Goal: Task Accomplishment & Management: Manage account settings

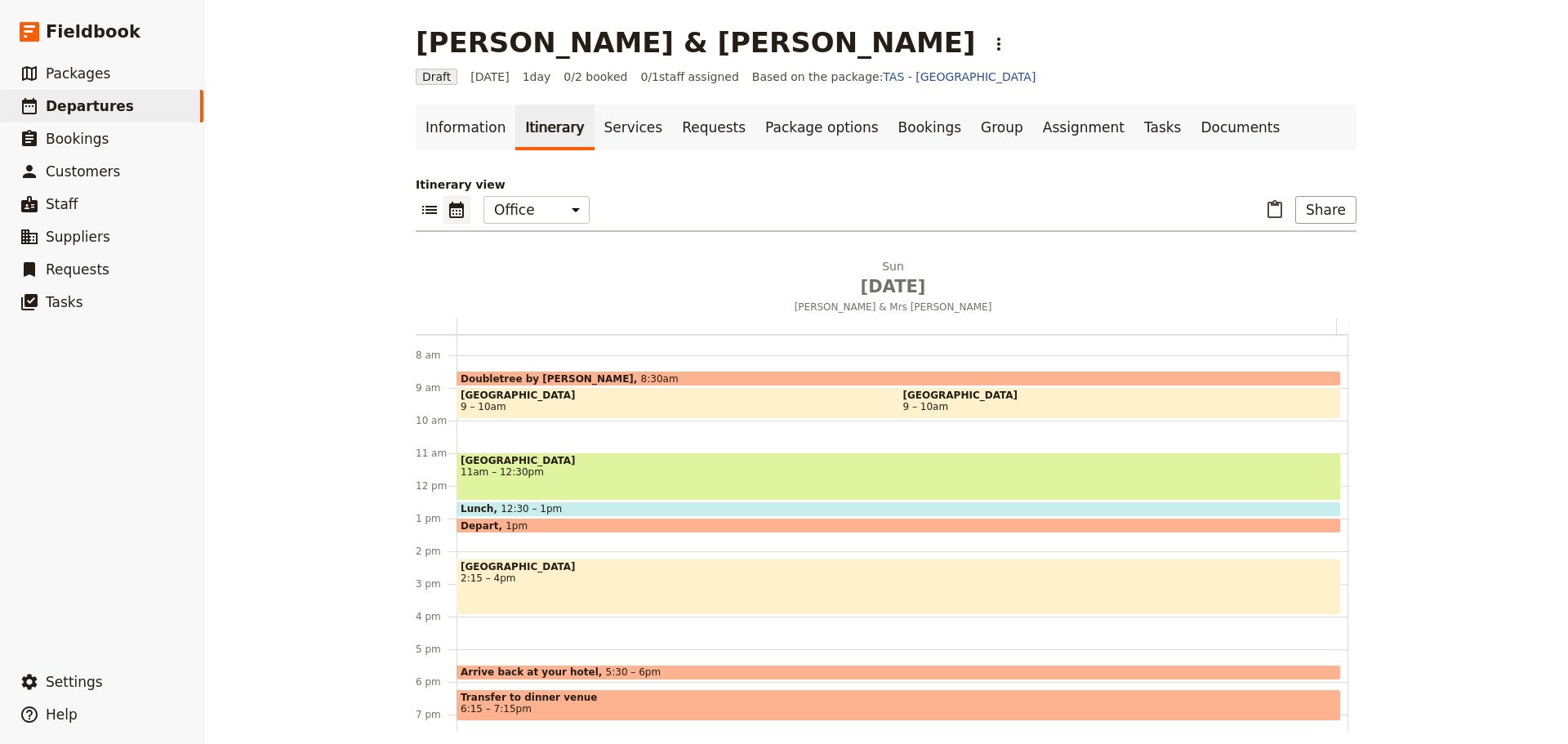
scroll to position [212, 0]
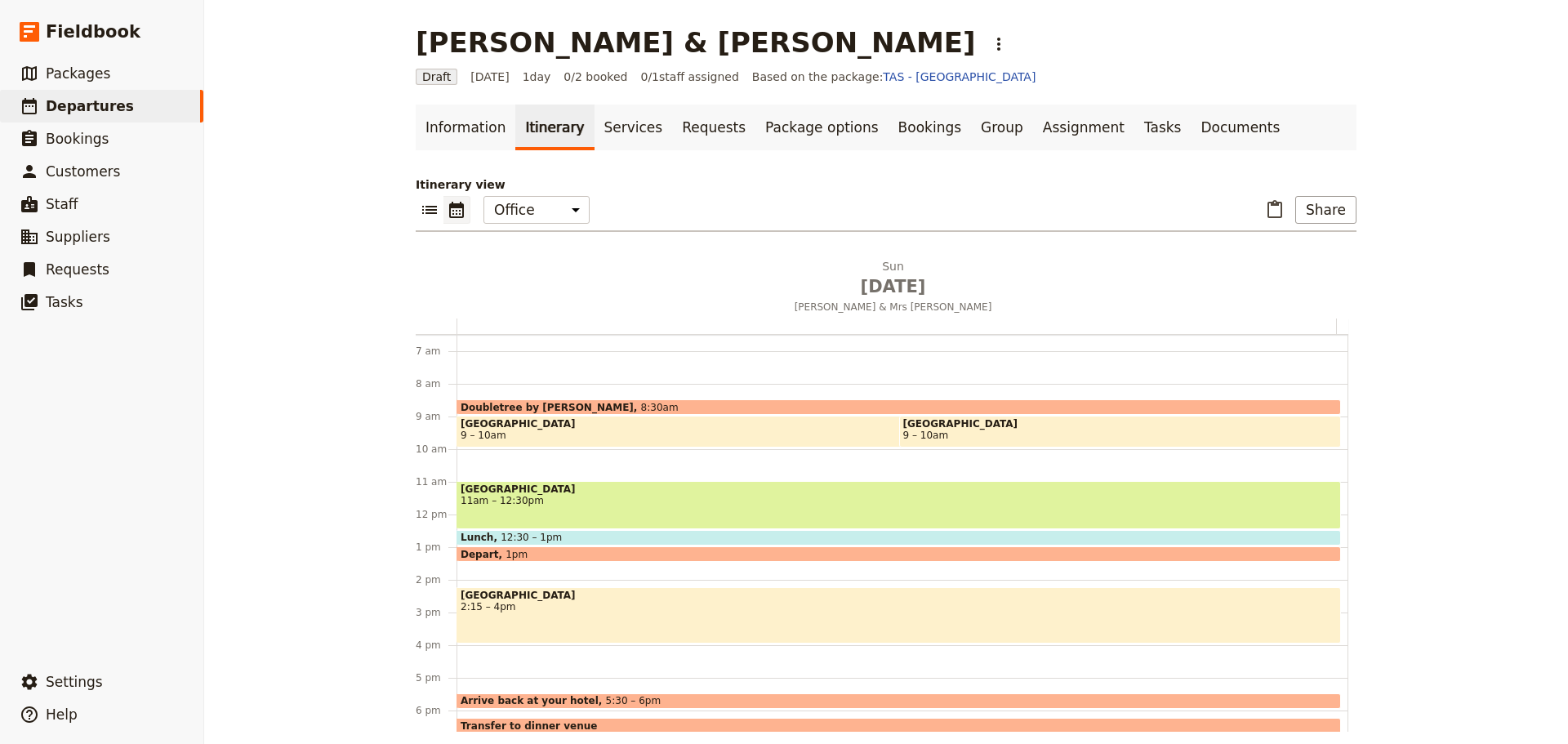
click at [518, 502] on span "11am – 12:30pm" at bounding box center [899, 500] width 877 height 11
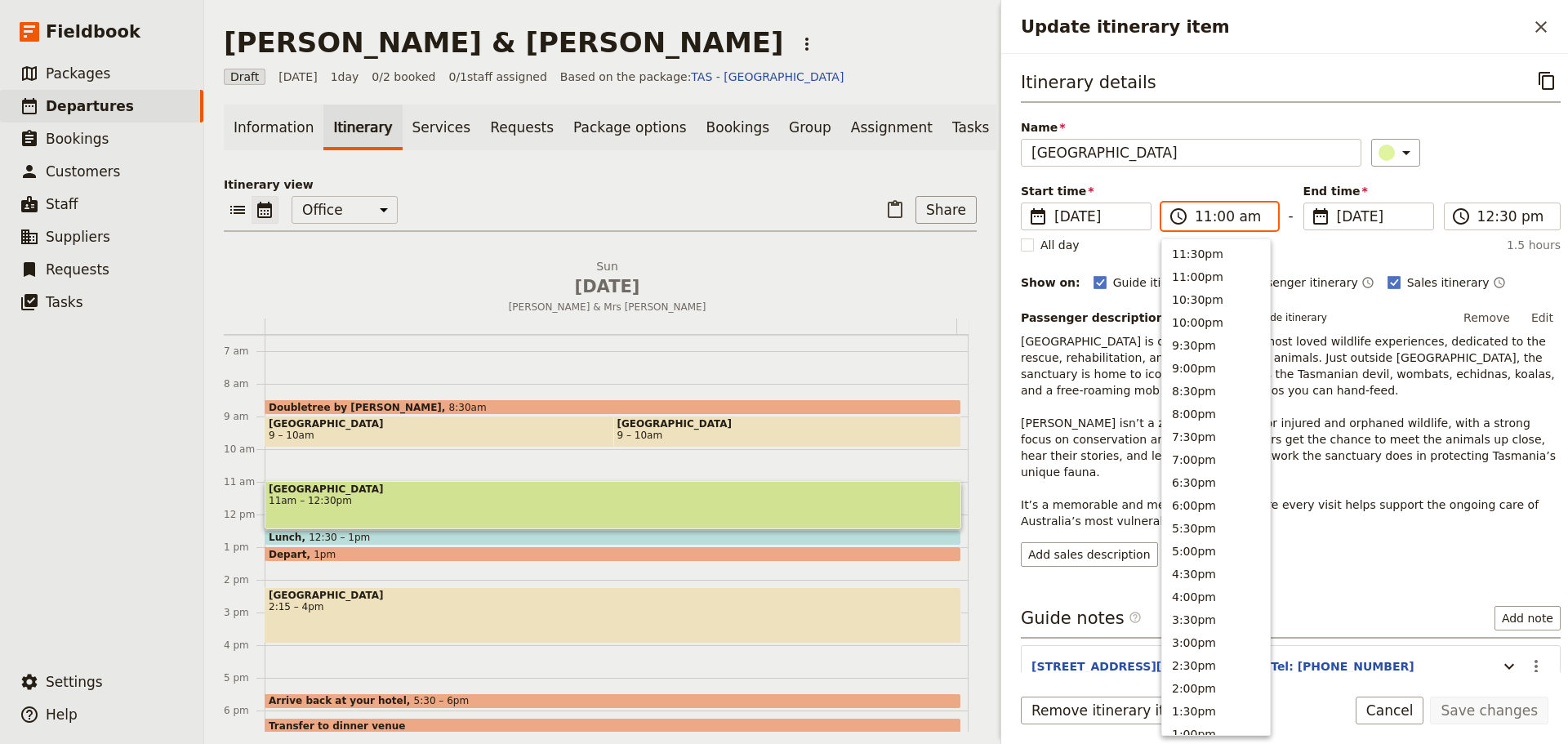
click at [1216, 217] on input "11:00 am" at bounding box center [1231, 216] width 73 height 20
click at [1207, 318] on button "9:30am" at bounding box center [1216, 319] width 108 height 23
type input "09:30 am"
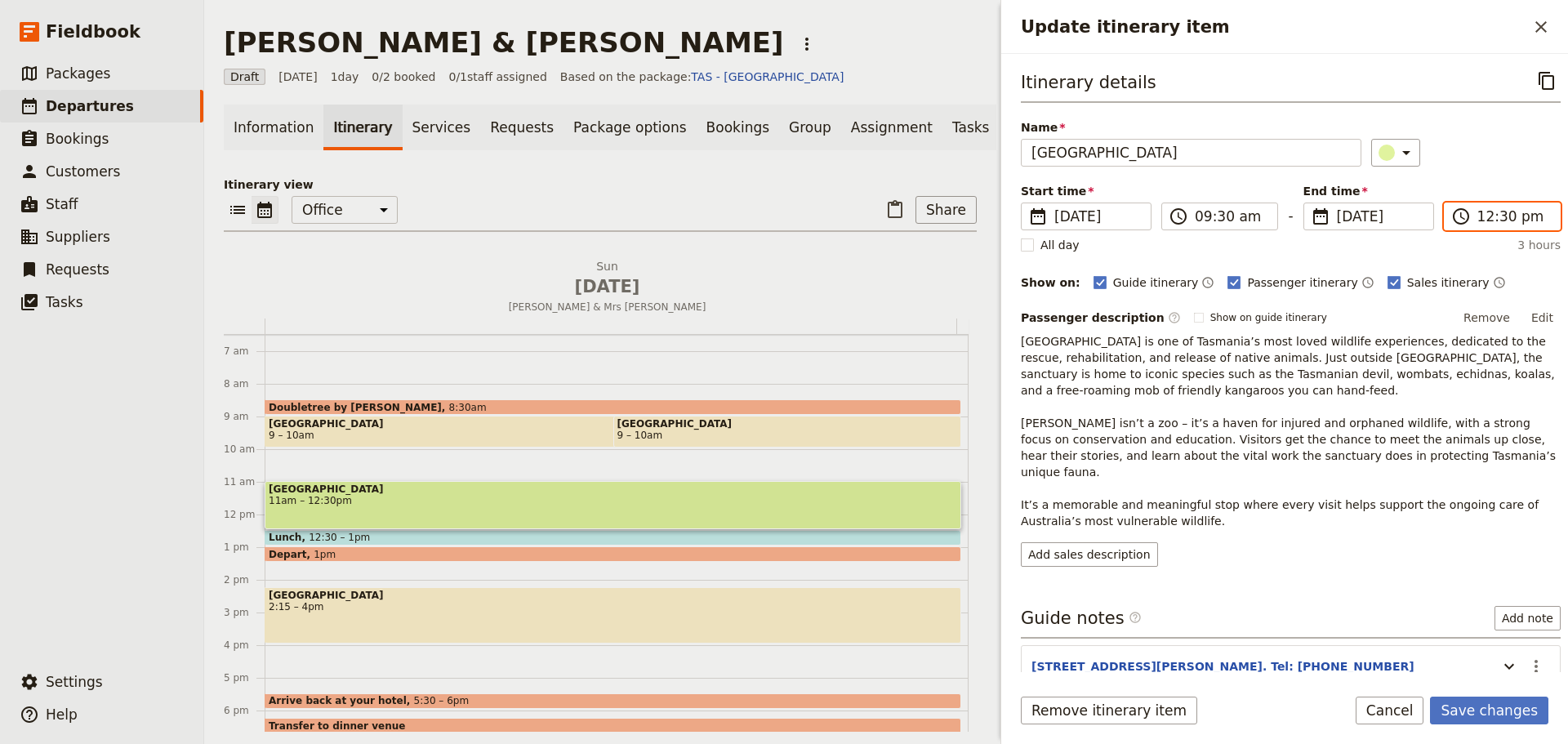
click at [1510, 214] on input "12:30 pm" at bounding box center [1514, 216] width 73 height 20
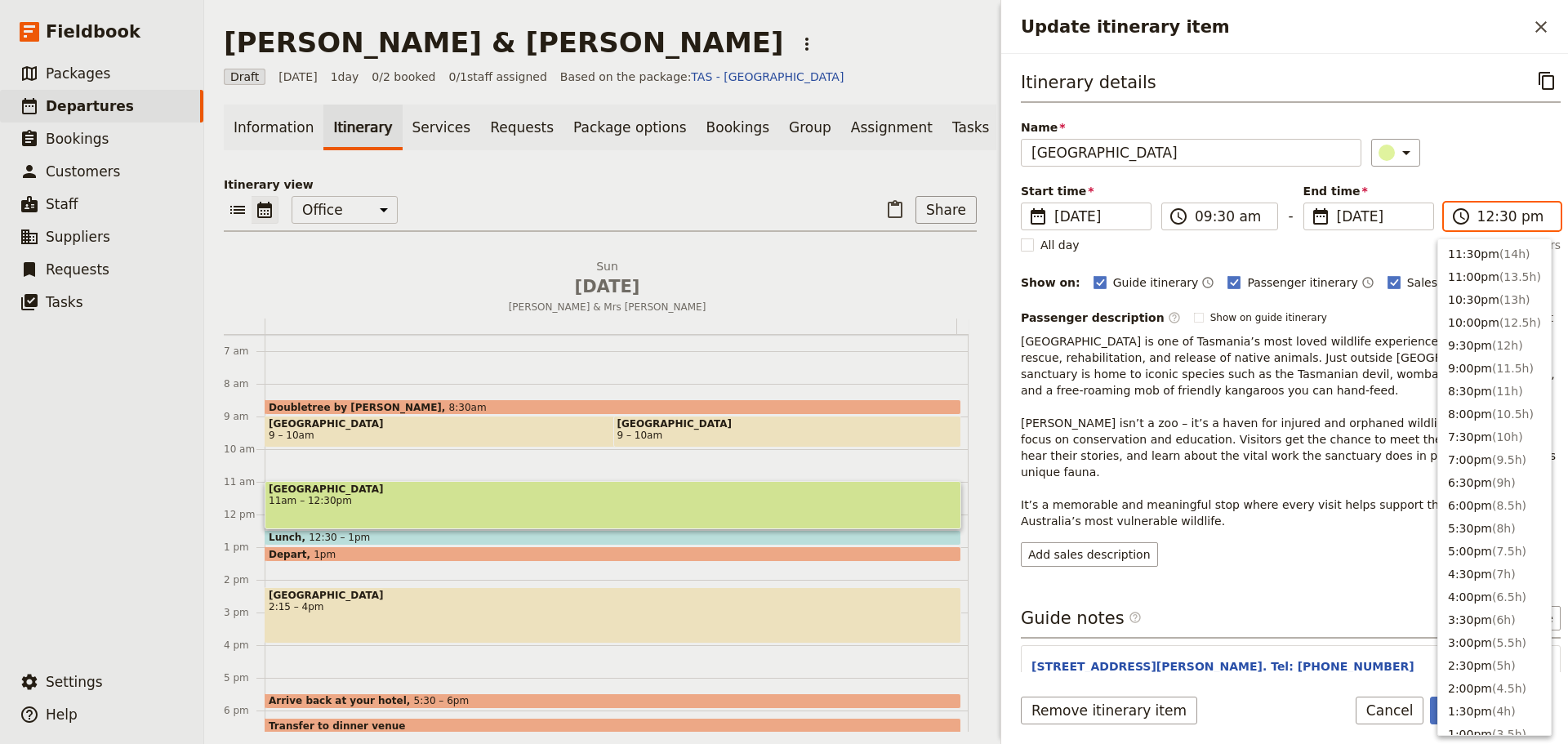
scroll to position [507, 0]
click at [1483, 273] on button "12:00pm ( 2.5h )" at bounding box center [1494, 273] width 113 height 23
type input "12:00 pm"
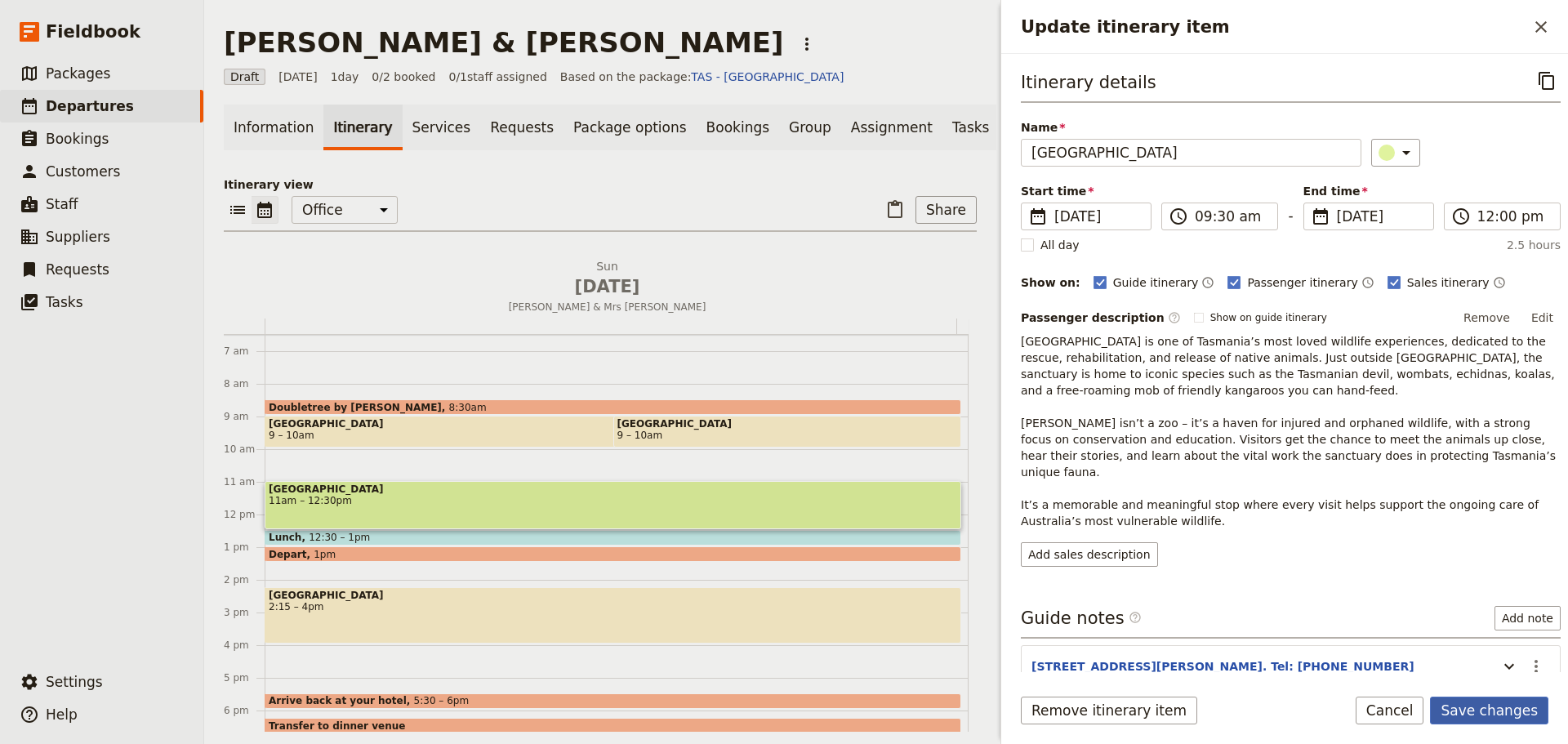
click at [1490, 703] on button "Save changes" at bounding box center [1489, 711] width 119 height 28
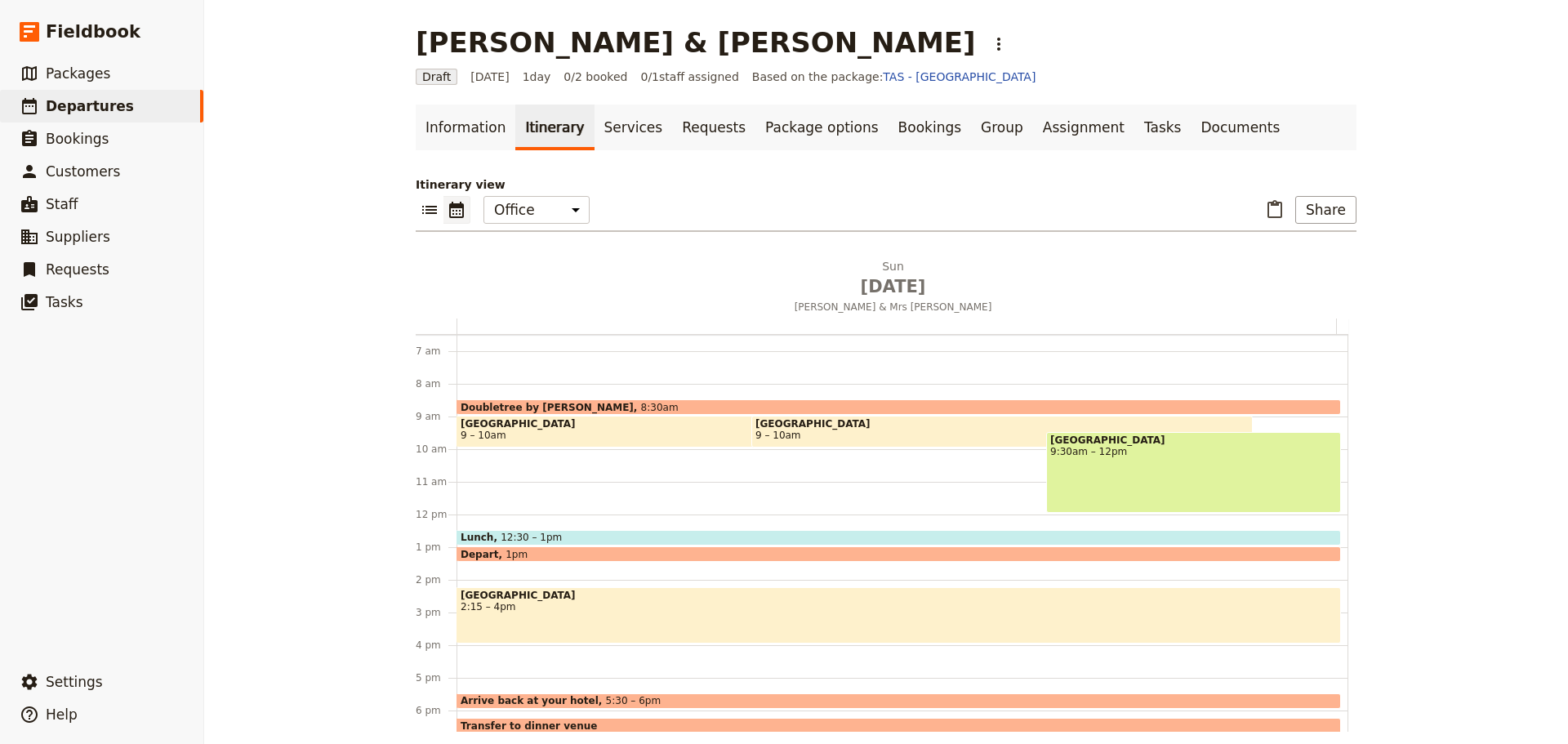
click at [1080, 464] on div "[GEOGRAPHIC_DATA] 9:30am – 12pm" at bounding box center [1194, 472] width 295 height 81
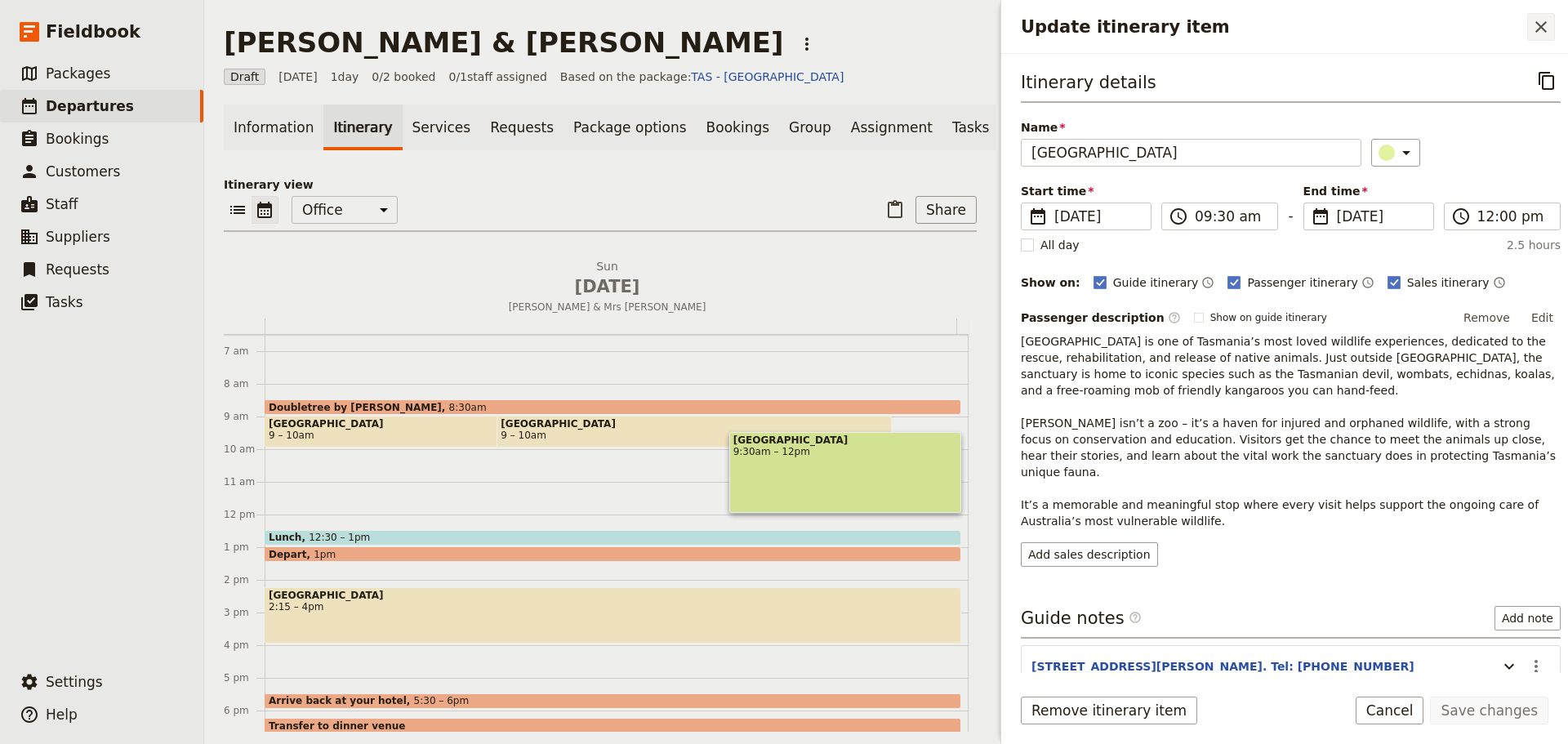
click at [1544, 22] on icon "Close drawer" at bounding box center [1542, 27] width 20 height 20
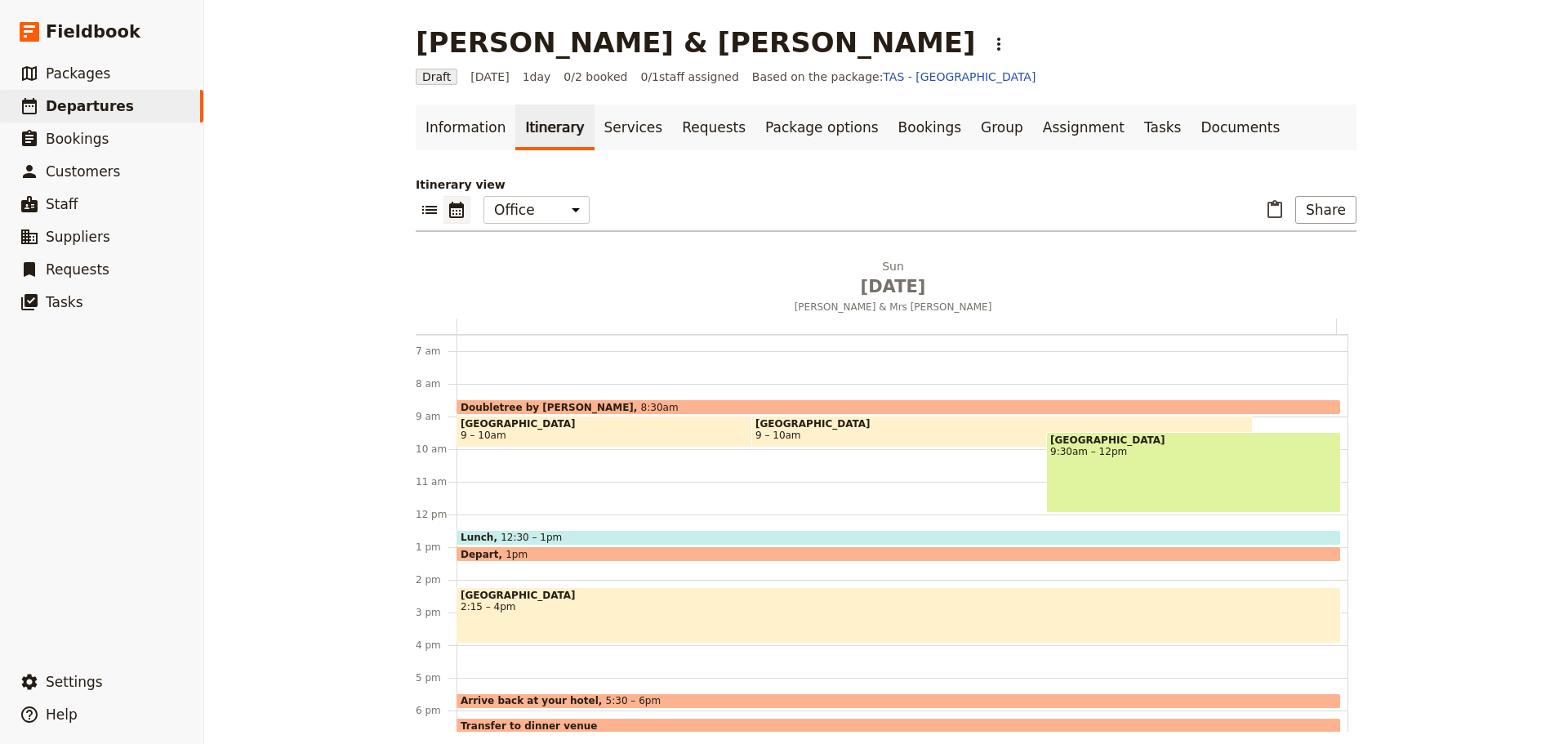
click at [1238, 476] on div "[GEOGRAPHIC_DATA] 9:30am – 12pm" at bounding box center [1194, 472] width 295 height 81
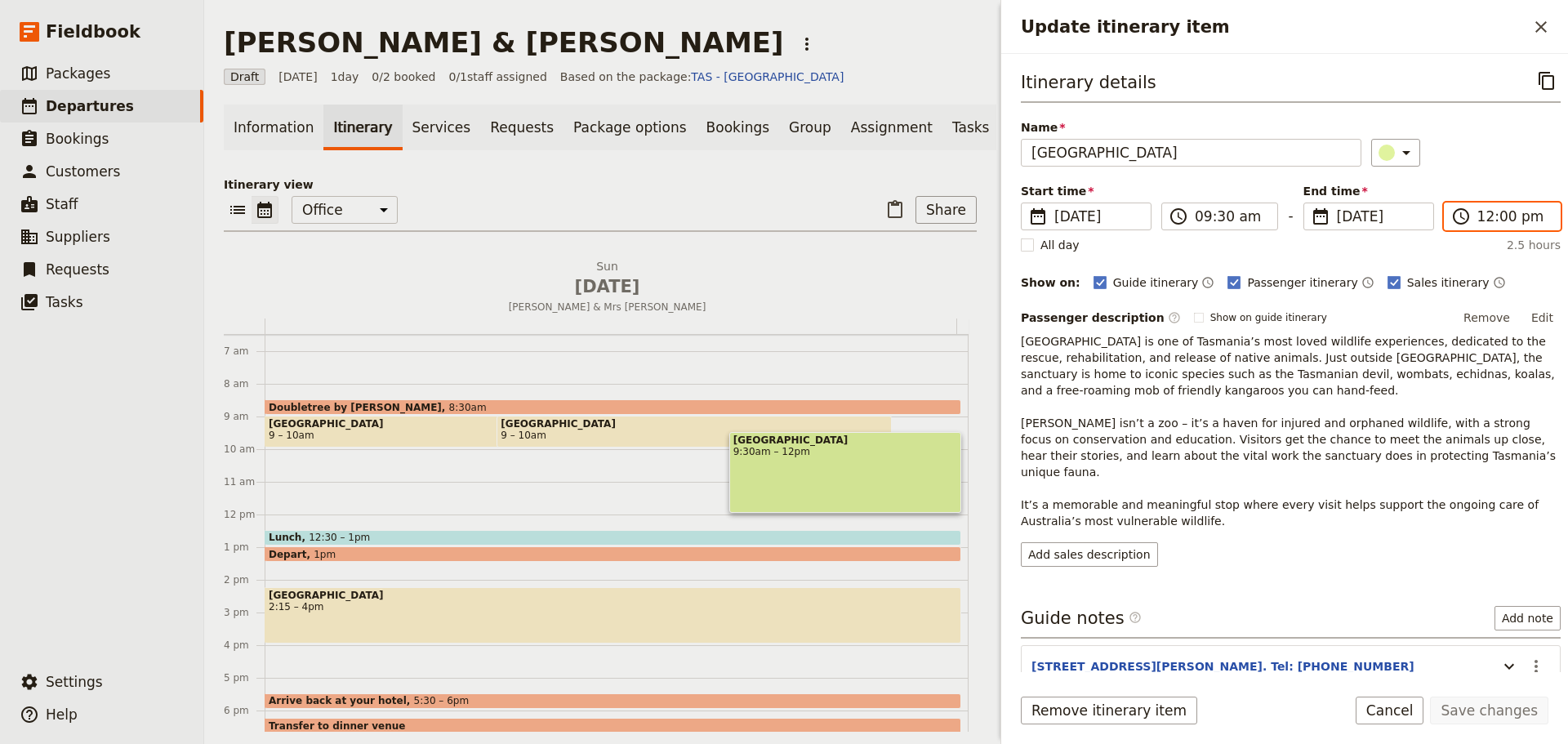
click at [1504, 212] on input "12:00 pm" at bounding box center [1514, 216] width 73 height 20
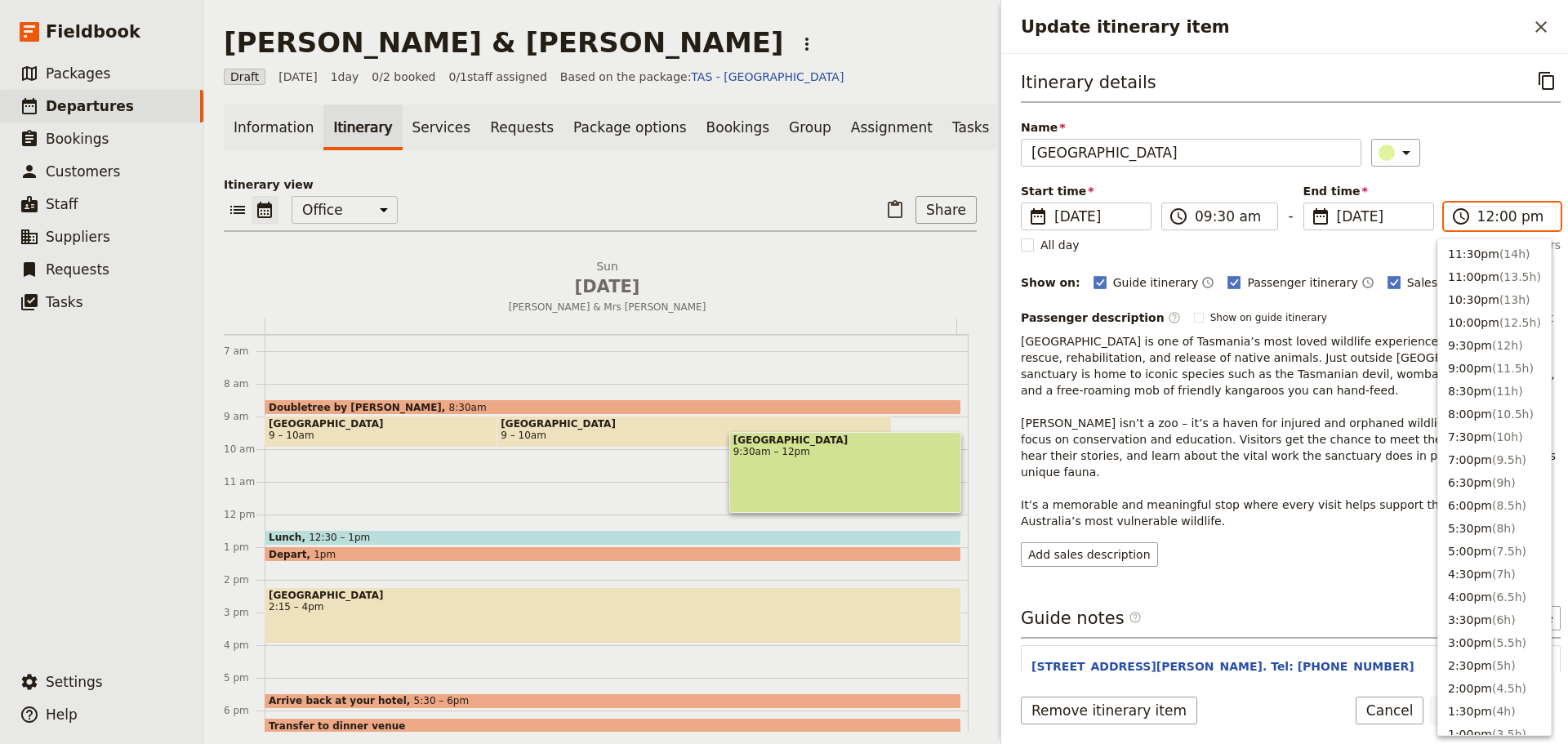
scroll to position [530, 0]
click at [1478, 273] on button "11:30am ( 2h )" at bounding box center [1494, 273] width 113 height 23
type input "11:30 am"
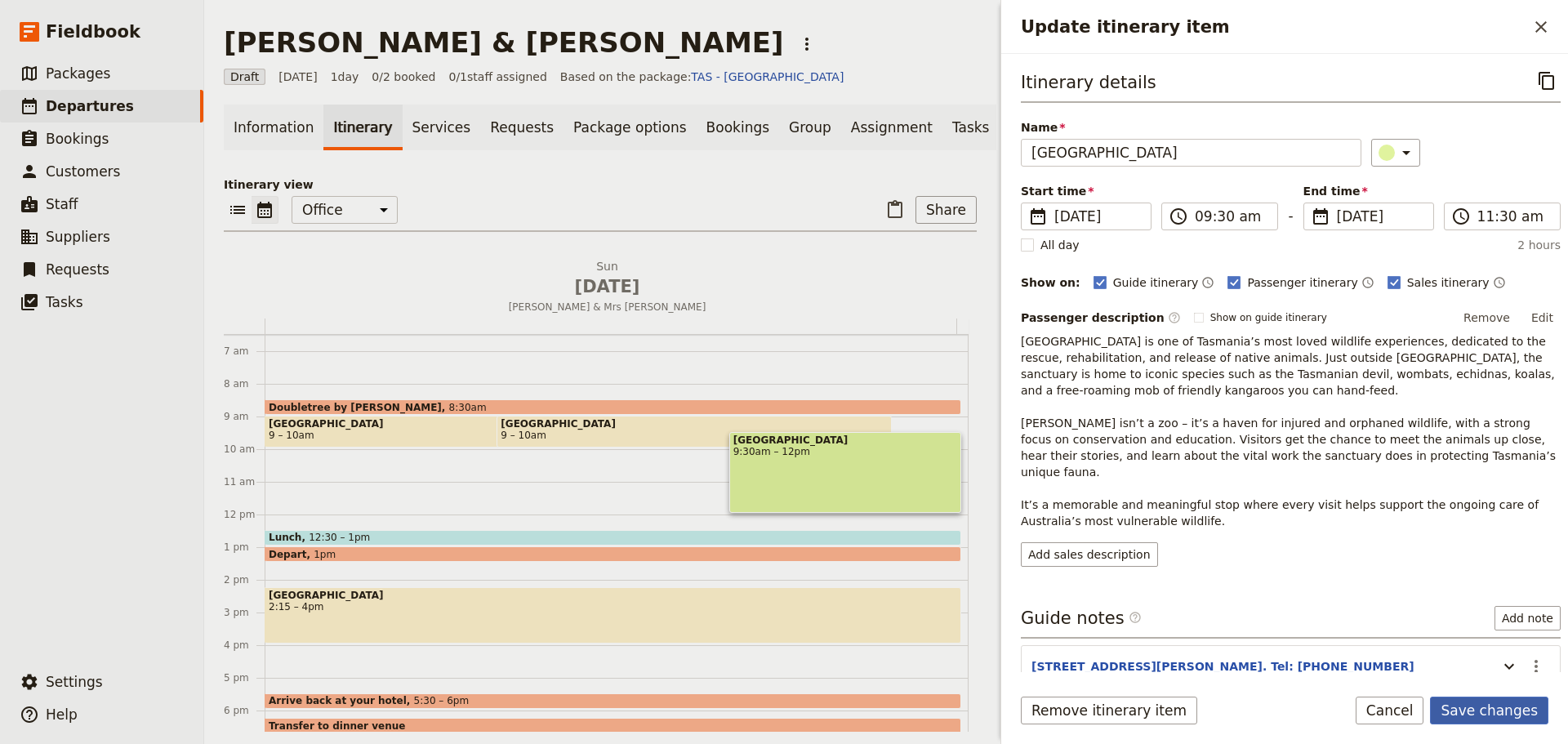
click at [1498, 714] on button "Save changes" at bounding box center [1489, 711] width 119 height 28
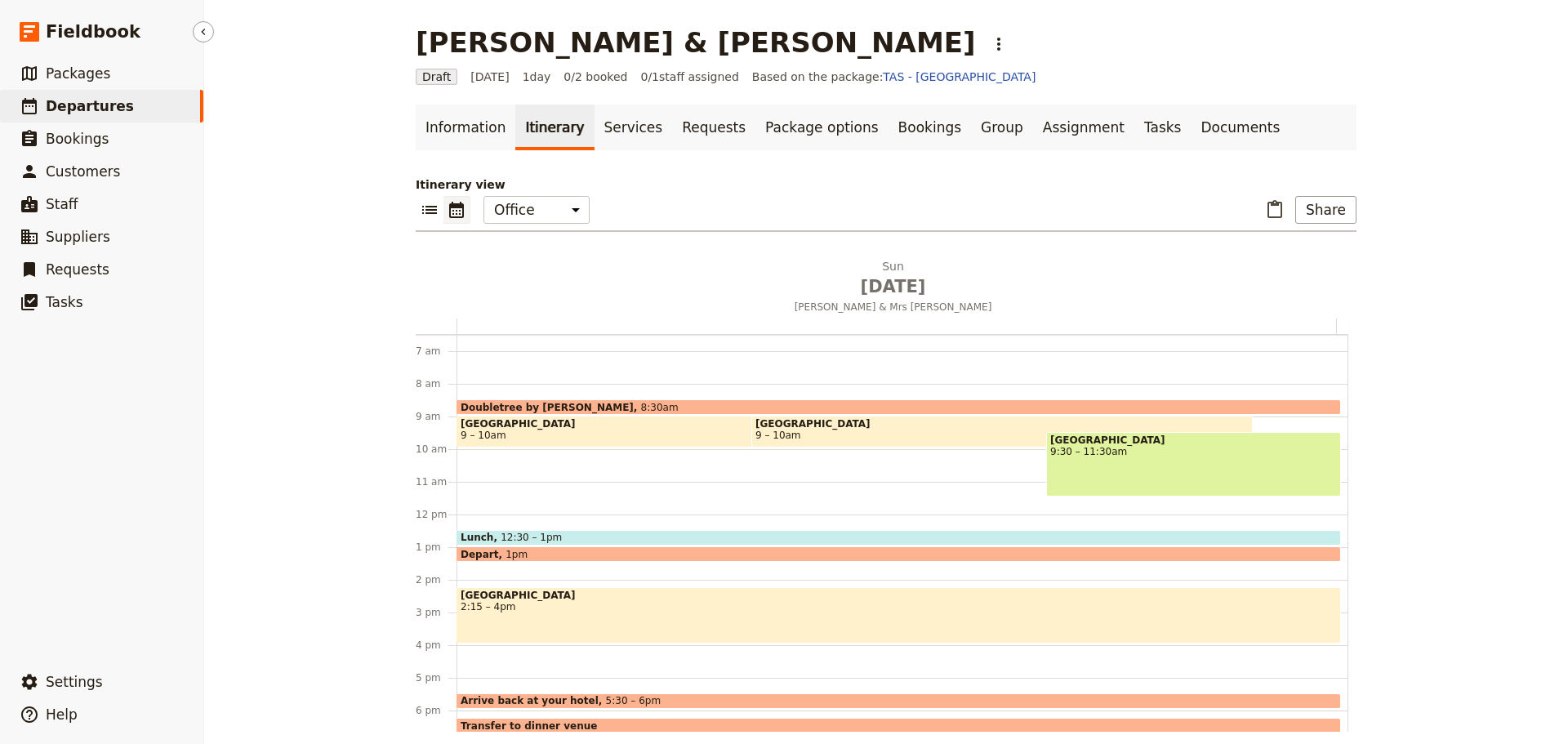
click at [101, 105] on span "Departures" at bounding box center [90, 106] width 88 height 16
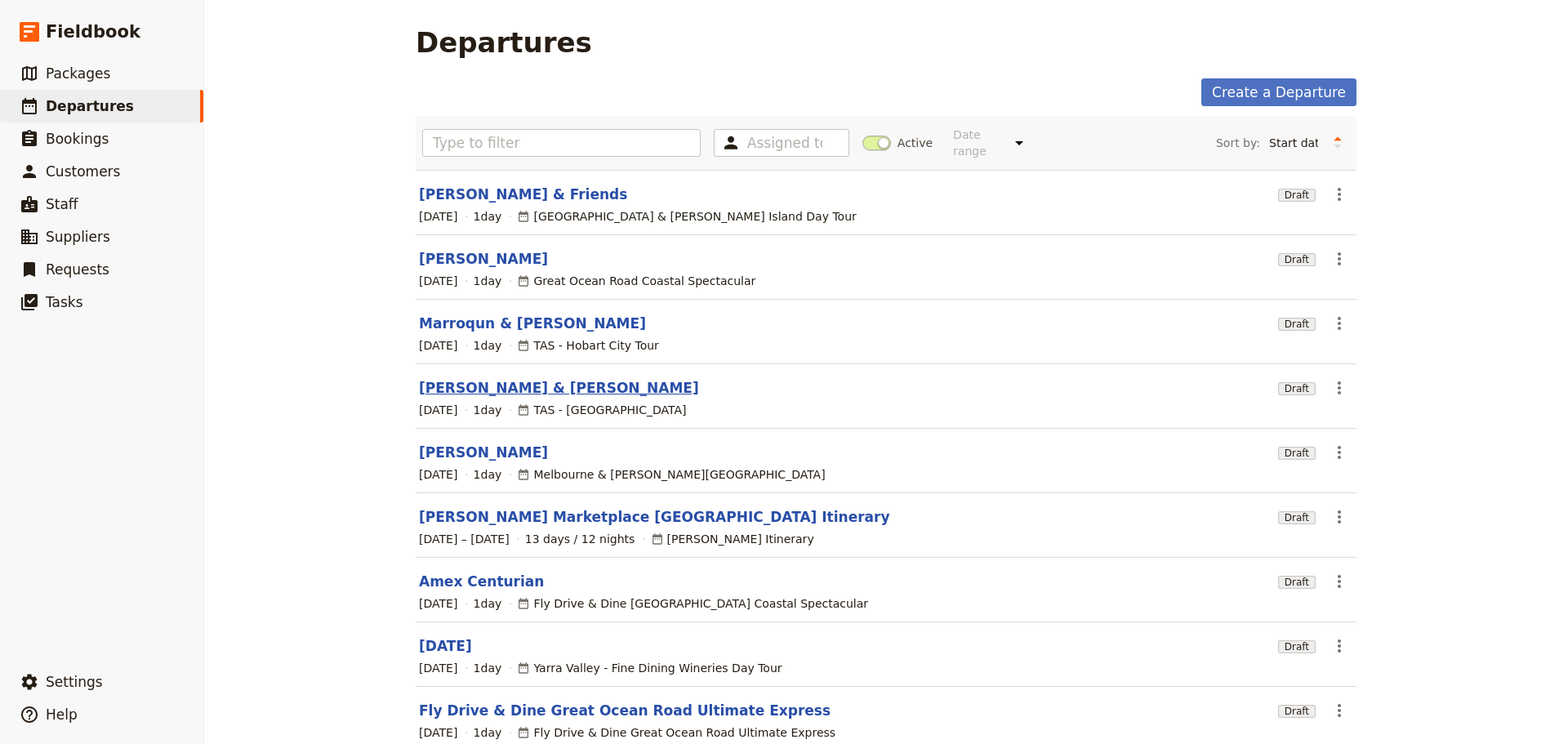
click at [464, 379] on link "[PERSON_NAME] & [PERSON_NAME]" at bounding box center [559, 388] width 280 height 20
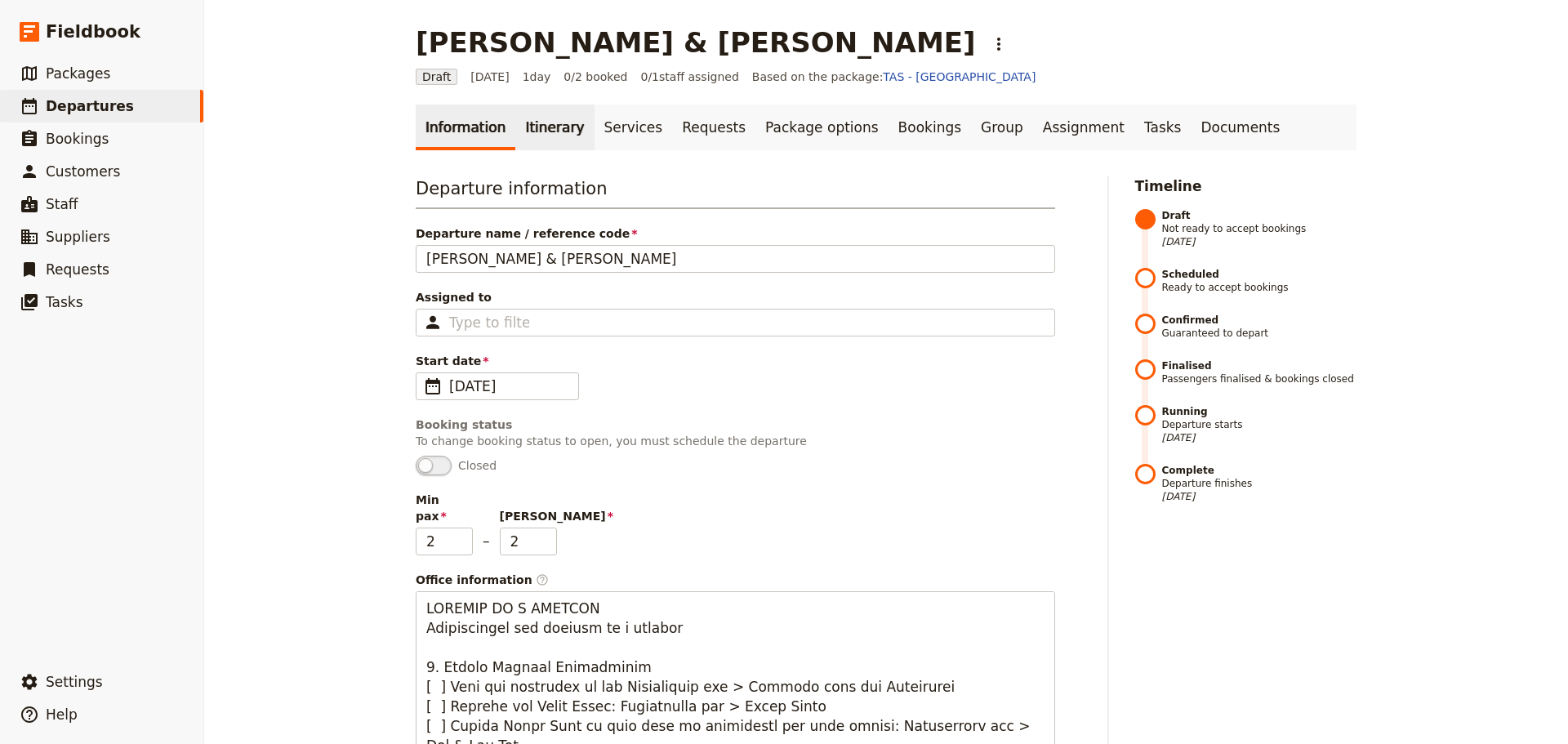
click at [530, 120] on link "Itinerary" at bounding box center [555, 128] width 79 height 46
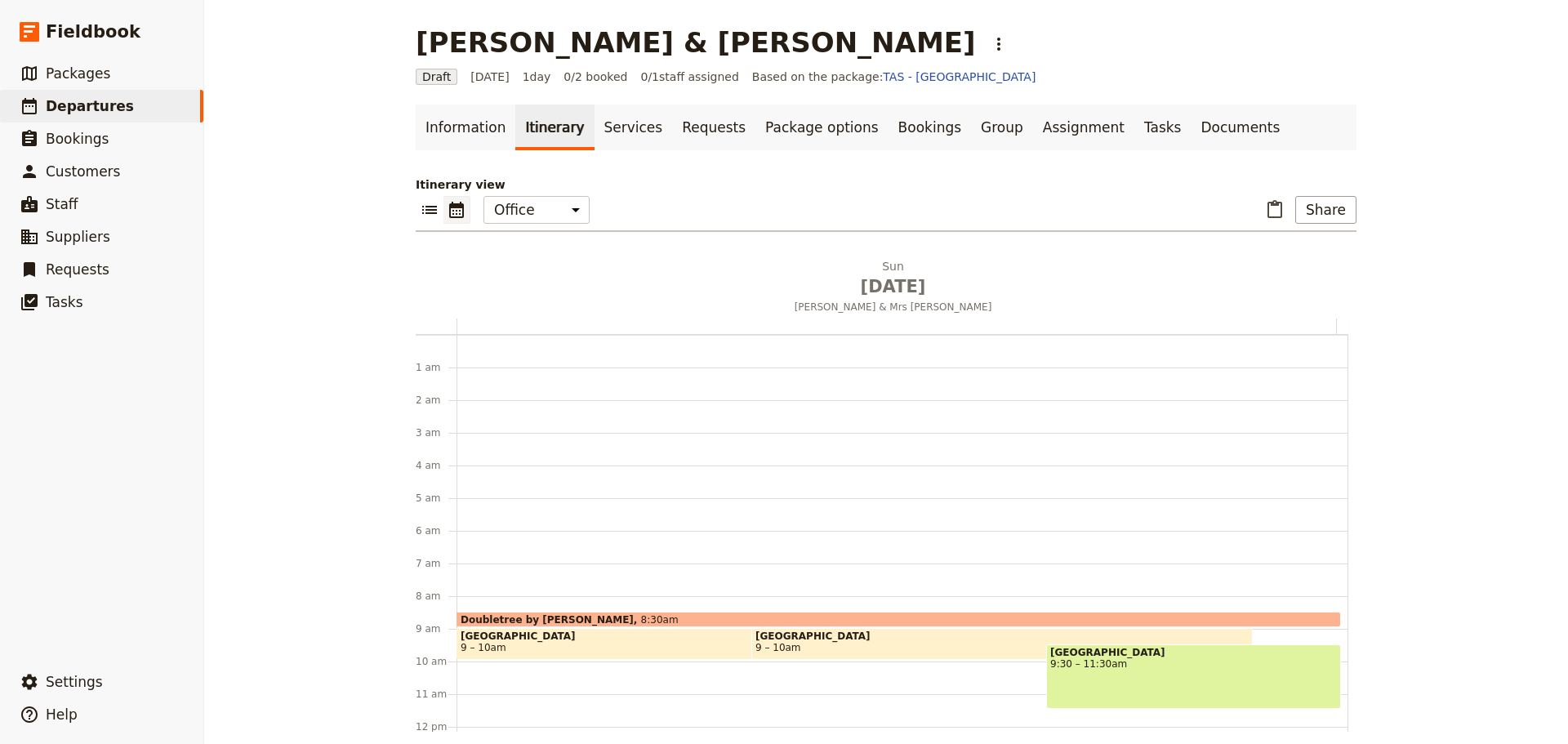
scroll to position [212, 0]
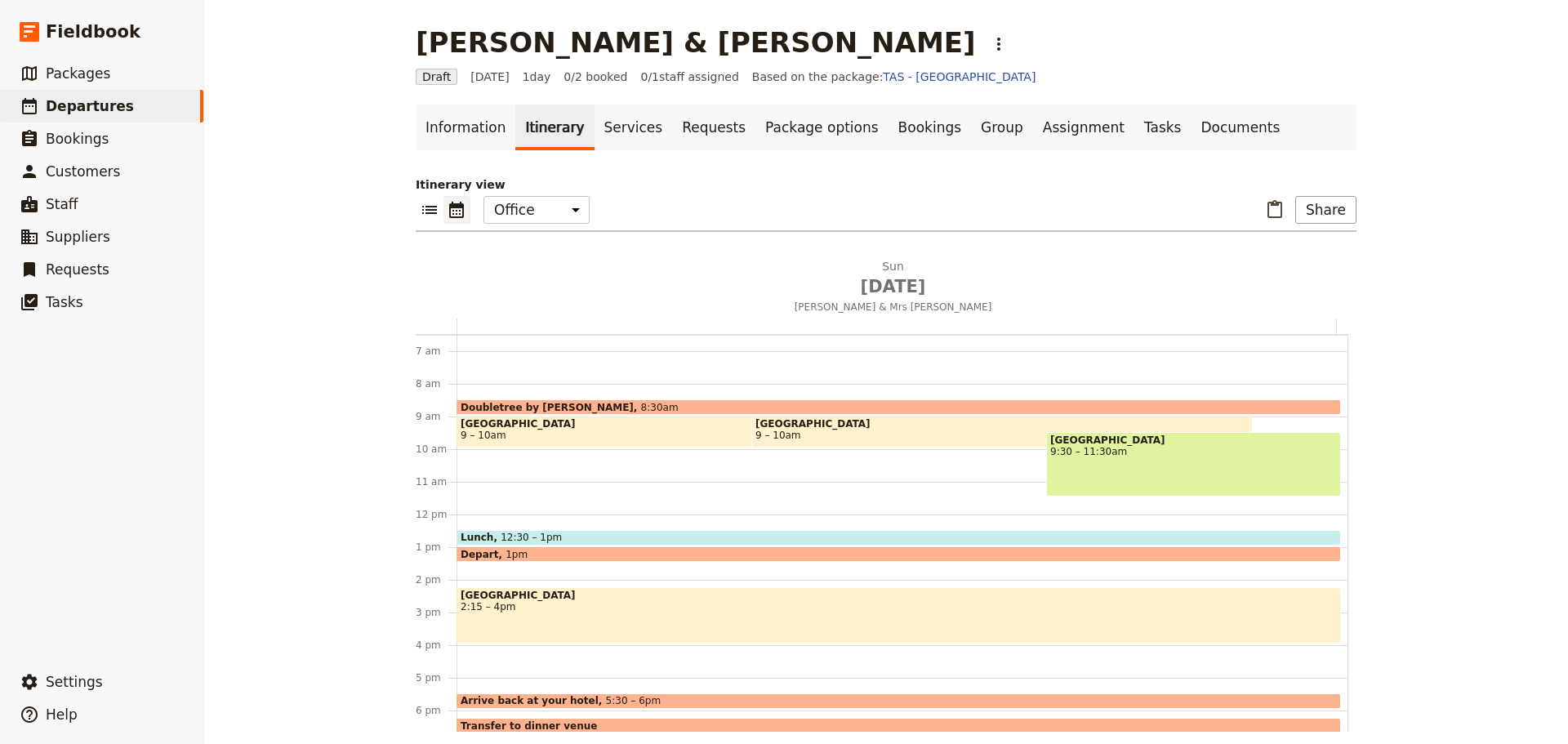
click at [571, 423] on span "[GEOGRAPHIC_DATA]" at bounding box center [707, 423] width 494 height 11
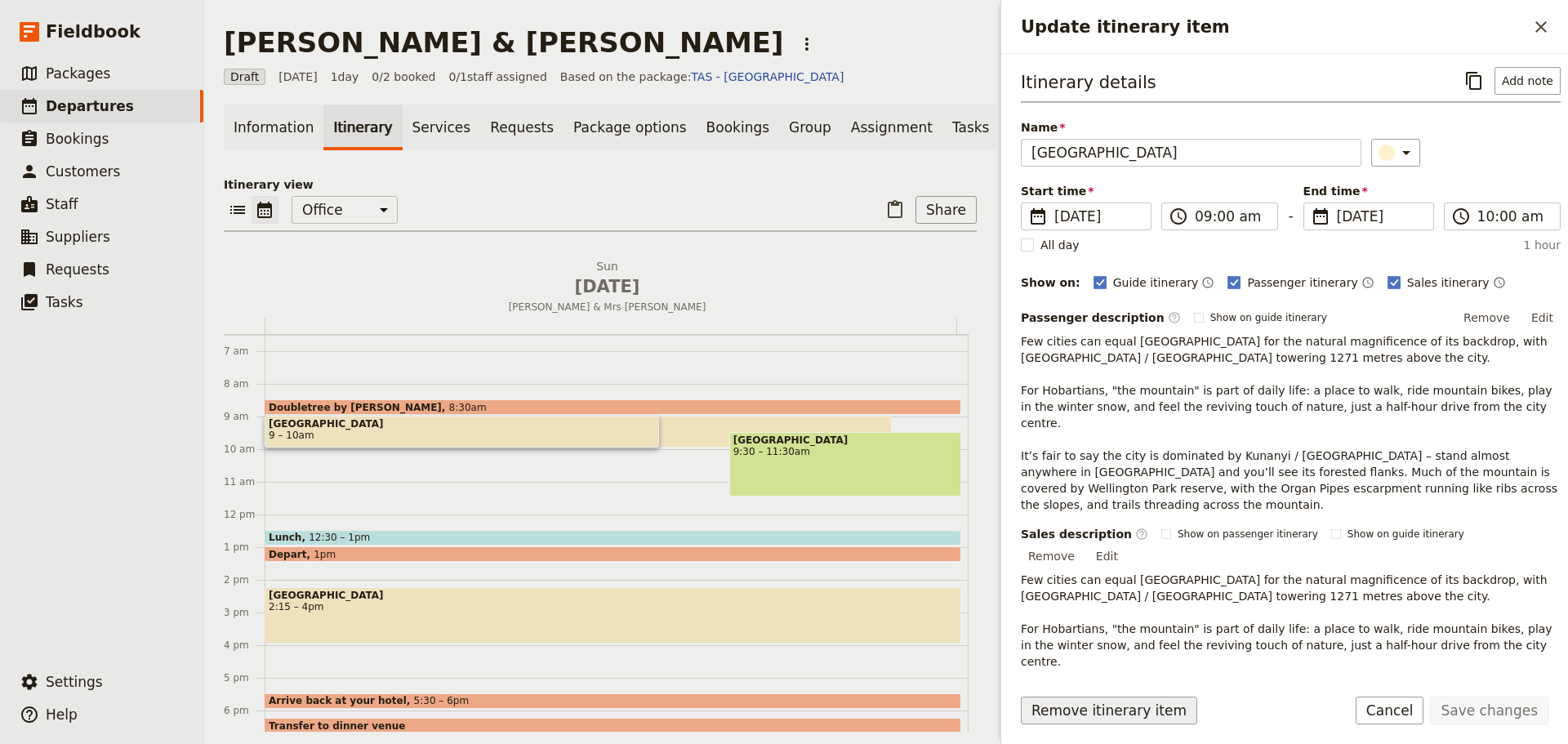
click at [1049, 710] on button "Remove itinerary item" at bounding box center [1109, 711] width 177 height 28
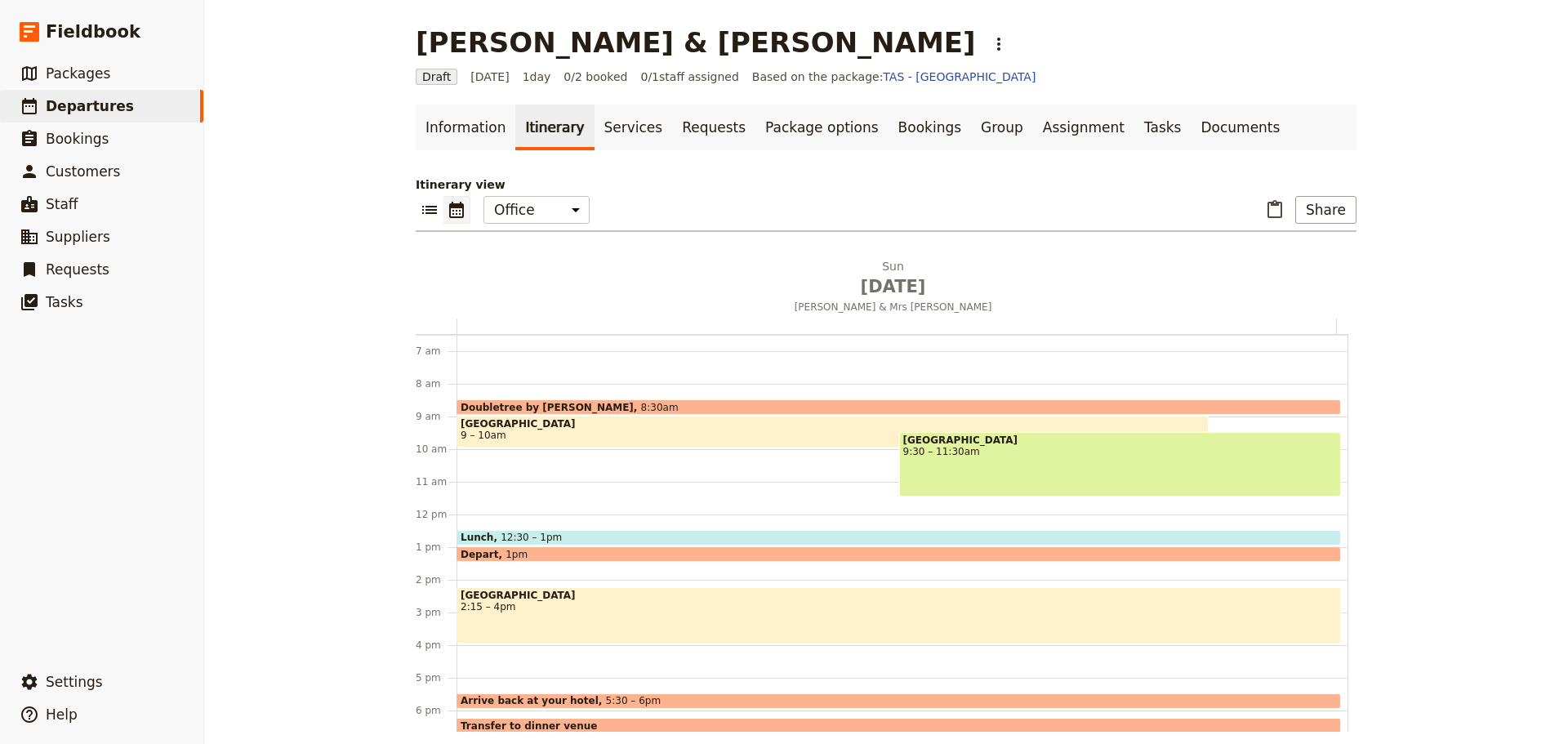
click at [544, 431] on span "9 – 10am" at bounding box center [833, 435] width 744 height 11
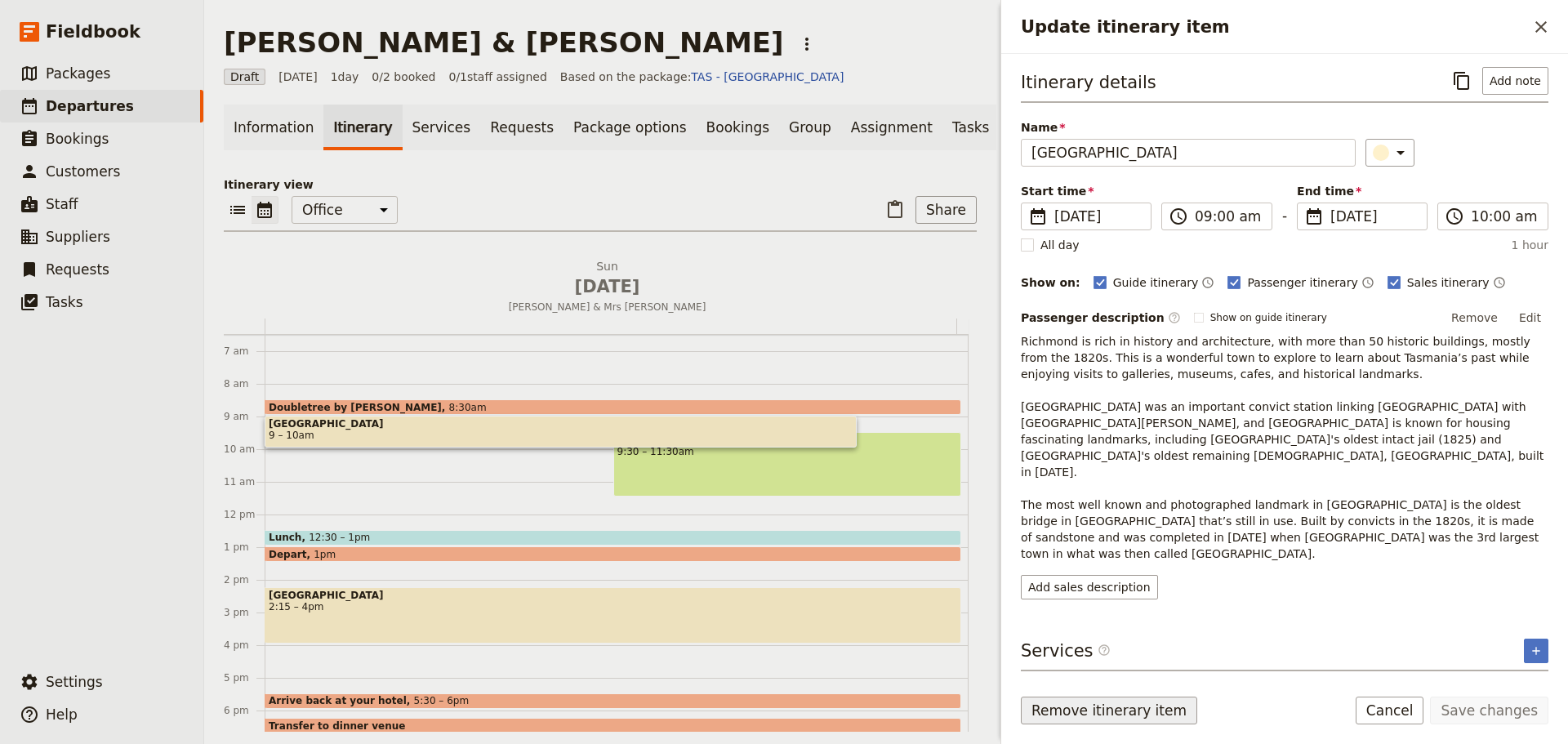
click at [1062, 709] on button "Remove itinerary item" at bounding box center [1109, 711] width 177 height 28
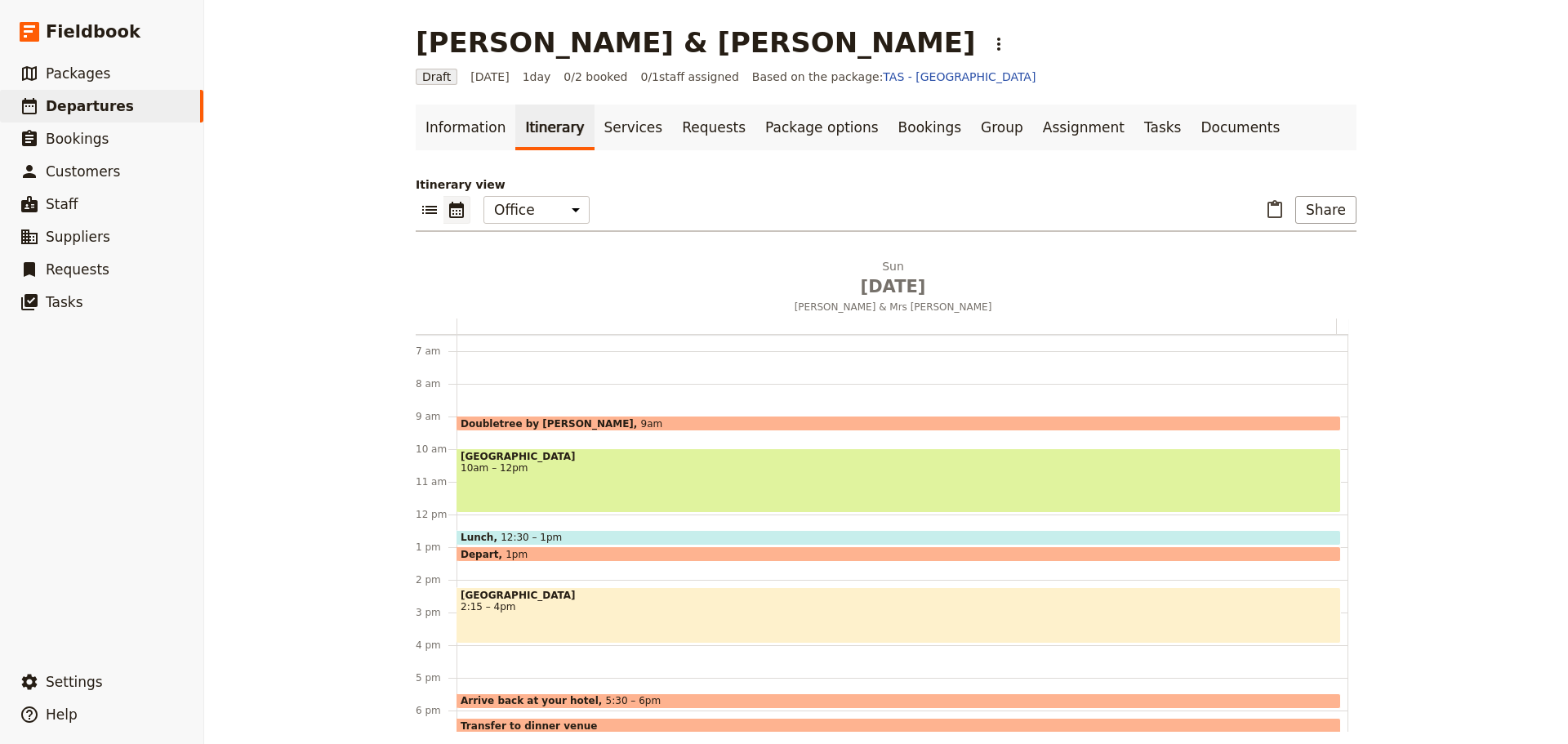
click at [571, 463] on span "10am – 12pm" at bounding box center [899, 468] width 877 height 11
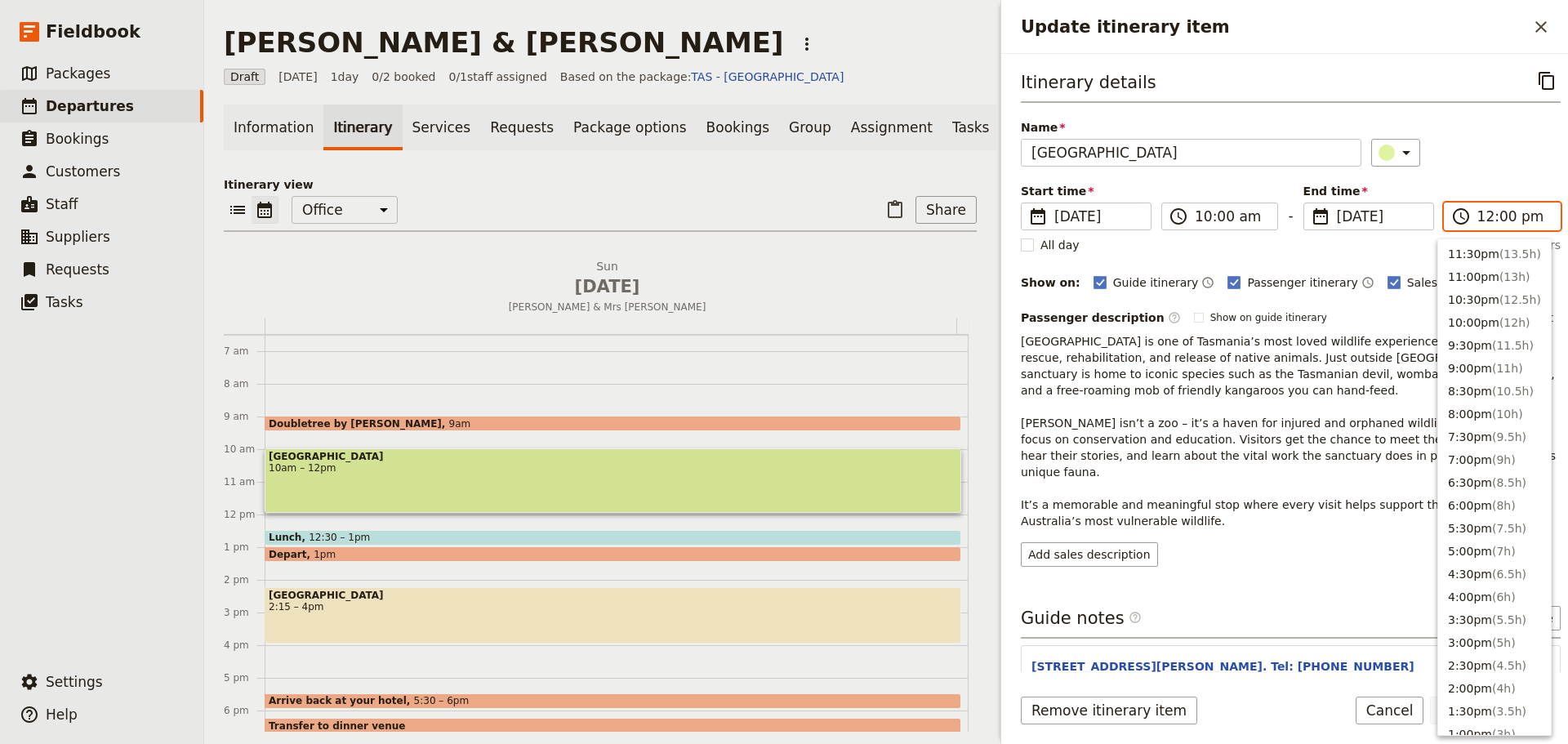
click at [1480, 217] on input "12:00 pm" at bounding box center [1514, 216] width 73 height 20
click at [1473, 276] on button "11:30am ( 1.5h )" at bounding box center [1494, 273] width 113 height 23
type input "11:30 am"
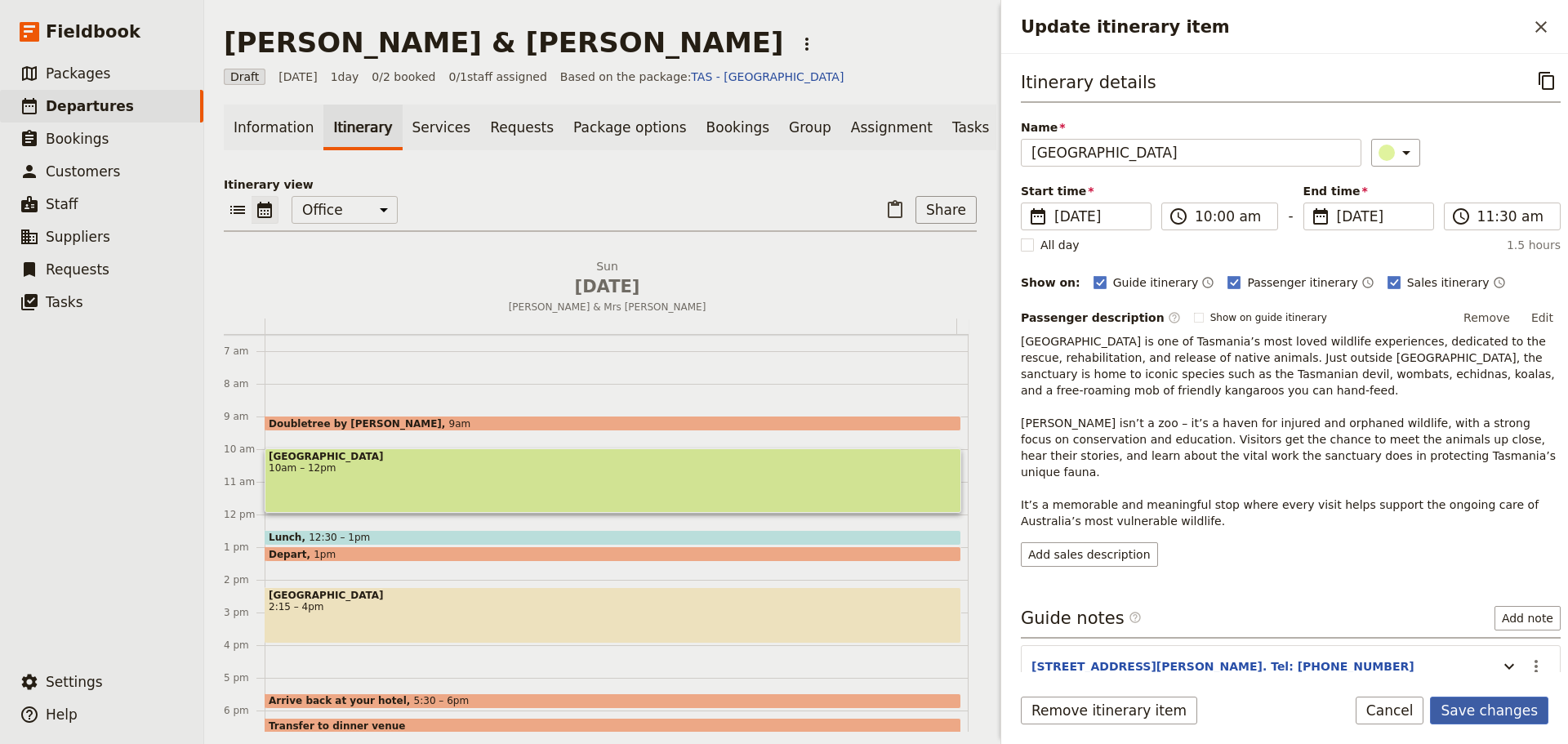
click at [1480, 706] on button "Save changes" at bounding box center [1489, 711] width 119 height 28
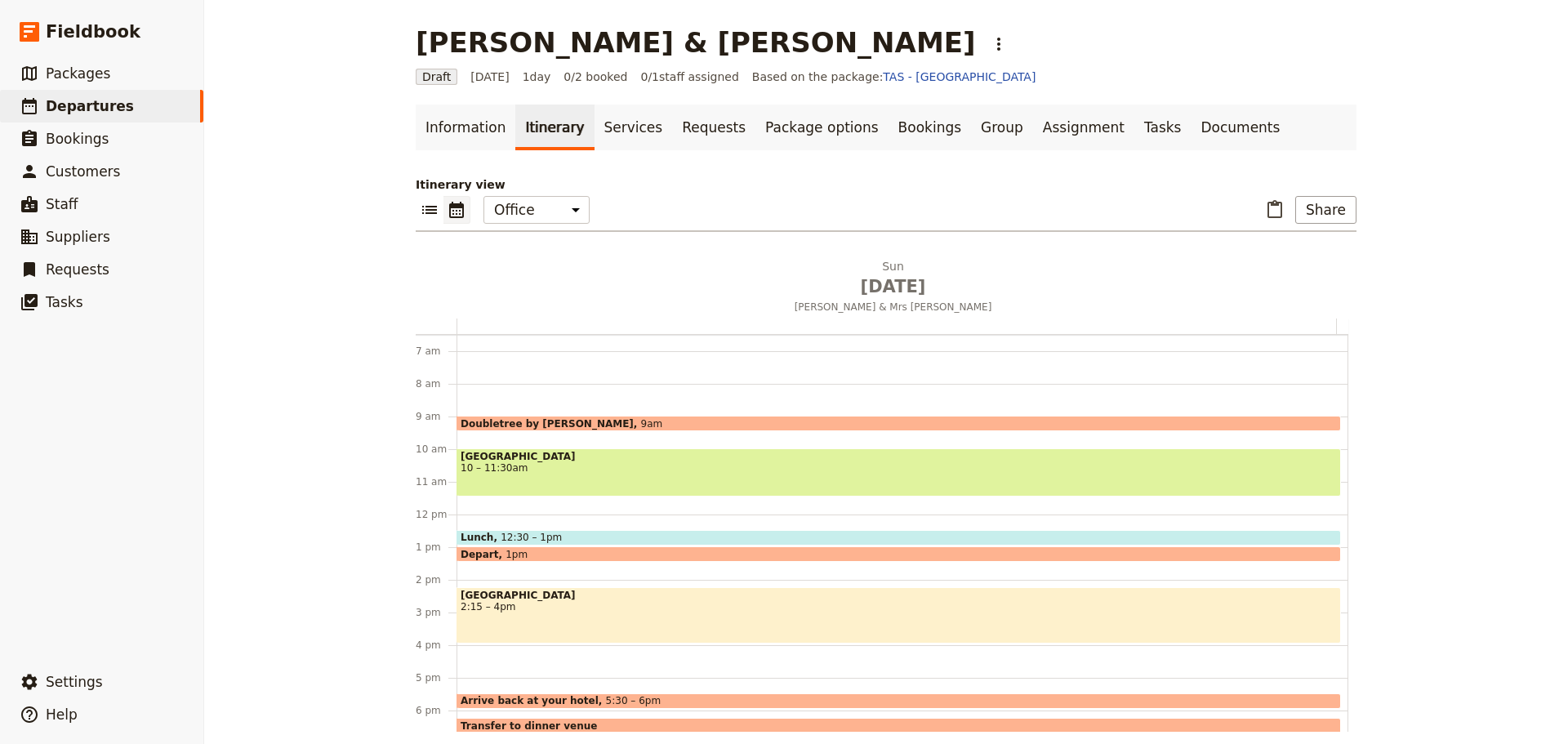
click at [659, 469] on span "10 – 11:30am" at bounding box center [899, 468] width 877 height 11
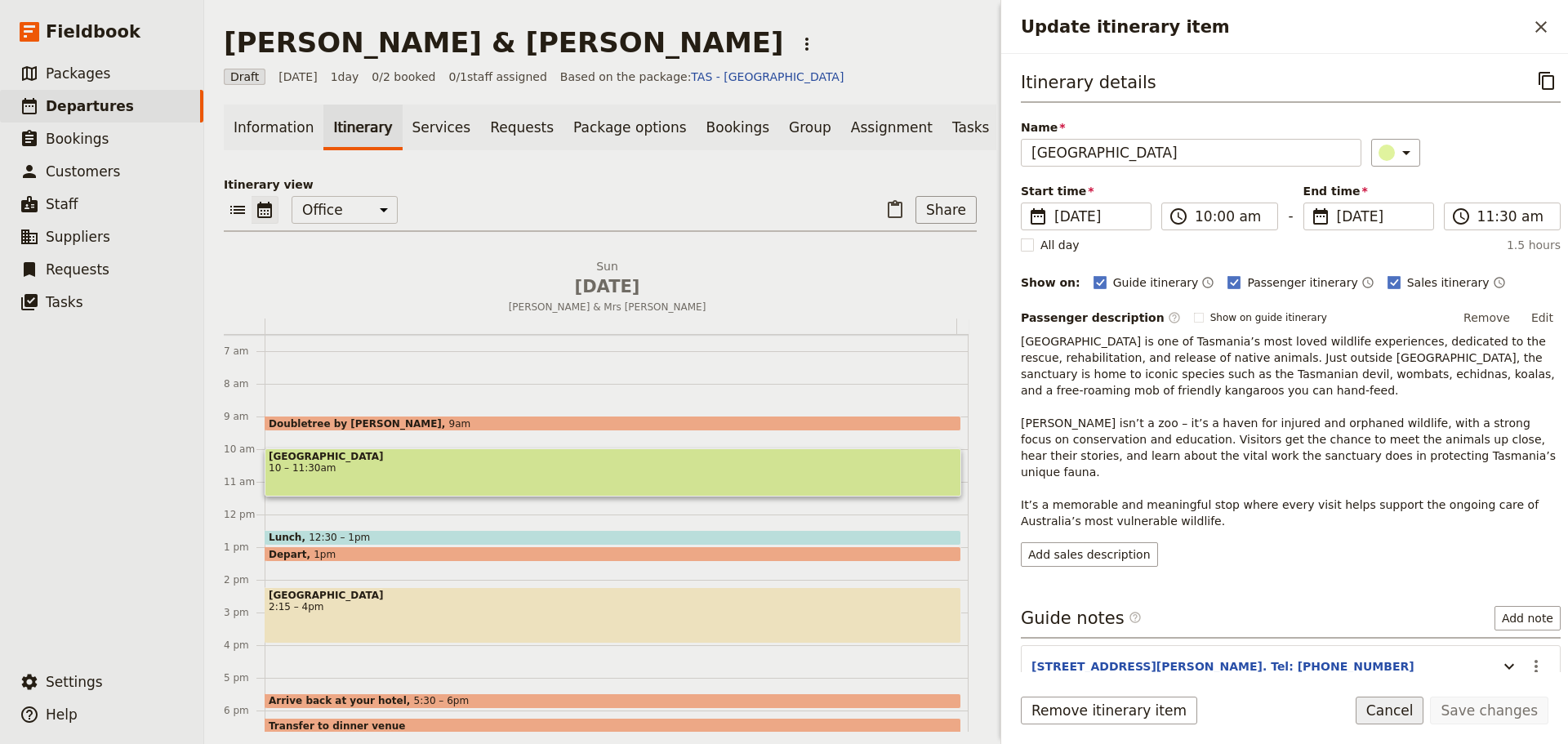
click at [1410, 709] on button "Cancel" at bounding box center [1390, 711] width 69 height 28
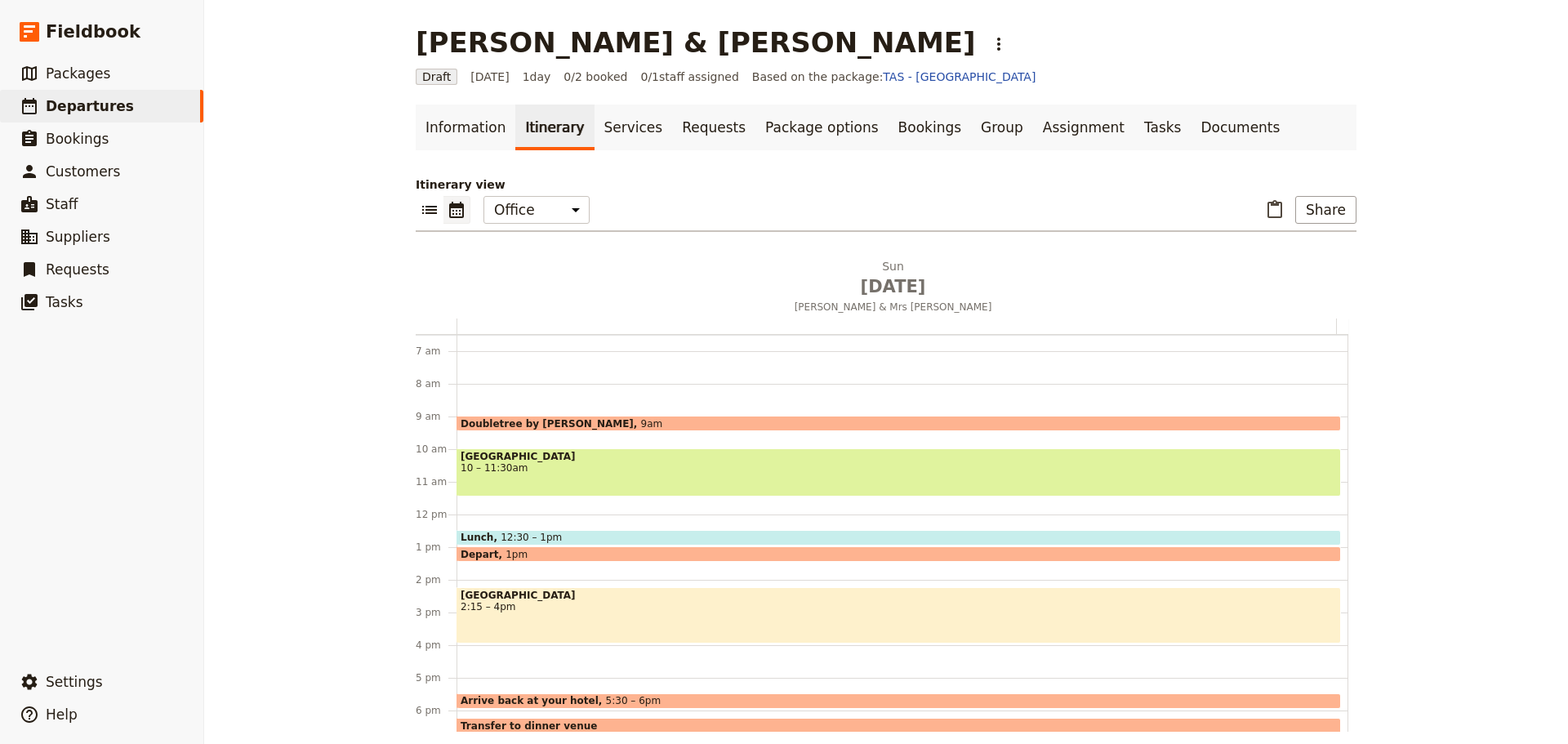
click at [583, 469] on span "10 – 11:30am" at bounding box center [899, 468] width 877 height 11
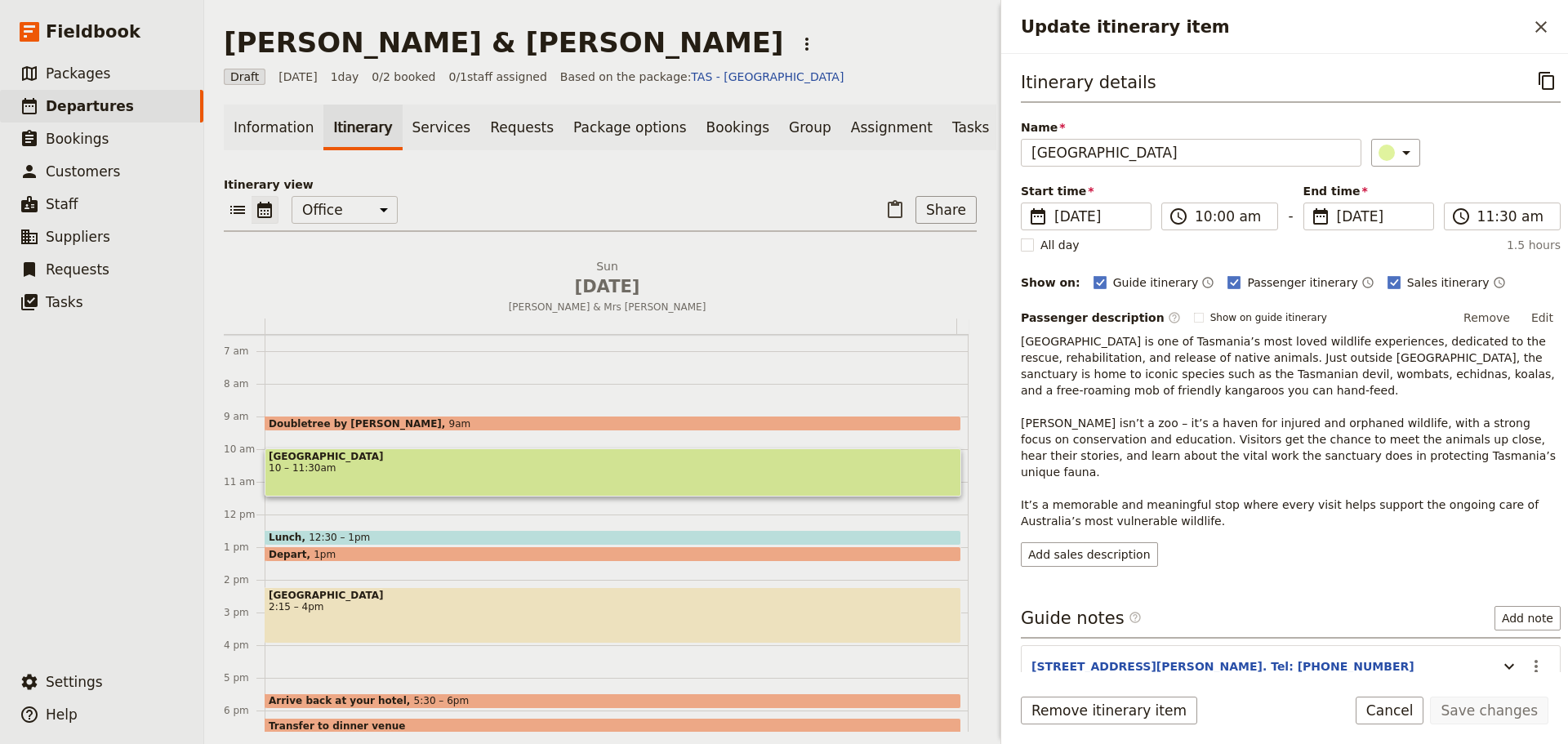
click at [1411, 707] on button "Cancel" at bounding box center [1390, 711] width 69 height 28
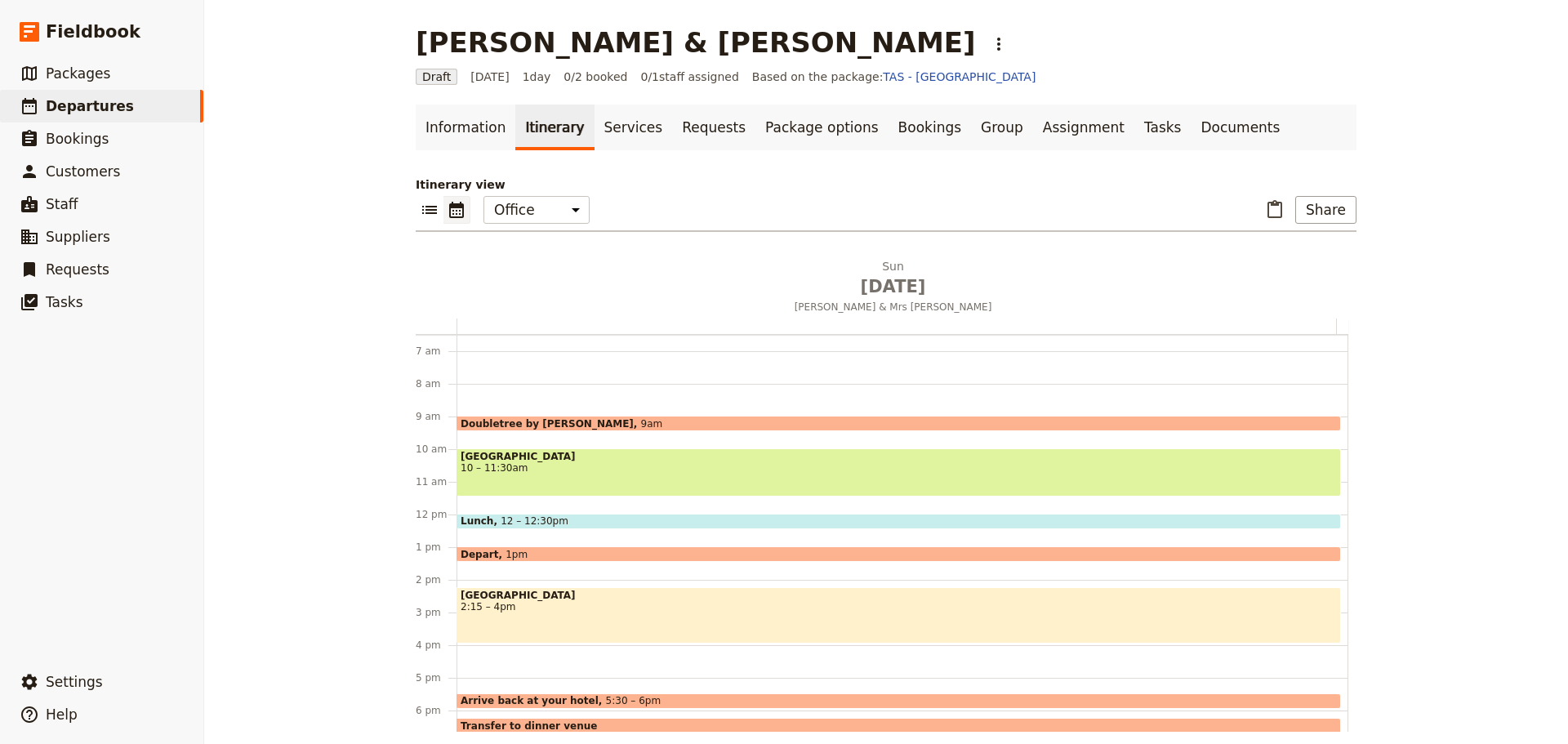
drag, startPoint x: 532, startPoint y: 523, endPoint x: 542, endPoint y: 521, distance: 10.2
click at [532, 524] on span at bounding box center [899, 525] width 883 height 7
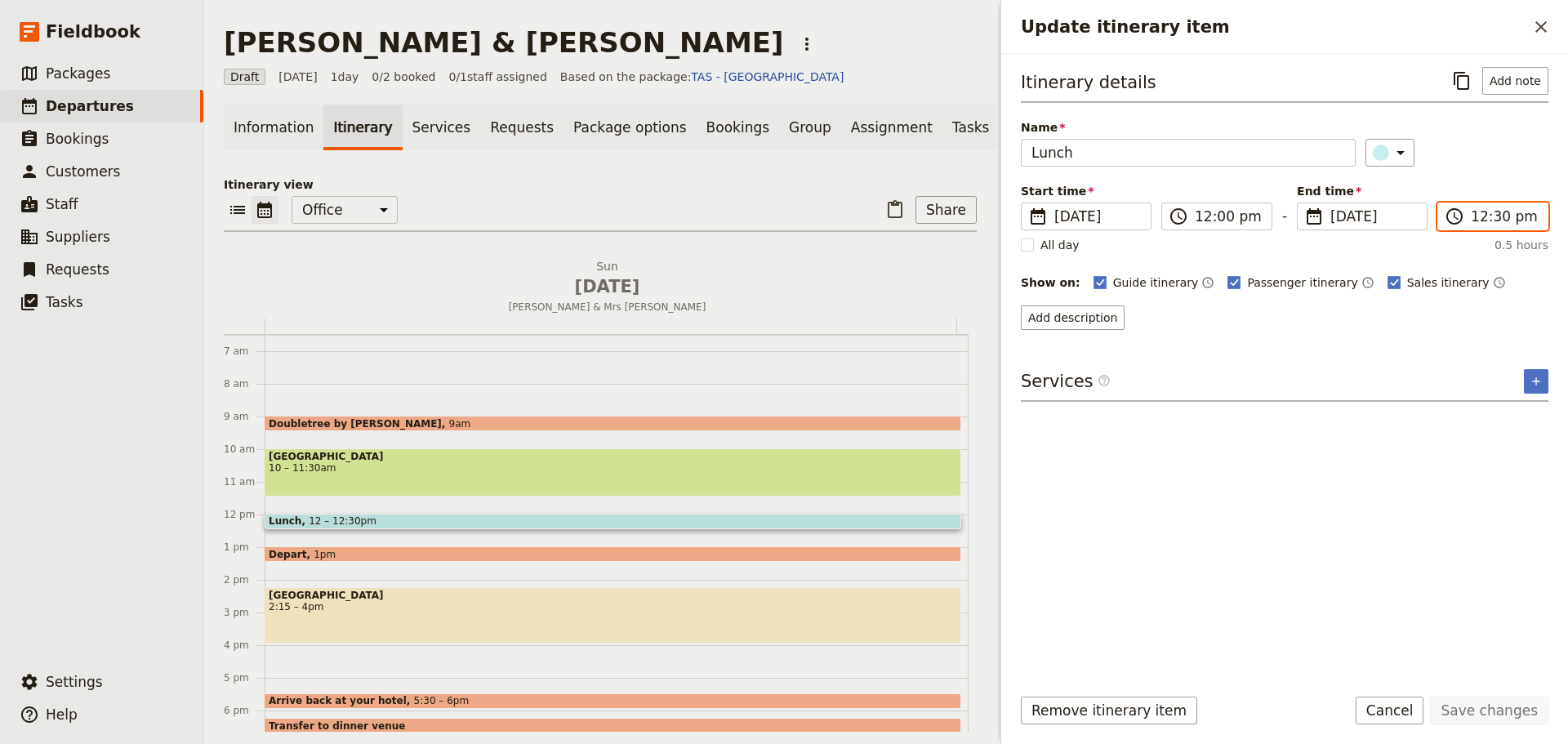
click at [1485, 209] on input "12:30 pm" at bounding box center [1504, 216] width 67 height 20
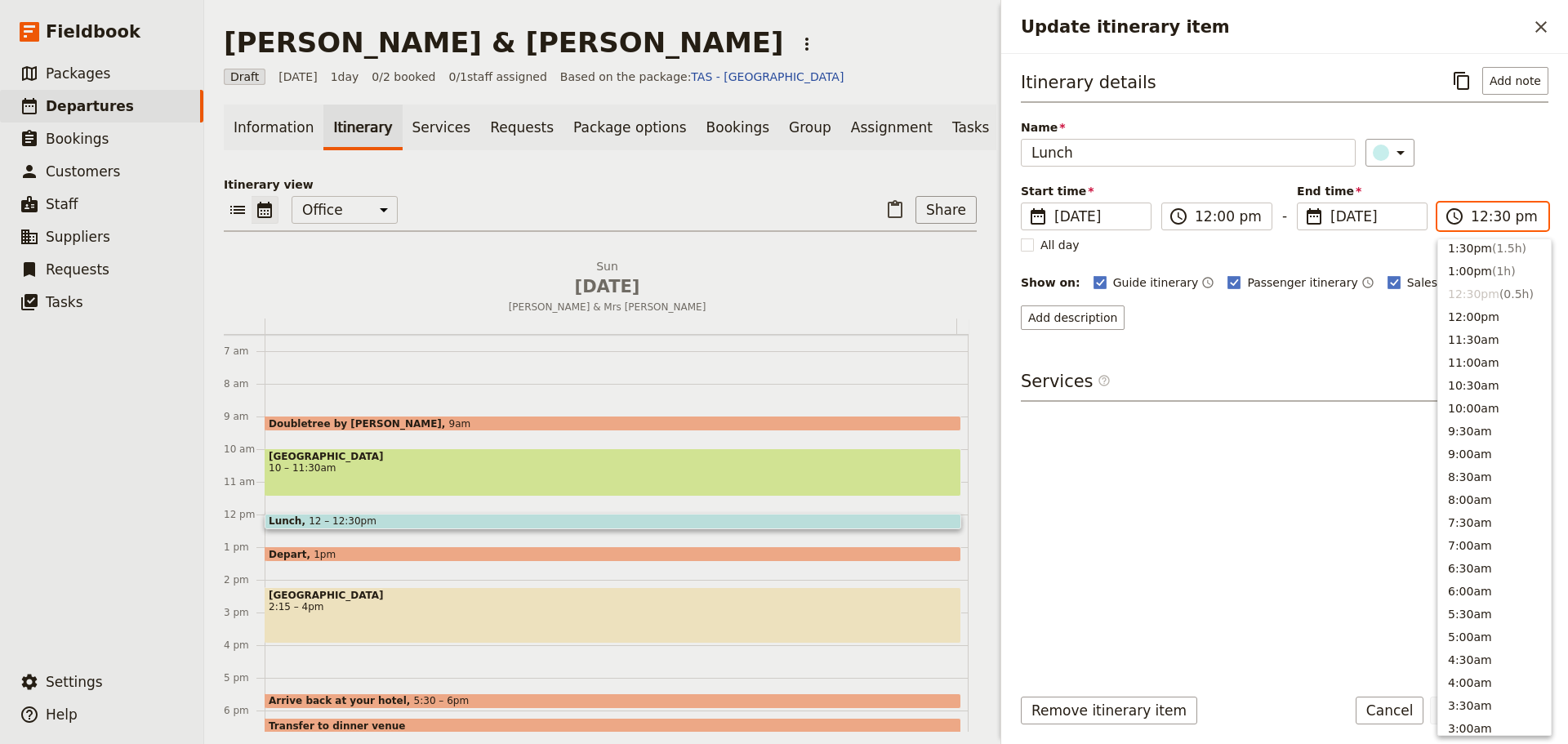
scroll to position [425, 0]
click at [1460, 310] on button "1:00pm ( 1h )" at bounding box center [1494, 309] width 113 height 23
type input "01:00 pm"
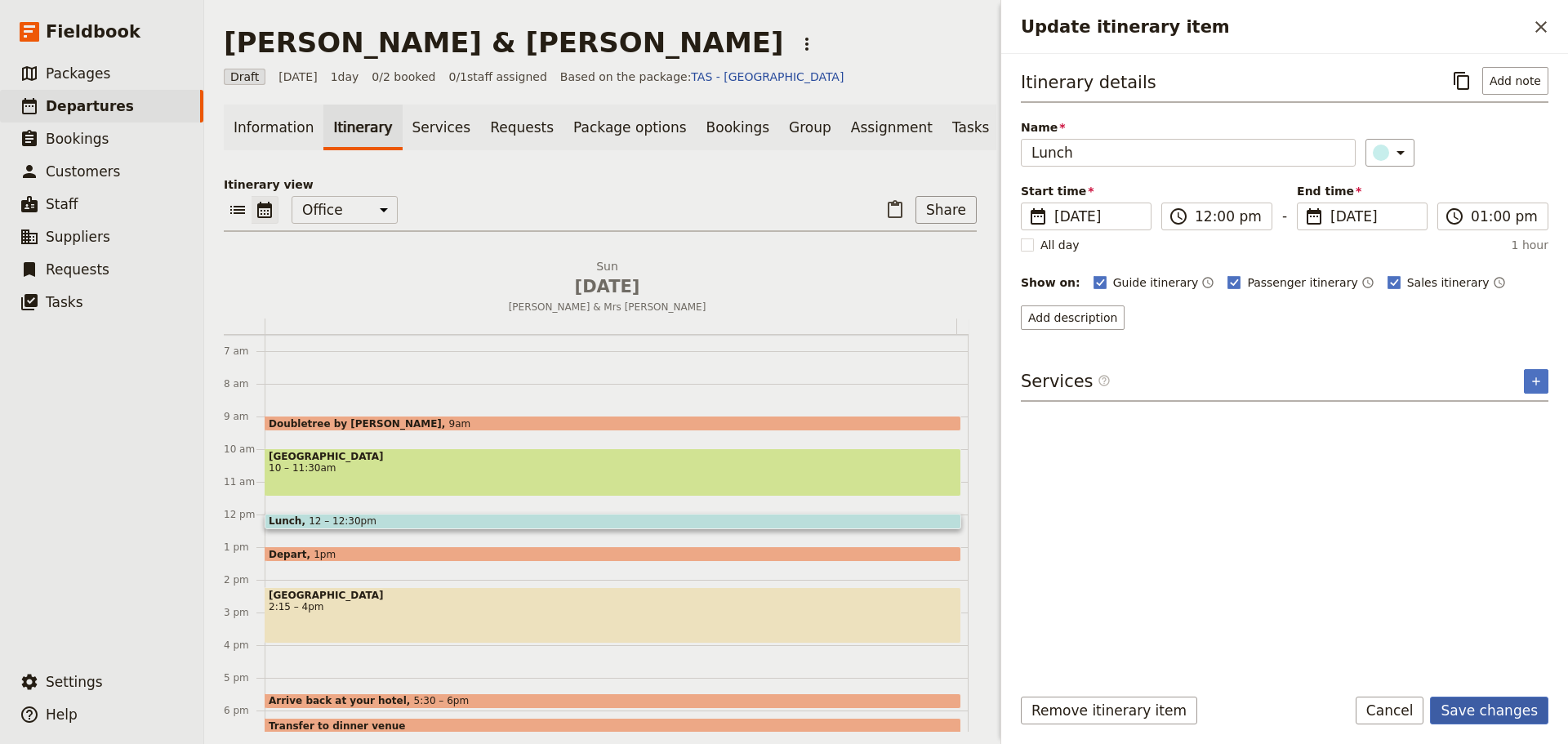
click at [1509, 711] on button "Save changes" at bounding box center [1489, 711] width 119 height 28
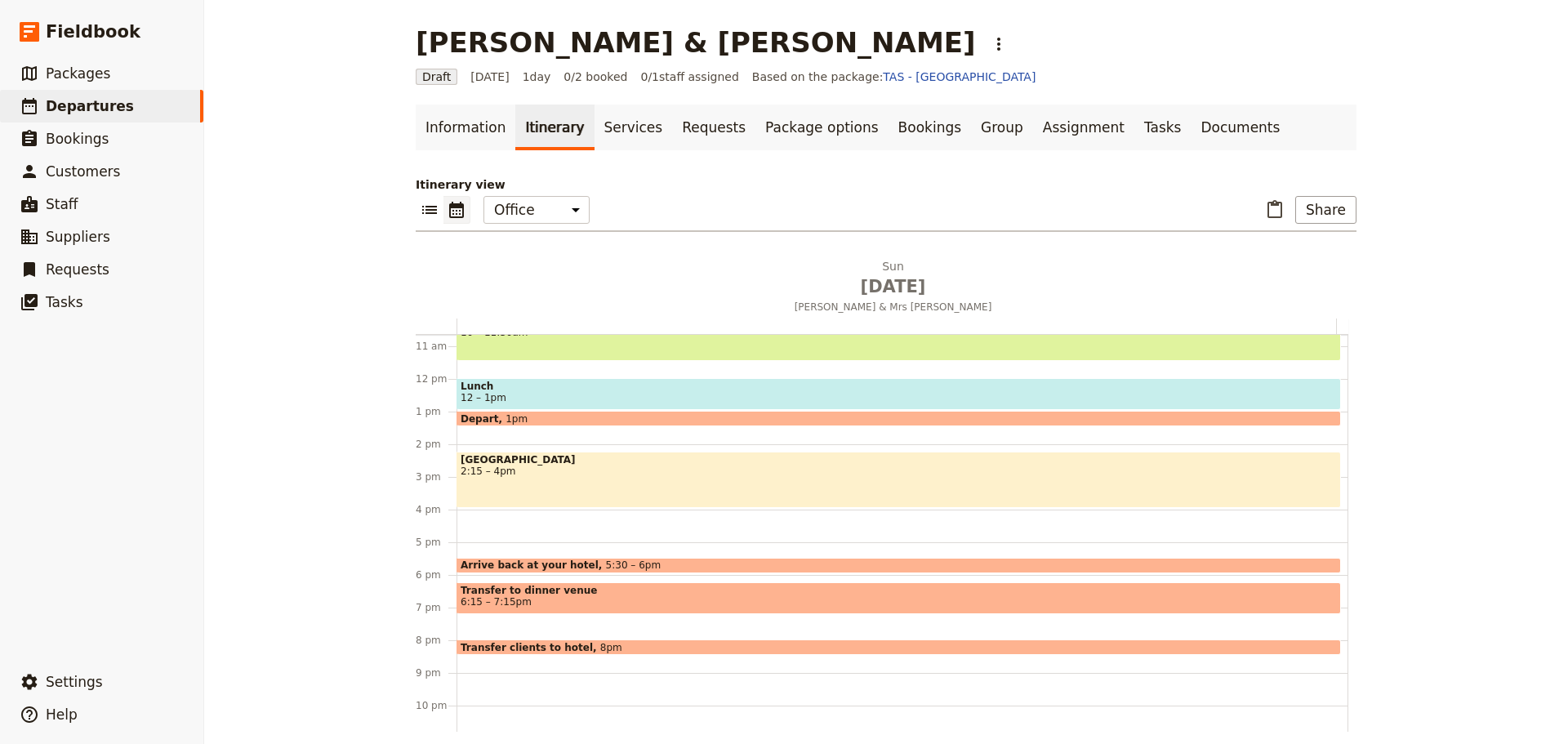
scroll to position [376, 0]
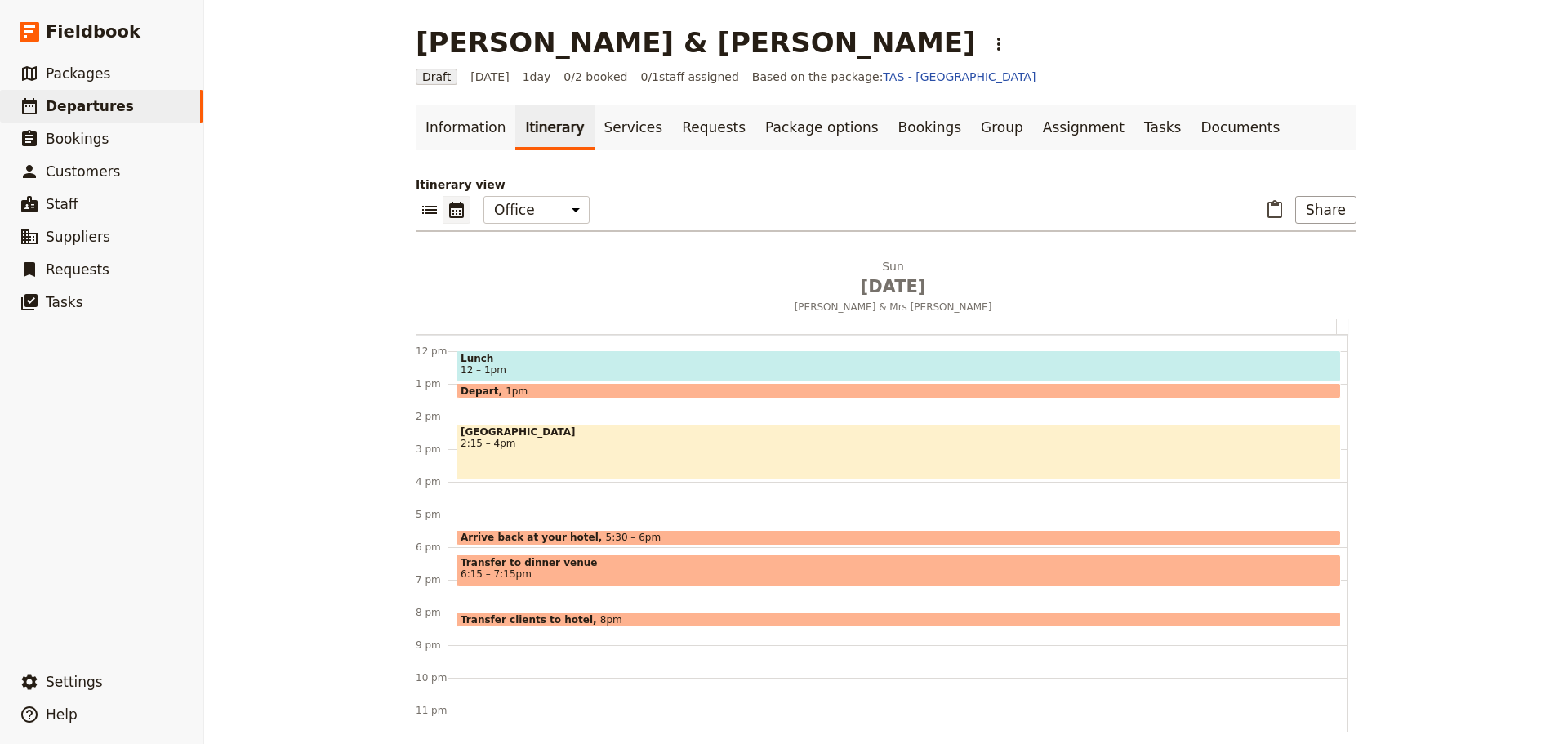
click at [516, 565] on span "Transfer to dinner venue" at bounding box center [899, 562] width 877 height 11
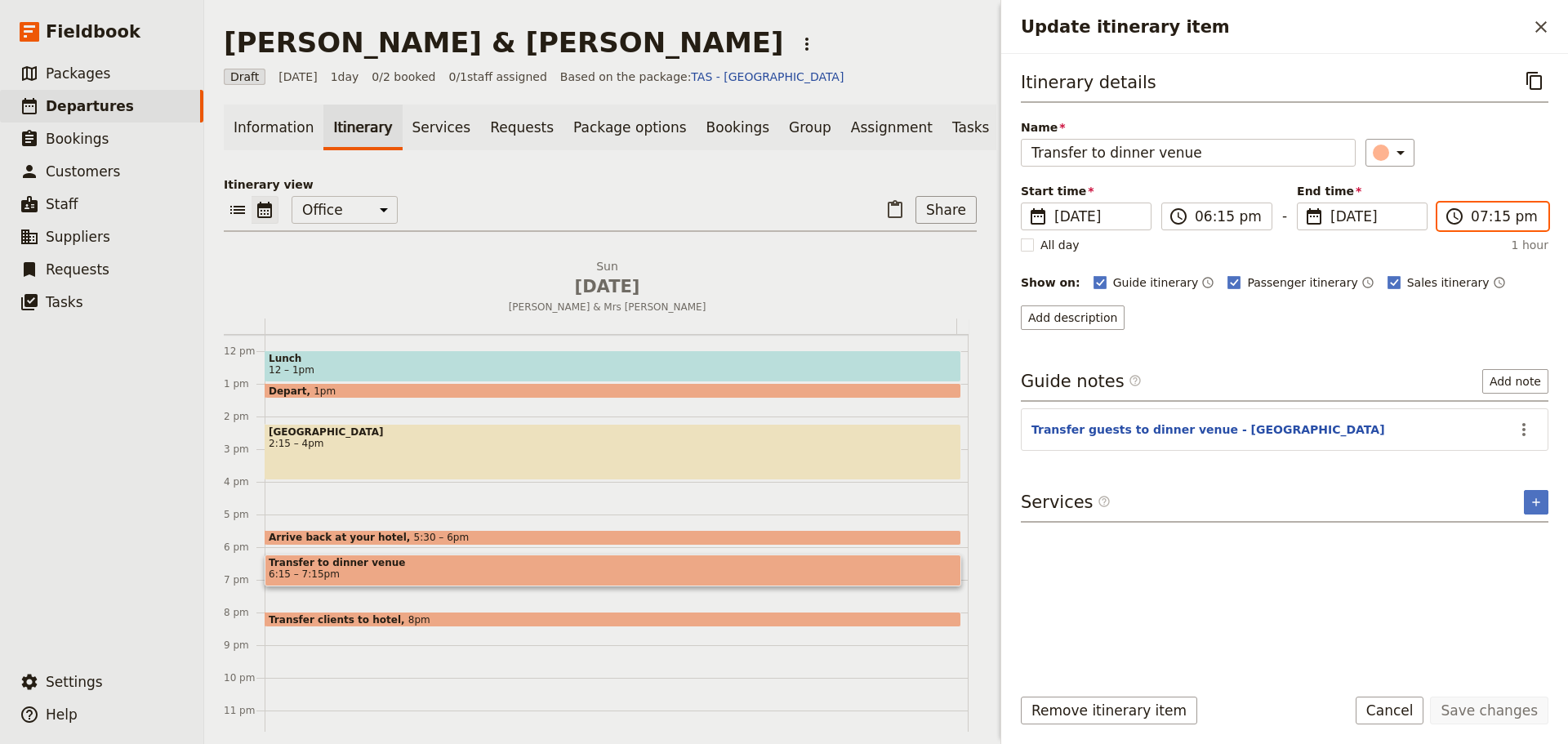
click at [1487, 208] on input "07:15 pm" at bounding box center [1504, 216] width 67 height 20
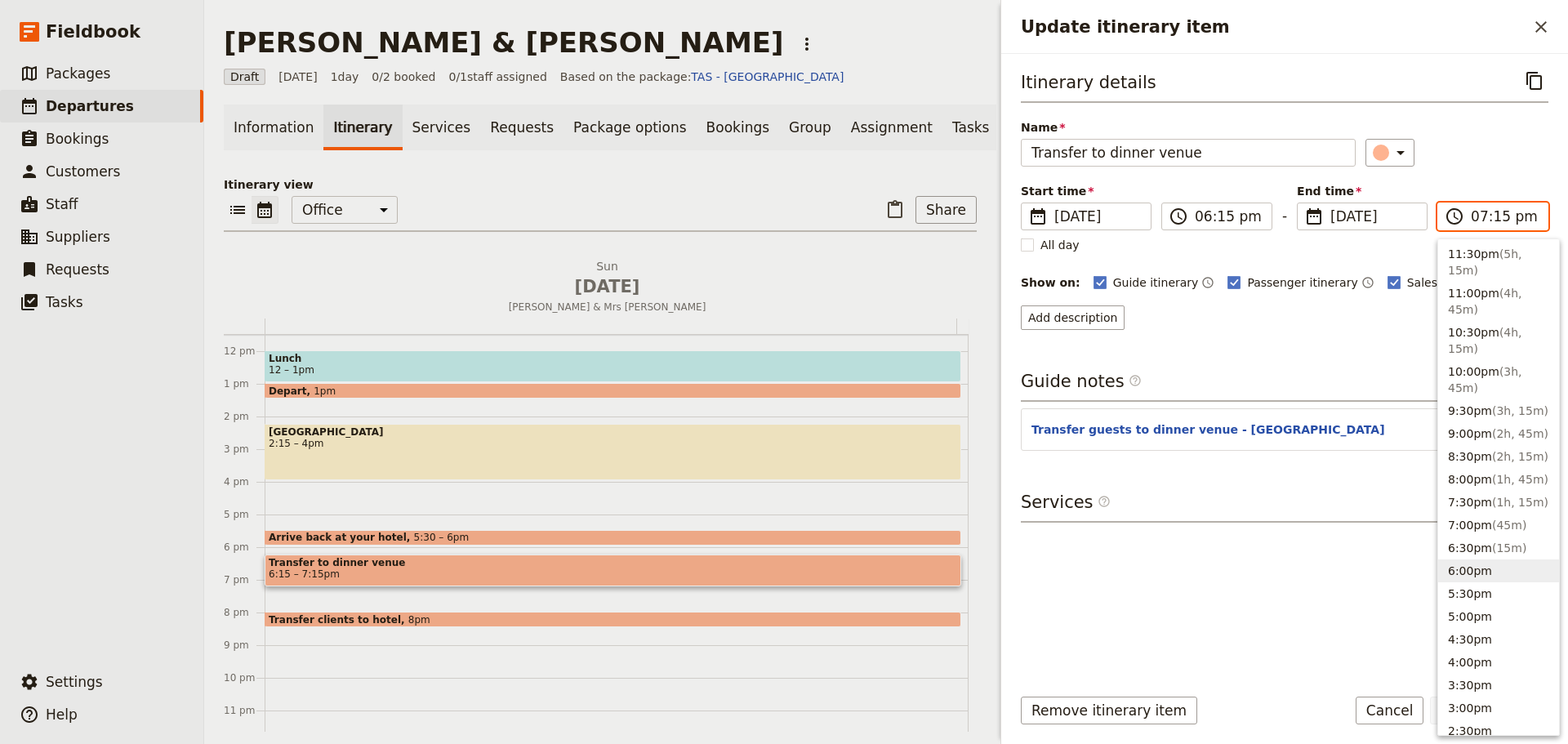
click at [1484, 572] on button "6:00pm" at bounding box center [1498, 570] width 121 height 23
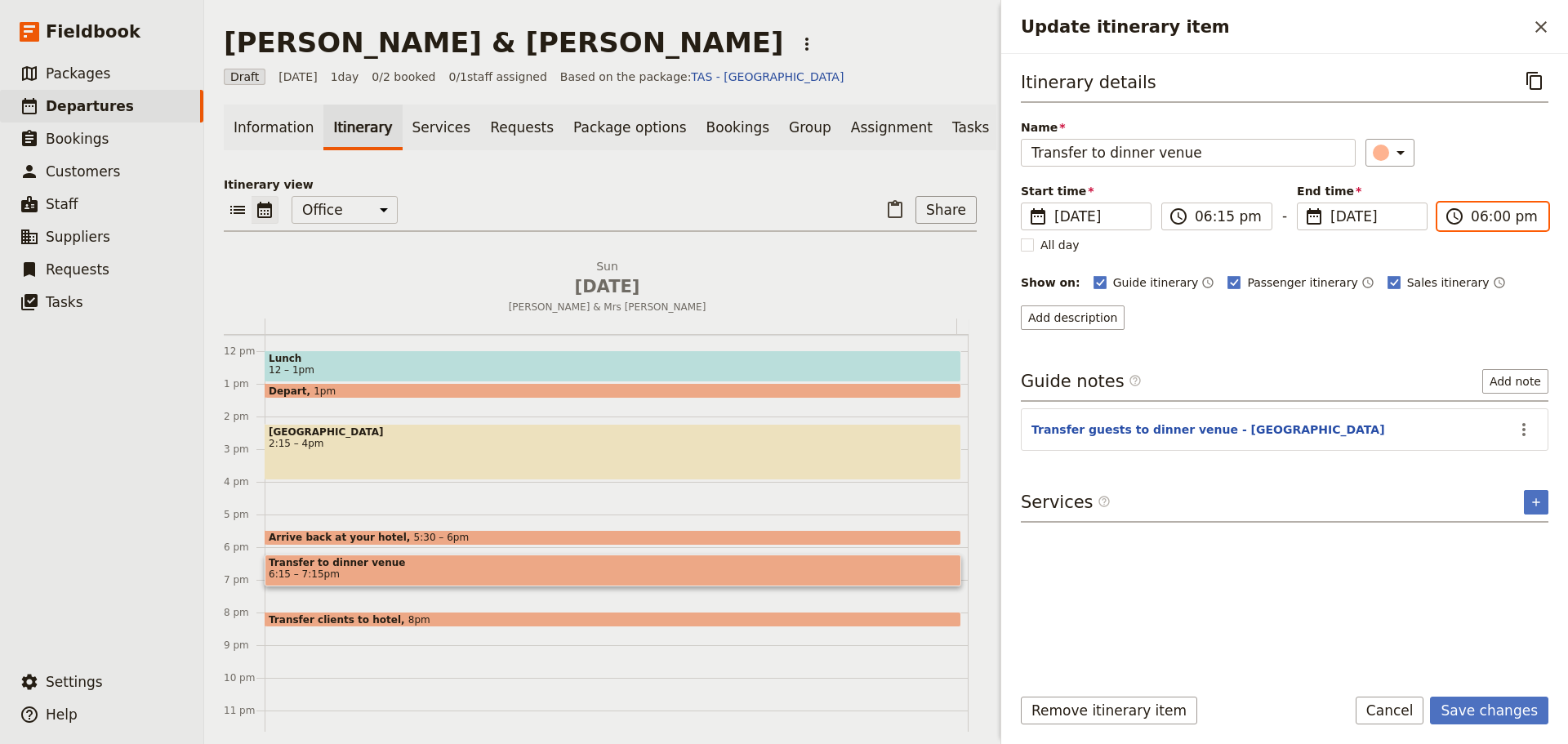
click at [1493, 216] on input "06:00 pm" at bounding box center [1504, 216] width 67 height 20
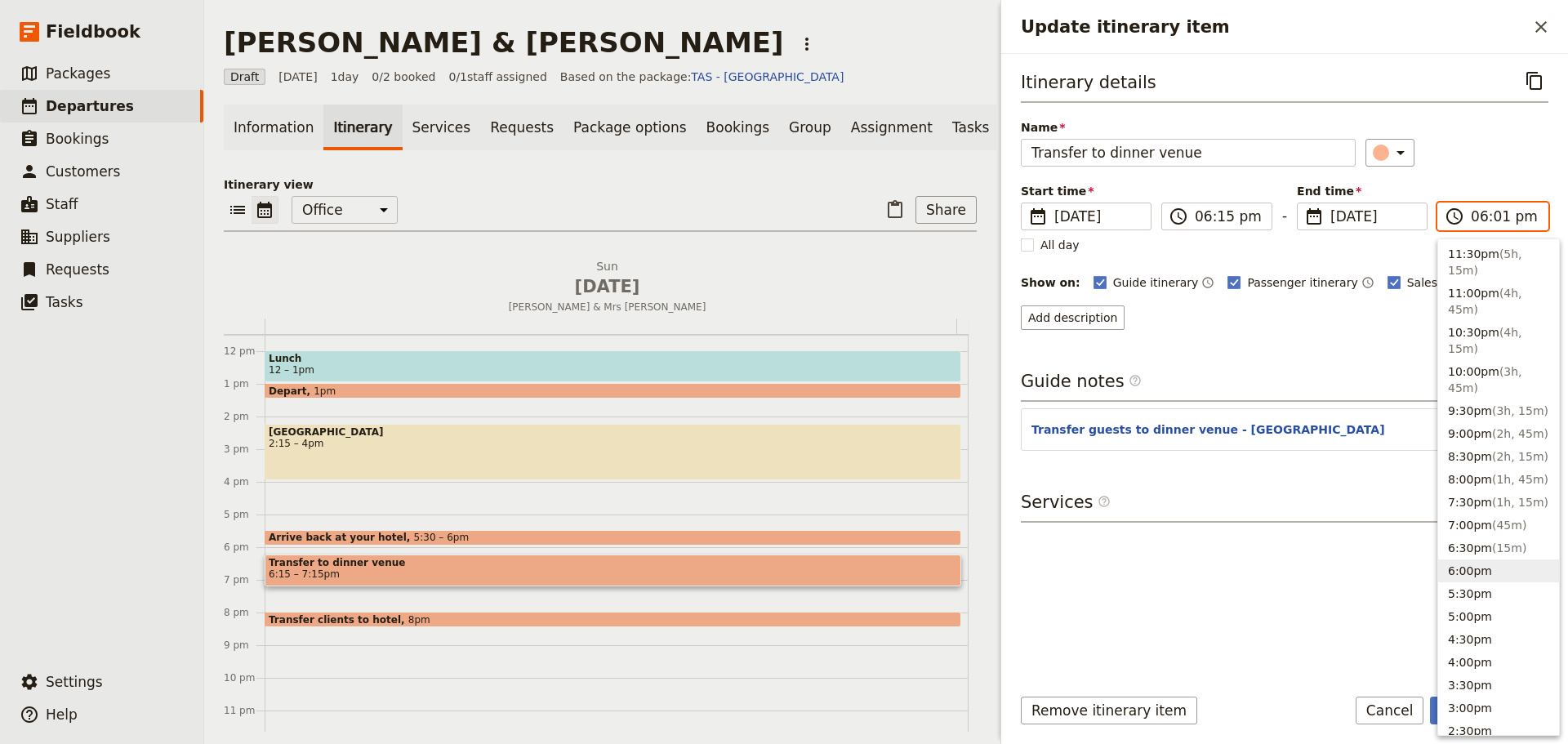
type input "06:15 pm"
click at [1486, 158] on div "​" at bounding box center [1457, 153] width 184 height 28
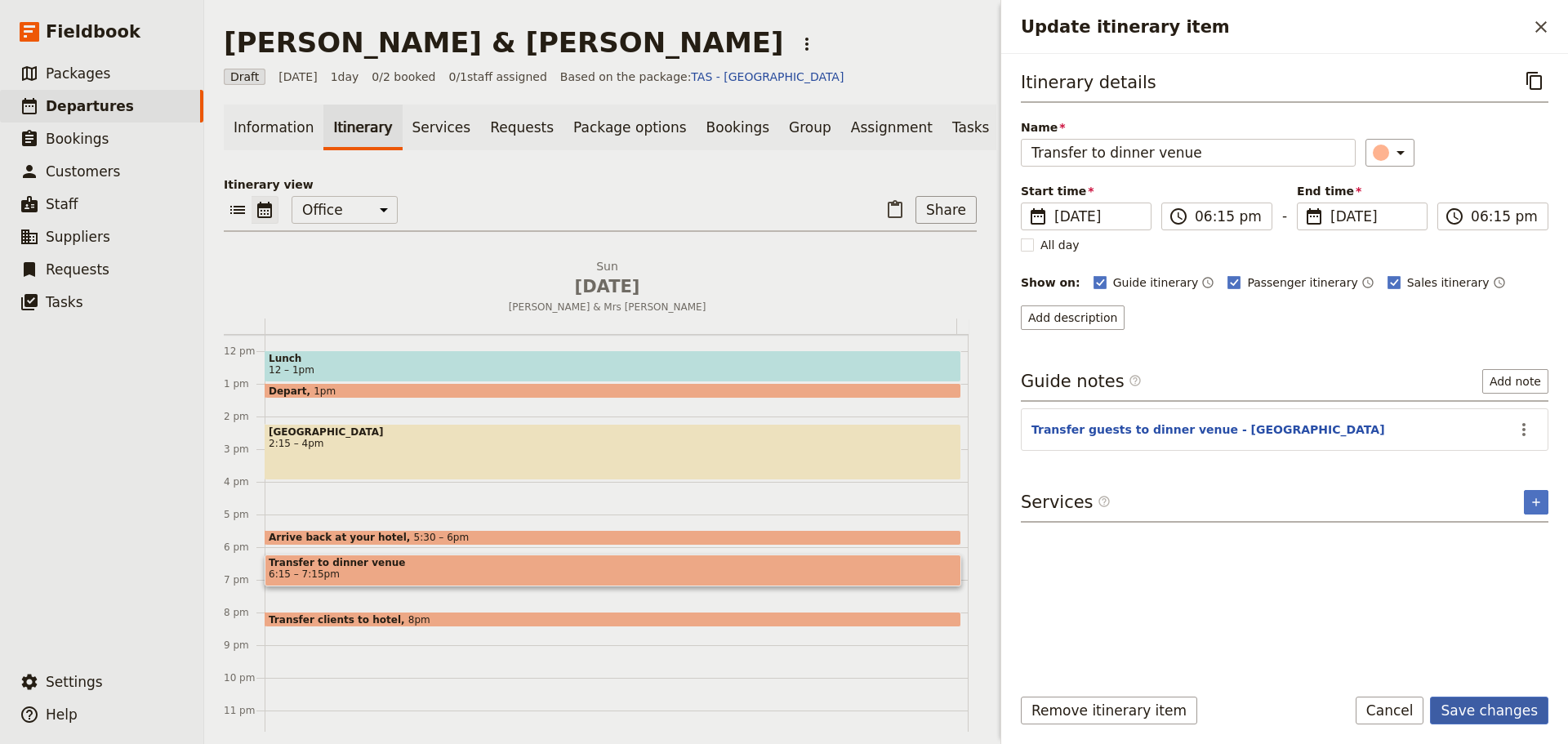
click at [1503, 707] on button "Save changes" at bounding box center [1489, 711] width 119 height 28
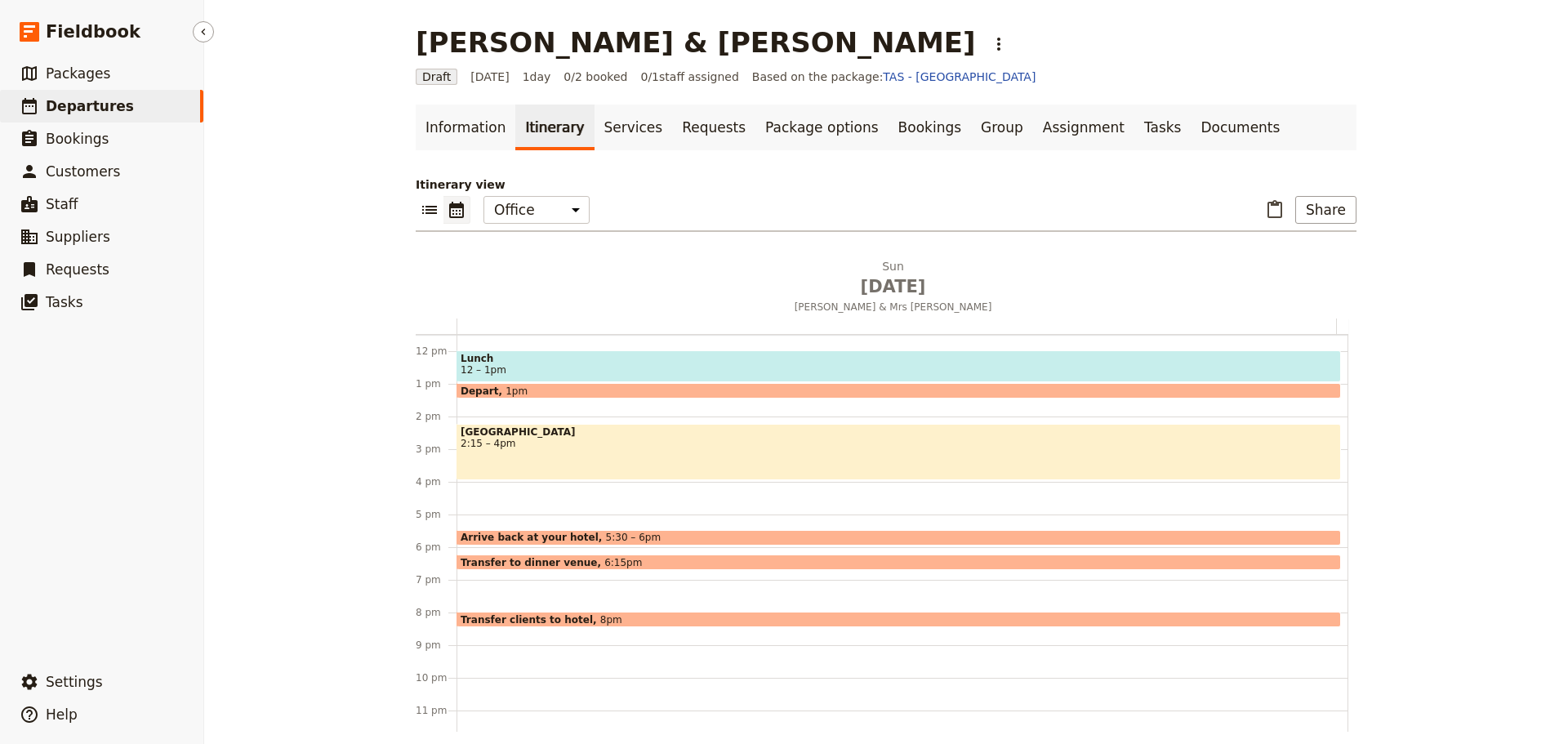
click at [69, 106] on span "Departures" at bounding box center [90, 106] width 88 height 16
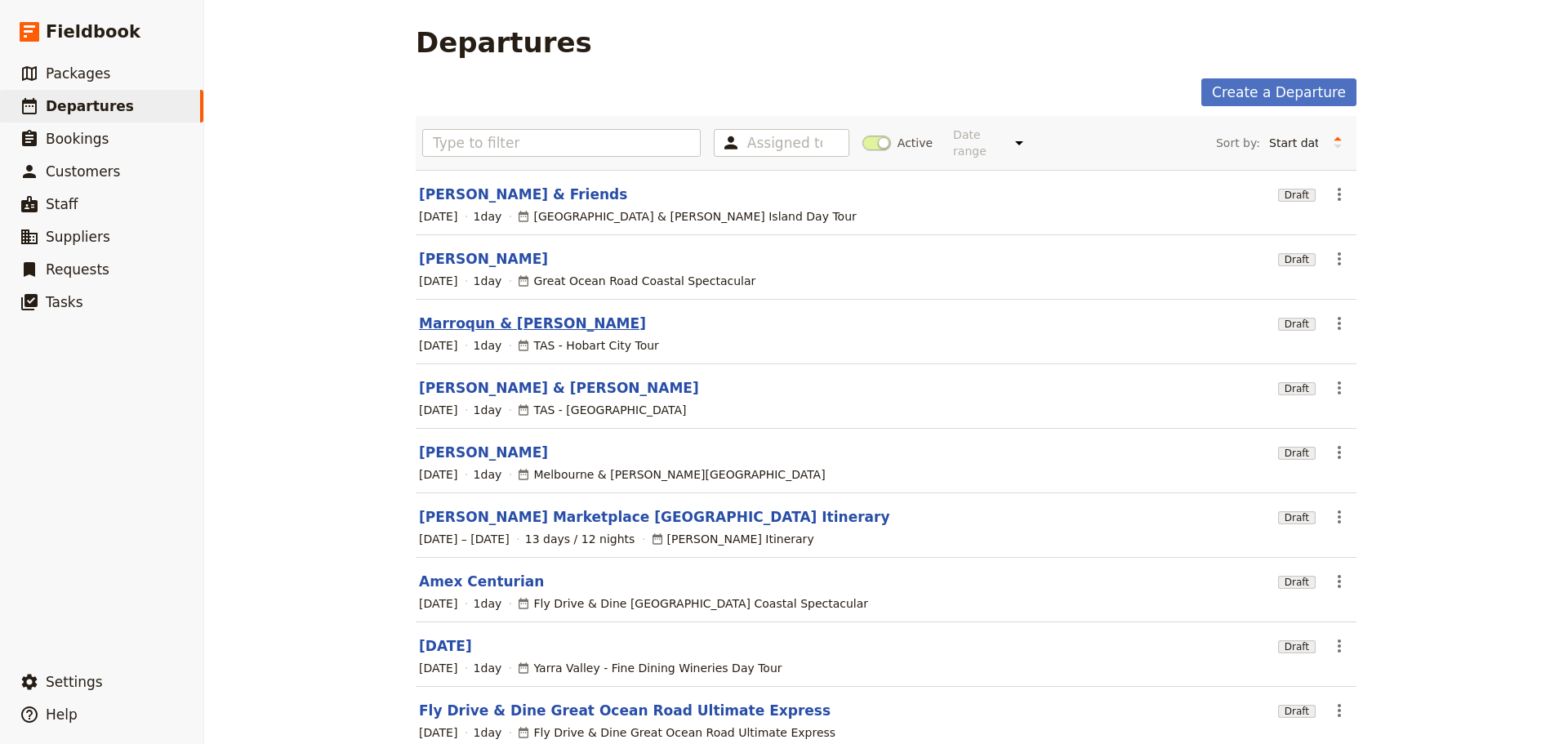
click at [499, 313] on link "Marroqun & [PERSON_NAME]" at bounding box center [533, 323] width 227 height 20
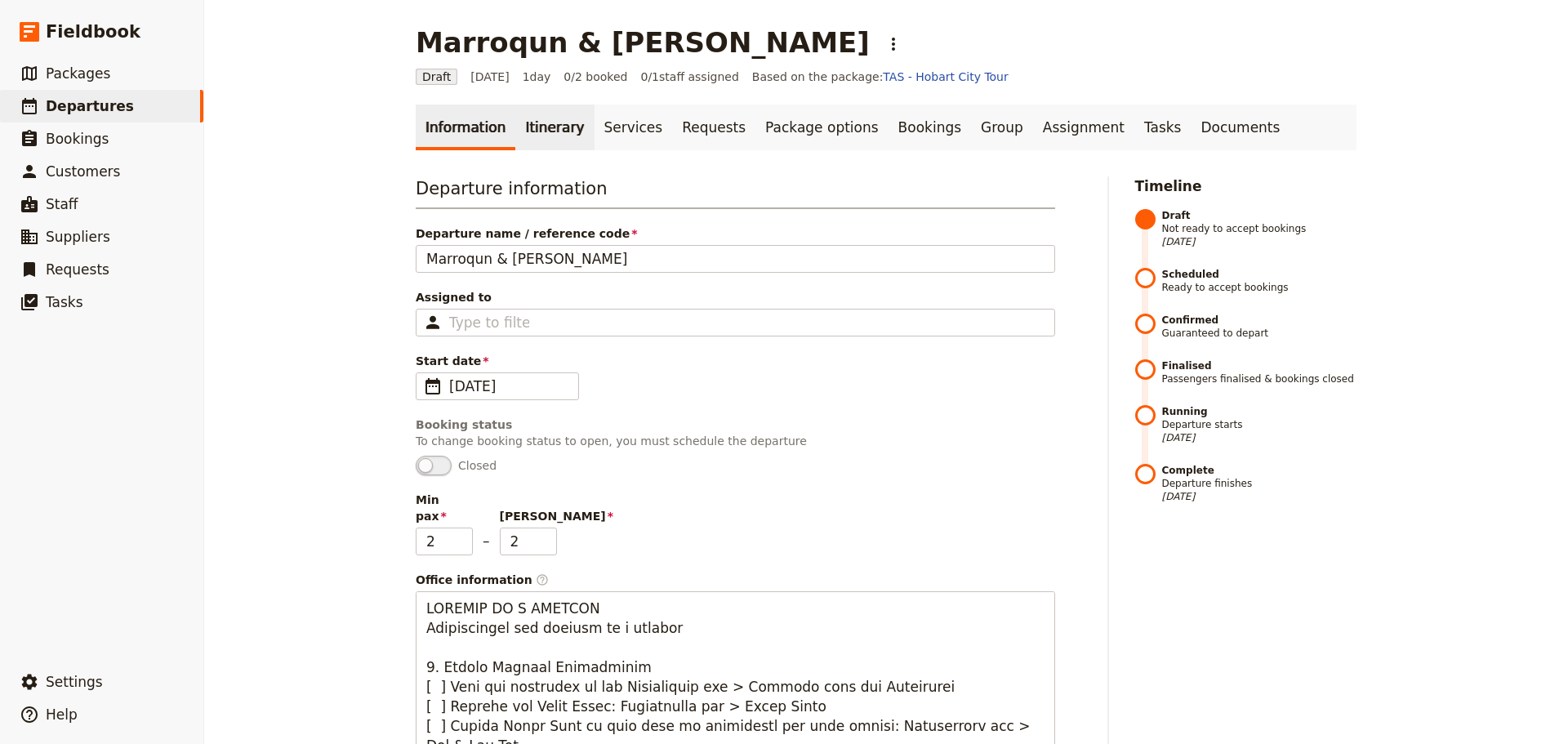
click at [531, 127] on link "Itinerary" at bounding box center [555, 128] width 79 height 46
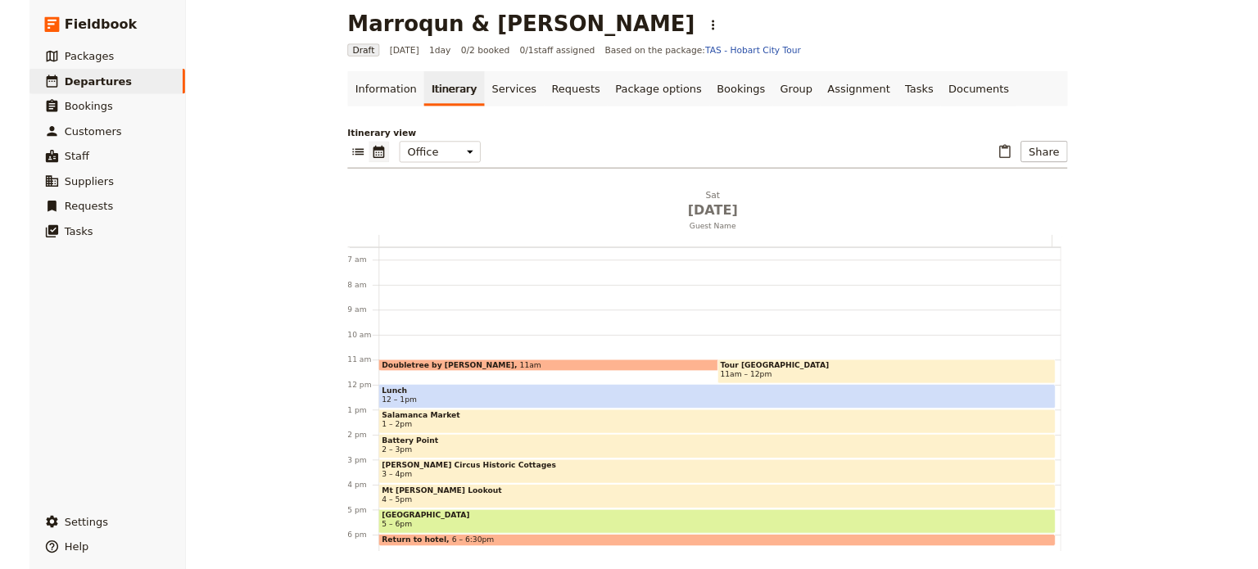
scroll to position [14, 0]
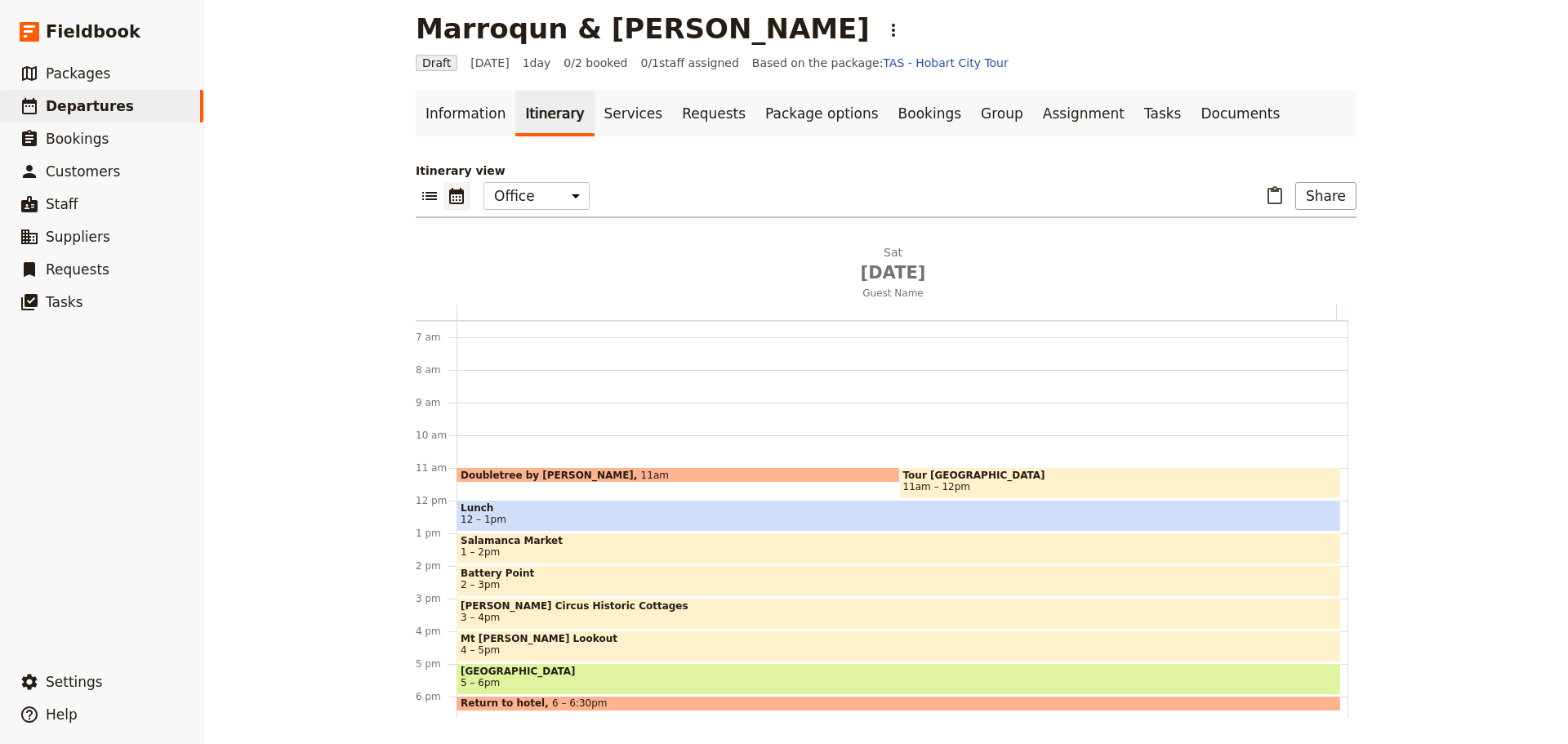
click at [565, 671] on span "[GEOGRAPHIC_DATA]" at bounding box center [899, 670] width 877 height 11
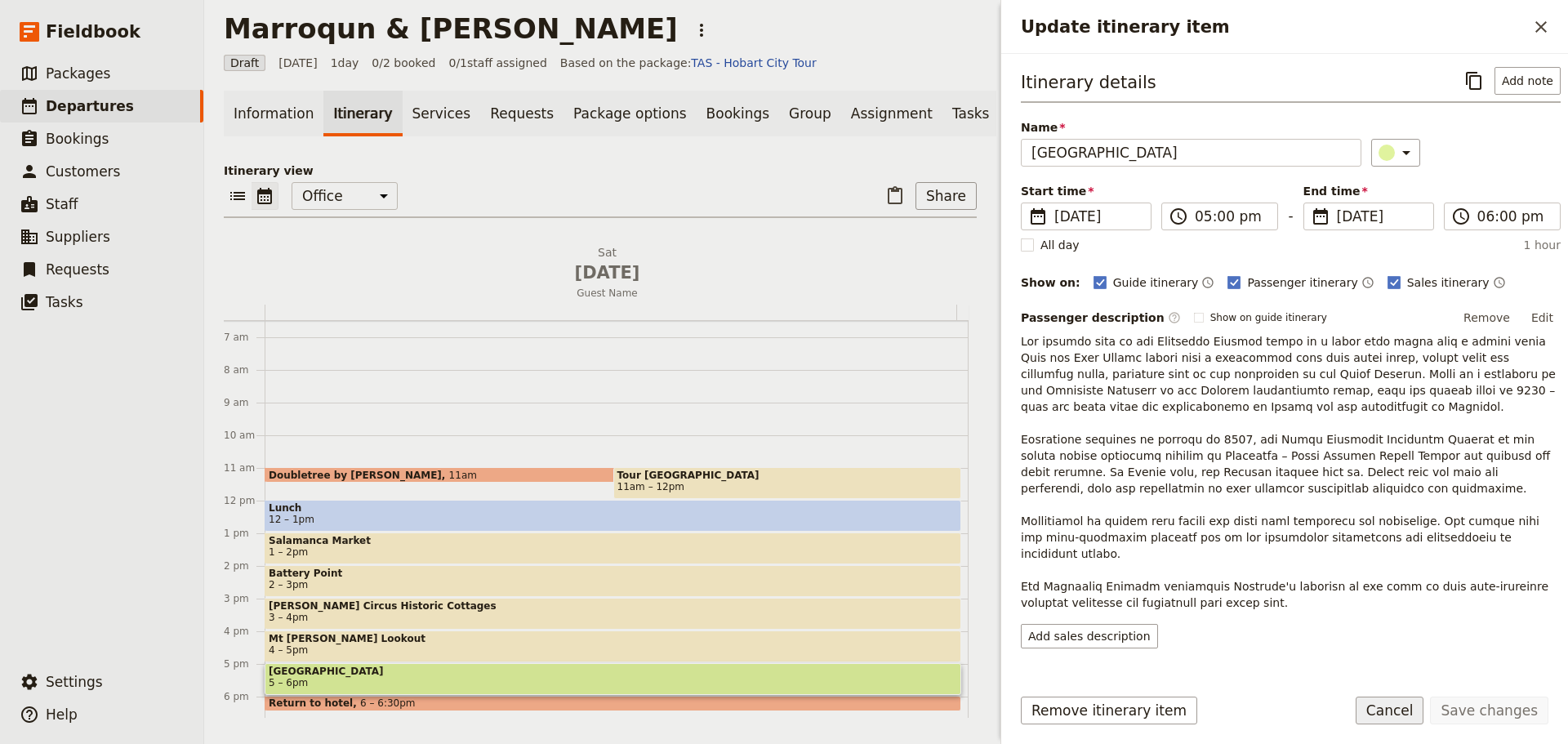
click at [1414, 711] on button "Cancel" at bounding box center [1390, 711] width 69 height 28
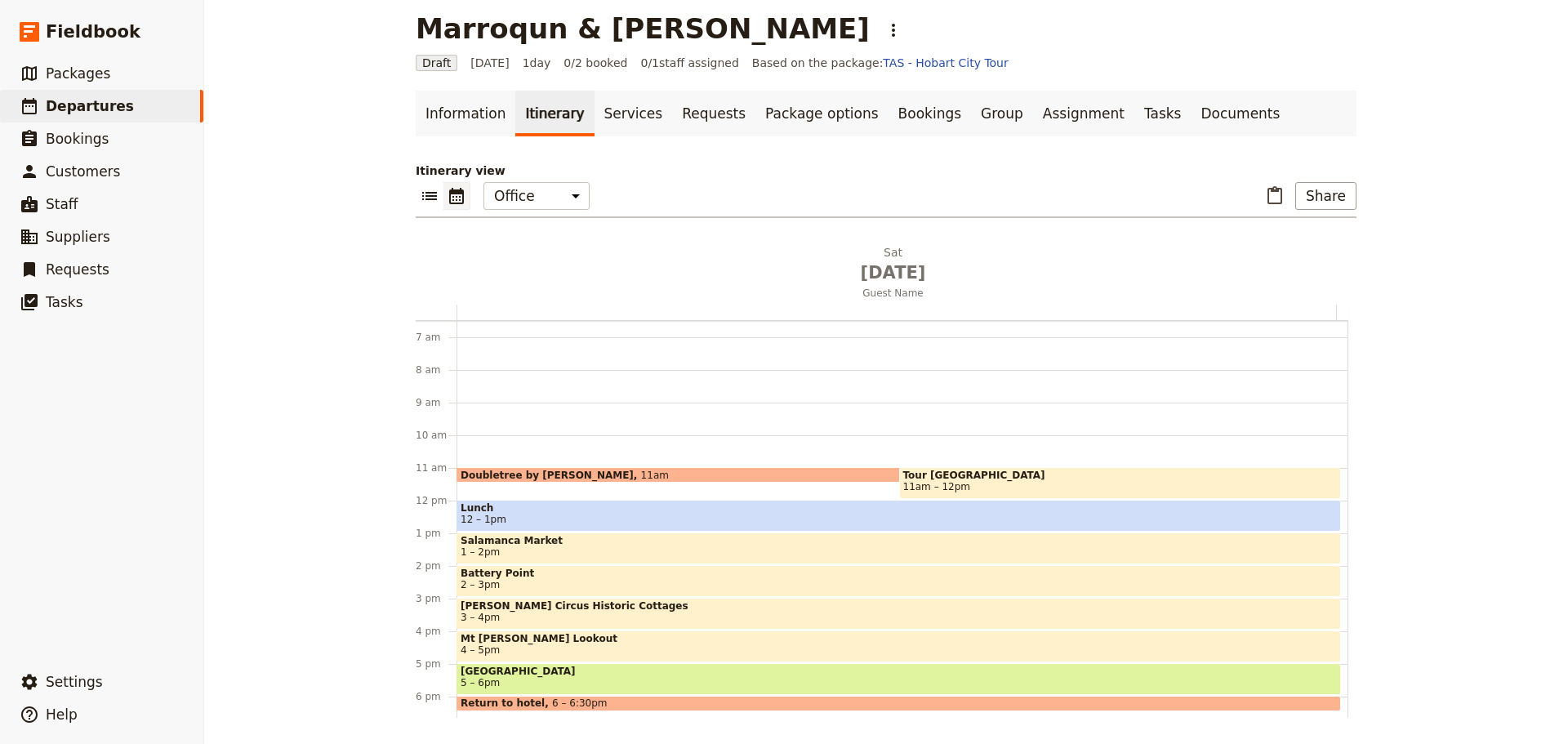
click at [677, 510] on span "Lunch" at bounding box center [899, 508] width 877 height 11
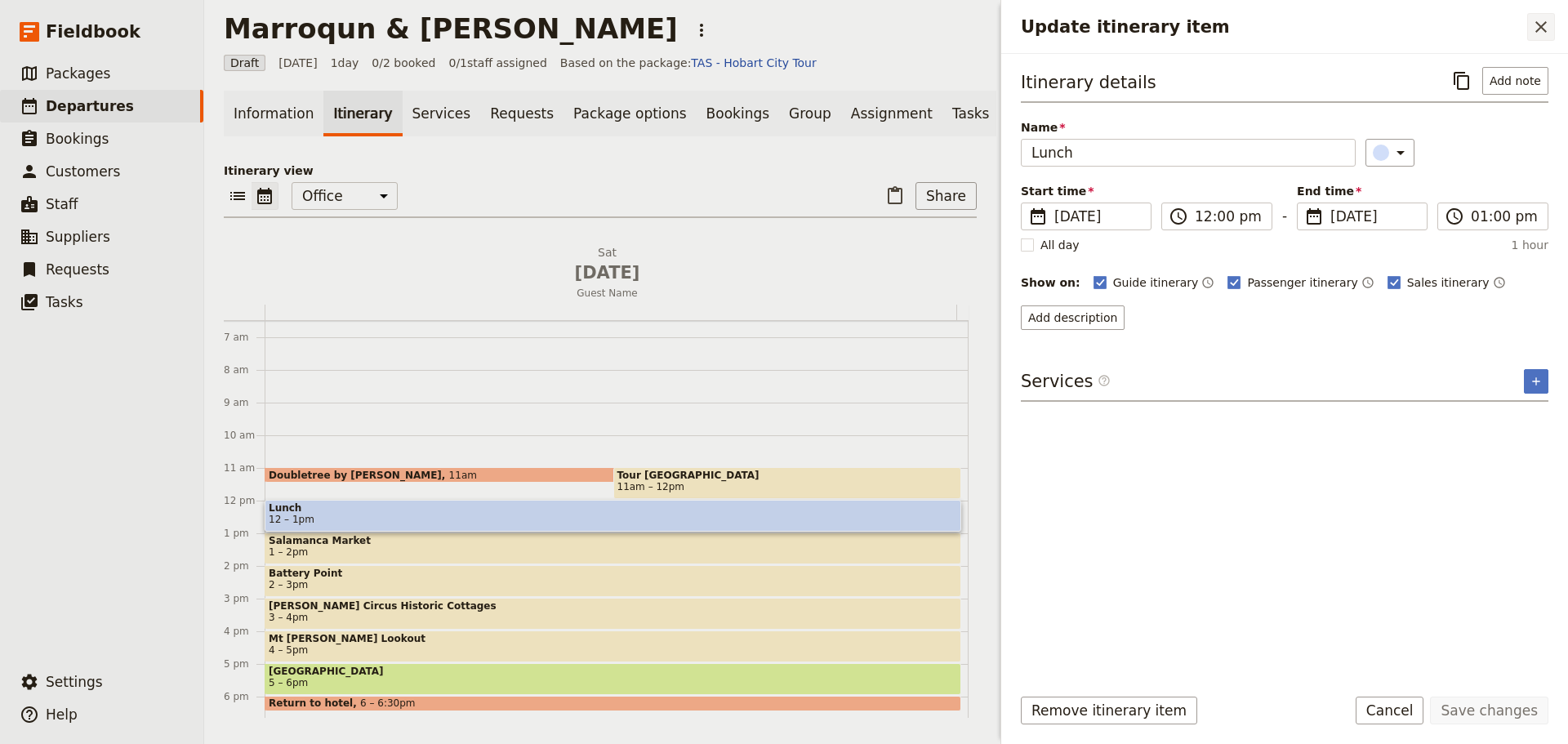
click at [1541, 27] on icon "Close drawer" at bounding box center [1541, 26] width 11 height 11
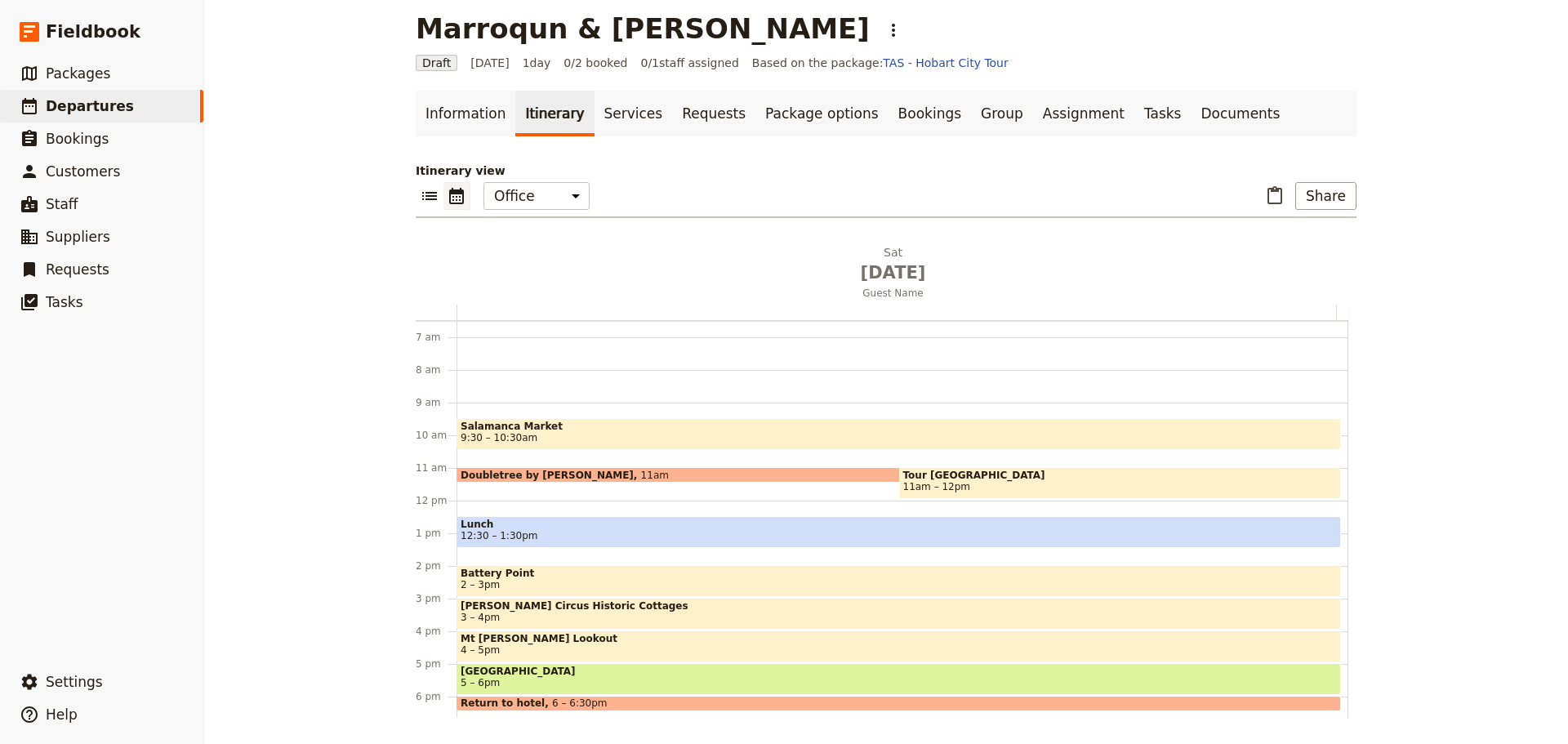
click at [538, 575] on span "Battery Point" at bounding box center [899, 572] width 877 height 11
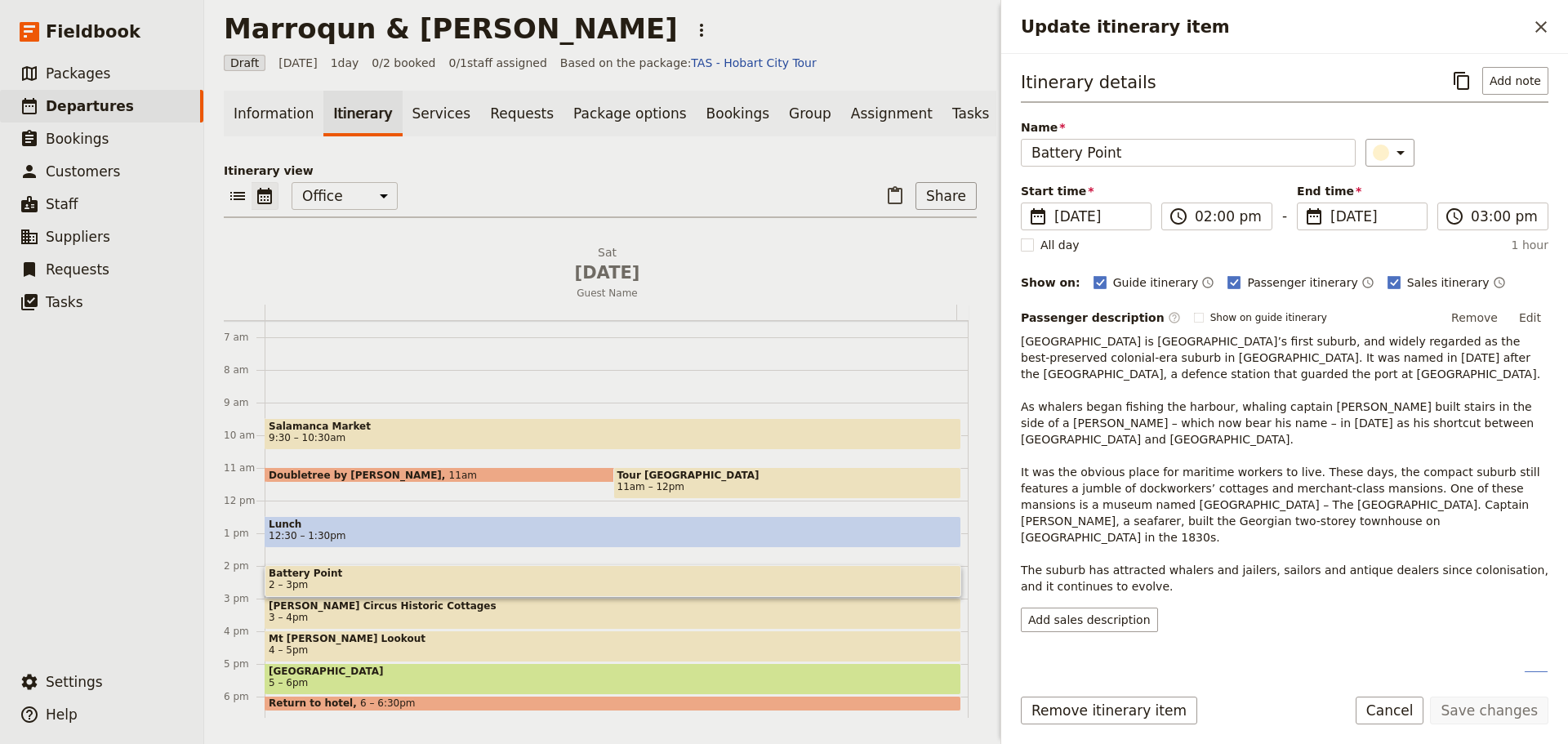
click at [1419, 717] on button "Cancel" at bounding box center [1390, 711] width 69 height 28
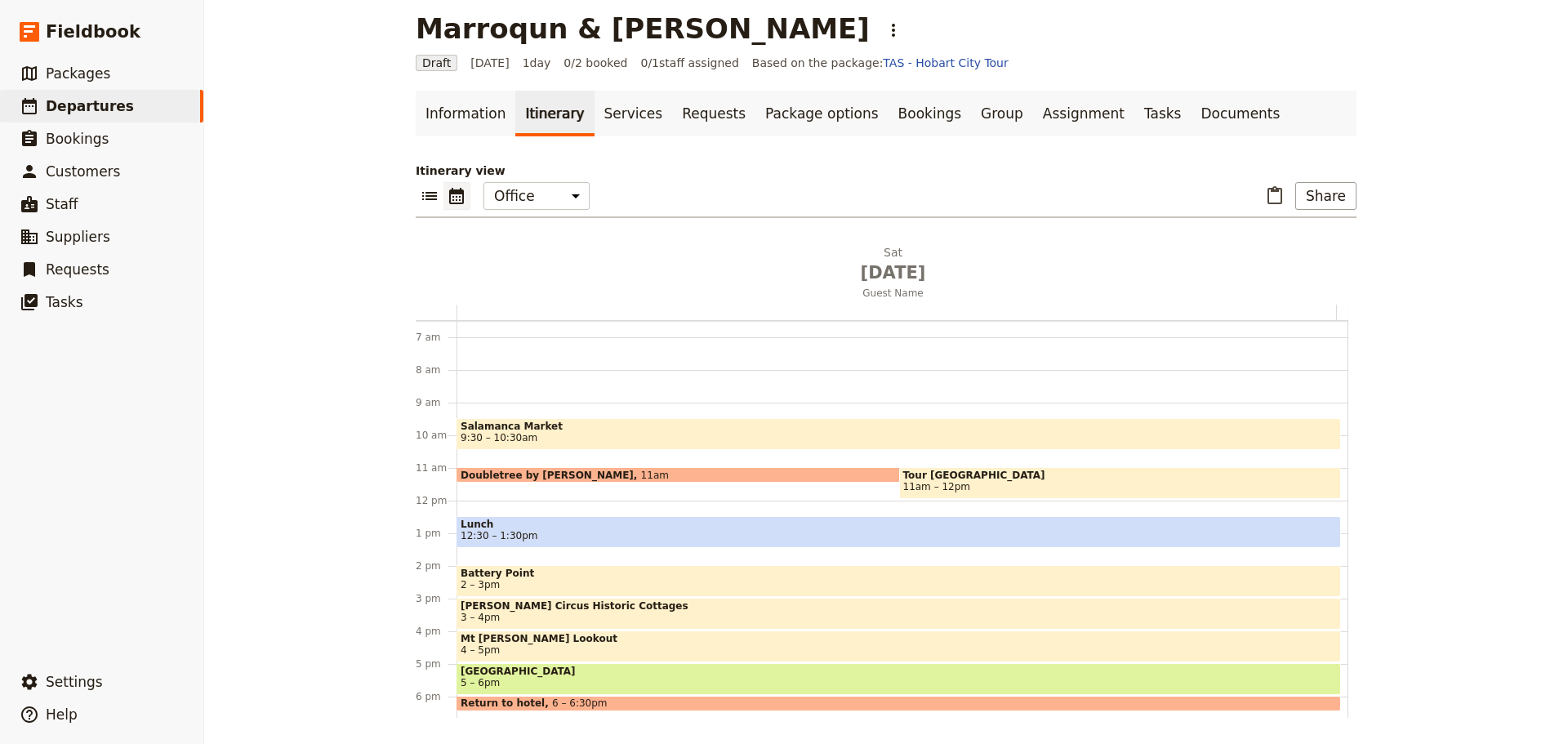
click at [554, 679] on span "5 – 6pm" at bounding box center [899, 682] width 877 height 11
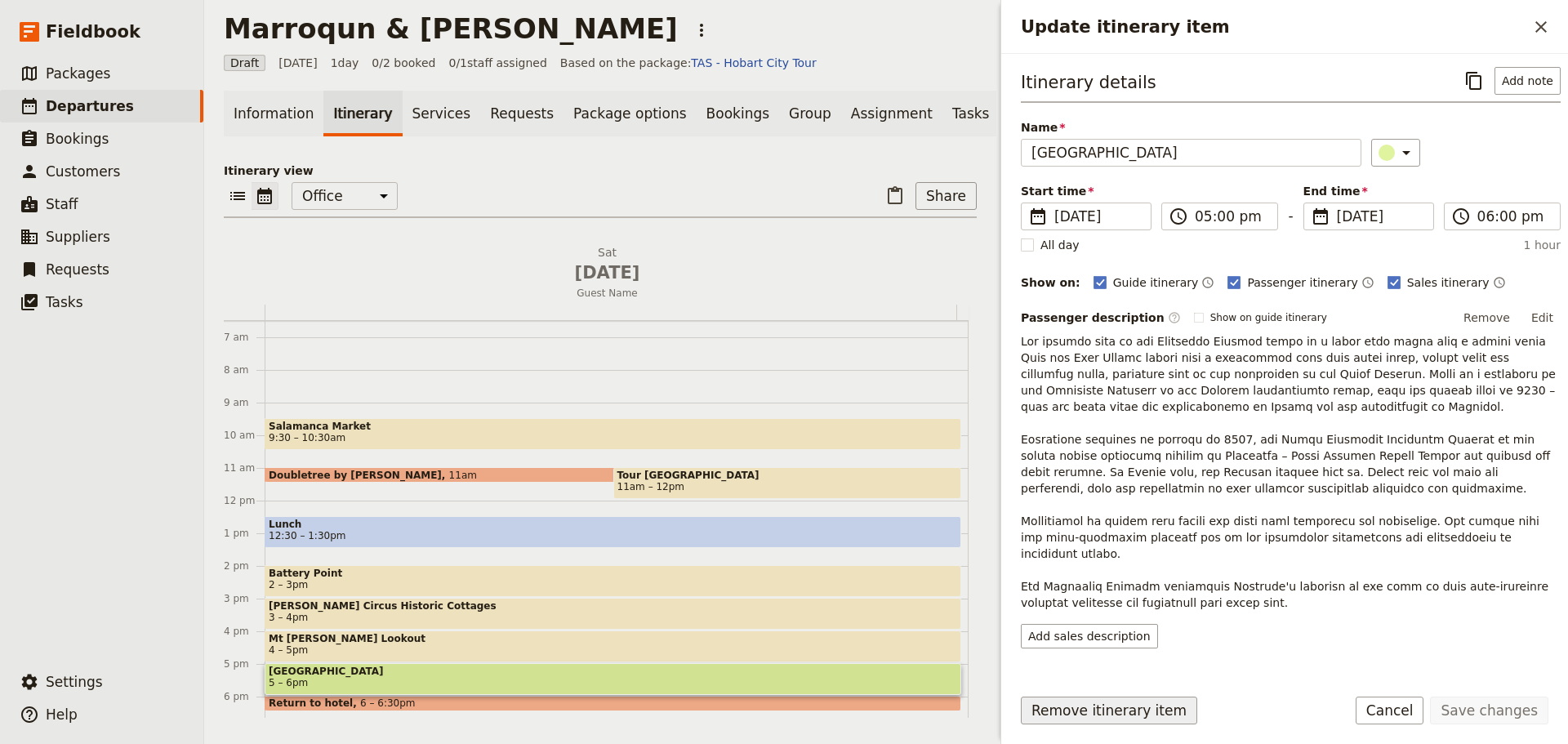
click at [1094, 705] on button "Remove itinerary item" at bounding box center [1109, 711] width 177 height 28
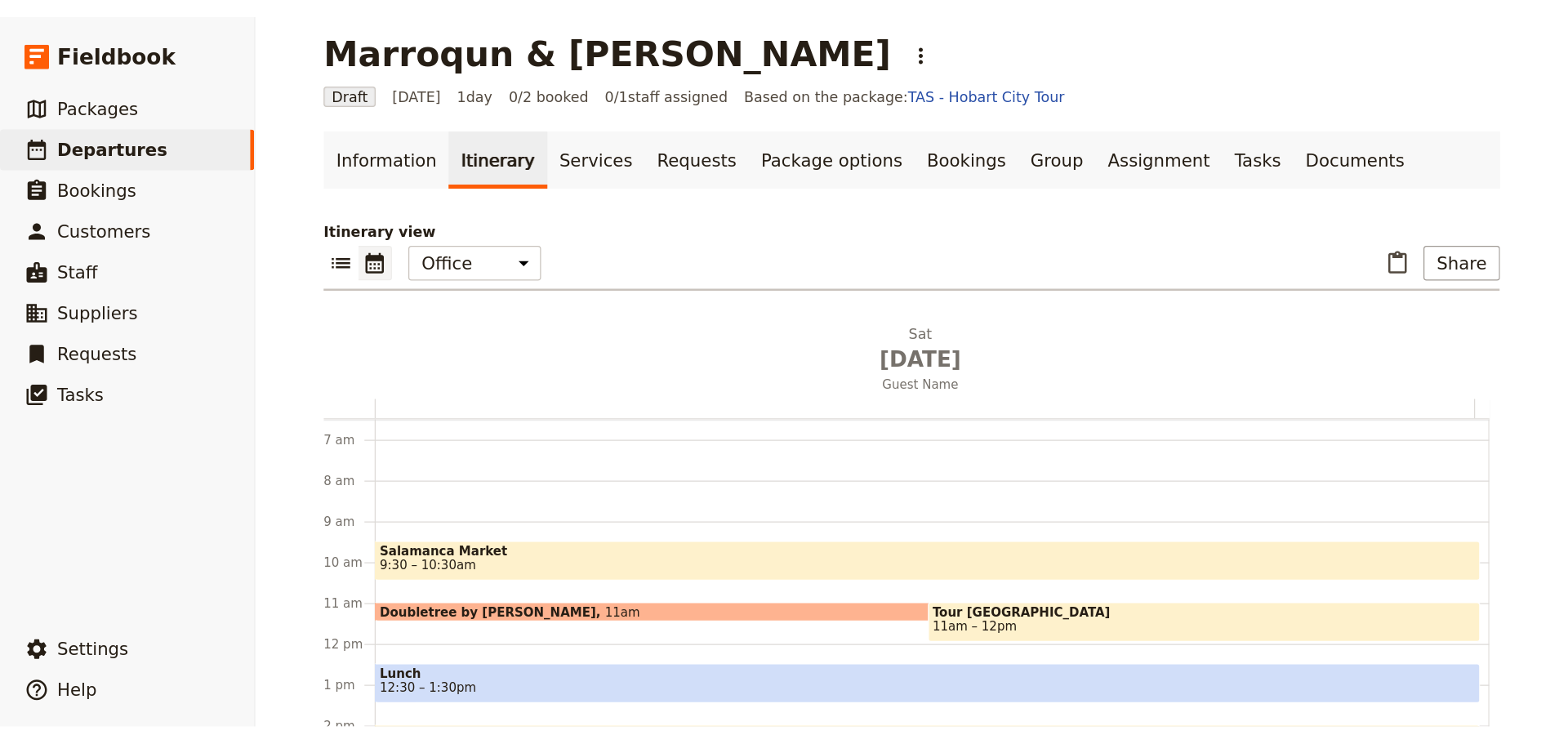
scroll to position [212, 0]
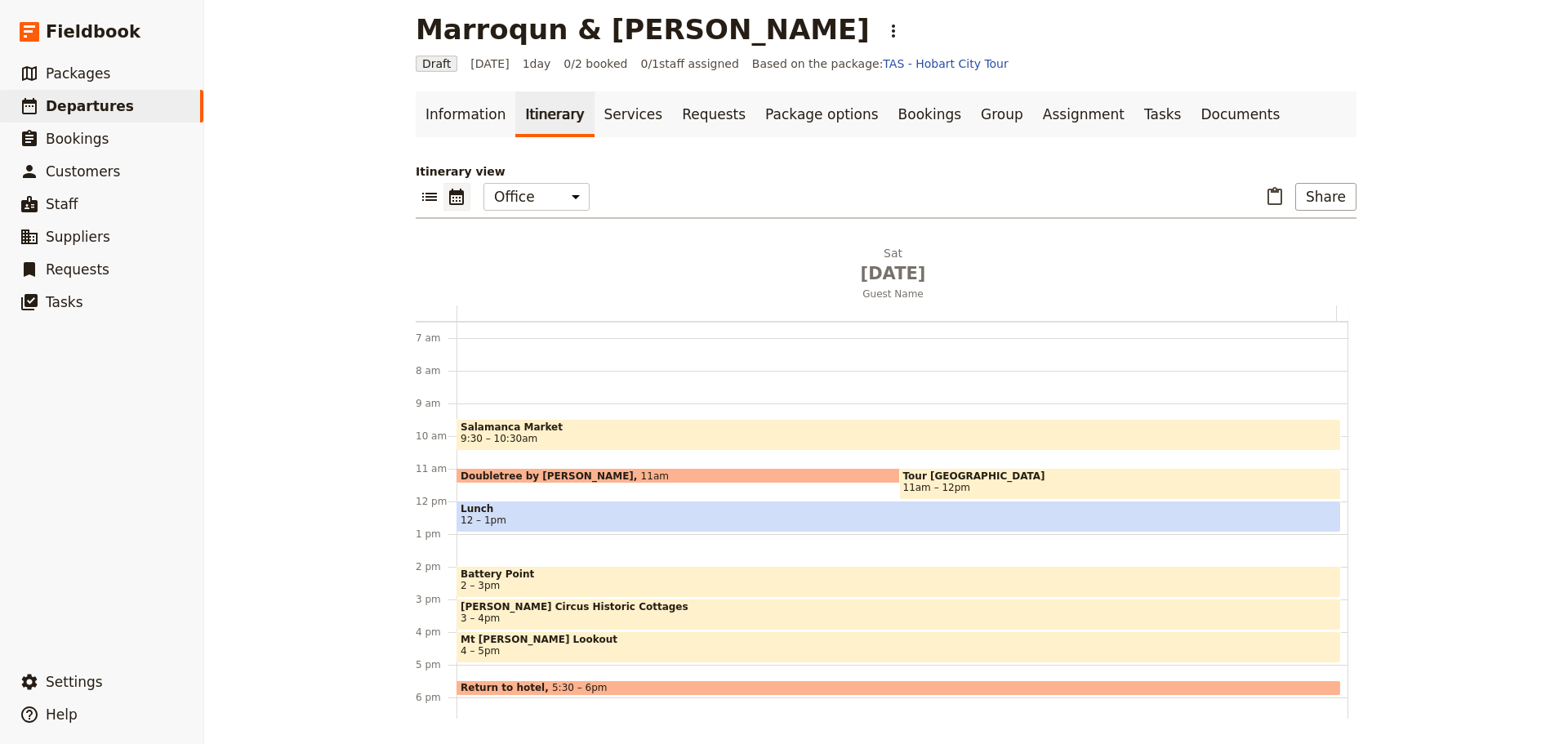
click at [634, 511] on span "Lunch" at bounding box center [899, 508] width 877 height 11
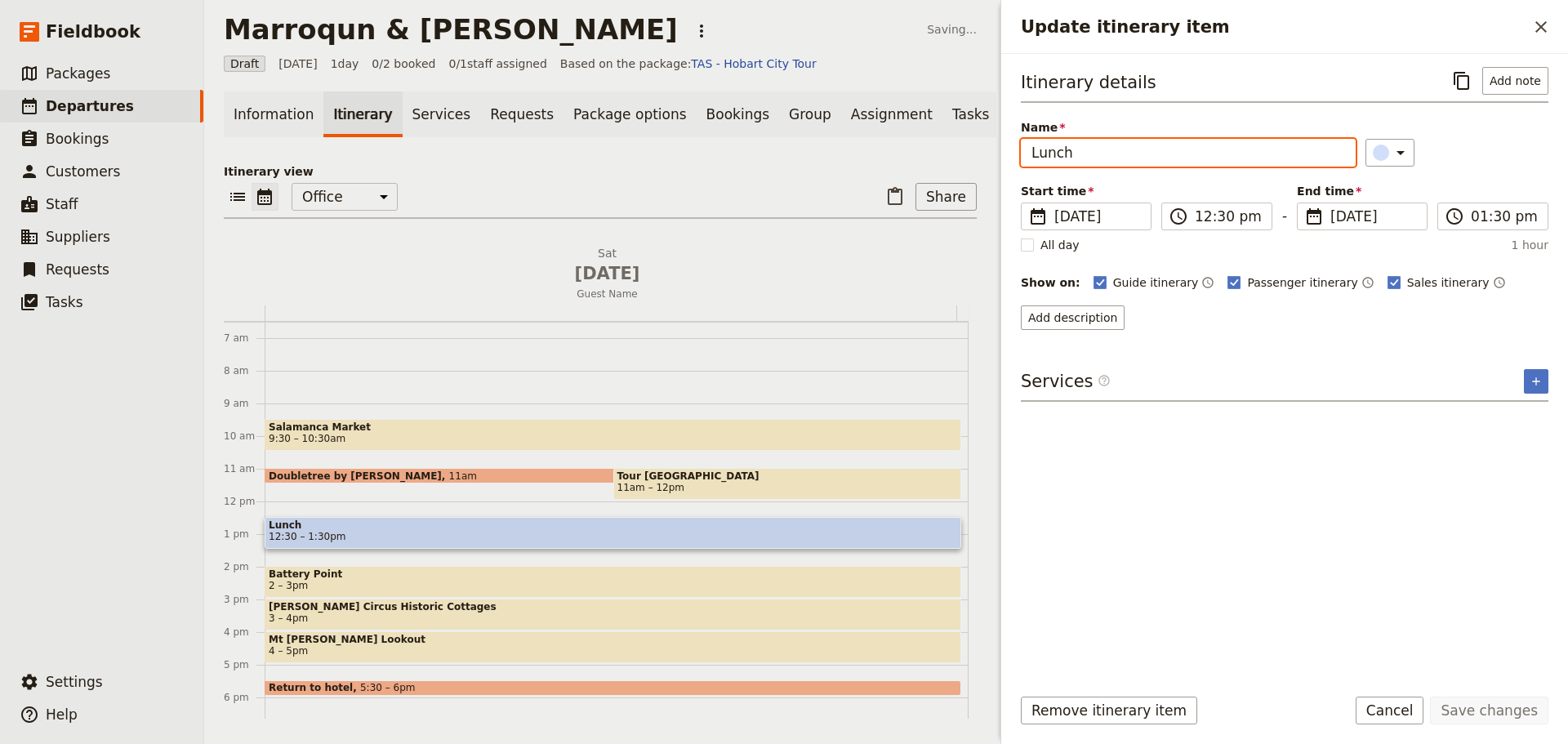
drag, startPoint x: 1118, startPoint y: 161, endPoint x: 1025, endPoint y: 120, distance: 101.6
click at [986, 149] on div "[PERSON_NAME] & [PERSON_NAME] ​ Saving... Draft [DATE] 1 day 0/2 booked 0 / 1 s…" at bounding box center [887, 372] width 1365 height 744
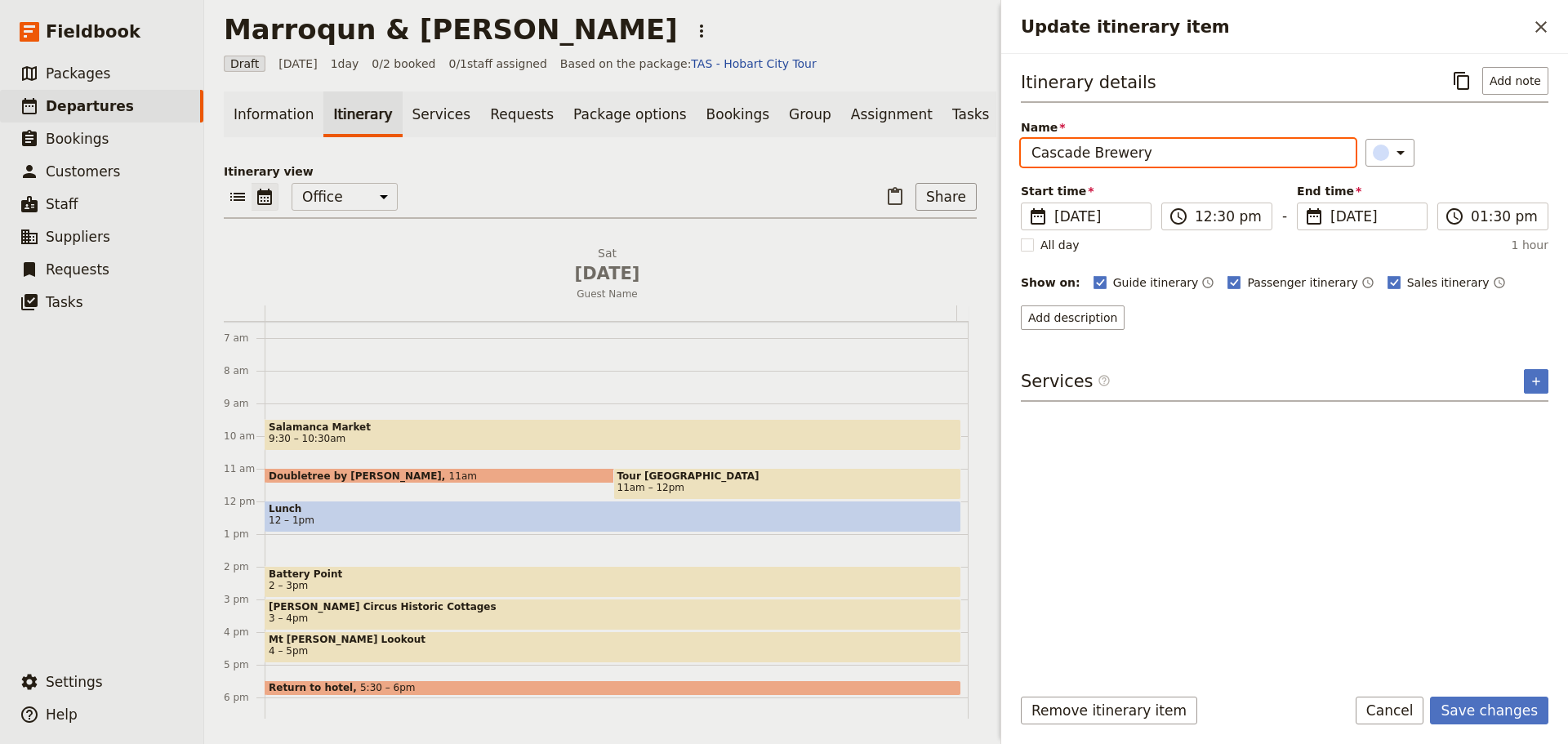
type input "Cascade Brewery"
click at [1486, 692] on form "Itinerary details ​ Add note Name Cascade Brewery ​ Start time ​ [DATE] [DATE] …" at bounding box center [1285, 399] width 567 height 690
click at [1488, 713] on button "Save changes" at bounding box center [1489, 711] width 119 height 28
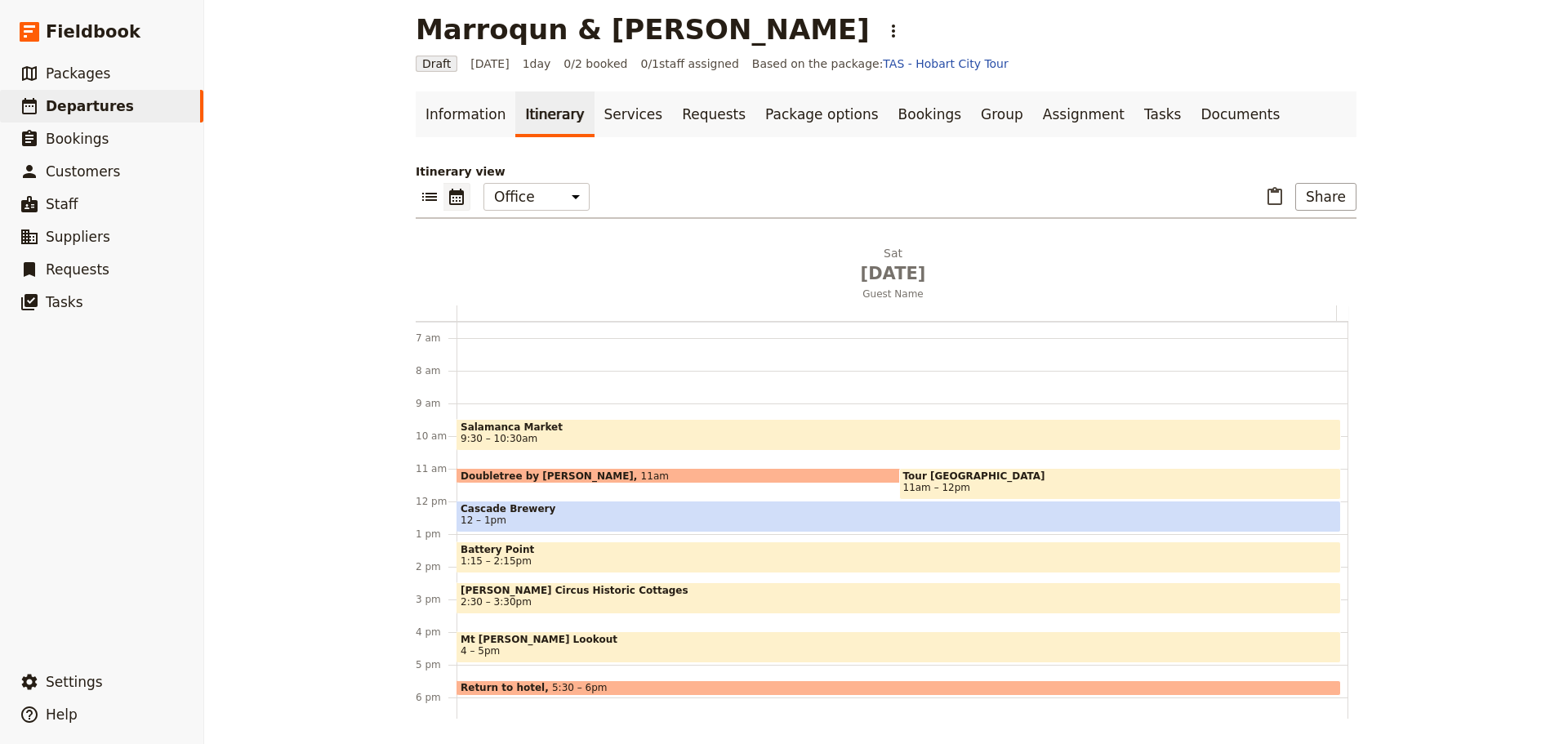
click at [494, 646] on span "4 – 5pm" at bounding box center [899, 650] width 877 height 11
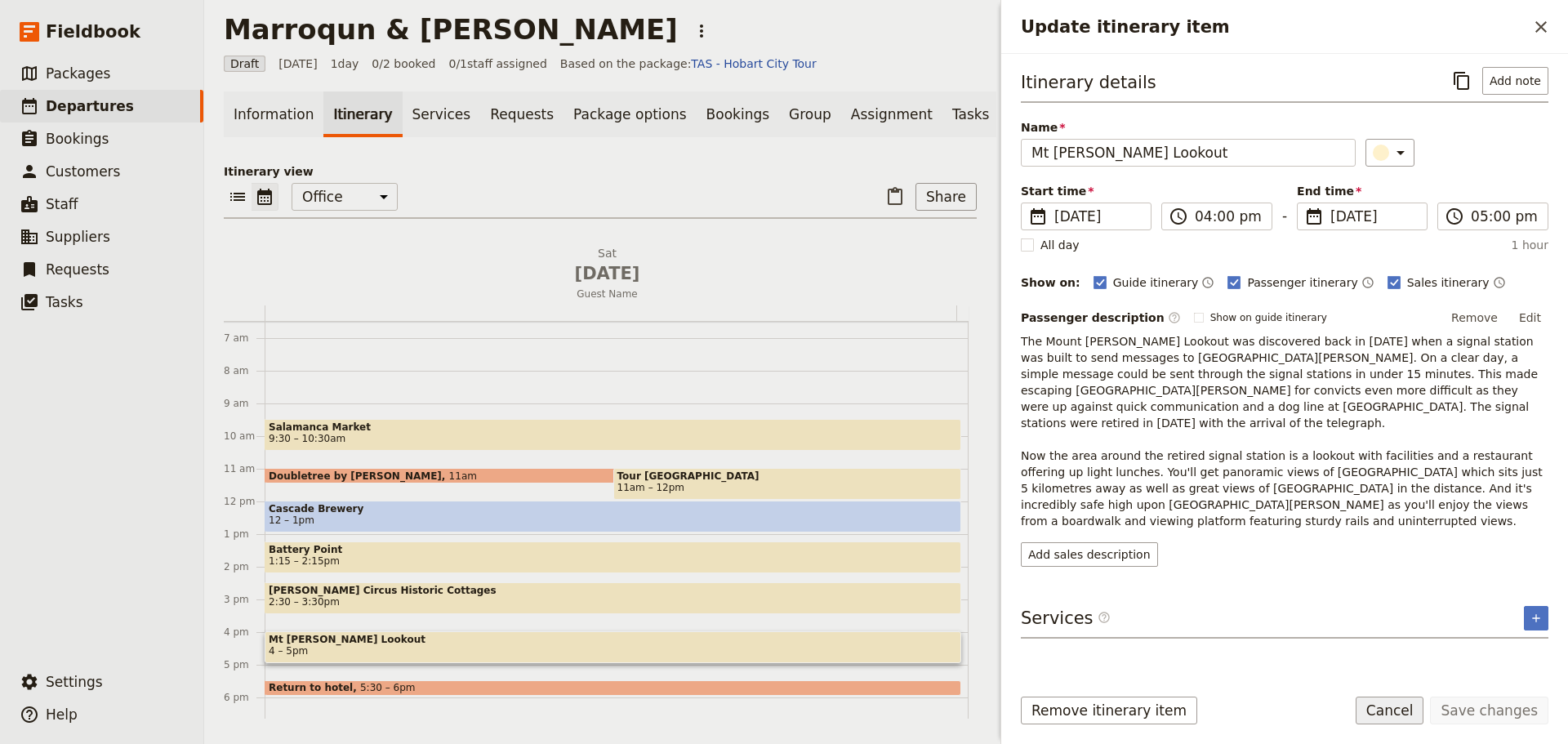
click at [1403, 713] on button "Cancel" at bounding box center [1390, 711] width 69 height 28
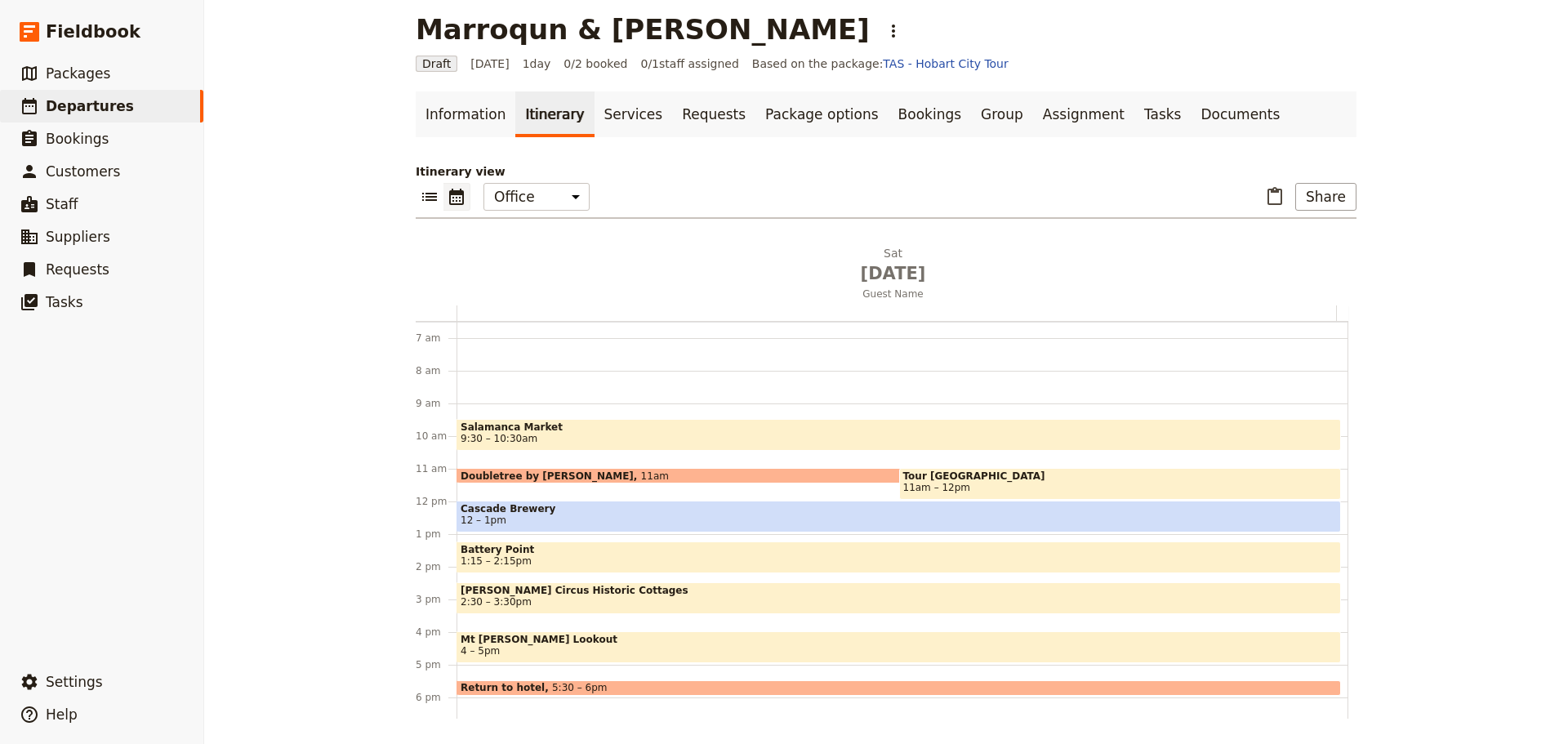
click at [951, 481] on span "Tour [GEOGRAPHIC_DATA]" at bounding box center [1121, 476] width 435 height 11
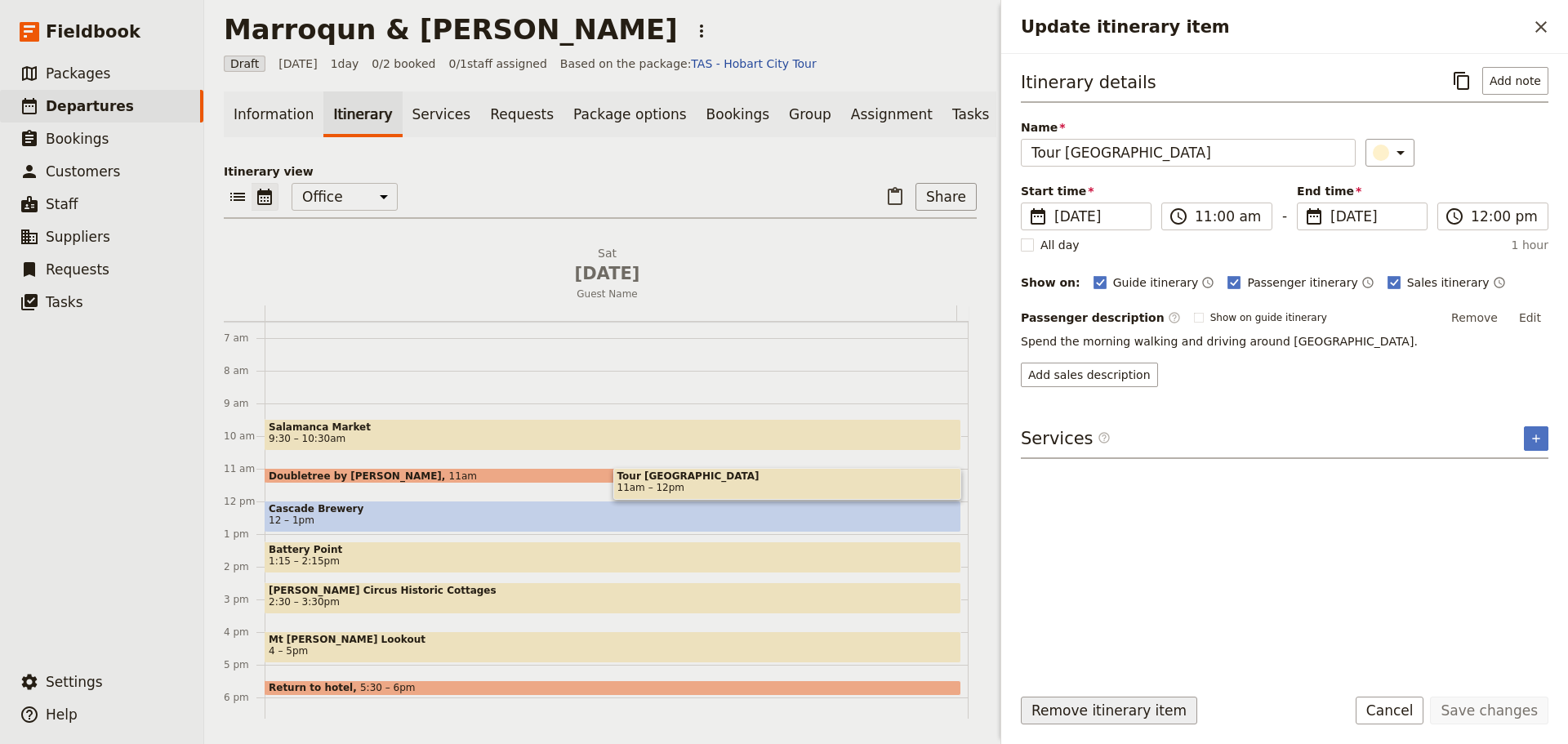
click at [1150, 714] on button "Remove itinerary item" at bounding box center [1109, 711] width 177 height 28
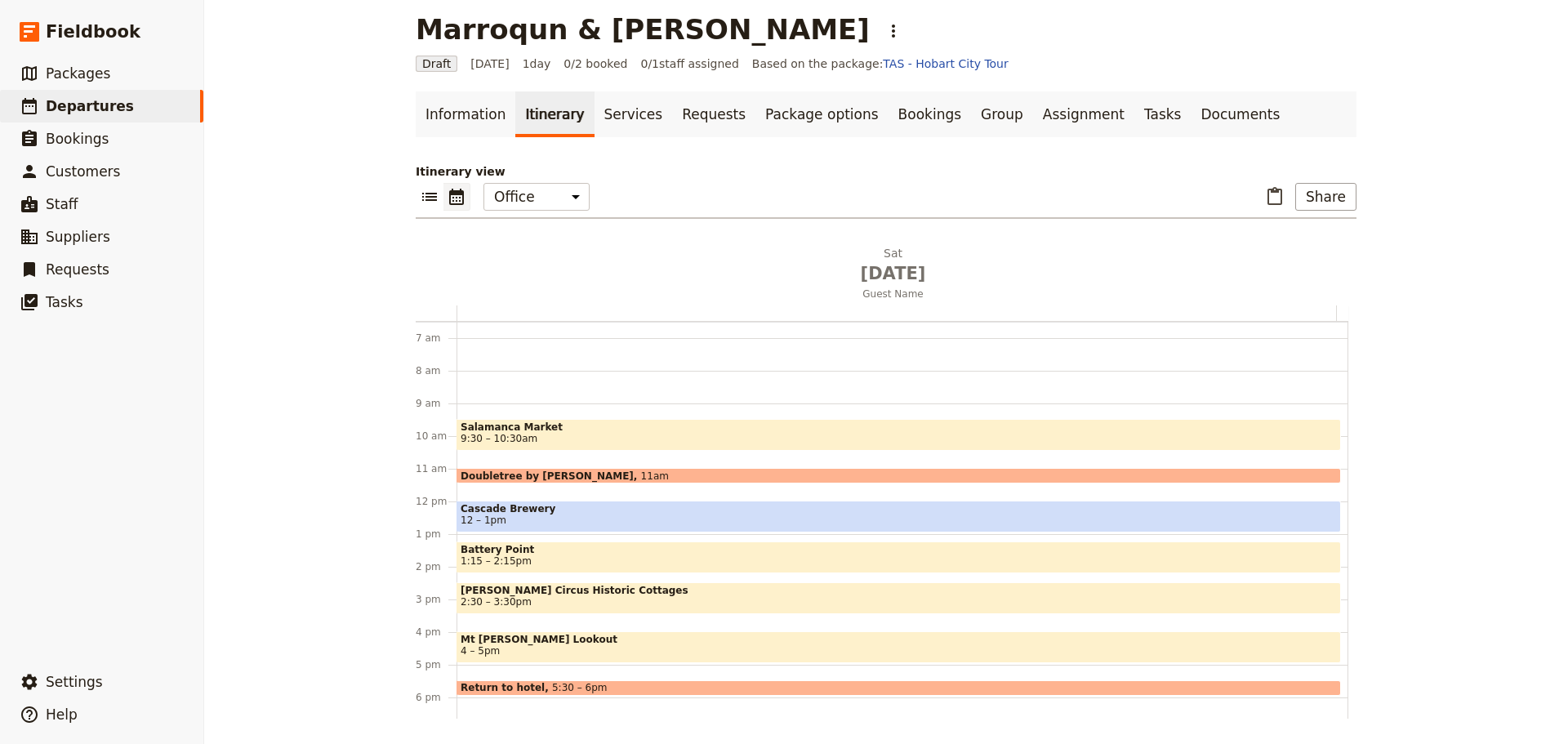
click at [510, 412] on div "Salamanca Market 9:30 – 10:30am Doubletree by Hilton Hobart 11am Cascade Brewer…" at bounding box center [903, 502] width 892 height 784
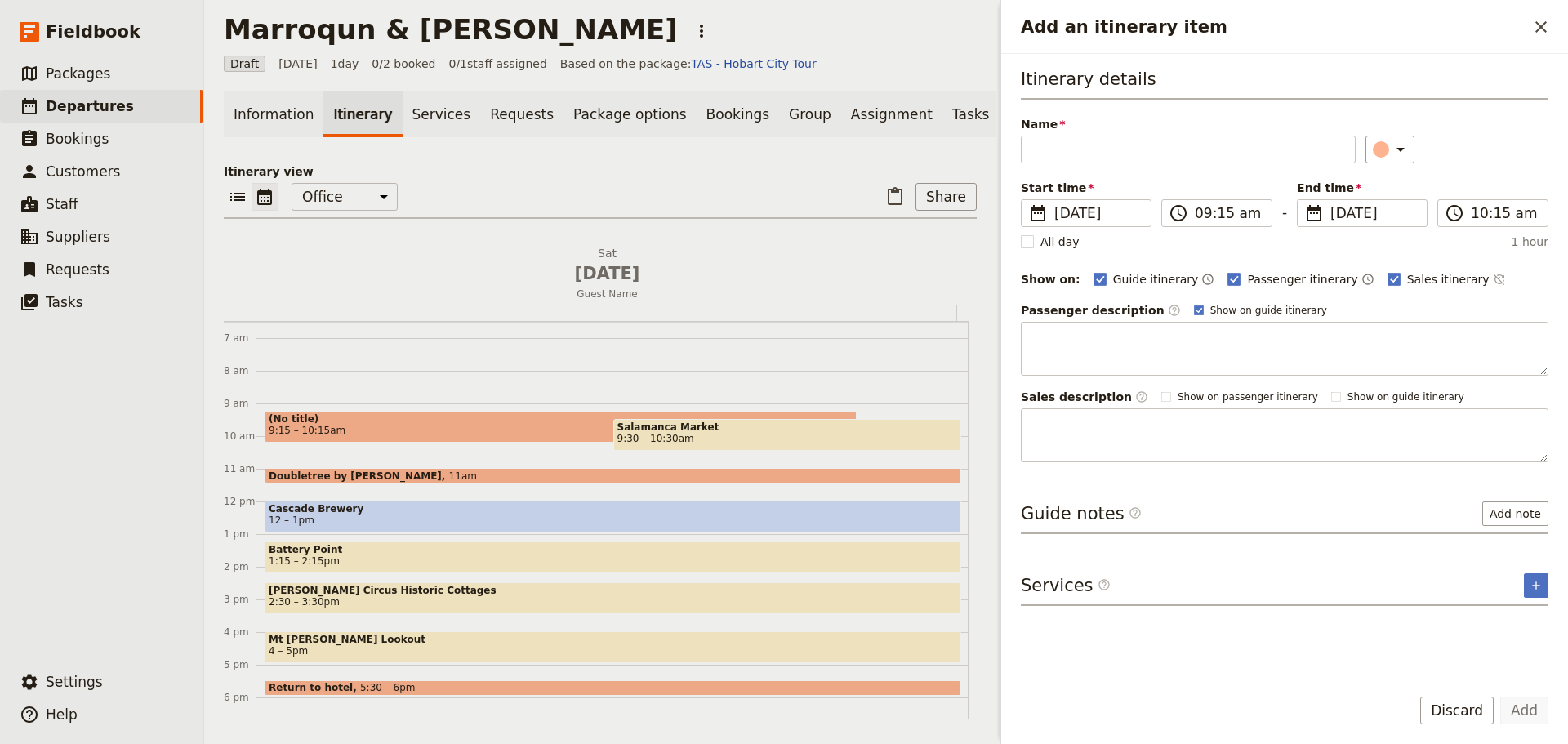
click at [504, 425] on span "(No title)" at bounding box center [561, 418] width 585 height 11
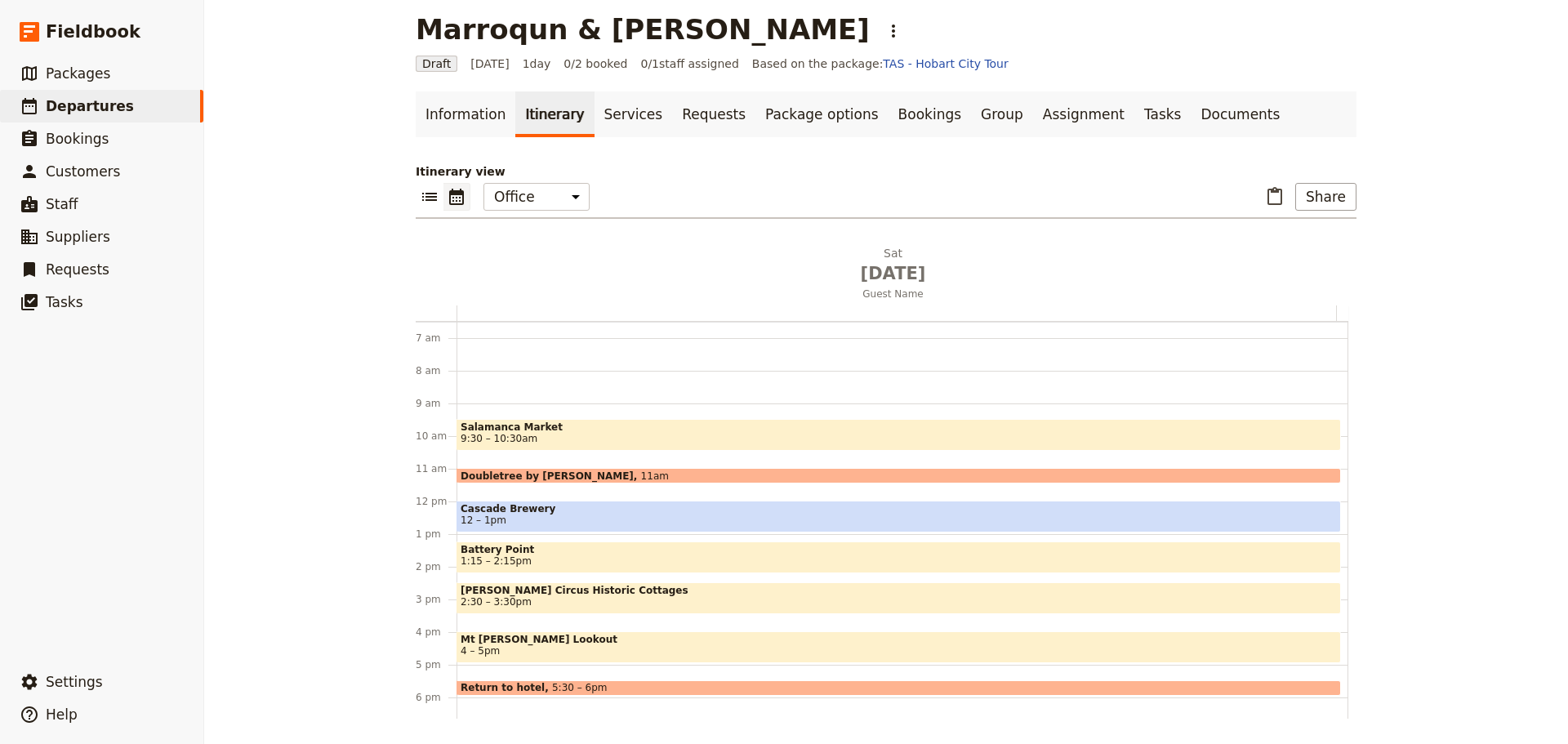
click at [505, 423] on span "Salamanca Market" at bounding box center [899, 427] width 877 height 11
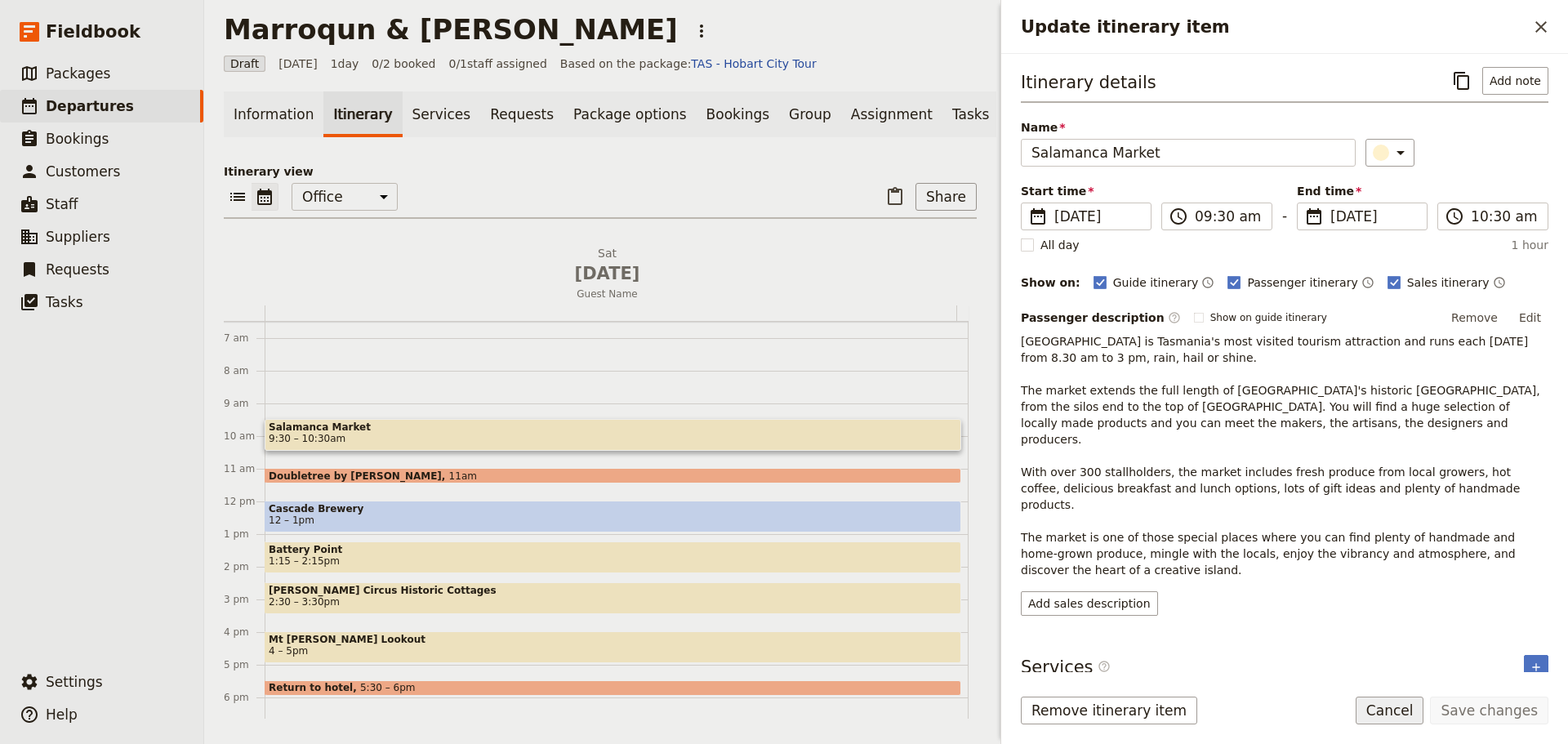
click at [1377, 707] on div "Remove itinerary item Save changes Cancel" at bounding box center [1285, 721] width 567 height 48
click at [1405, 708] on button "Cancel" at bounding box center [1390, 711] width 69 height 28
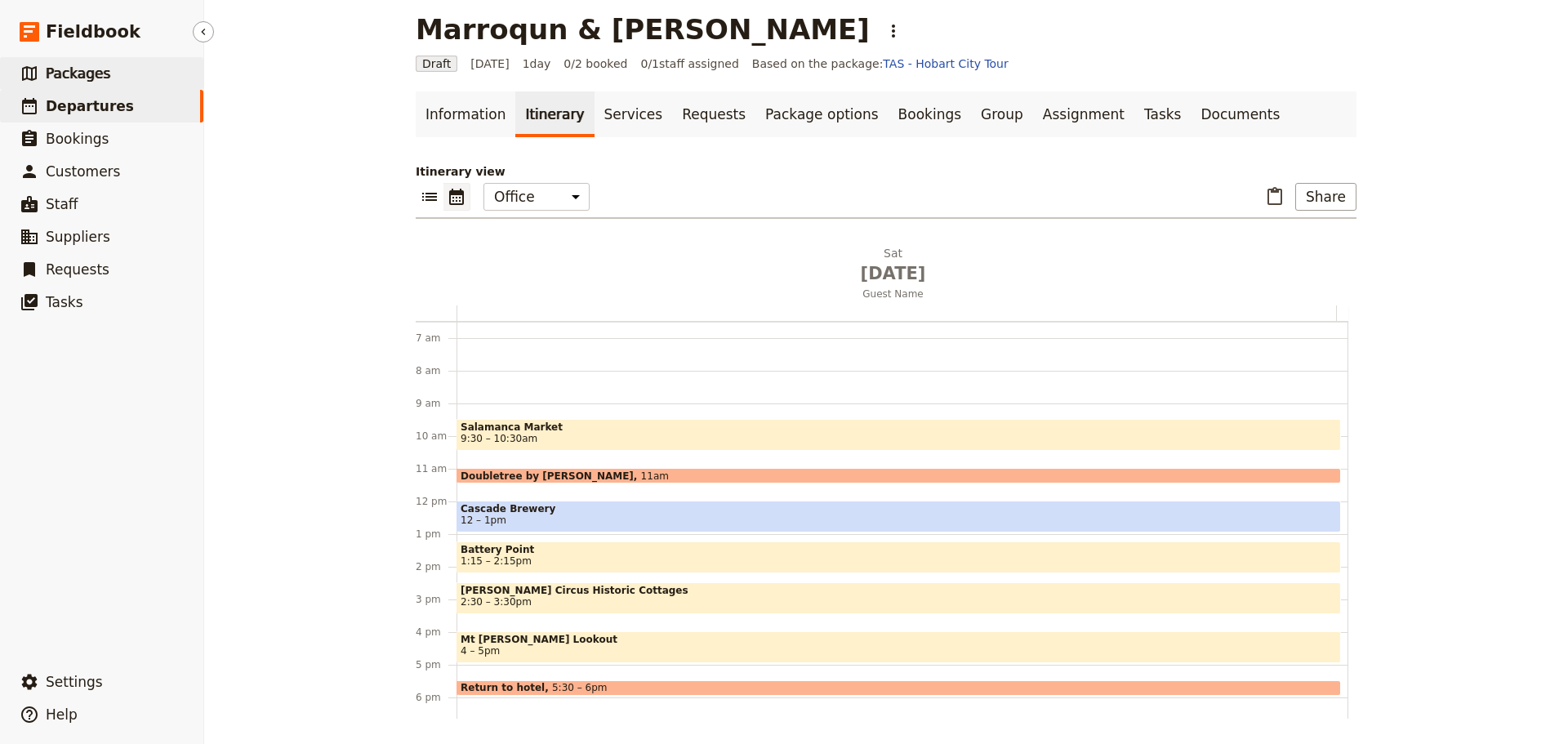
click at [92, 75] on span "Packages" at bounding box center [78, 74] width 65 height 16
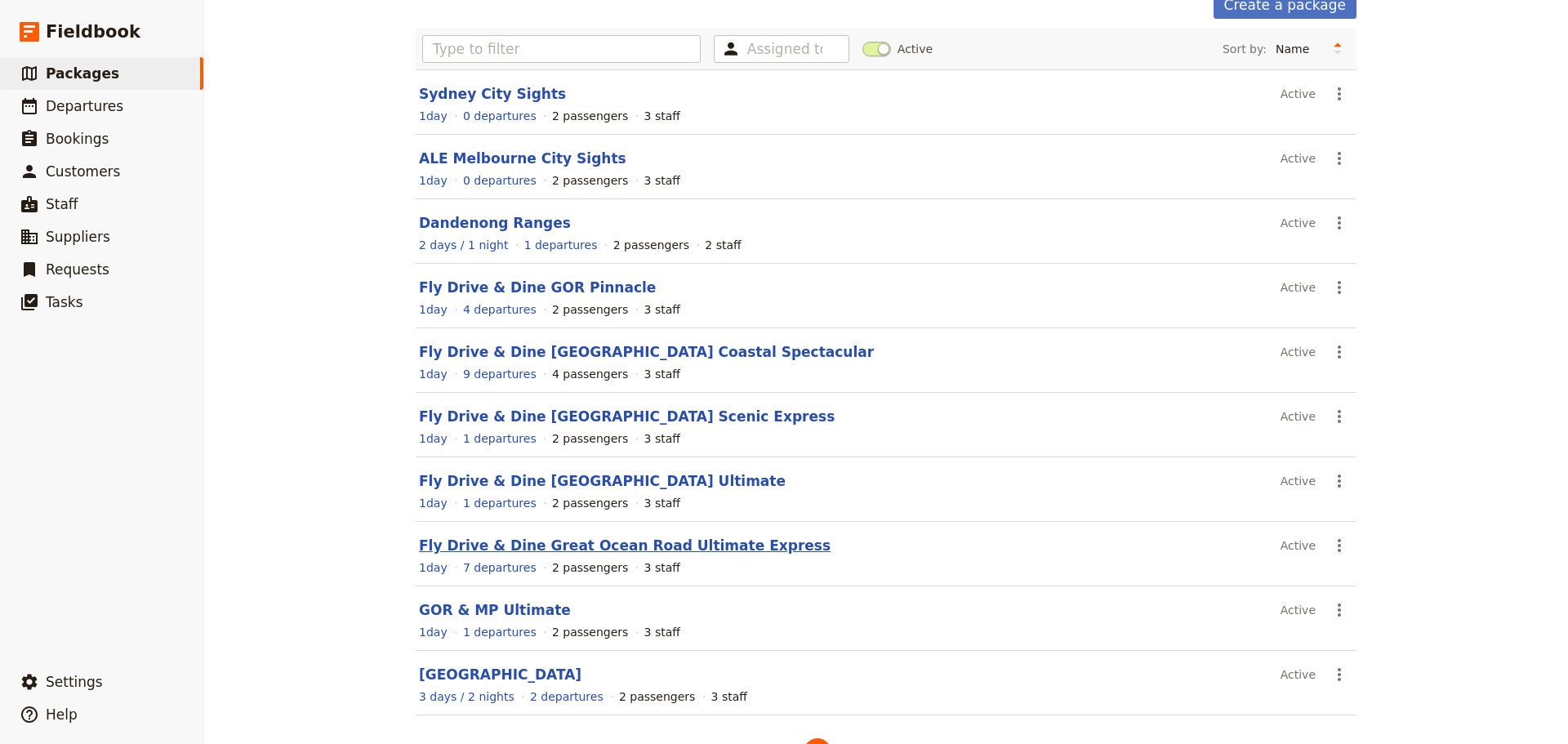
scroll to position [139, 0]
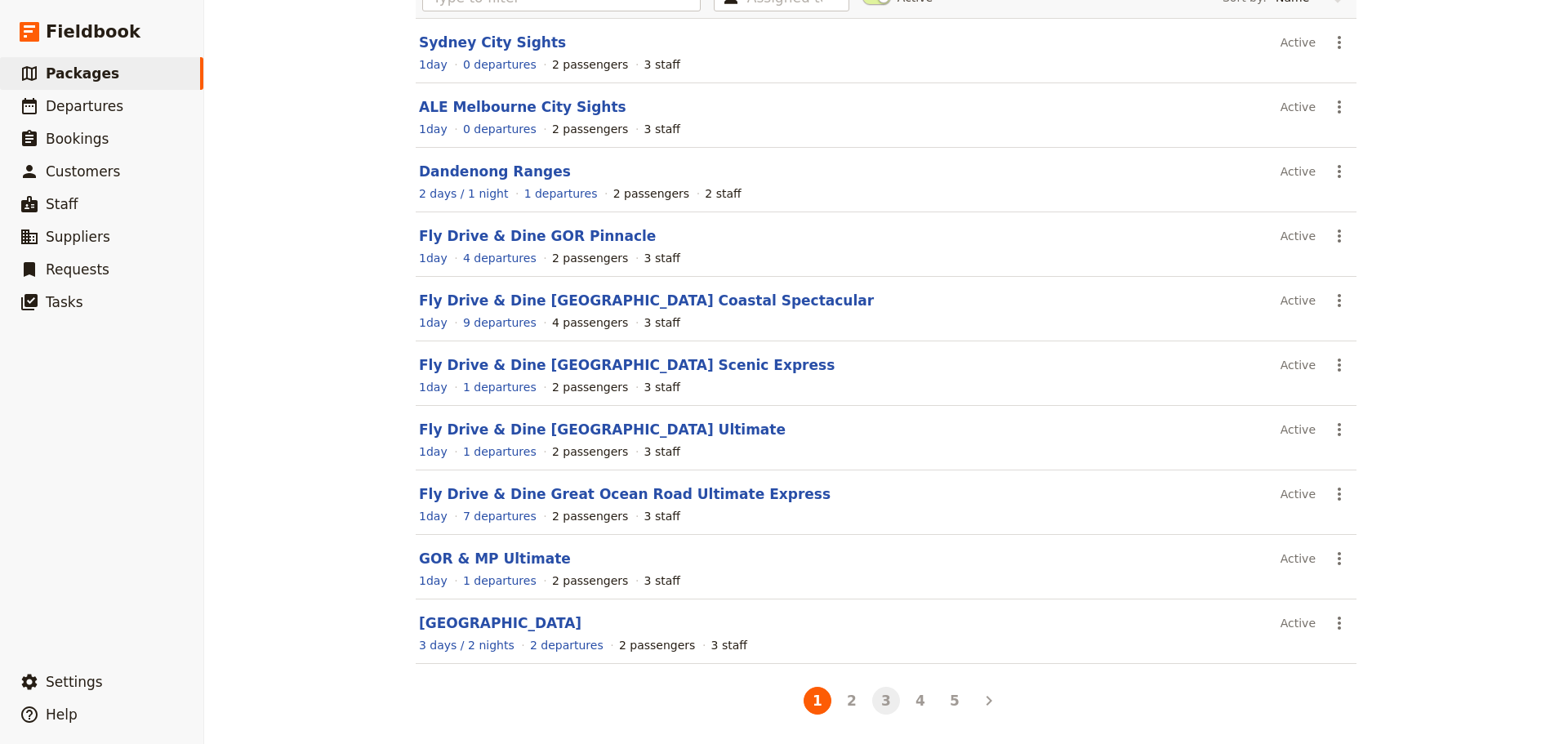
click at [885, 696] on button "3" at bounding box center [887, 701] width 28 height 28
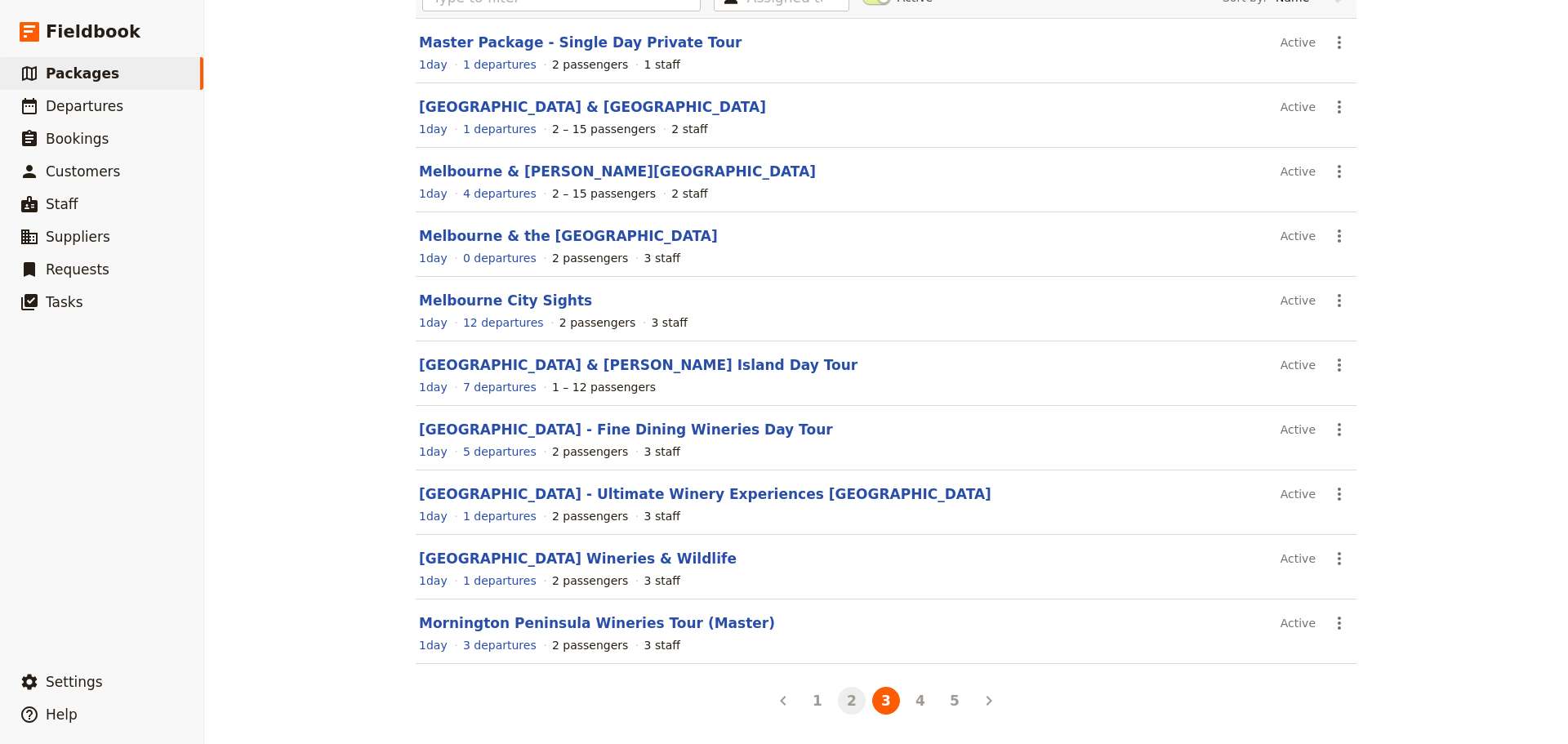
click at [845, 700] on button "2" at bounding box center [852, 701] width 28 height 28
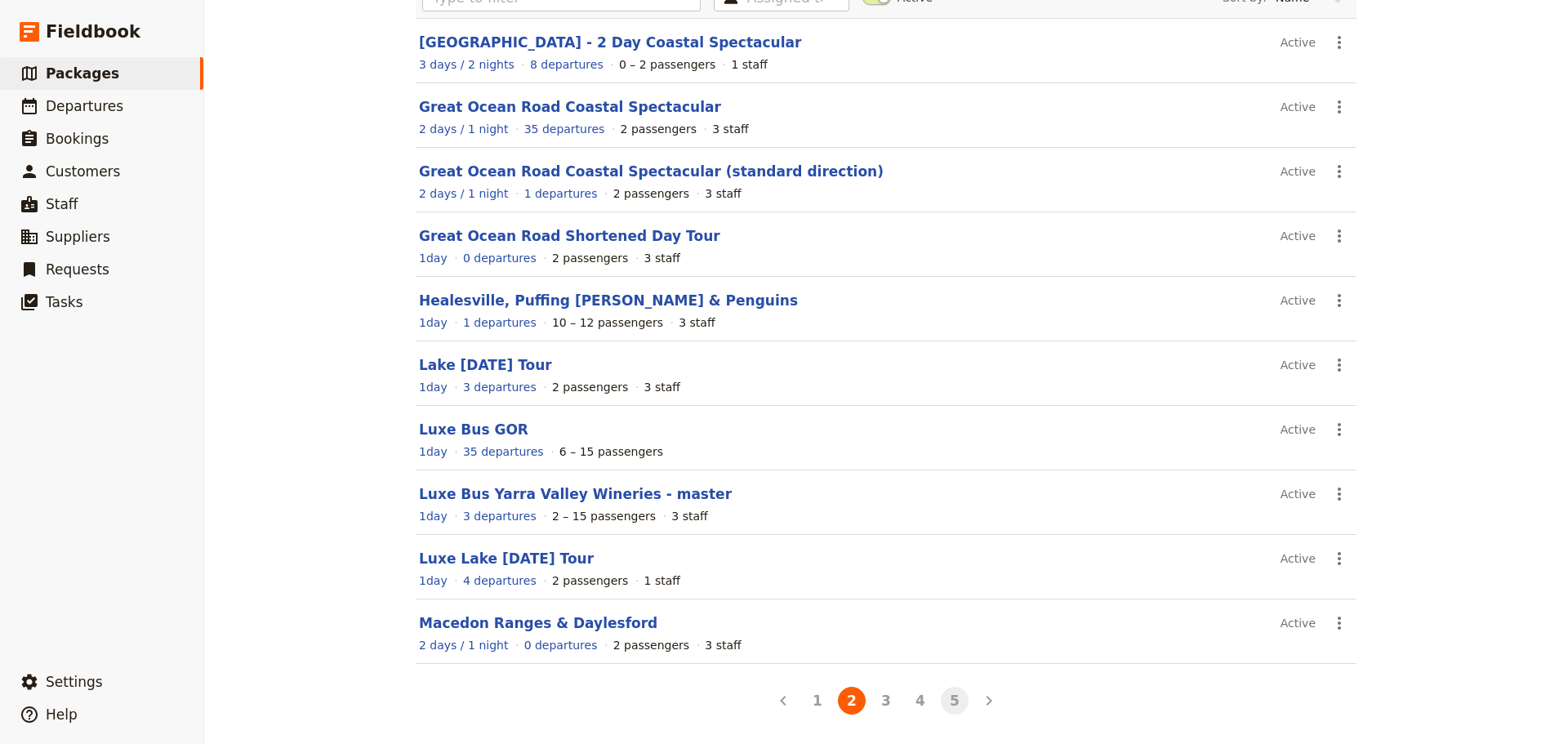
click at [941, 704] on button "5" at bounding box center [955, 701] width 28 height 28
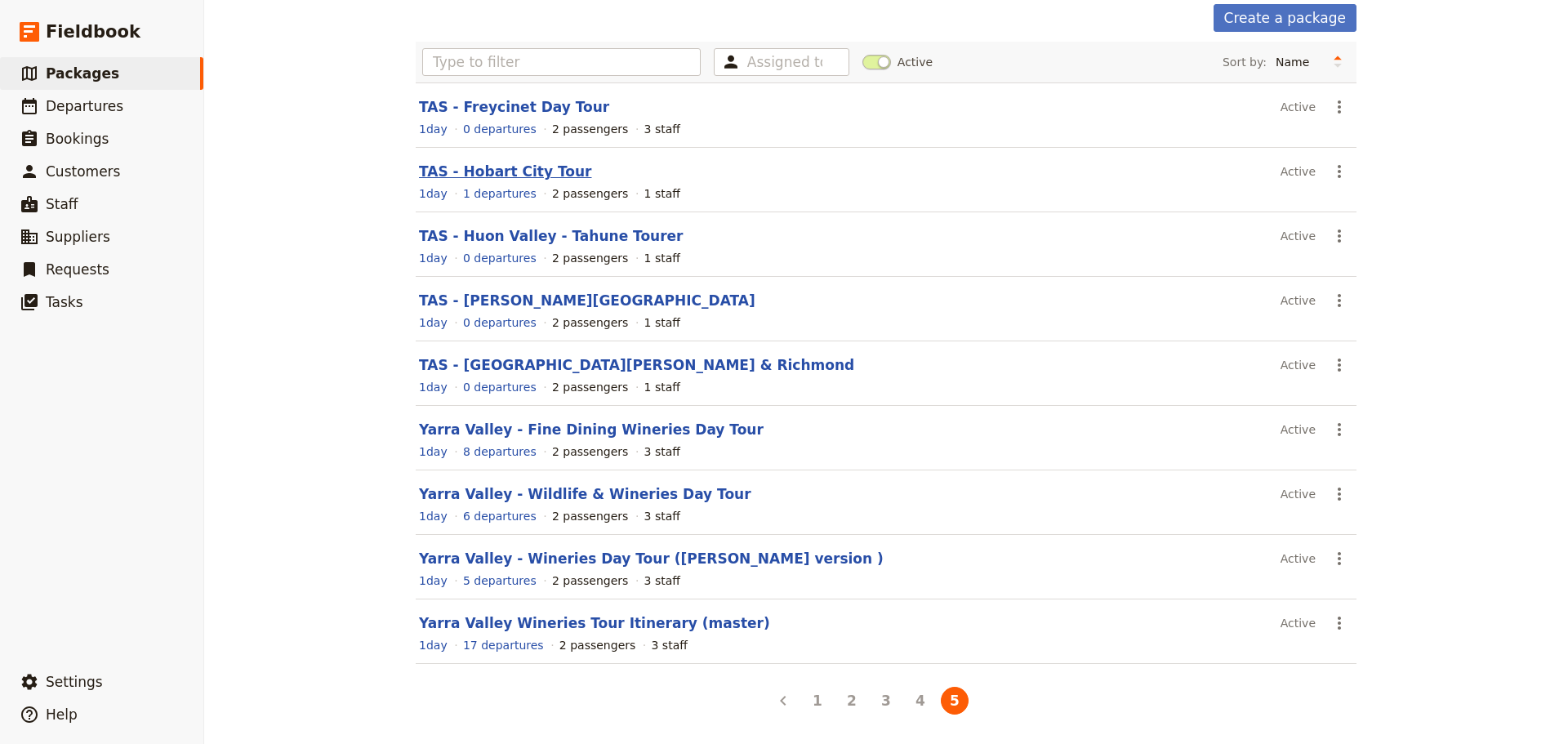
click at [501, 175] on link "TAS - Hobart City Tour" at bounding box center [505, 172] width 173 height 16
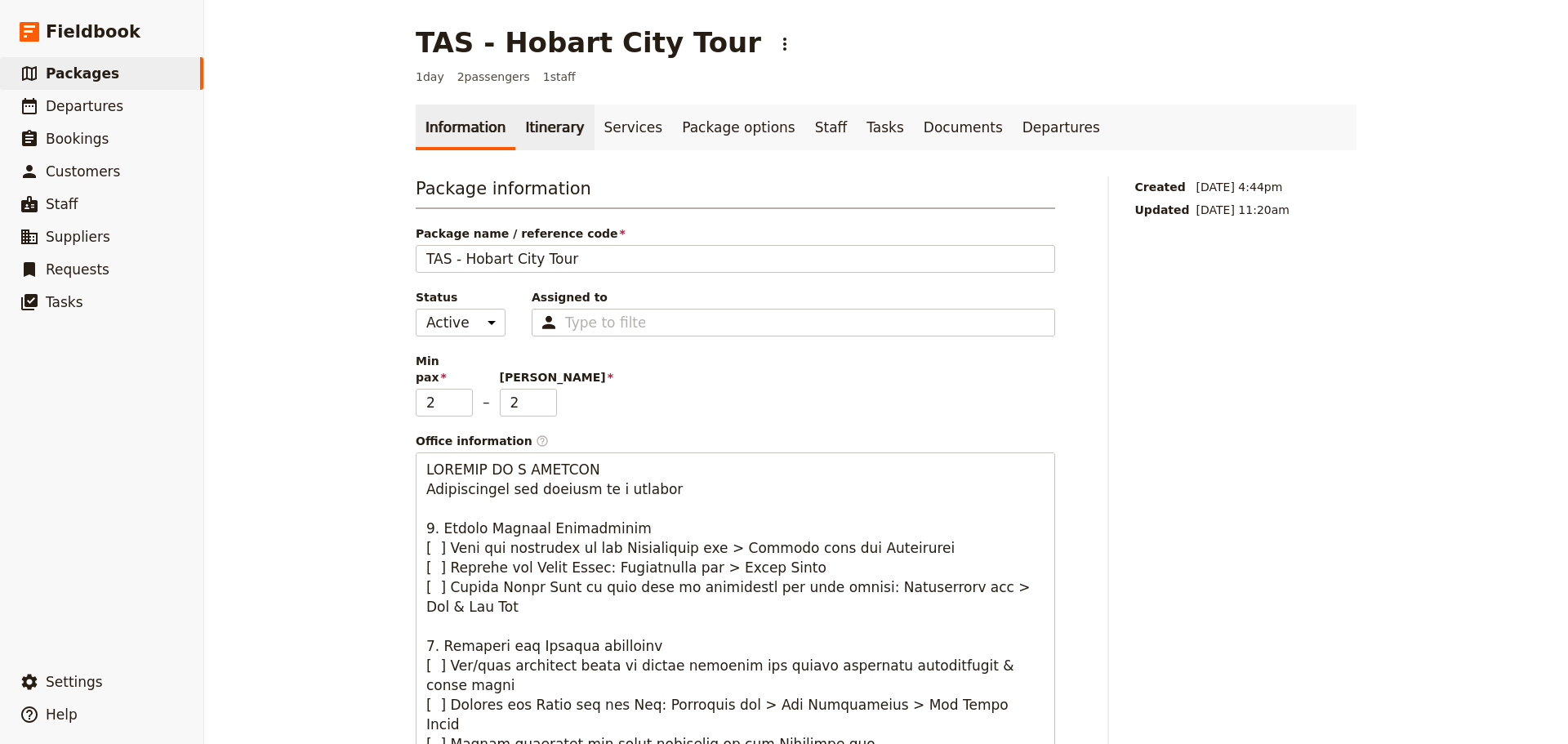
click at [528, 123] on link "Itinerary" at bounding box center [555, 128] width 79 height 46
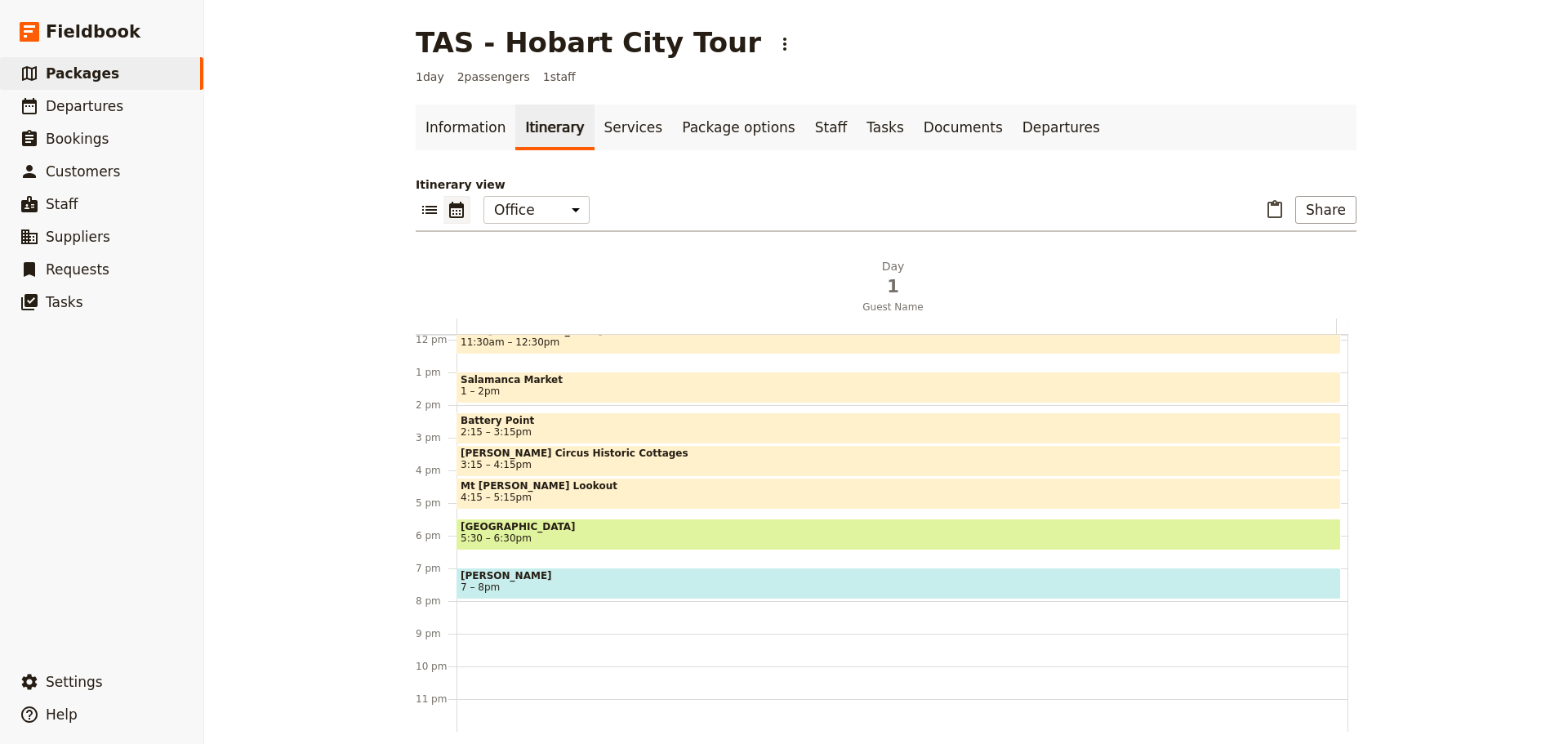
scroll to position [223, 0]
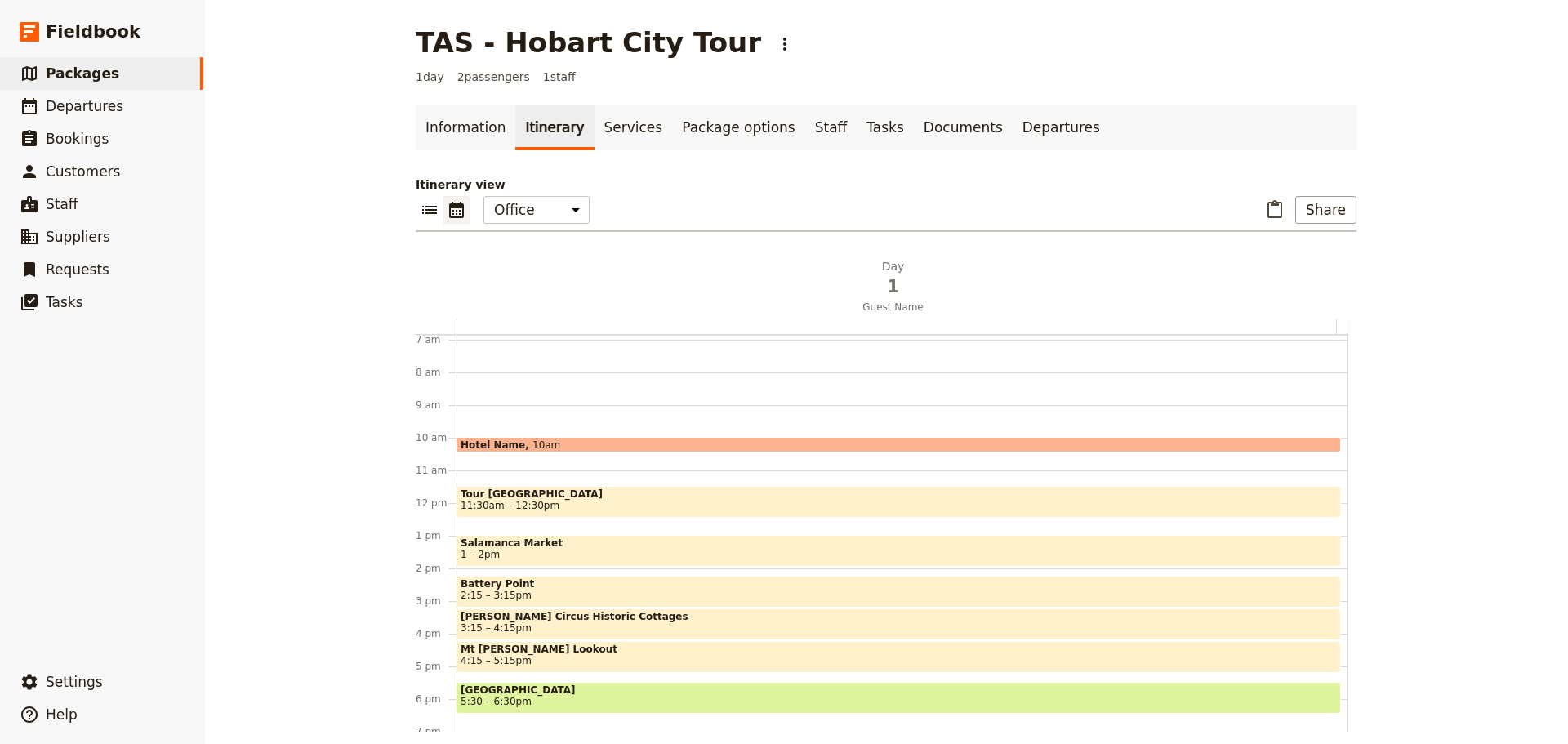
click at [472, 476] on div "Hotel Name 10am Tour [GEOGRAPHIC_DATA] 11:30am – 12:30pm [GEOGRAPHIC_DATA] 1 – …" at bounding box center [903, 503] width 892 height 784
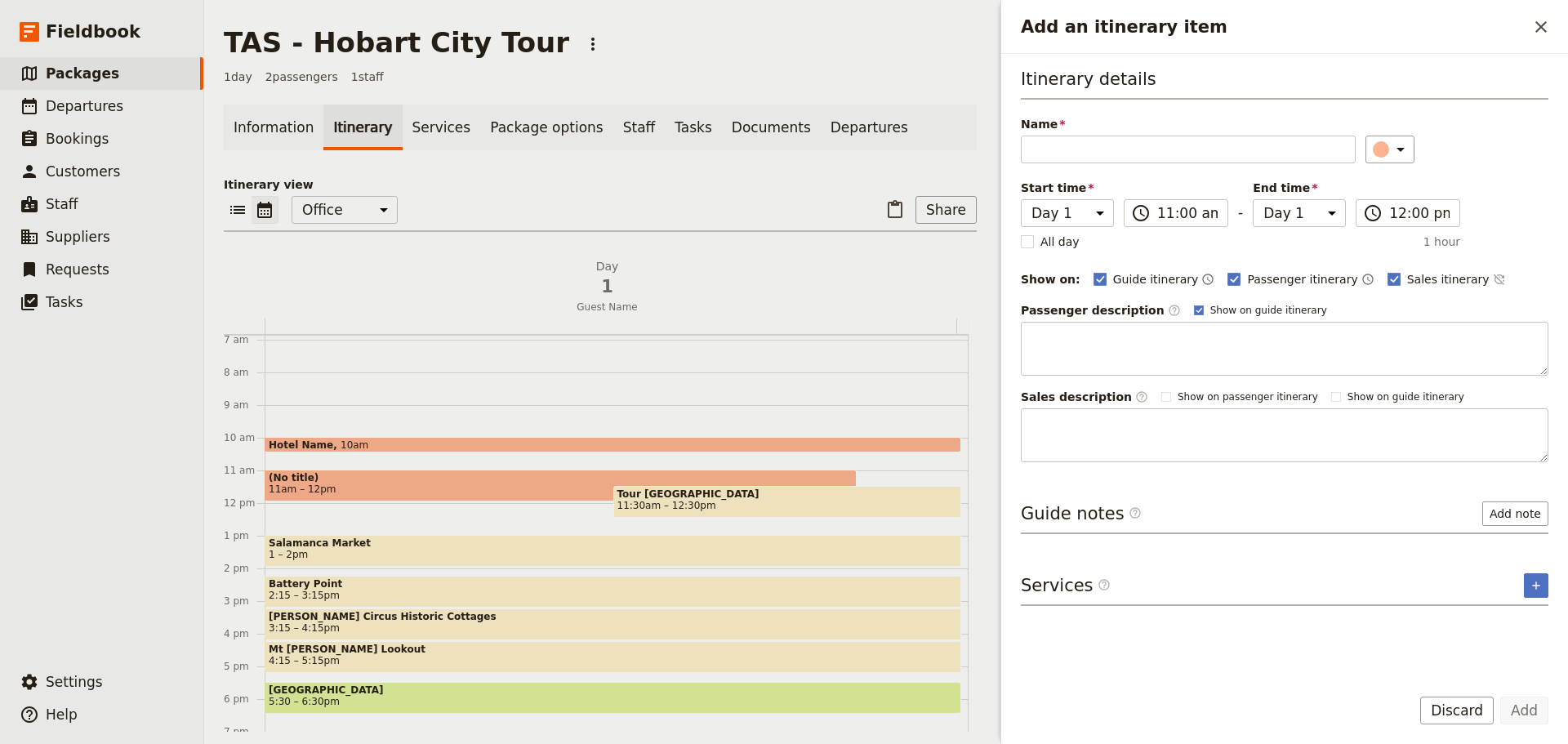
click at [1550, 23] on icon "Close drawer" at bounding box center [1542, 27] width 20 height 20
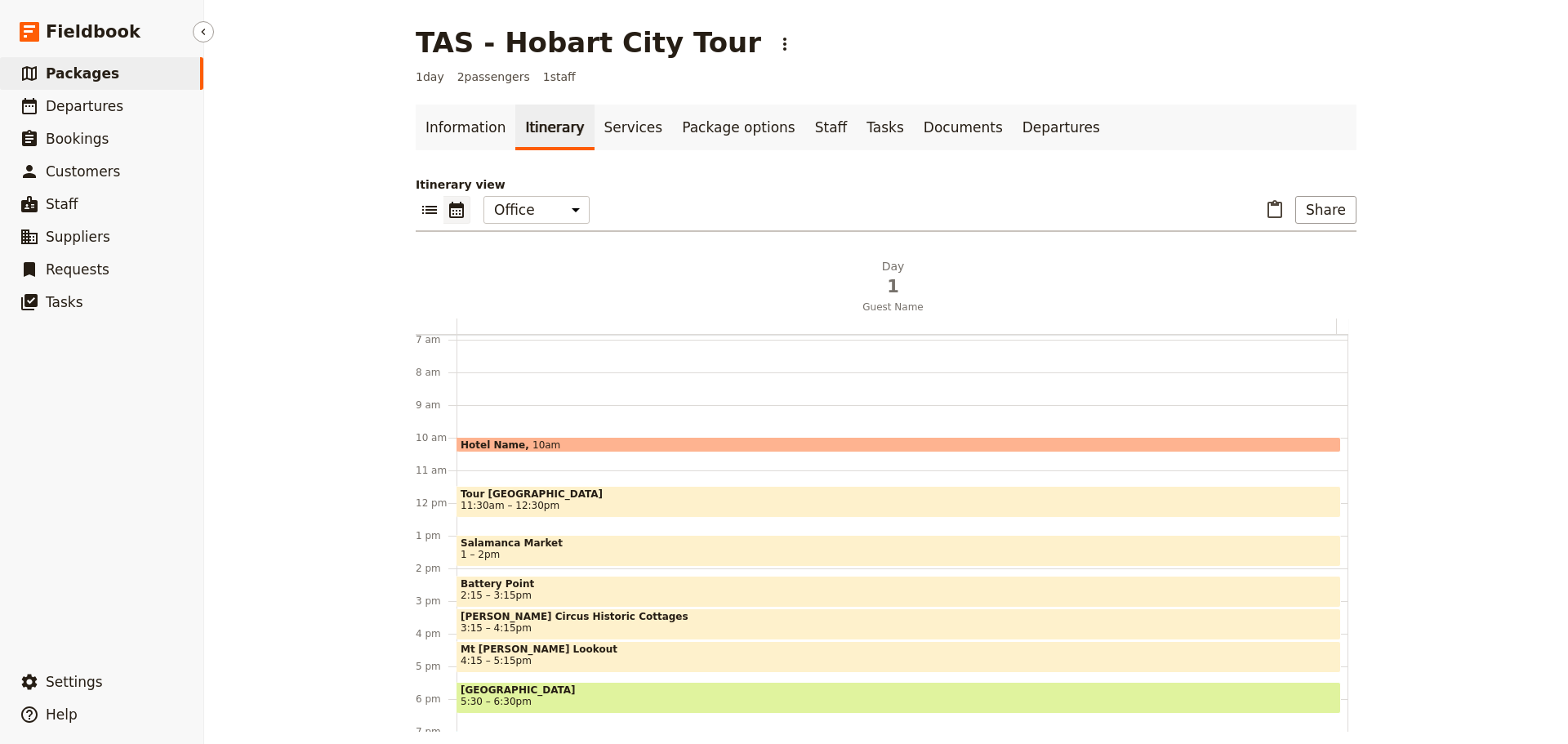
click at [135, 71] on link "​ Packages" at bounding box center [102, 73] width 203 height 33
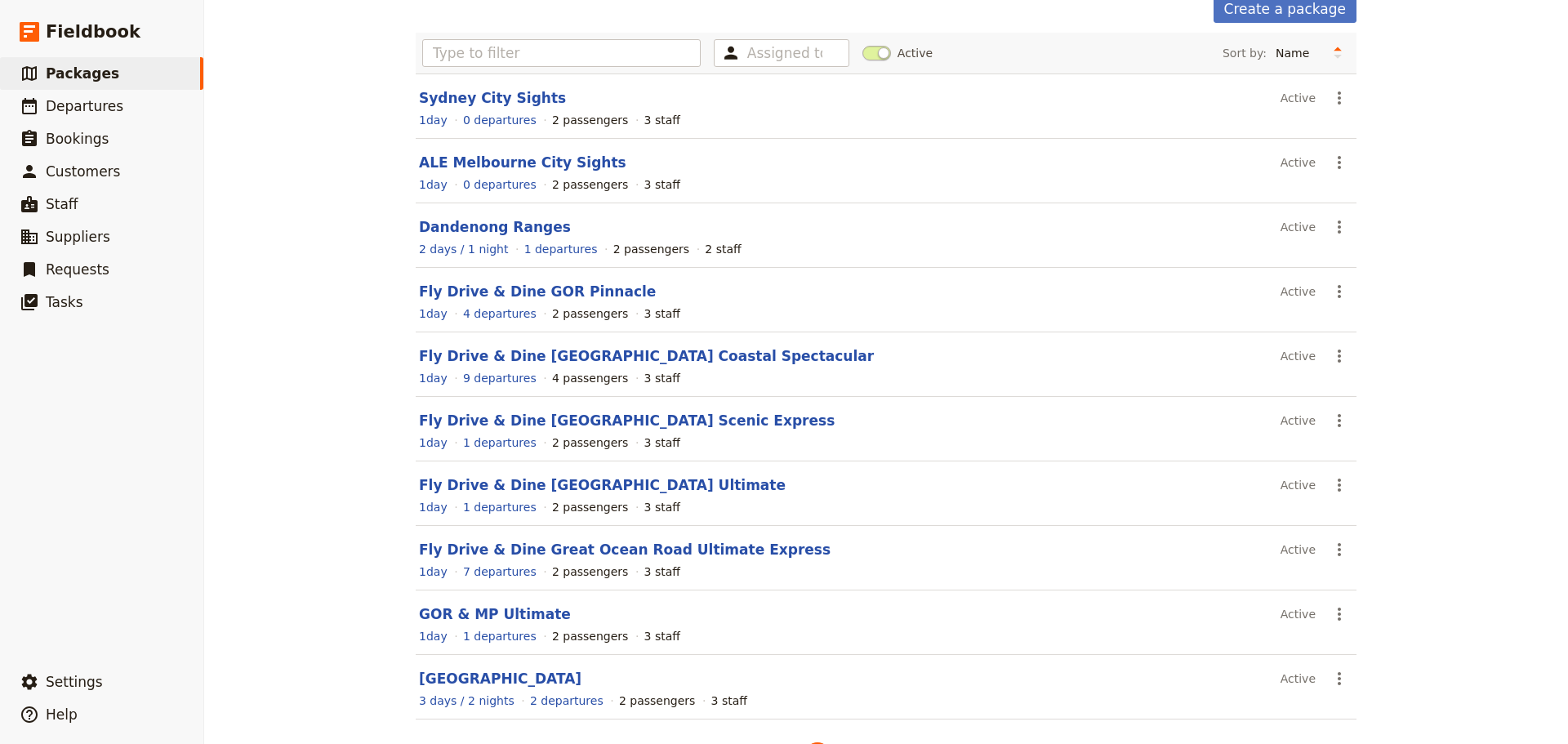
scroll to position [139, 0]
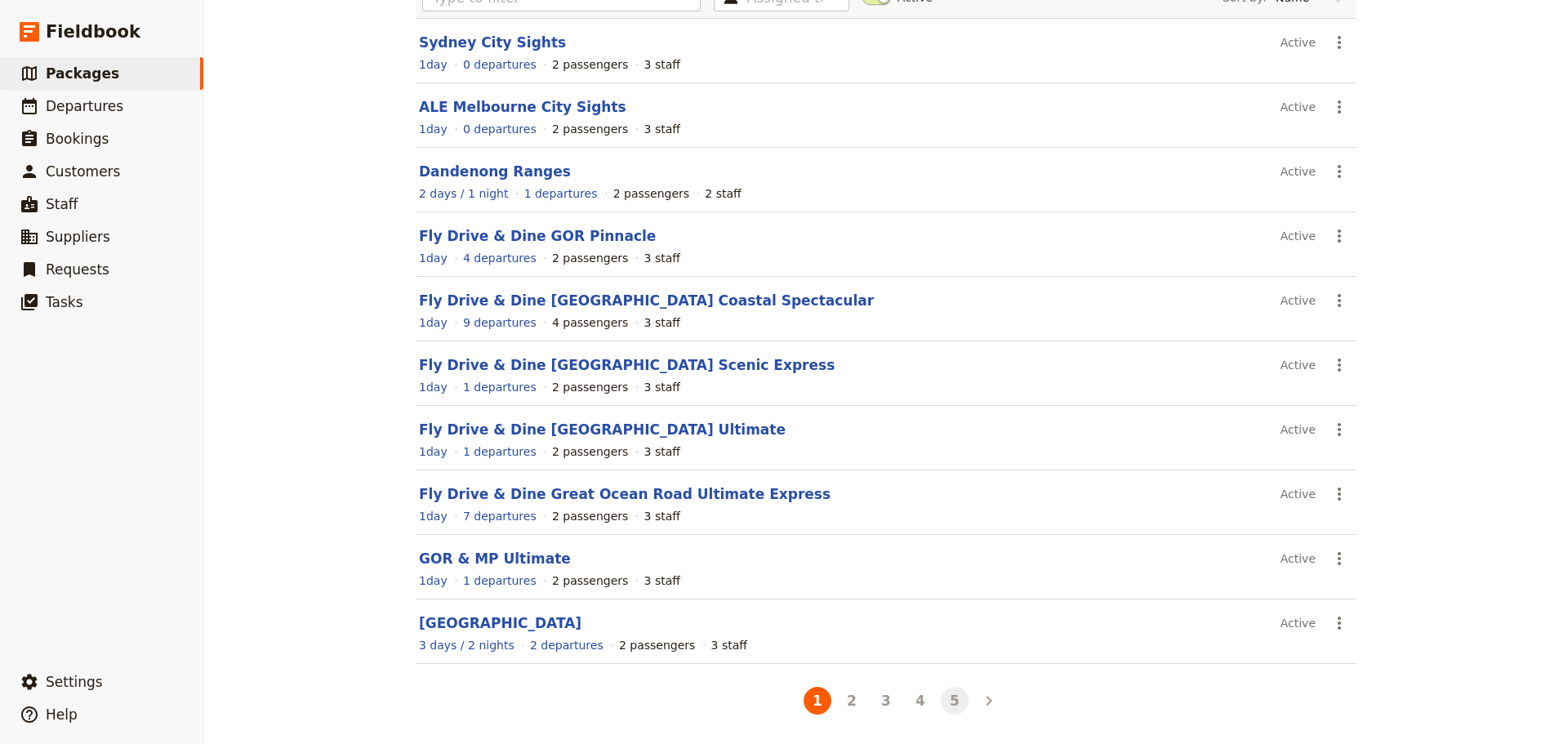
click at [953, 701] on button "5" at bounding box center [955, 701] width 28 height 28
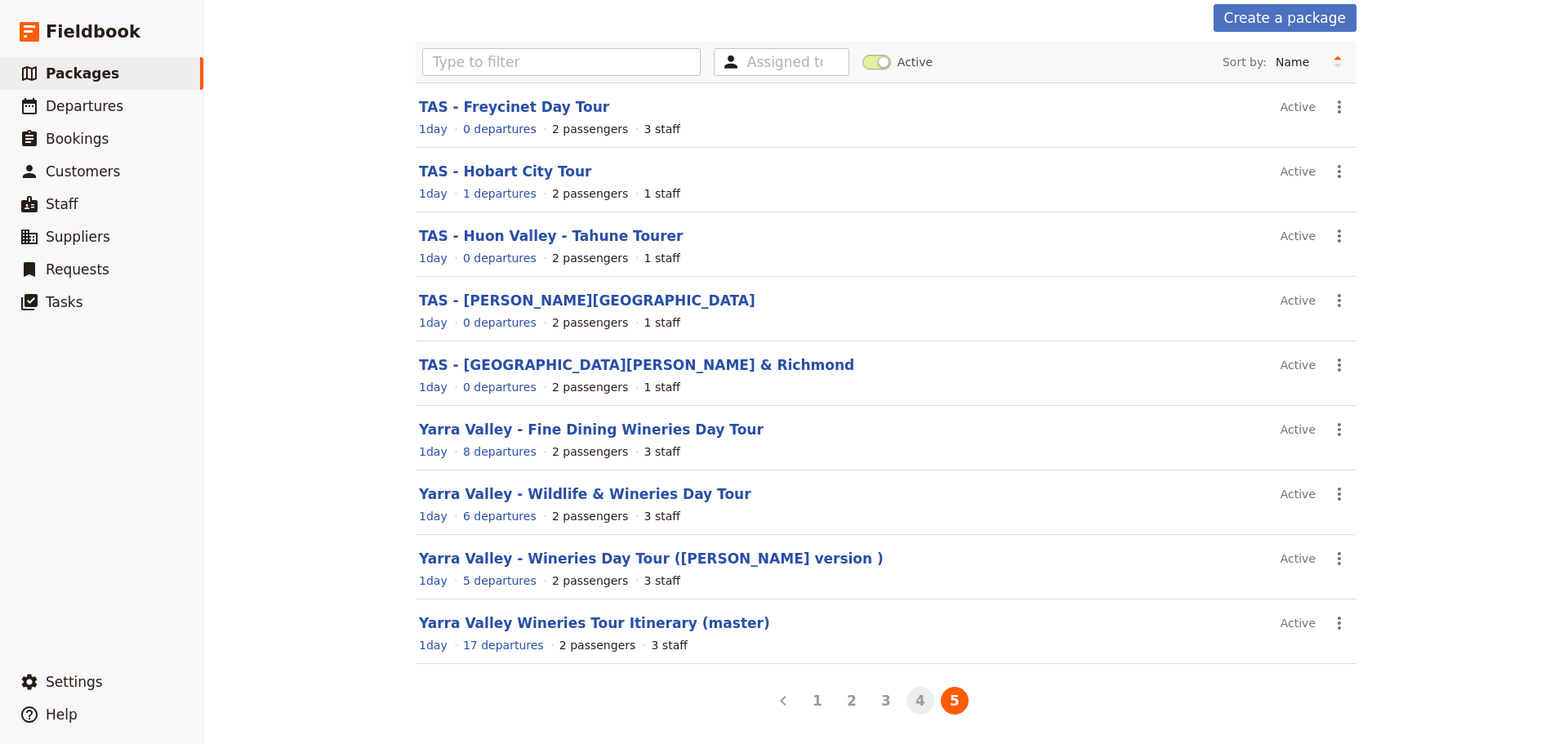
click at [907, 698] on button "4" at bounding box center [921, 701] width 28 height 28
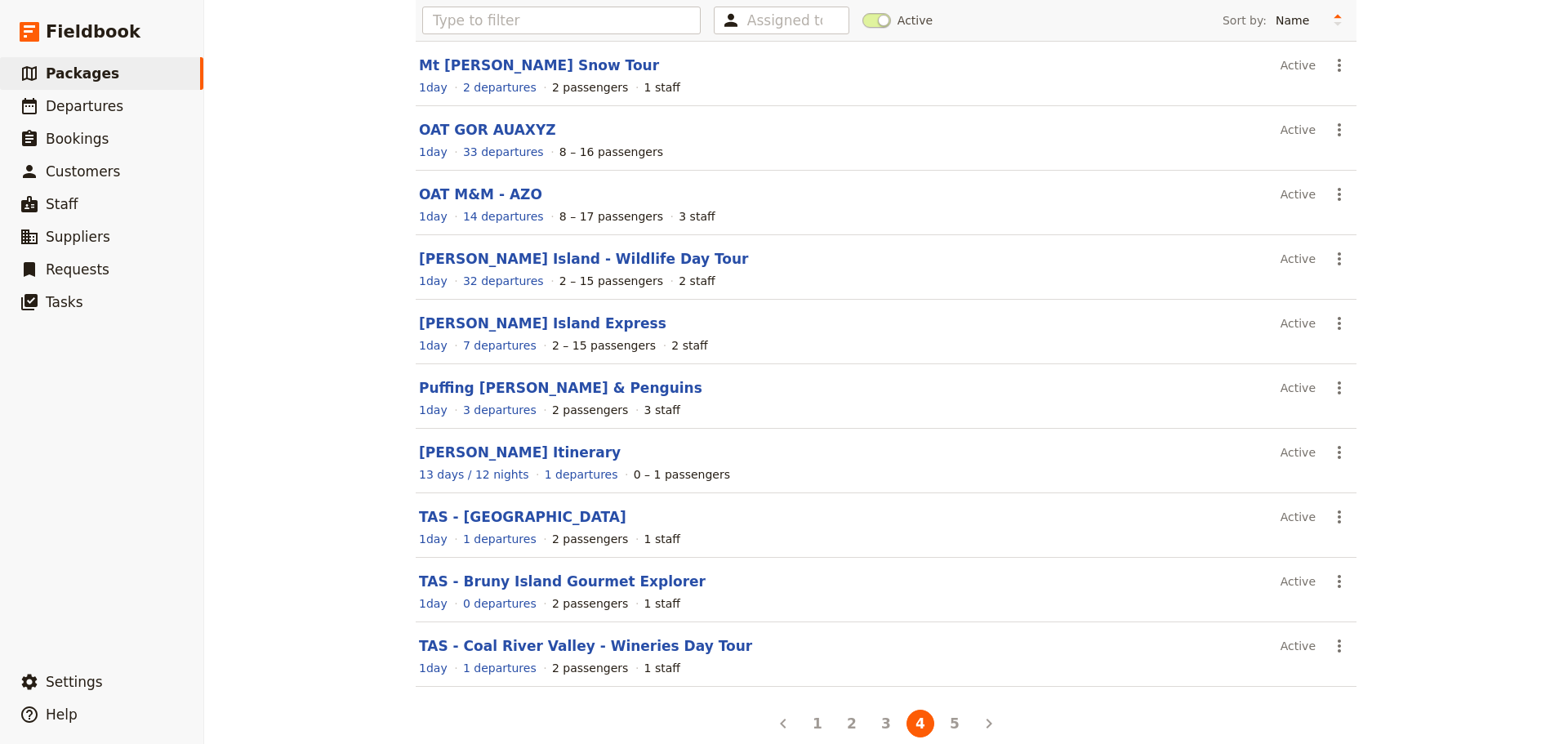
scroll to position [139, 0]
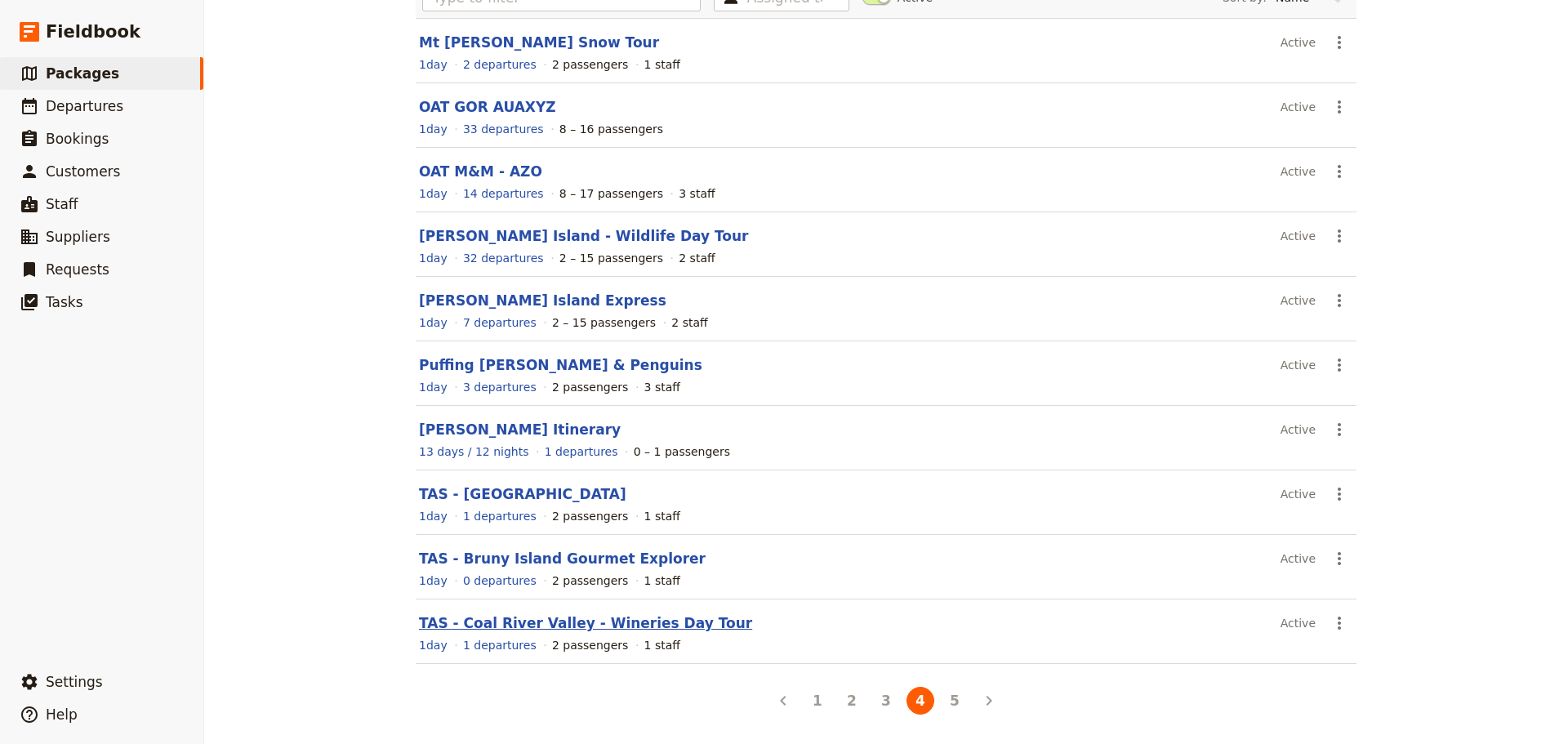
click at [623, 625] on link "TAS - Coal River Valley - Wineries Day Tour" at bounding box center [586, 623] width 333 height 16
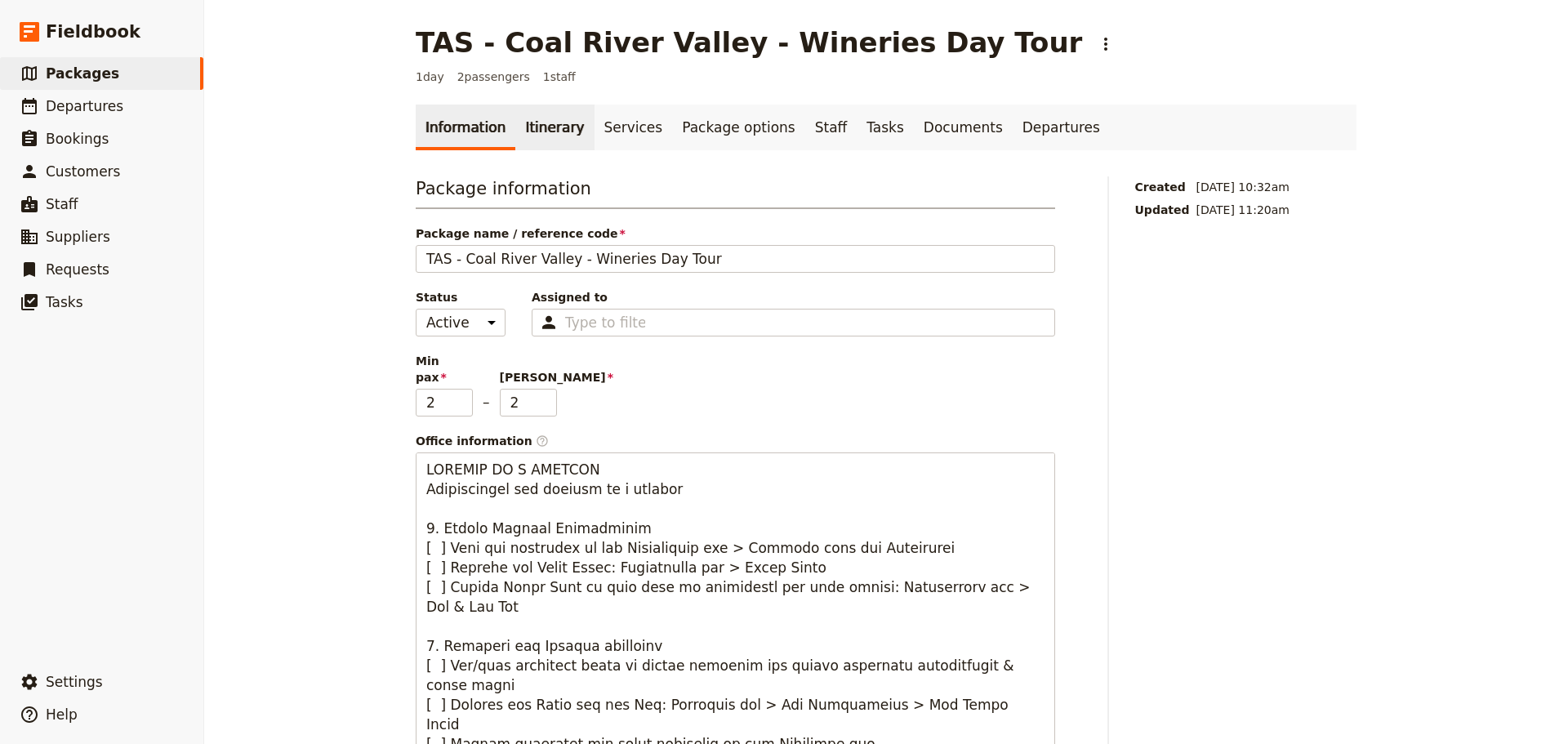
click at [521, 133] on link "Itinerary" at bounding box center [555, 128] width 79 height 46
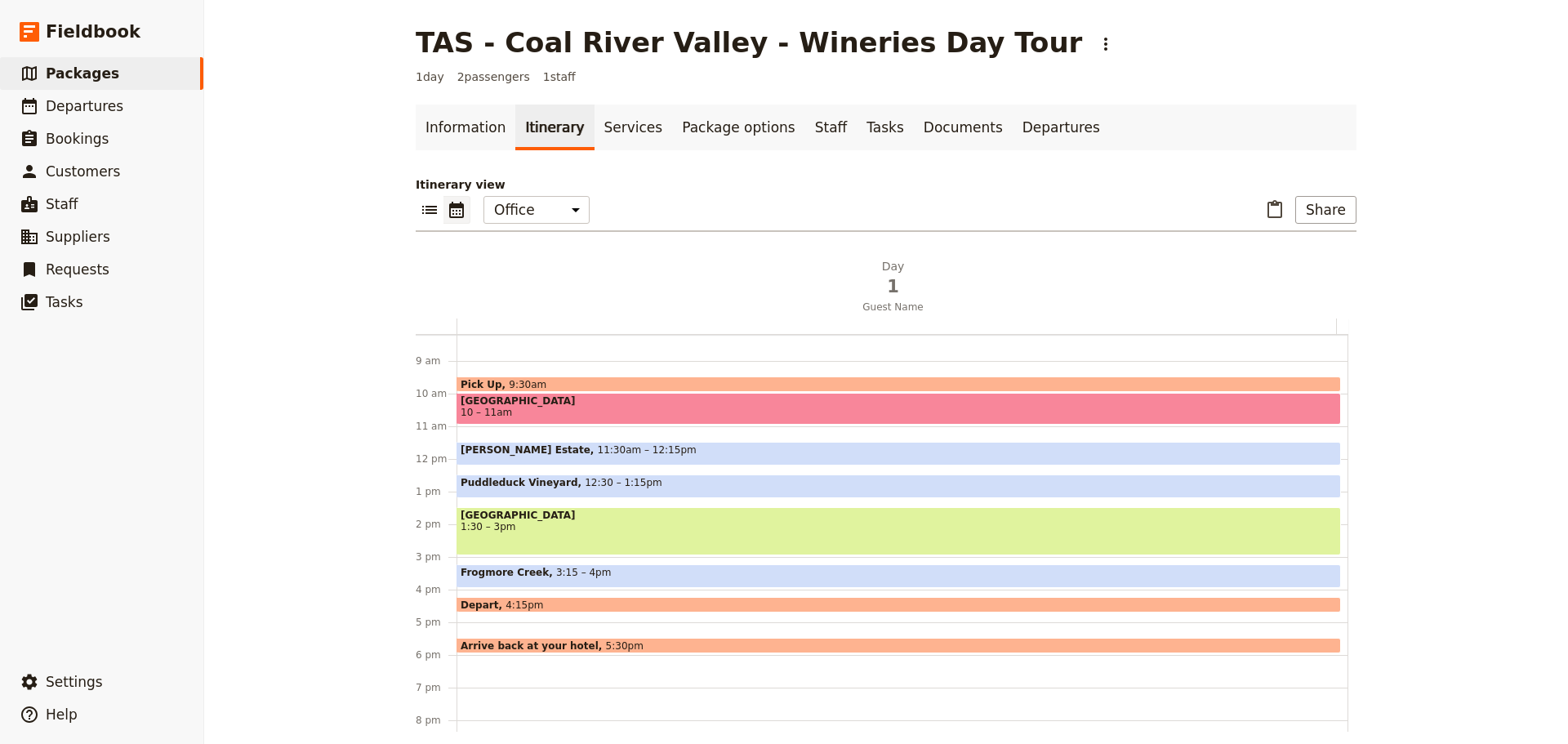
scroll to position [143, 0]
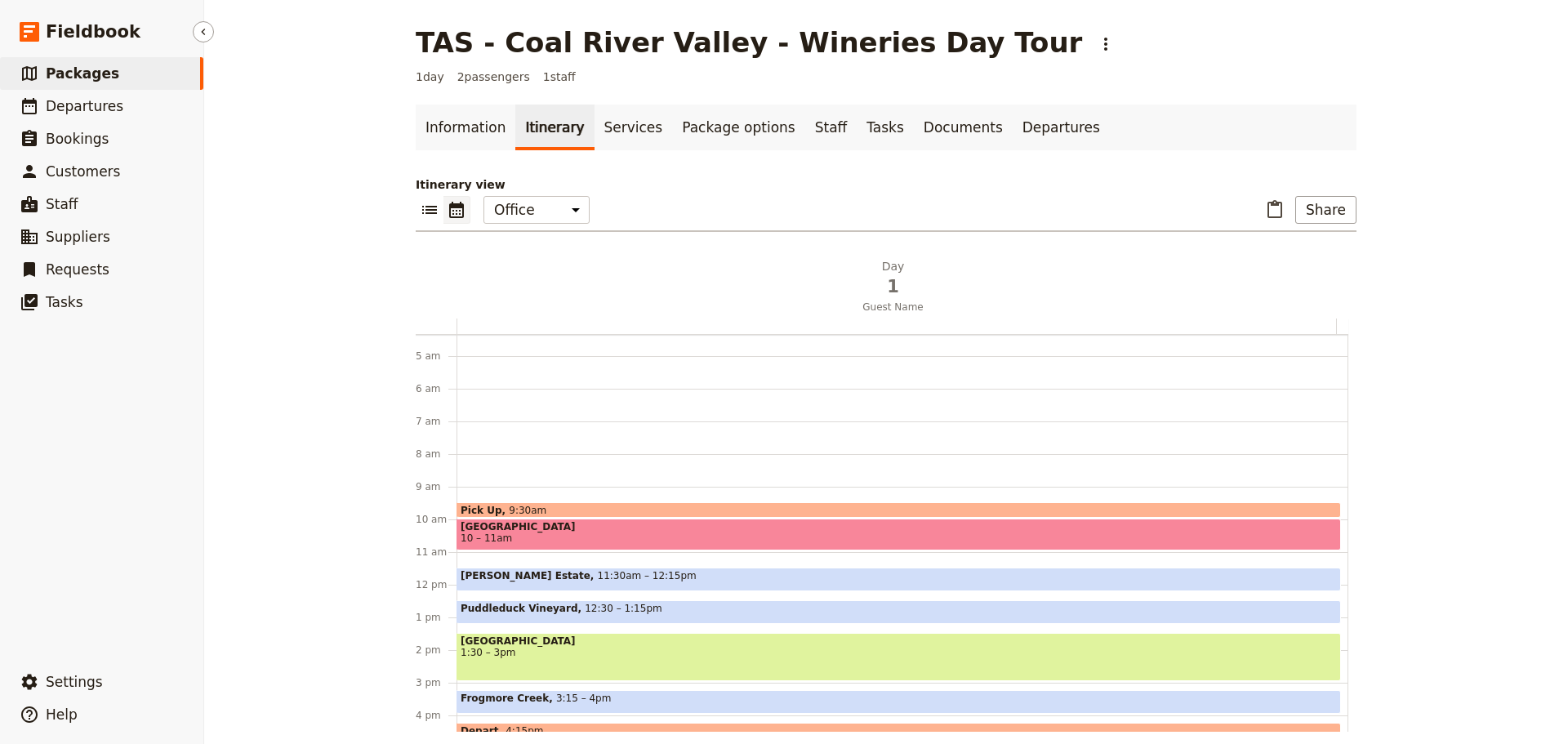
click at [127, 79] on link "​ Packages" at bounding box center [102, 73] width 203 height 33
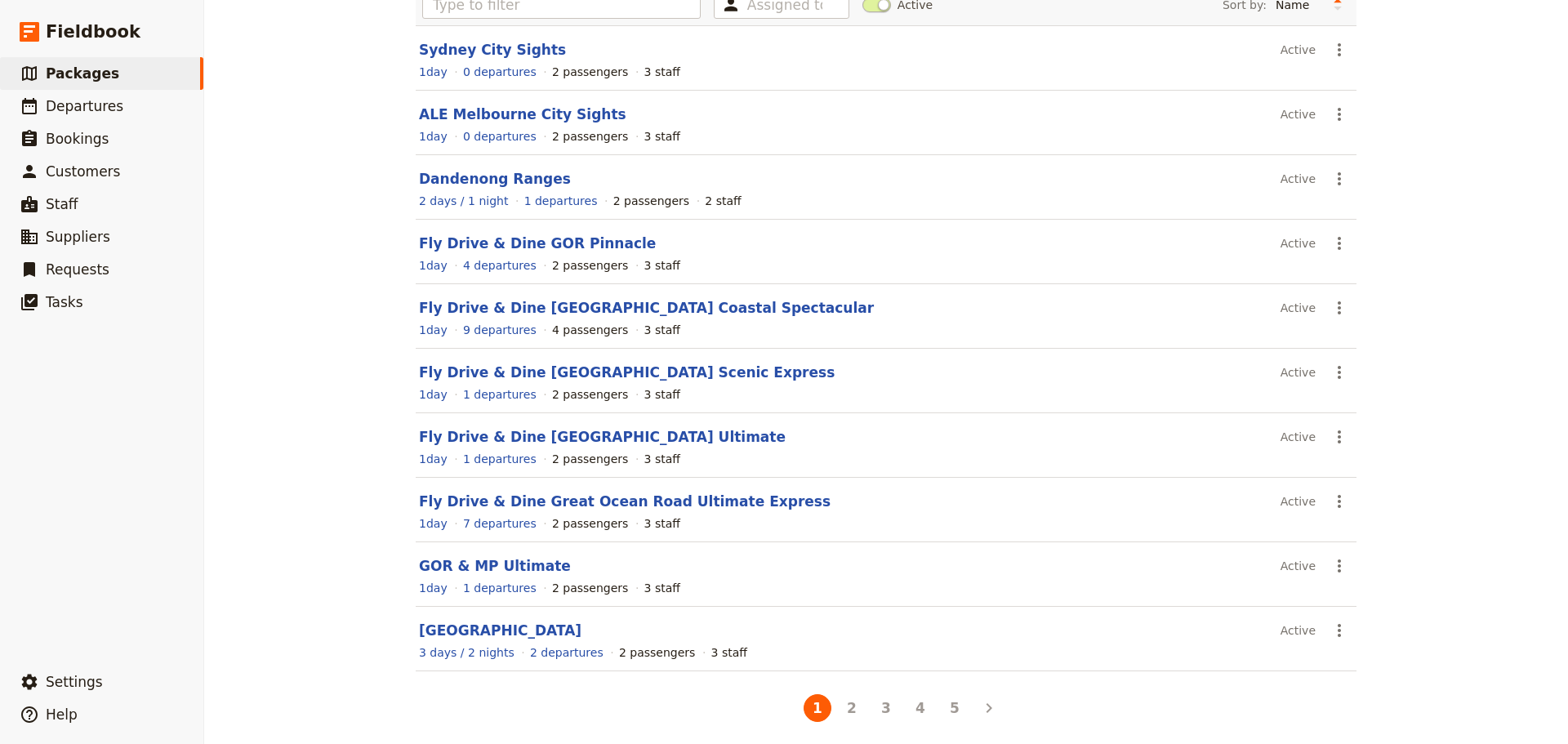
scroll to position [139, 0]
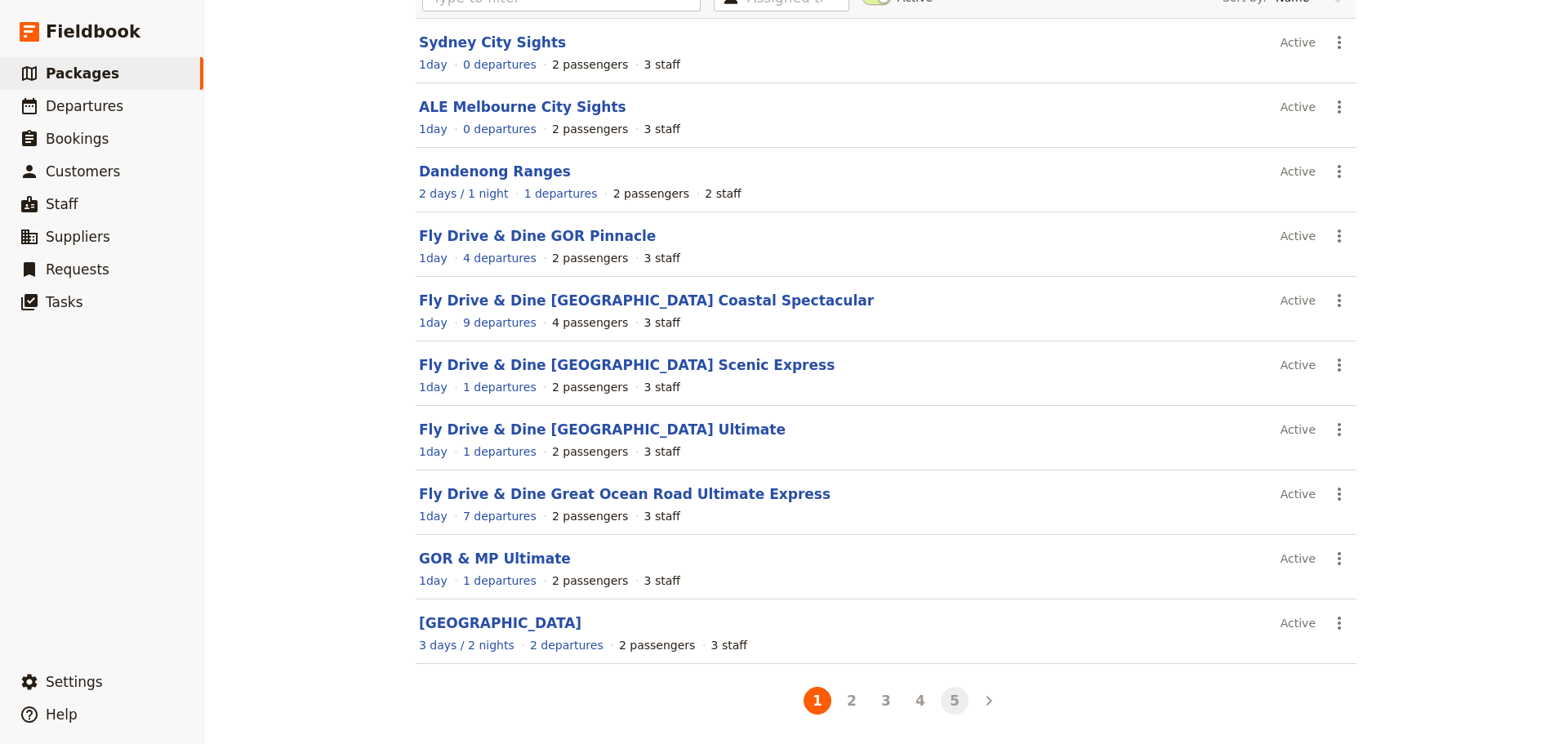
click at [958, 711] on li "5" at bounding box center [955, 700] width 34 height 34
click at [957, 709] on button "5" at bounding box center [955, 701] width 28 height 28
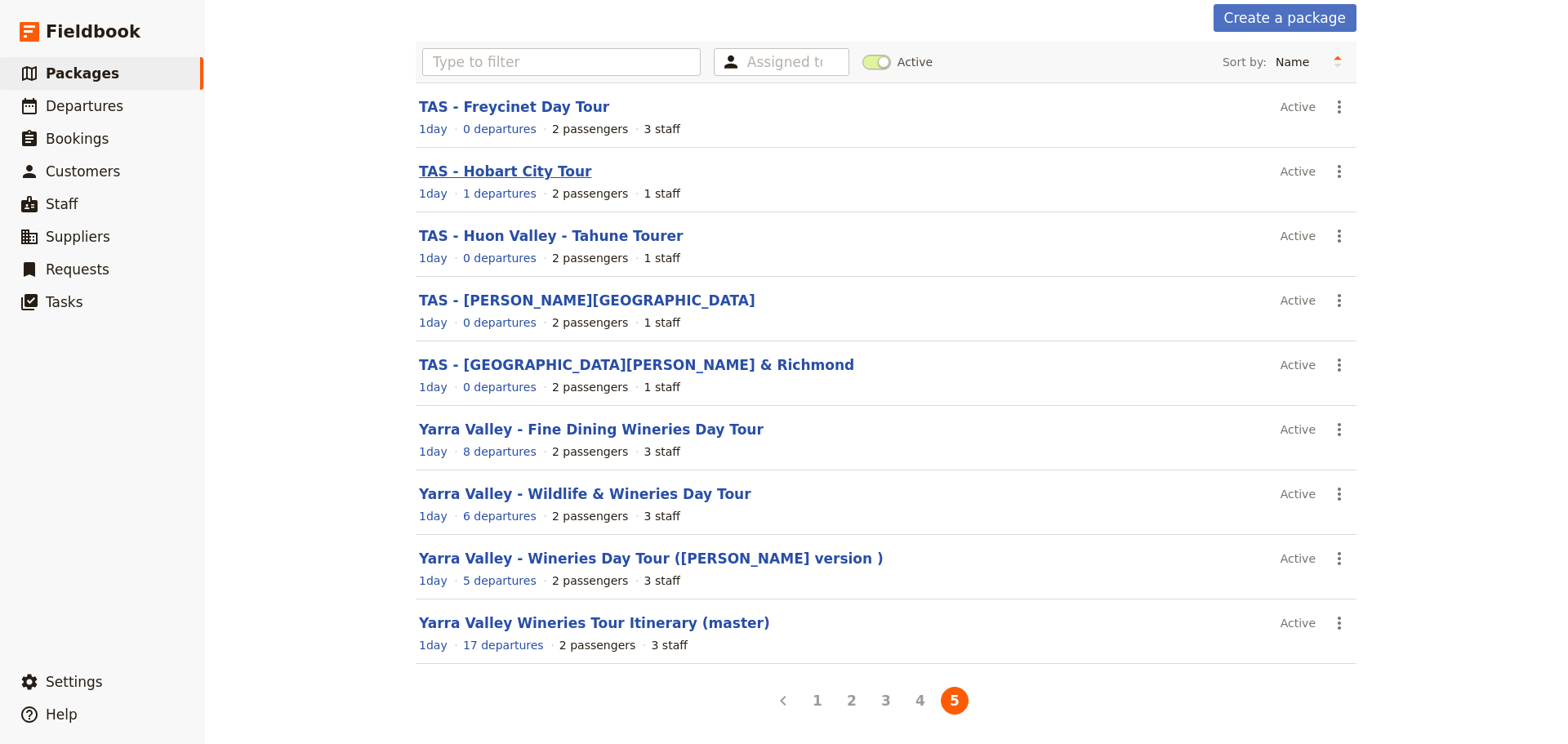
click at [516, 166] on link "TAS - Hobart City Tour" at bounding box center [505, 172] width 173 height 16
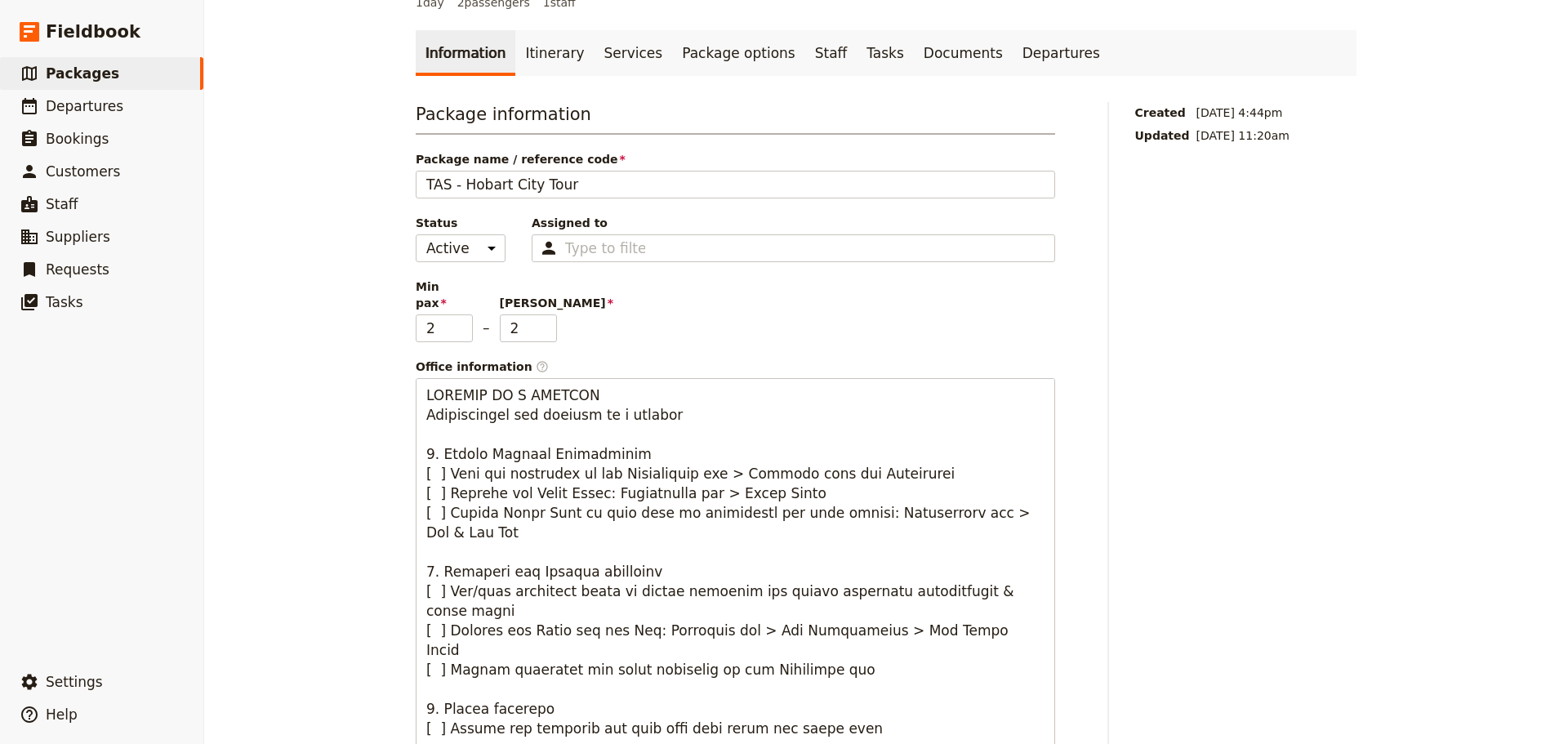
click at [549, 54] on link "Itinerary" at bounding box center [555, 53] width 79 height 46
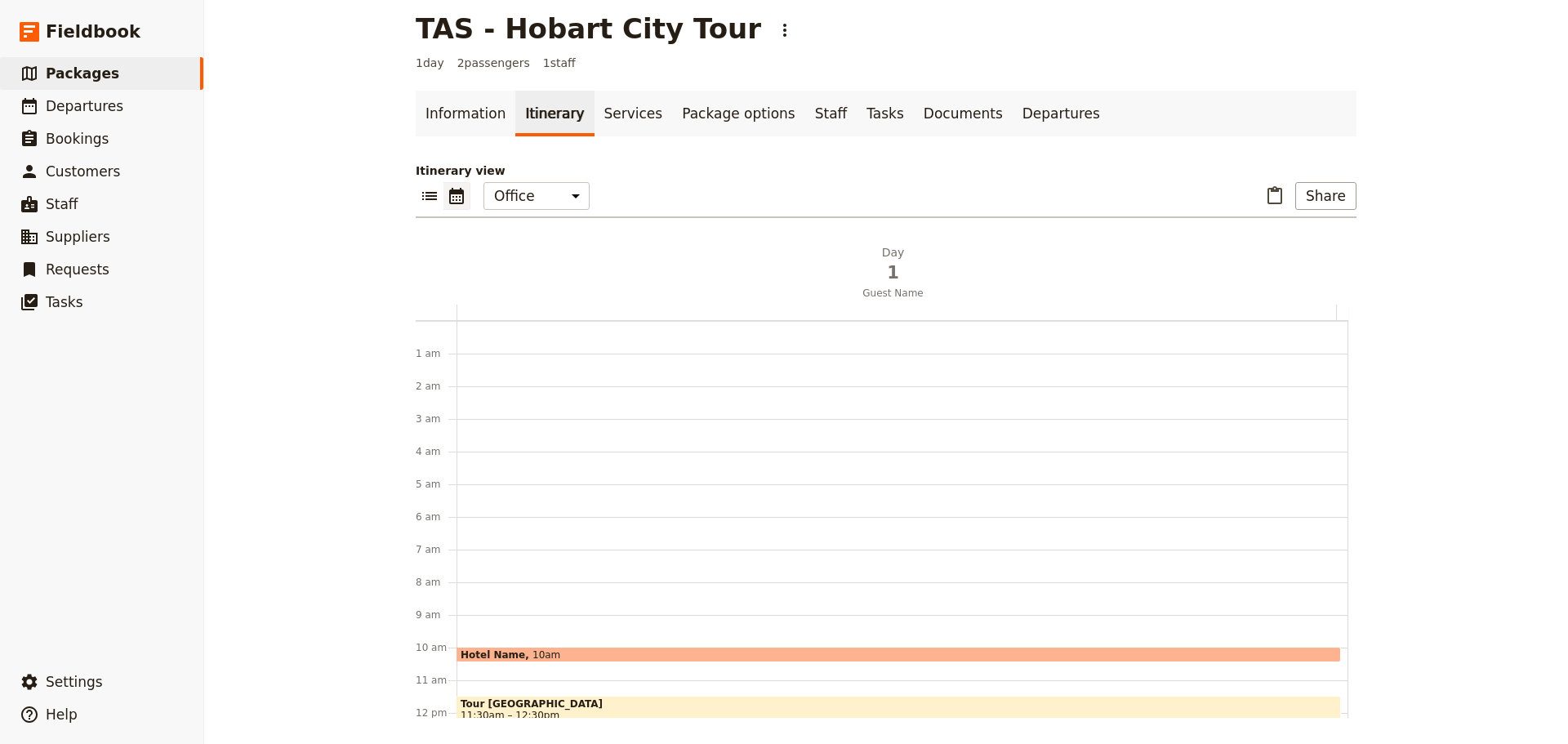
scroll to position [212, 0]
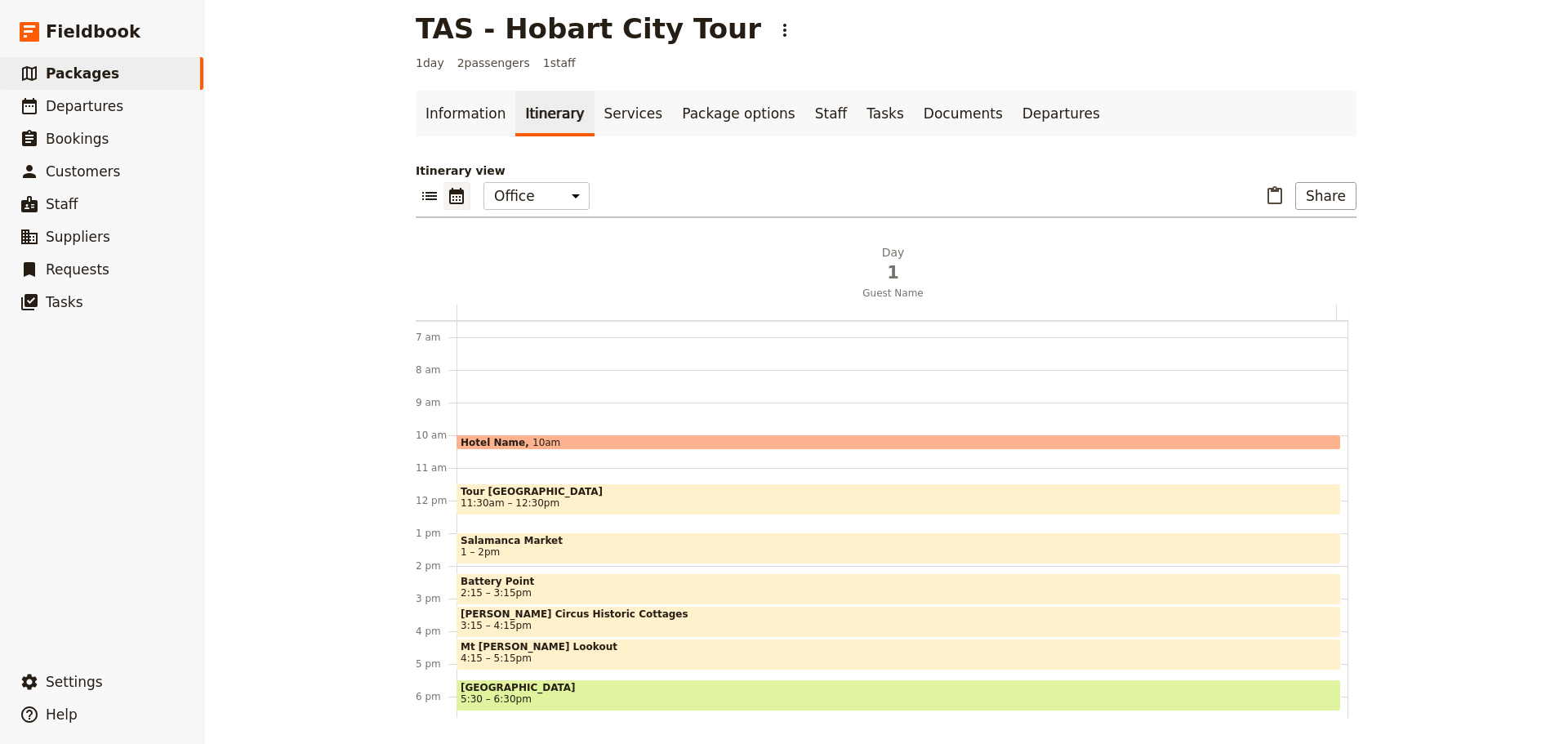
click at [503, 473] on div "Hotel Name 10am Tour [GEOGRAPHIC_DATA] 11:30am – 12:30pm [GEOGRAPHIC_DATA] 1 – …" at bounding box center [903, 501] width 892 height 784
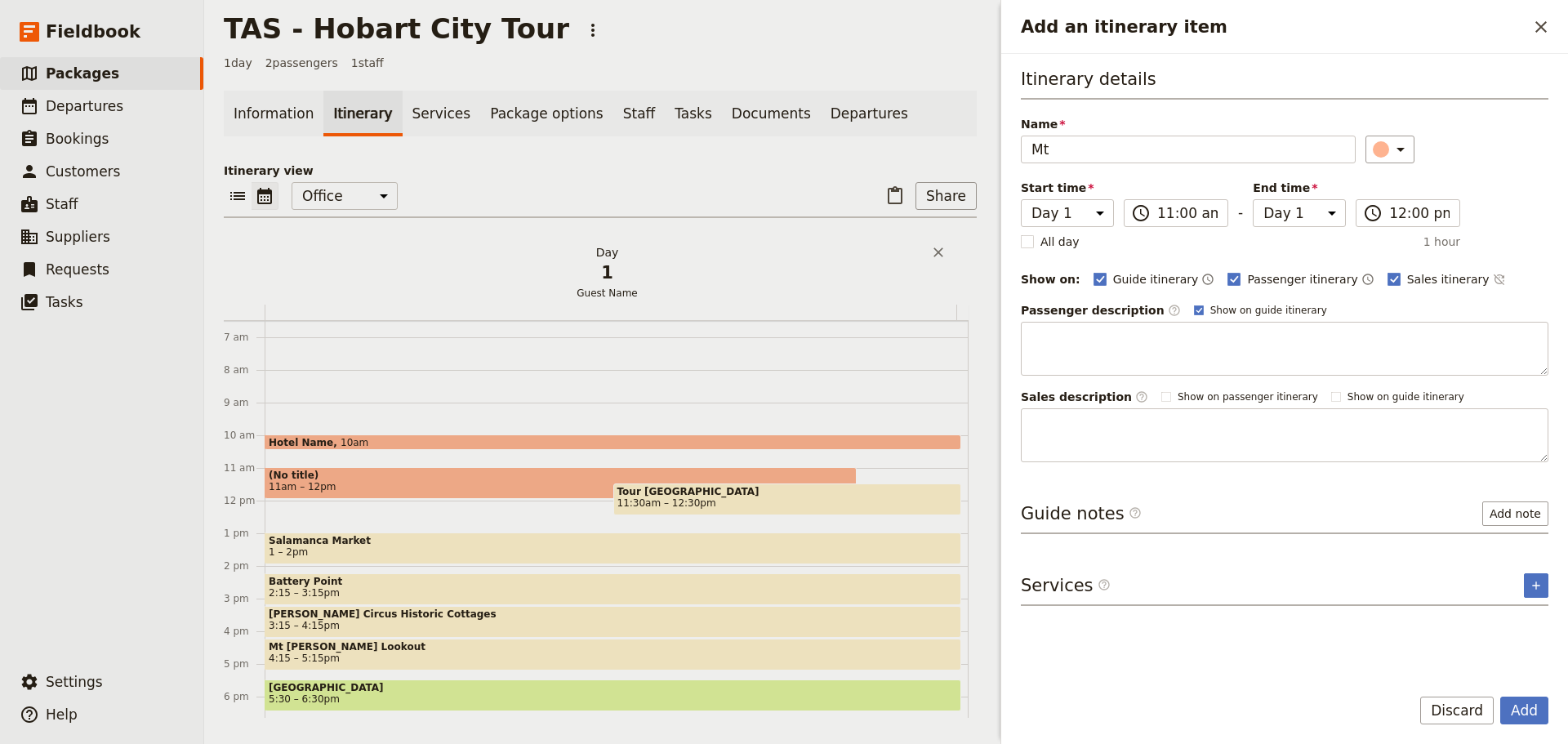
type input "M"
type input "Kunanyi ([GEOGRAPHIC_DATA])"
click at [1194, 304] on label "Show on guide itinerary" at bounding box center [1260, 310] width 133 height 13
click at [1194, 304] on input "Show on guide itinerary" at bounding box center [1194, 303] width 1 height 1
checkbox input "false"
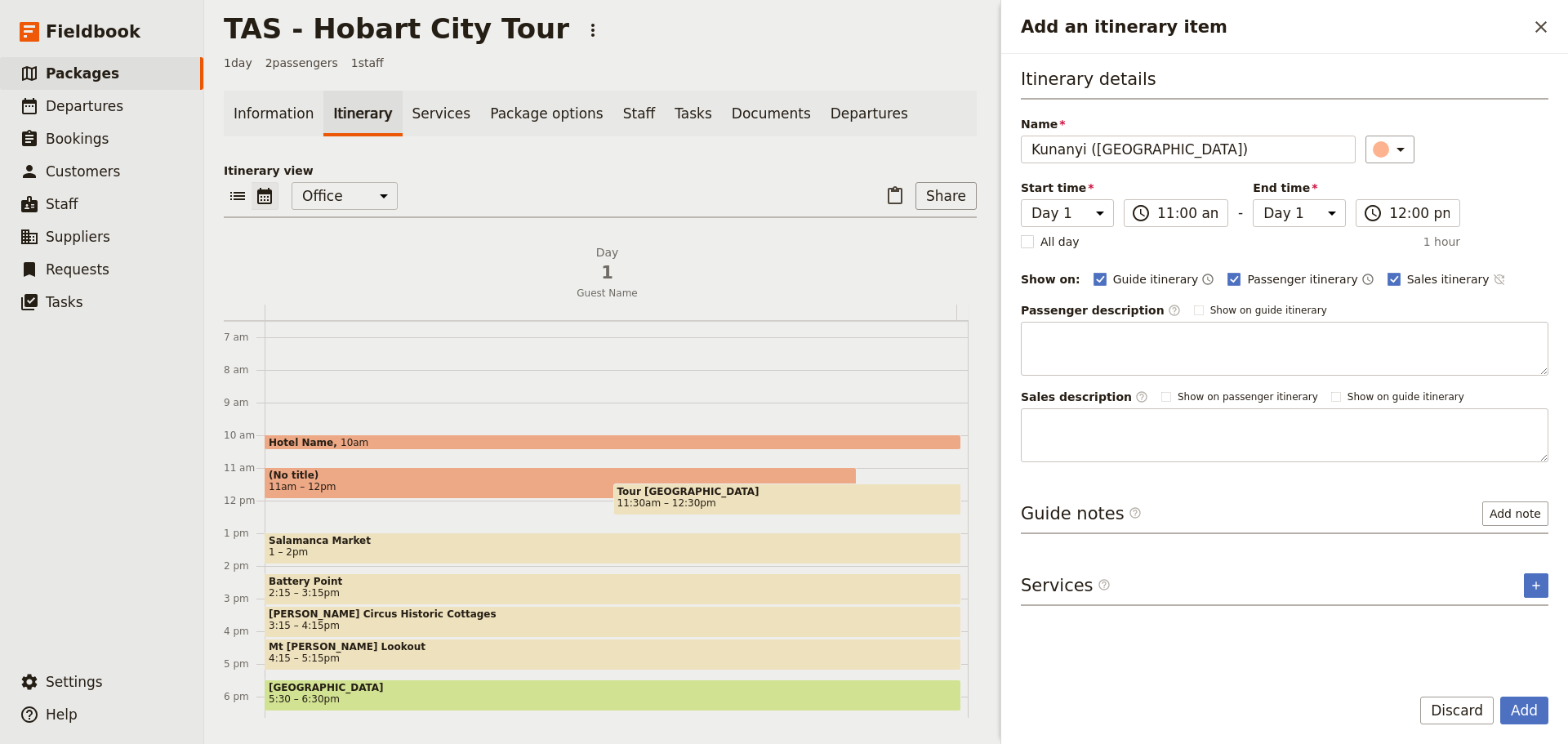
click at [1493, 276] on icon "Time not shown on sales itinerary" at bounding box center [1499, 279] width 13 height 13
click at [1396, 149] on icon "Add an itinerary item" at bounding box center [1400, 150] width 8 height 4
click at [1376, 203] on div "button" at bounding box center [1371, 203] width 16 height 16
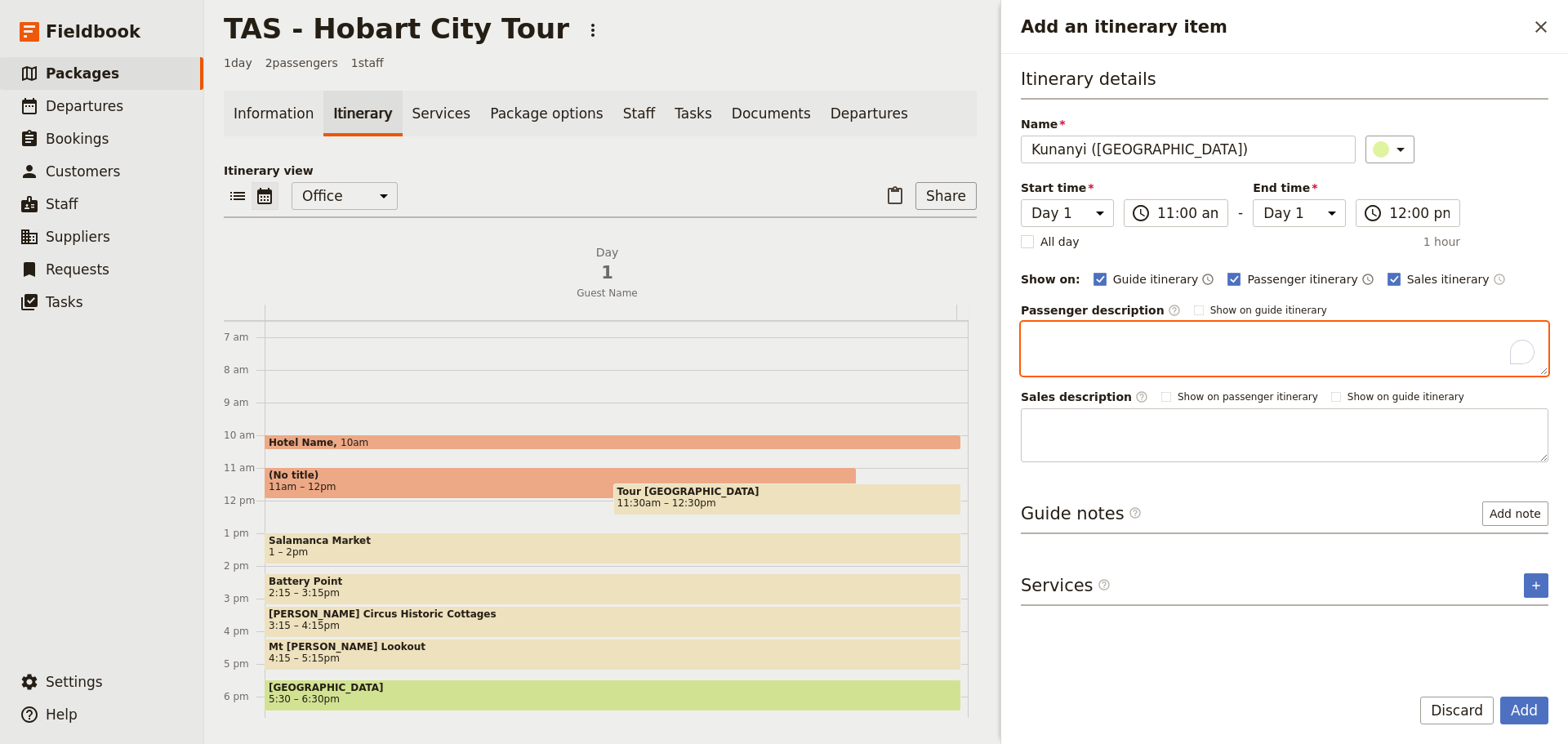
paste textarea "[GEOGRAPHIC_DATA], or "Kunanyi" as it's known in the indigenous language, is an…"
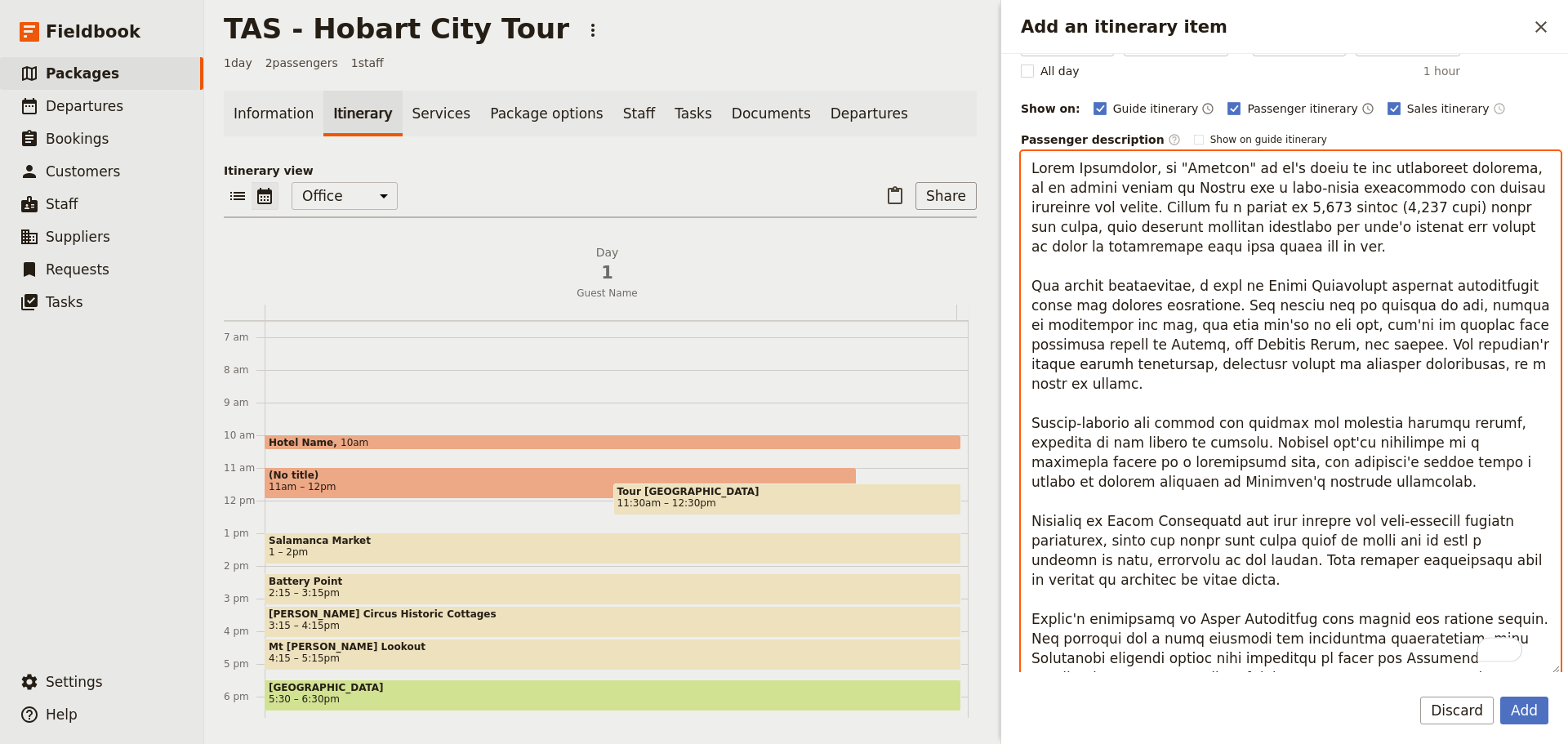
scroll to position [171, 0]
drag, startPoint x: 1271, startPoint y: 325, endPoint x: 1187, endPoint y: 302, distance: 87.1
click at [1187, 302] on textarea "To enrich screen reader interactions, please activate Accessibility in Grammarl…" at bounding box center [1291, 413] width 540 height 523
click at [1275, 323] on textarea "To enrich screen reader interactions, please activate Accessibility in Grammarl…" at bounding box center [1291, 413] width 540 height 523
click at [1196, 300] on textarea "To enrich screen reader interactions, please activate Accessibility in Grammarl…" at bounding box center [1291, 413] width 540 height 523
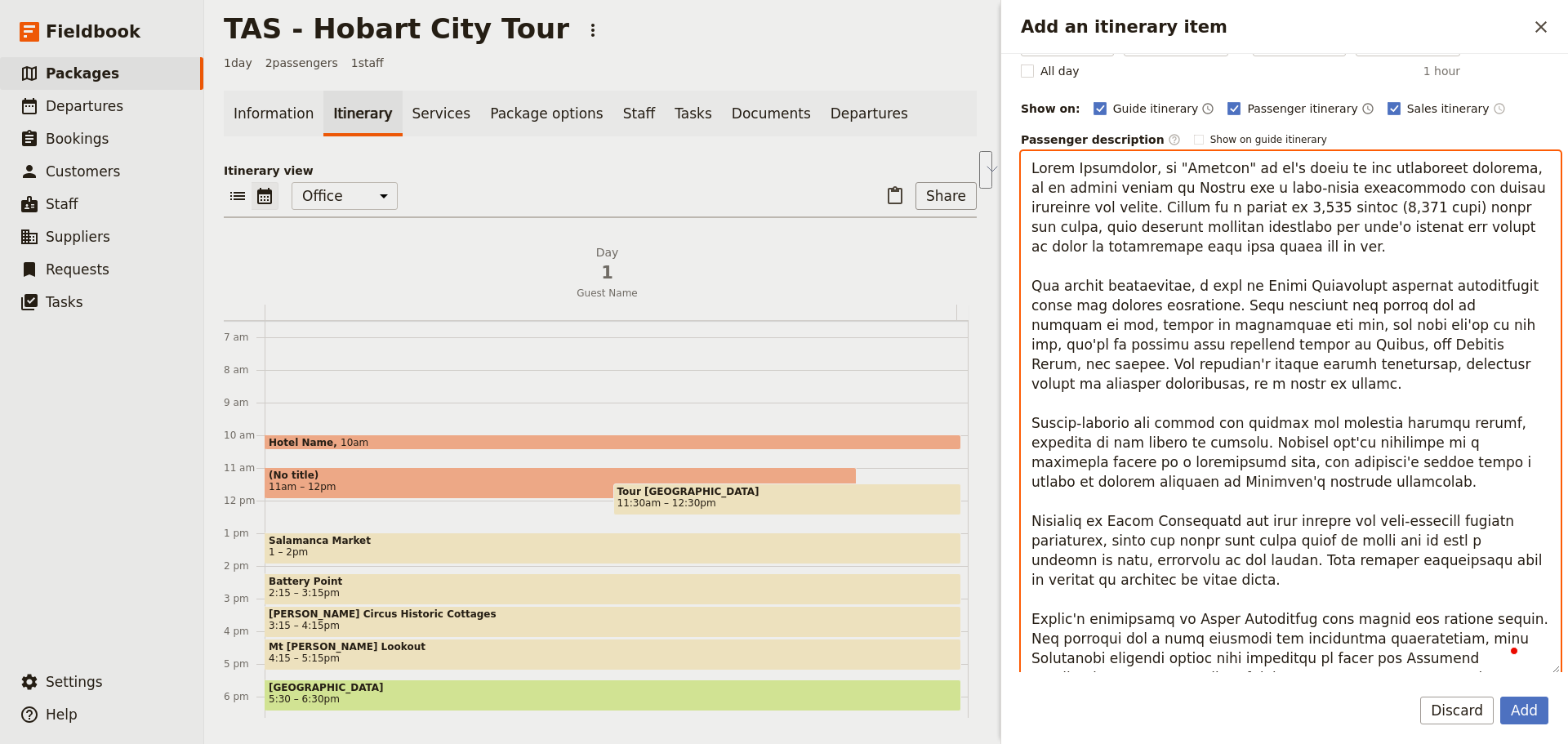
drag, startPoint x: 1401, startPoint y: 329, endPoint x: 1360, endPoint y: 311, distance: 44.8
click at [1360, 311] on textarea "To enrich screen reader interactions, please activate Accessibility in Grammarl…" at bounding box center [1291, 413] width 540 height 523
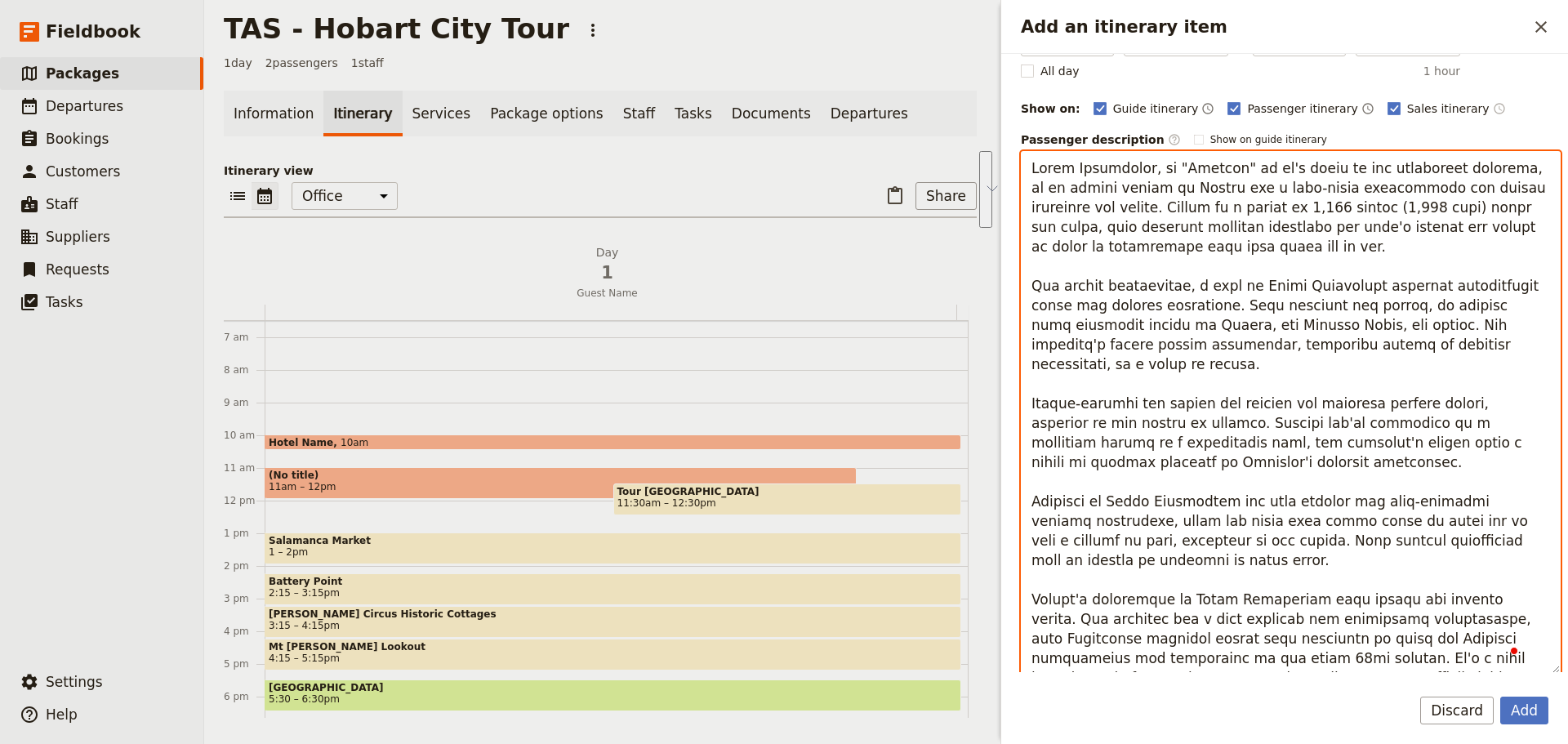
drag, startPoint x: 1167, startPoint y: 441, endPoint x: 1030, endPoint y: 386, distance: 147.6
click at [1030, 386] on textarea "To enrich screen reader interactions, please activate Accessibility in Grammarl…" at bounding box center [1291, 413] width 540 height 523
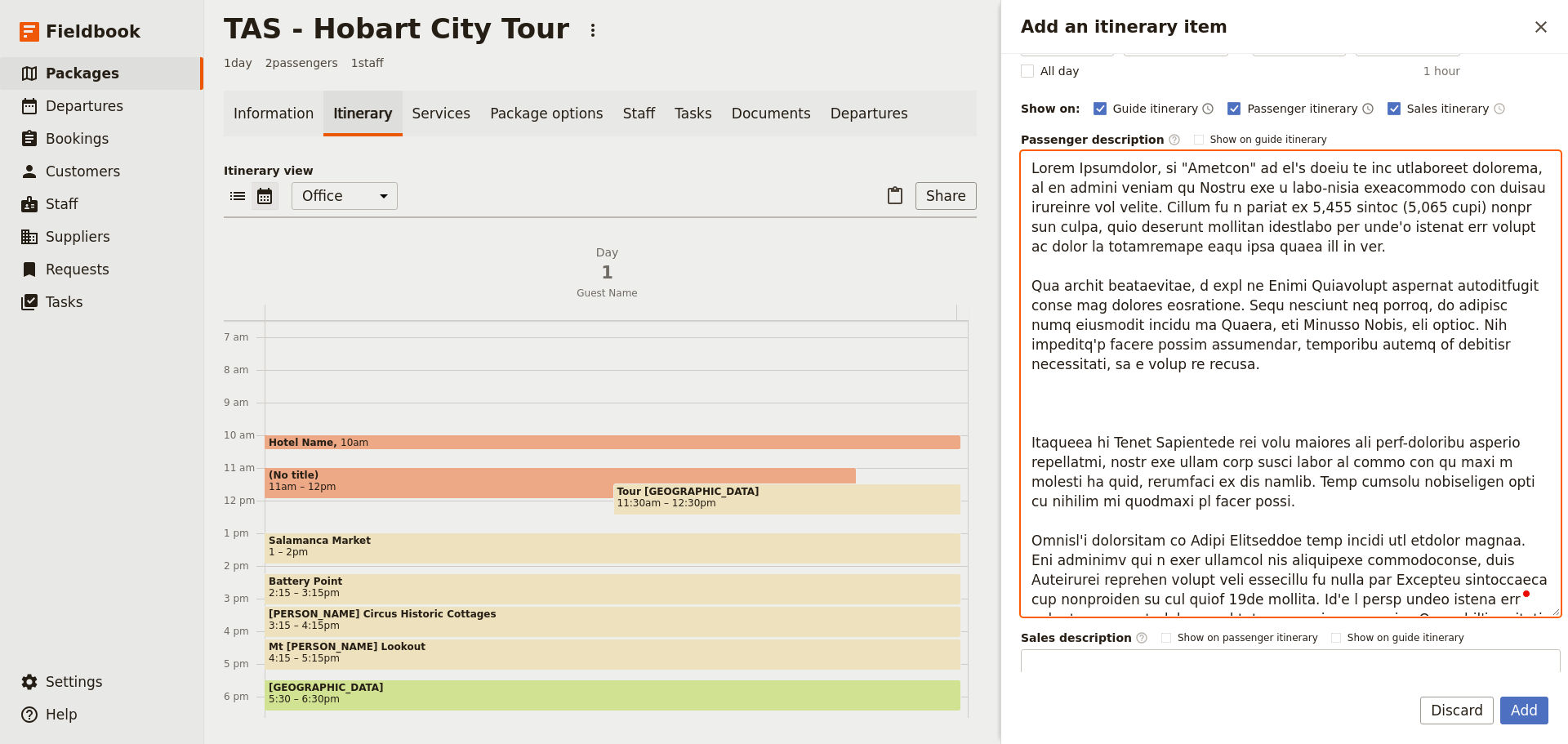
click at [1122, 397] on textarea "To enrich screen reader interactions, please activate Accessibility in Grammarl…" at bounding box center [1291, 384] width 540 height 466
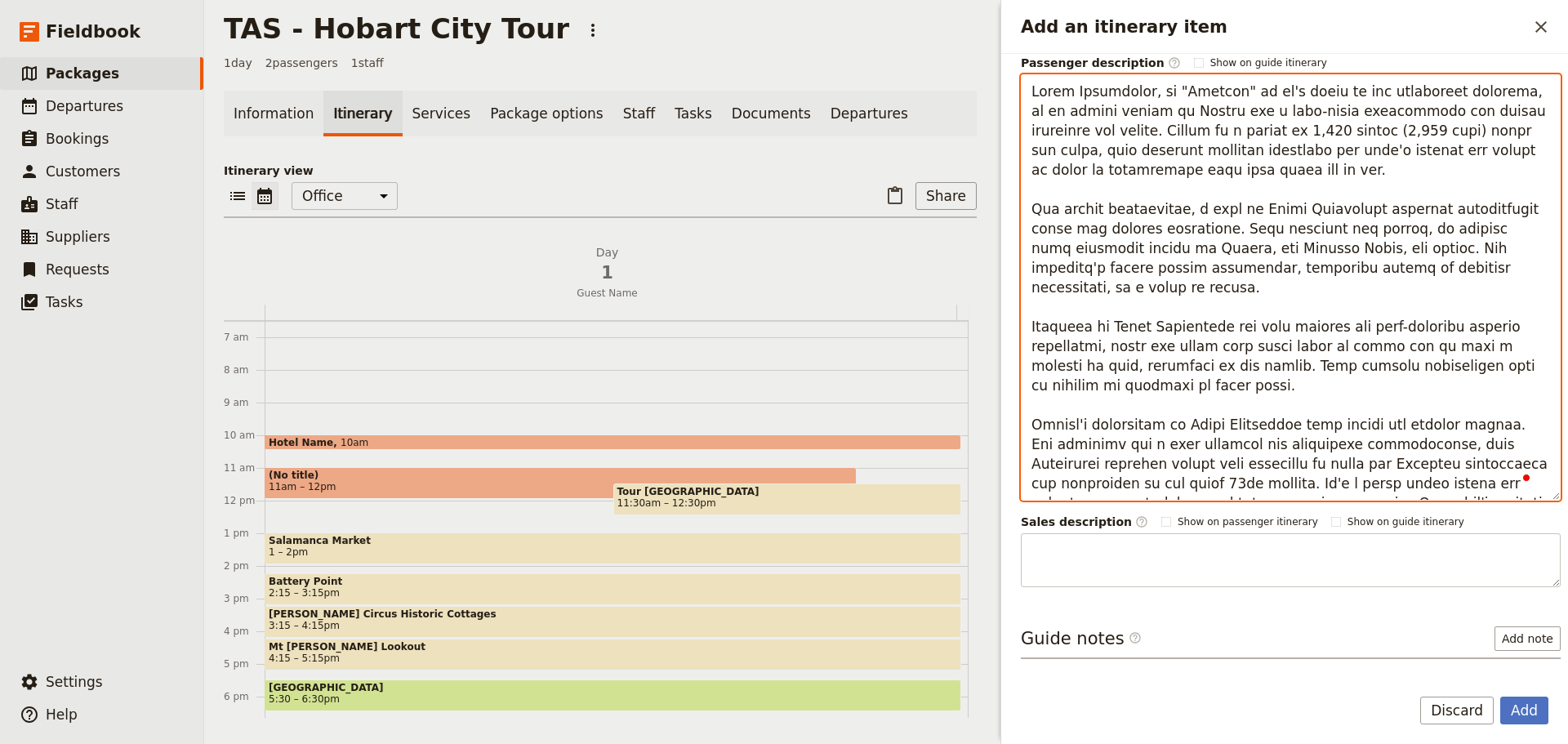
scroll to position [318, 0]
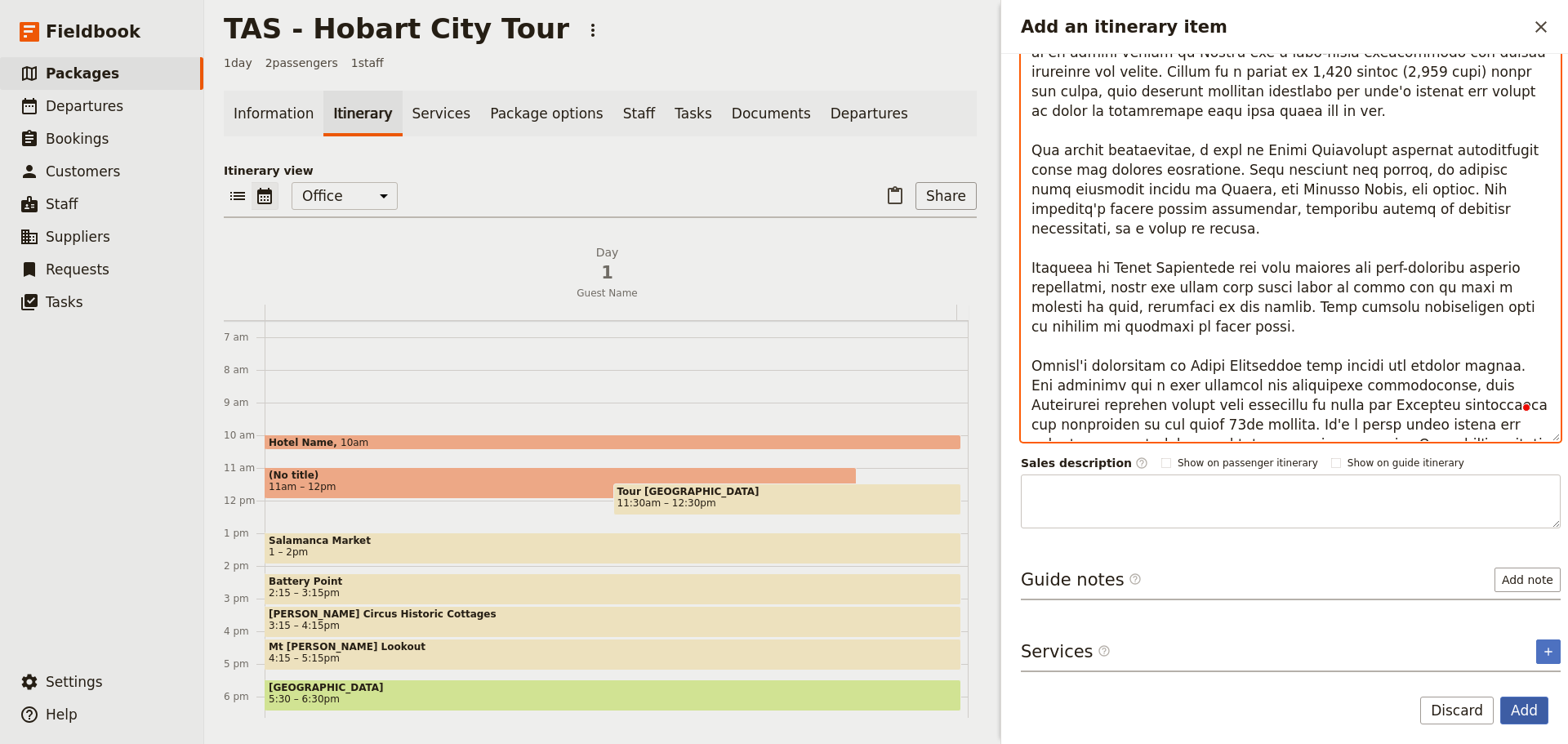
type textarea "[GEOGRAPHIC_DATA], or "Kunanyi" as it's known in the indigenous language, is an…"
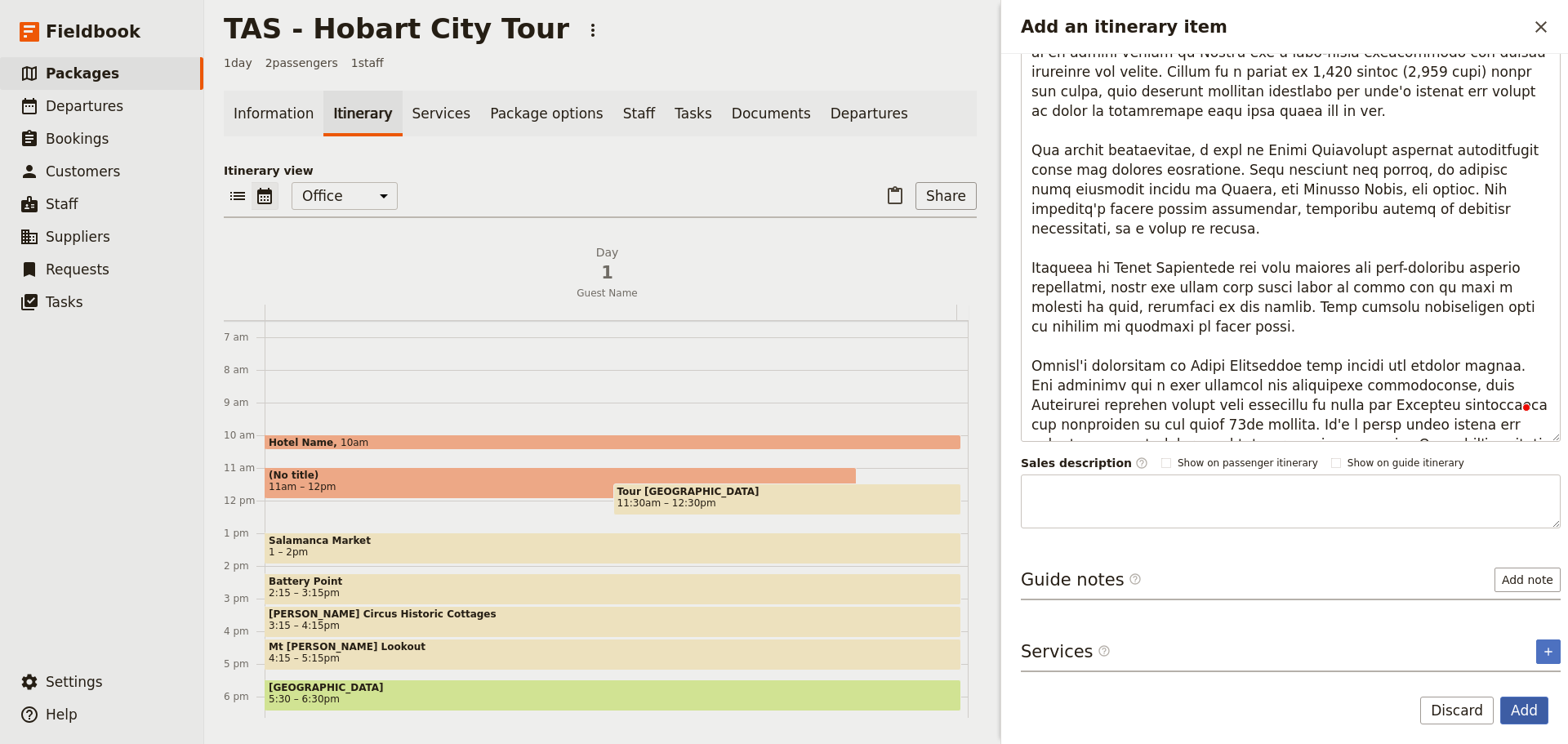
click at [1524, 697] on button "Add" at bounding box center [1524, 711] width 48 height 28
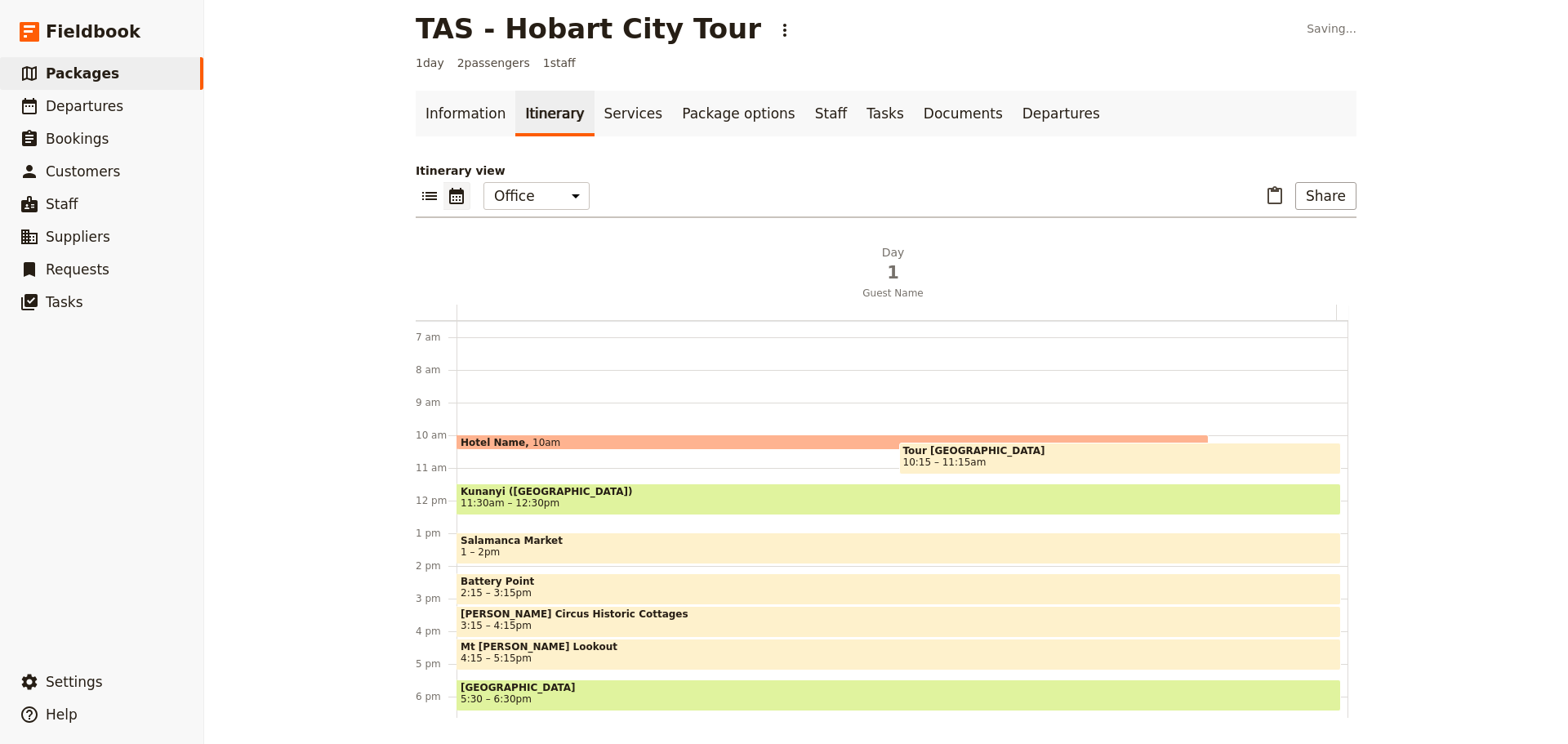
click at [982, 454] on span "Tour [GEOGRAPHIC_DATA]" at bounding box center [1121, 450] width 435 height 11
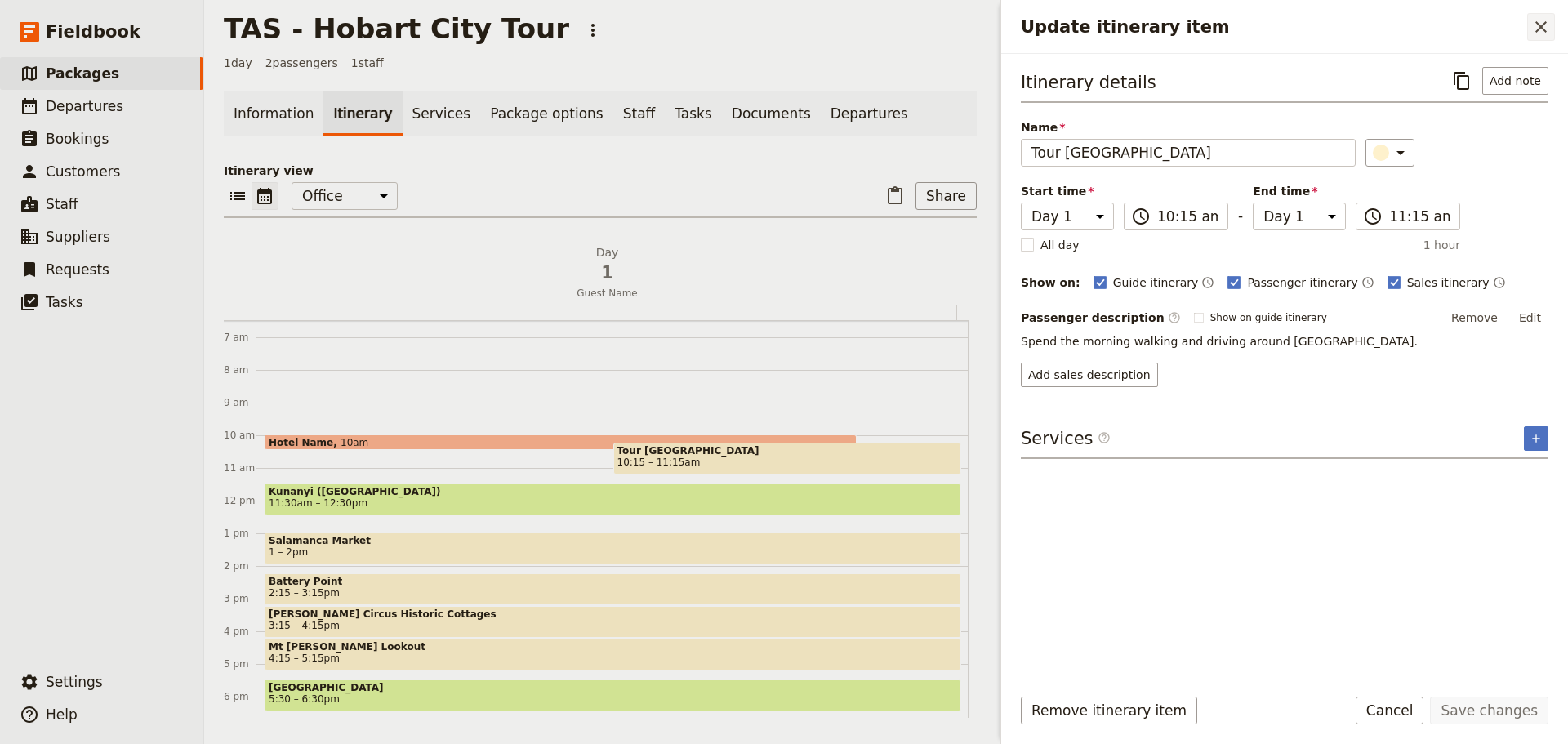
click at [1544, 18] on icon "Close drawer" at bounding box center [1542, 27] width 20 height 20
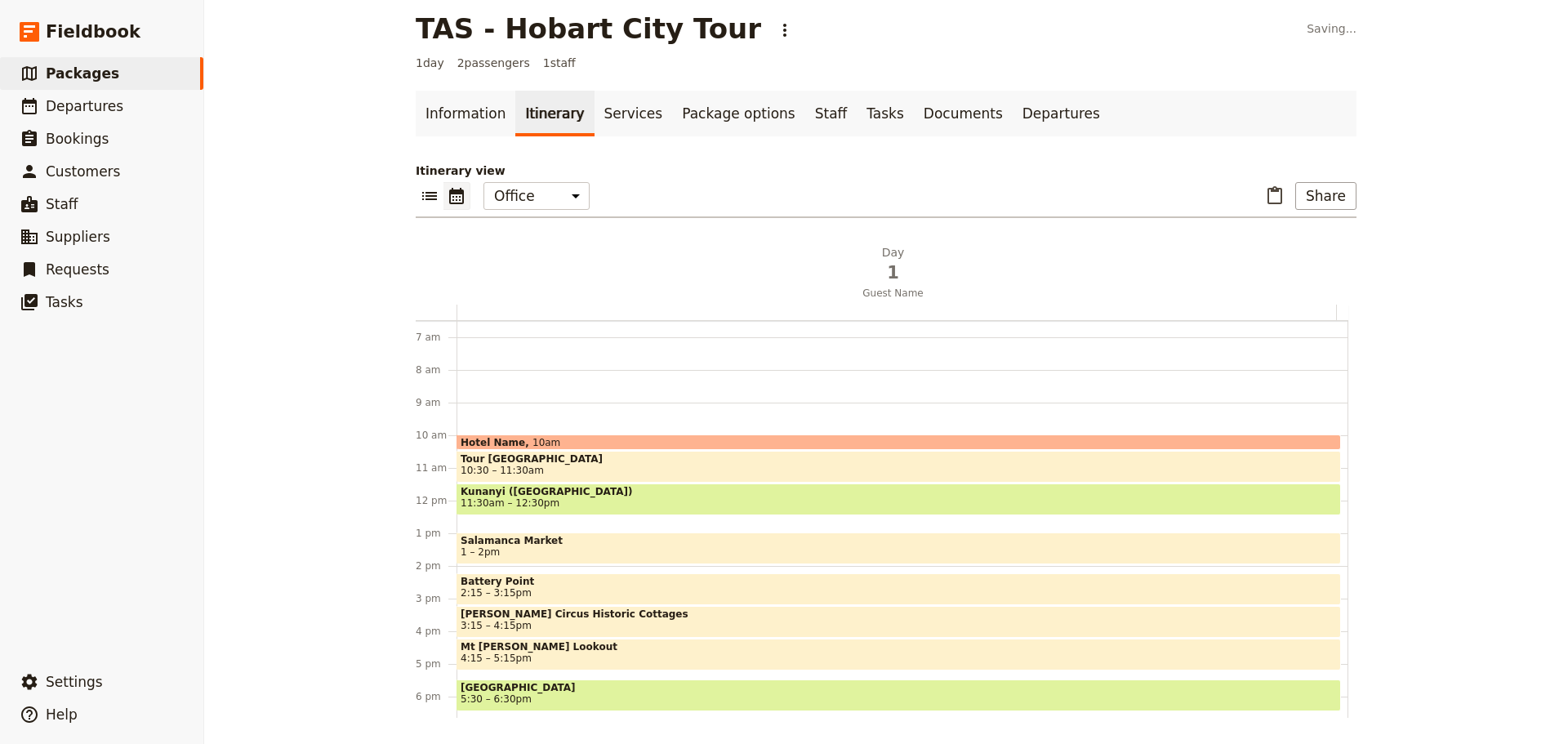
drag, startPoint x: 894, startPoint y: 473, endPoint x: 920, endPoint y: 466, distance: 26.9
click at [893, 473] on span "10:30 – 11:30am" at bounding box center [899, 470] width 877 height 11
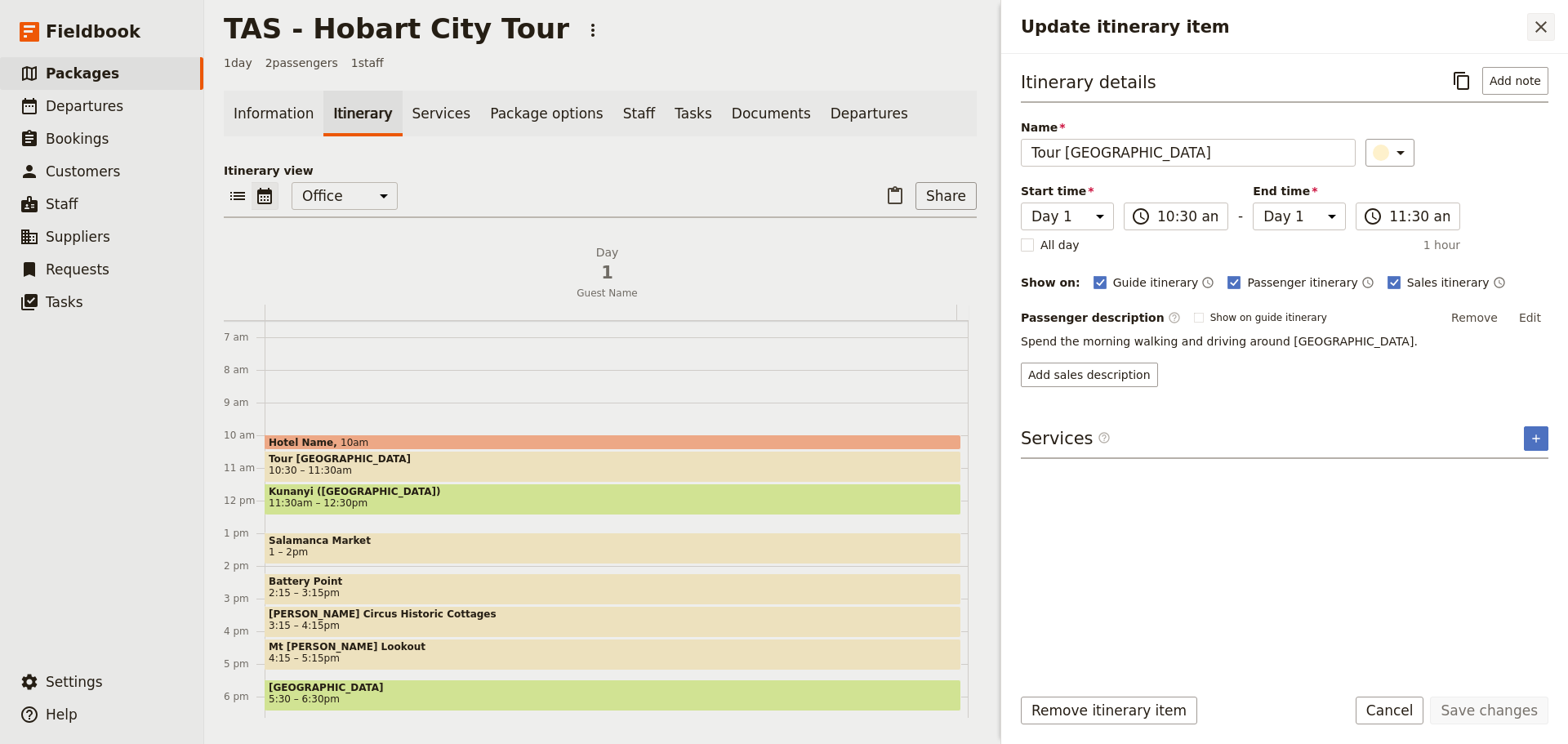
click at [1546, 34] on icon "Close drawer" at bounding box center [1542, 27] width 20 height 20
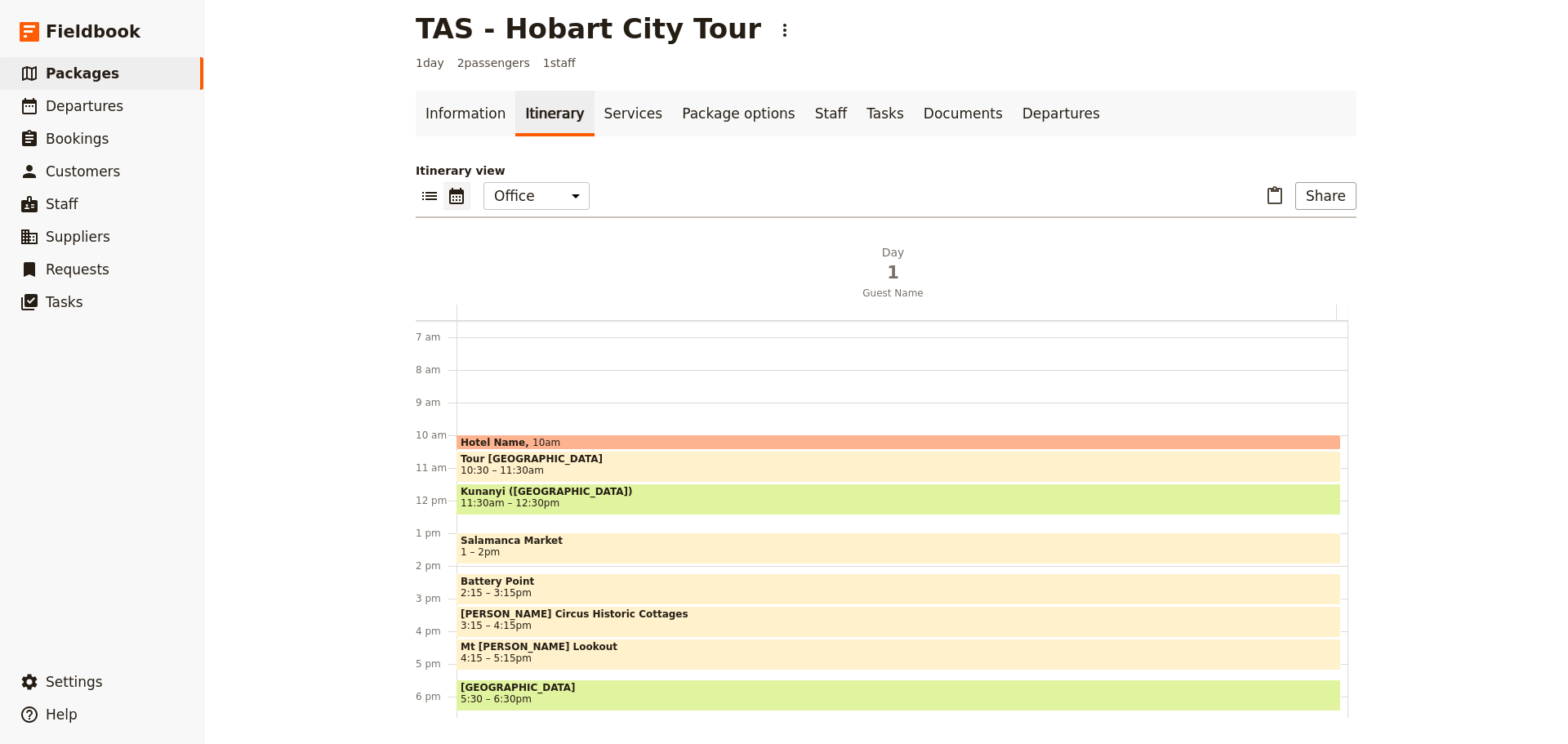
click at [638, 492] on span "Kunanyi ([GEOGRAPHIC_DATA])" at bounding box center [899, 491] width 877 height 11
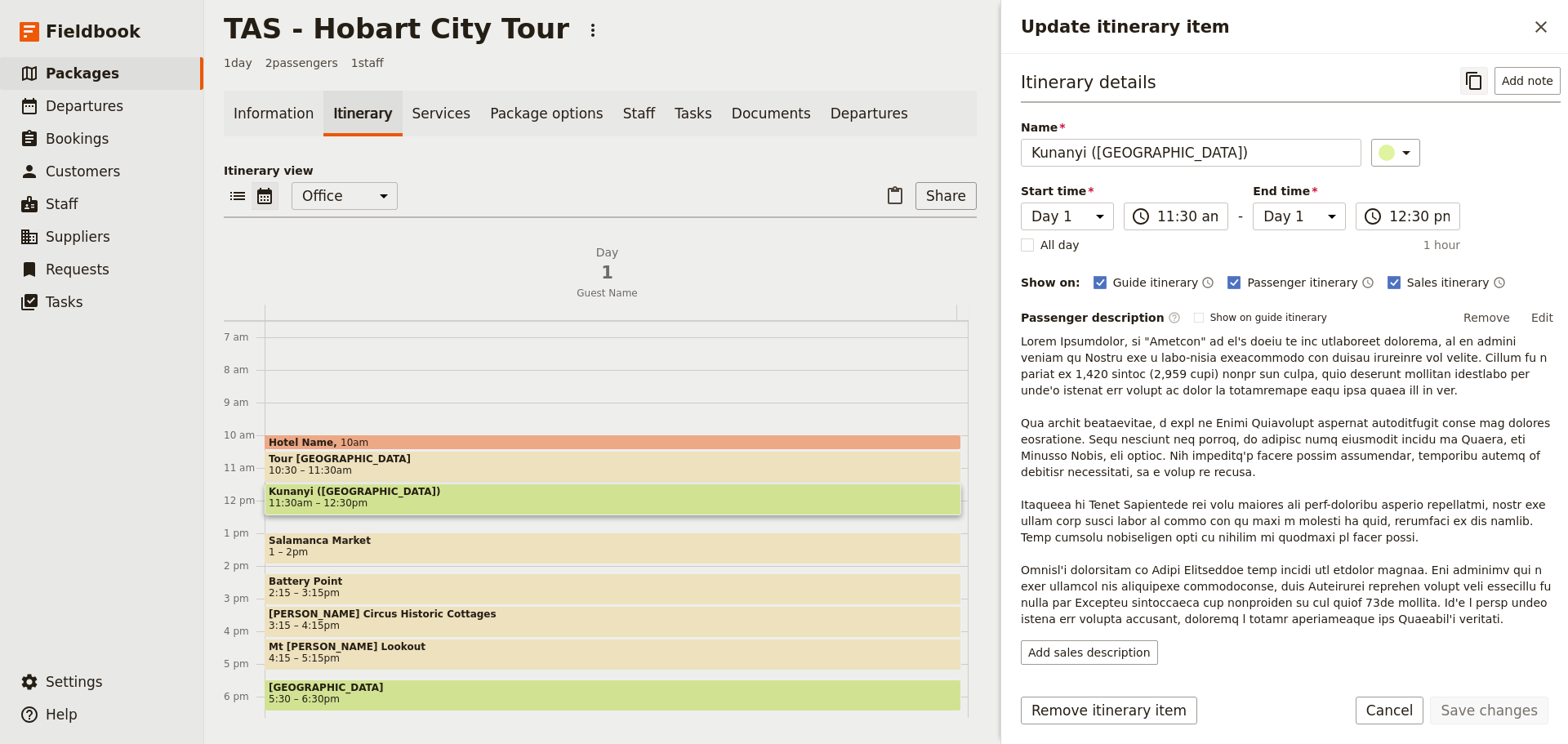
click at [1466, 81] on icon "Copy itinerary item" at bounding box center [1474, 81] width 16 height 18
click at [1548, 23] on icon "Close drawer" at bounding box center [1542, 27] width 20 height 20
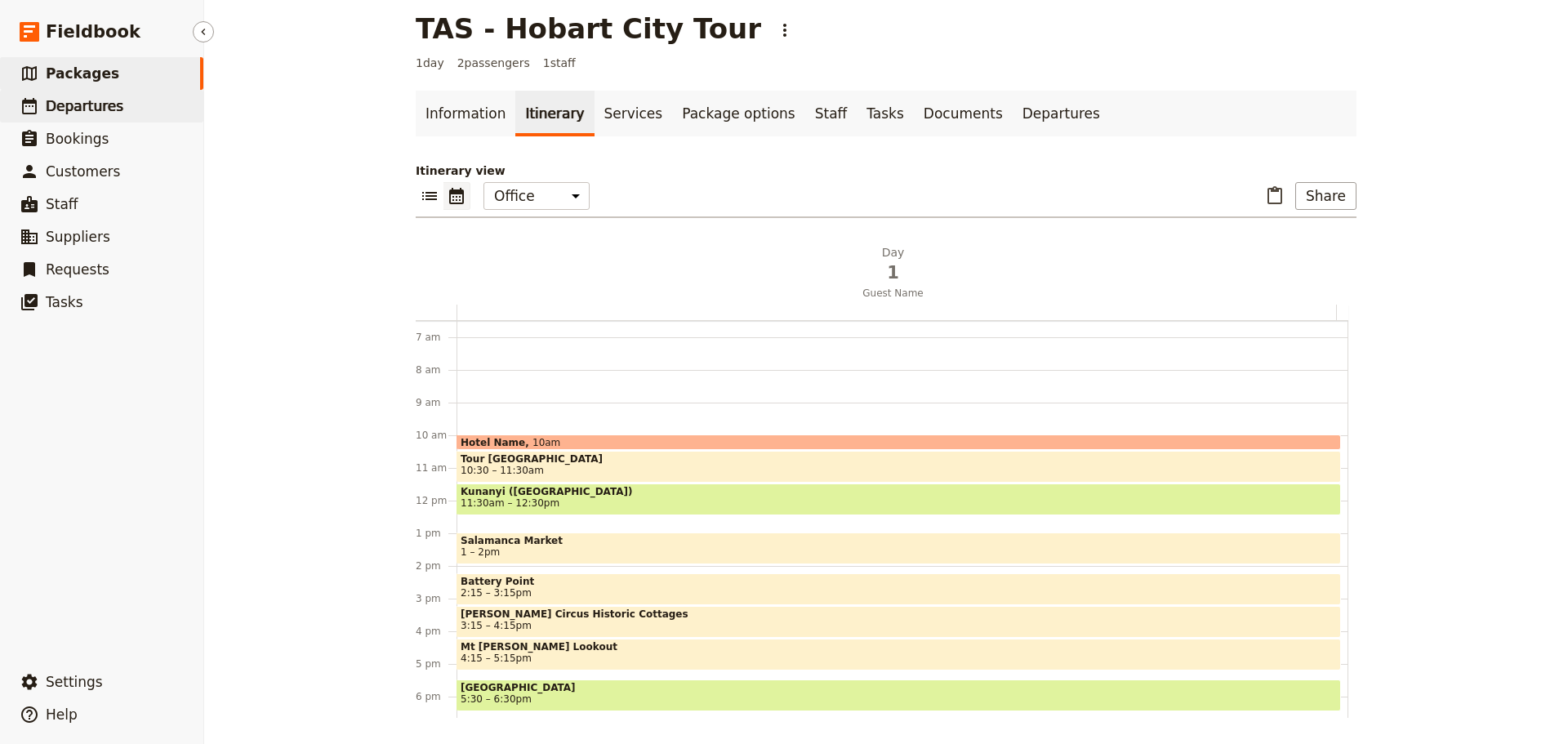
click at [70, 119] on link "​ Departures" at bounding box center [102, 106] width 203 height 33
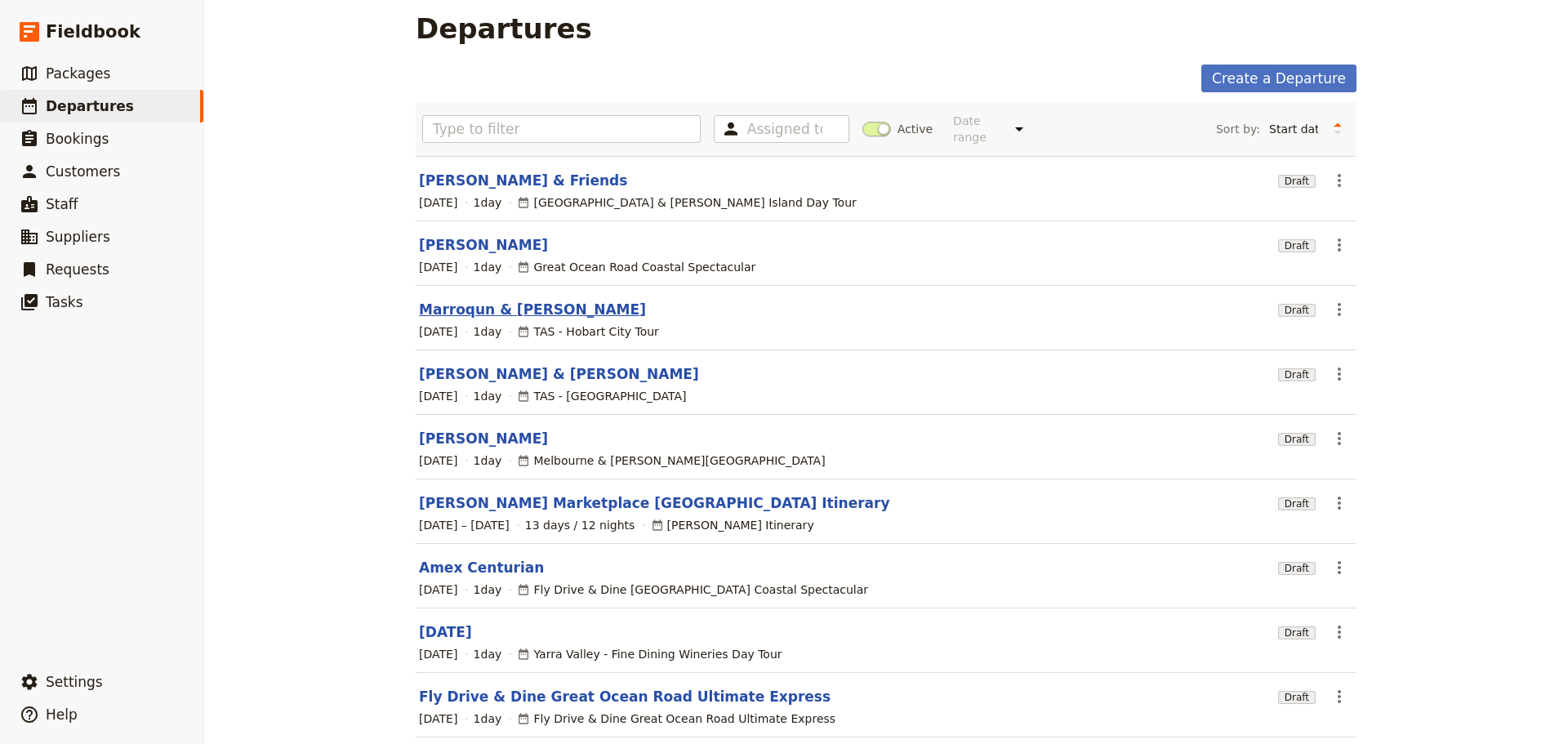
click at [491, 300] on link "Marroqun & [PERSON_NAME]" at bounding box center [533, 310] width 227 height 20
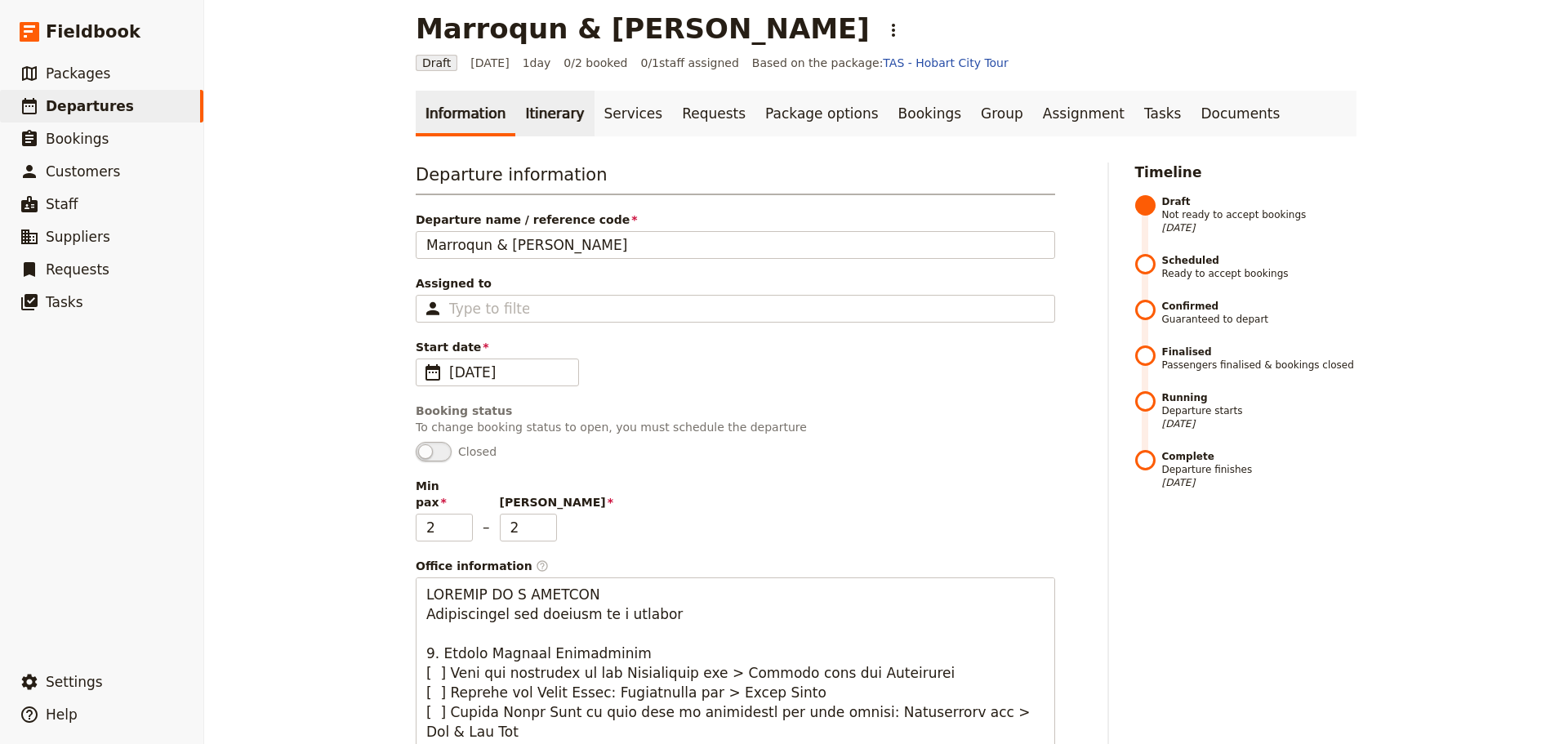
click at [538, 128] on link "Itinerary" at bounding box center [555, 114] width 79 height 46
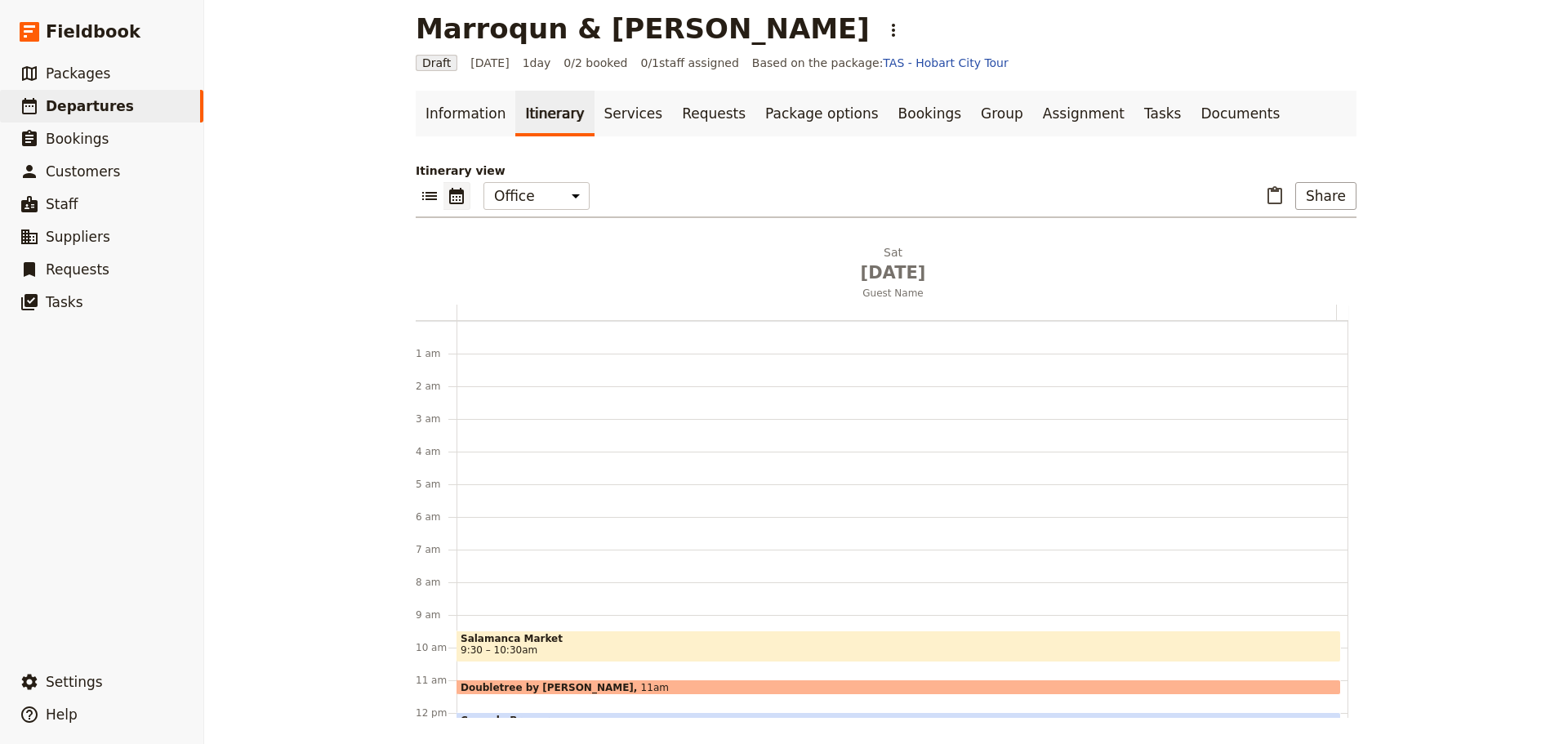
scroll to position [212, 0]
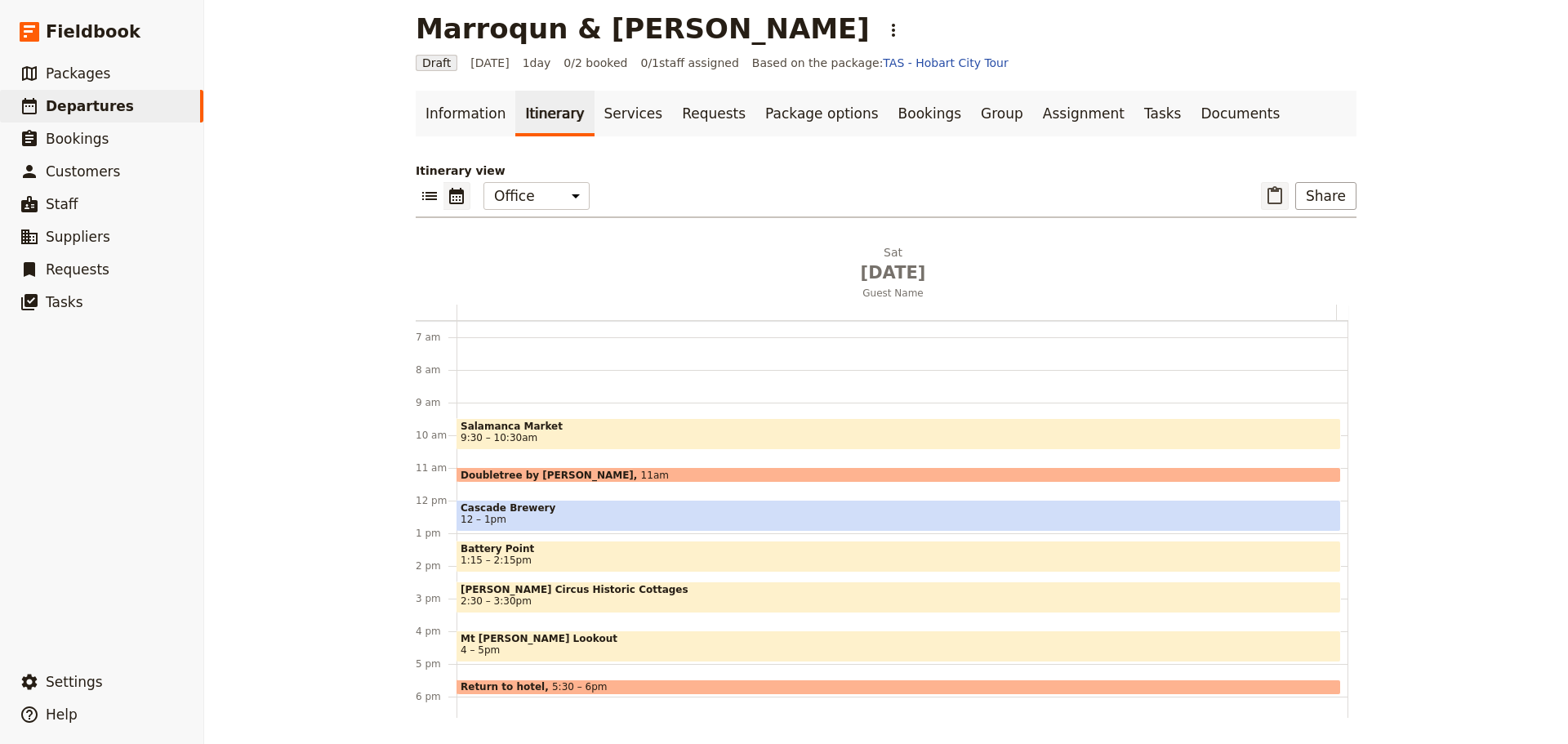
click at [1272, 199] on icon "Paste itinerary item" at bounding box center [1276, 196] width 20 height 20
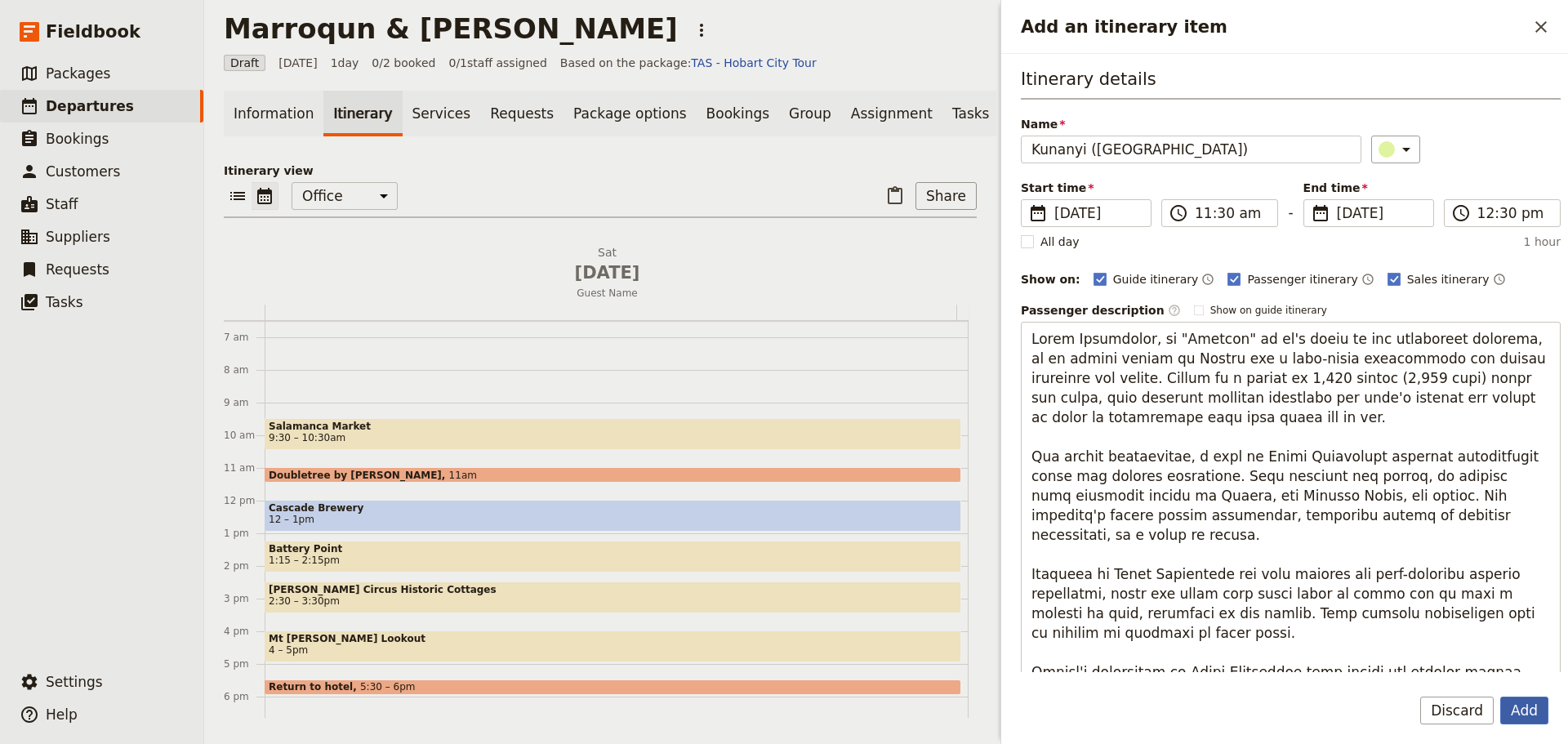
click at [1525, 712] on button "Add" at bounding box center [1524, 711] width 48 height 28
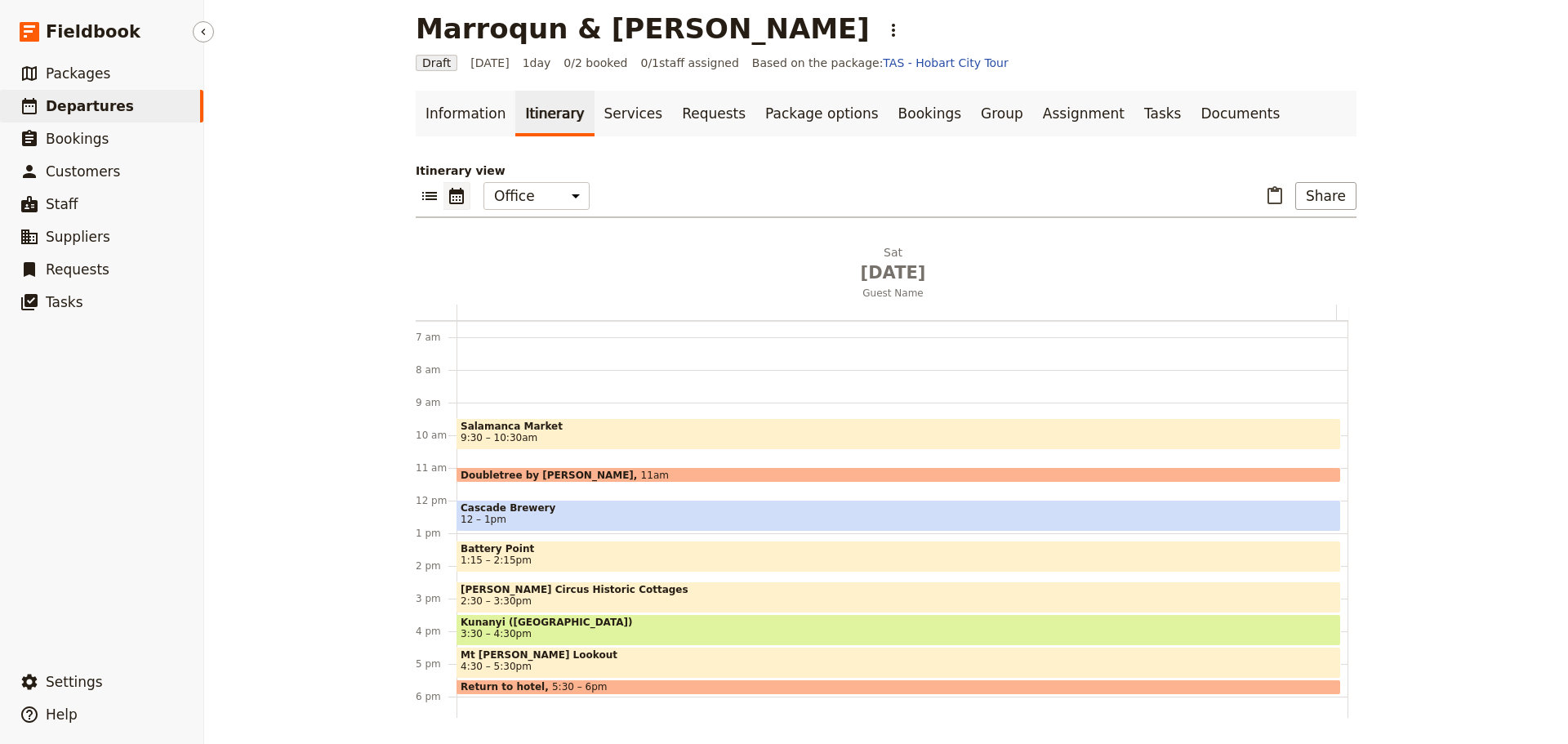
click at [103, 109] on span "Departures" at bounding box center [90, 106] width 88 height 16
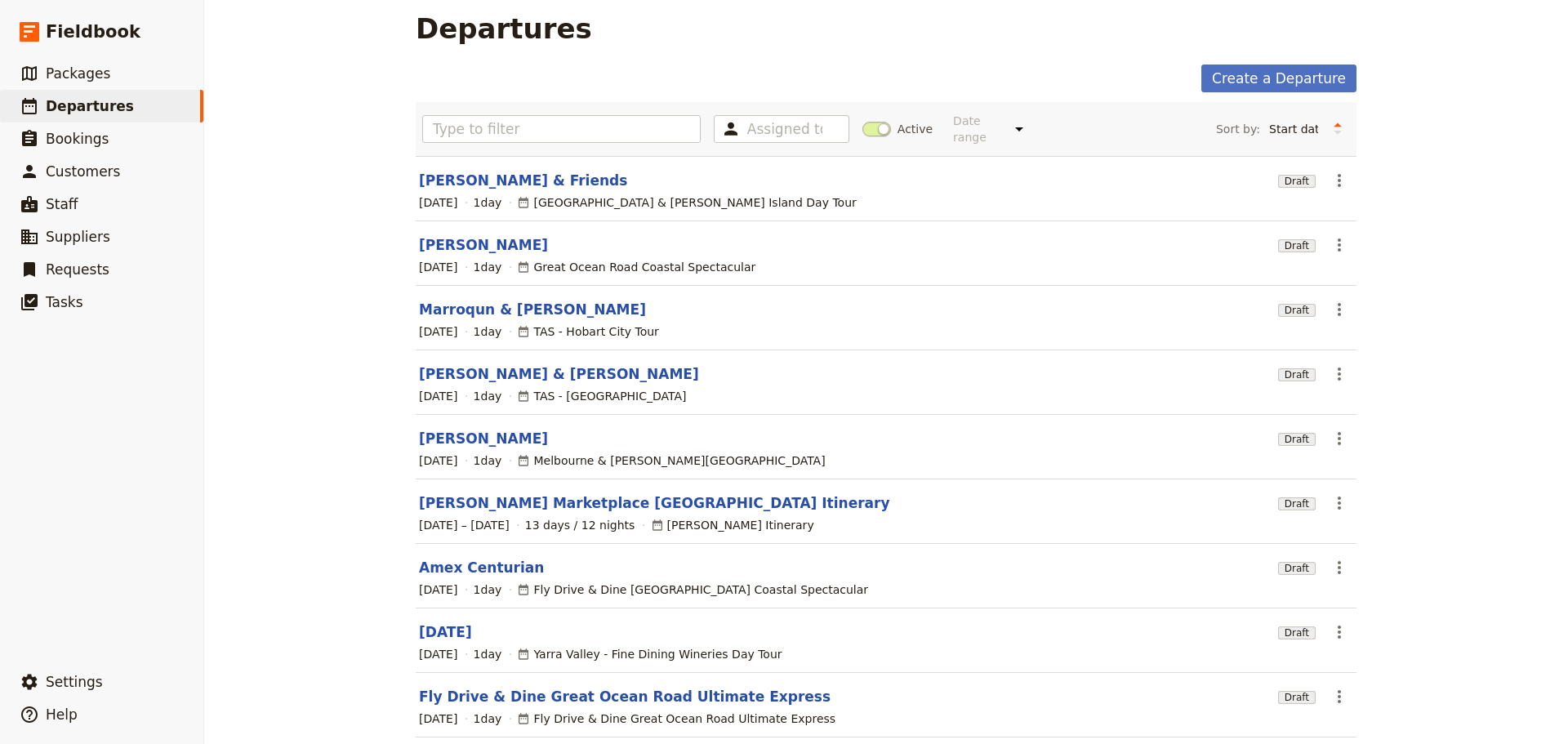
click at [489, 372] on section "[PERSON_NAME] & [PERSON_NAME] Draft ​ [DATE] 1 day TAS - [GEOGRAPHIC_DATA]" at bounding box center [886, 382] width 941 height 65
click at [489, 367] on link "[PERSON_NAME] & [PERSON_NAME]" at bounding box center [559, 374] width 280 height 20
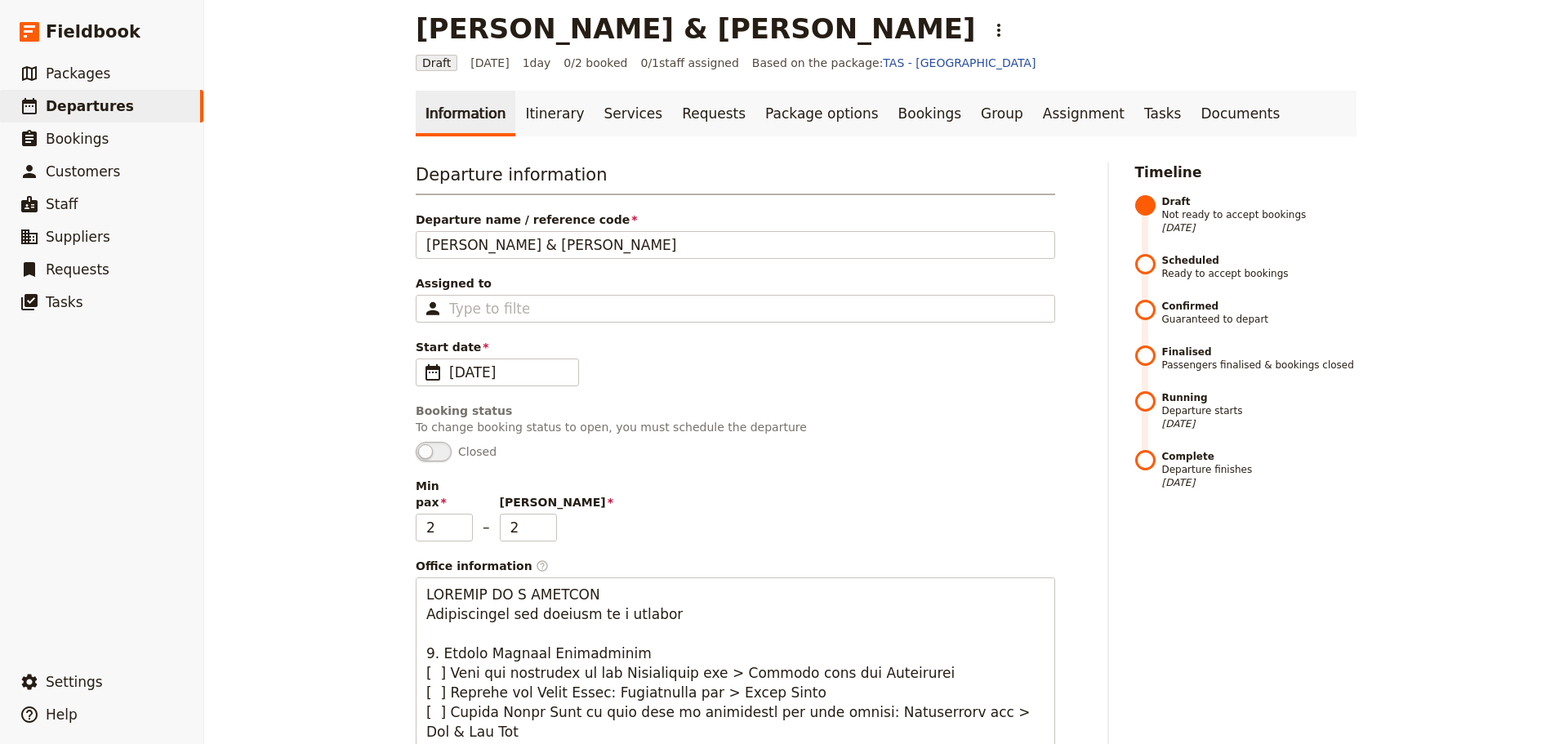
click at [552, 65] on span "1 day" at bounding box center [537, 63] width 29 height 16
click at [534, 105] on link "Itinerary" at bounding box center [555, 114] width 79 height 46
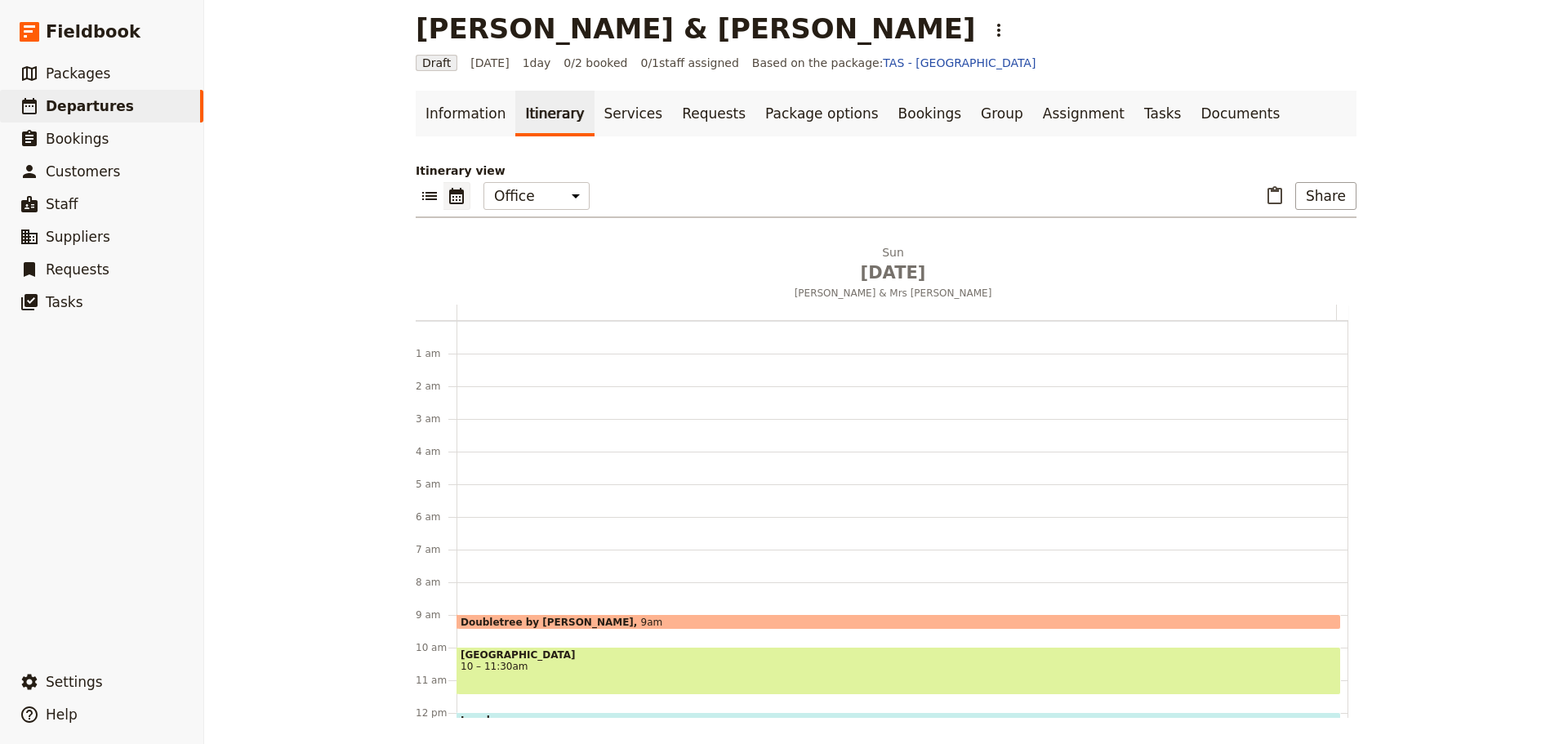
scroll to position [212, 0]
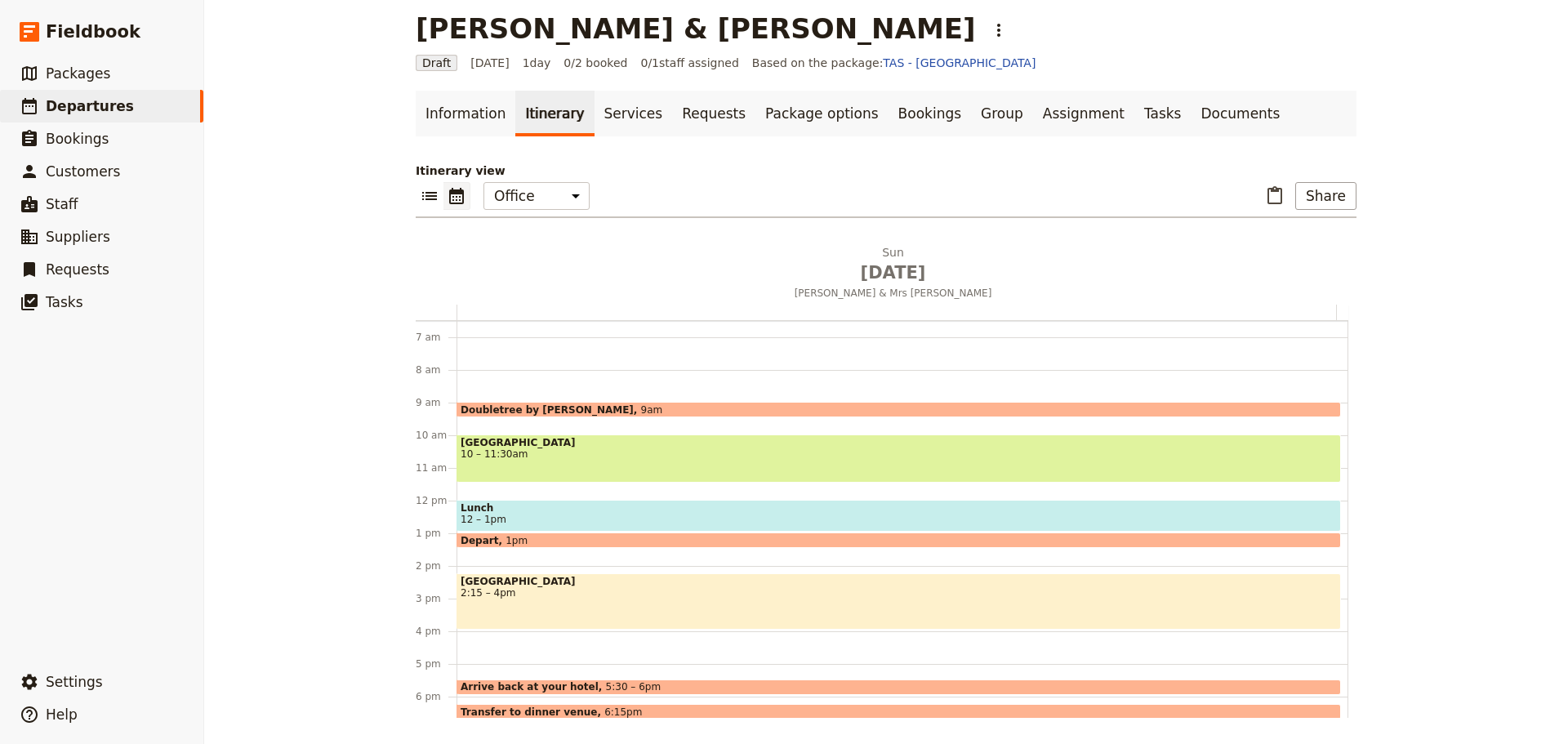
click at [549, 508] on span "Lunch" at bounding box center [899, 508] width 877 height 11
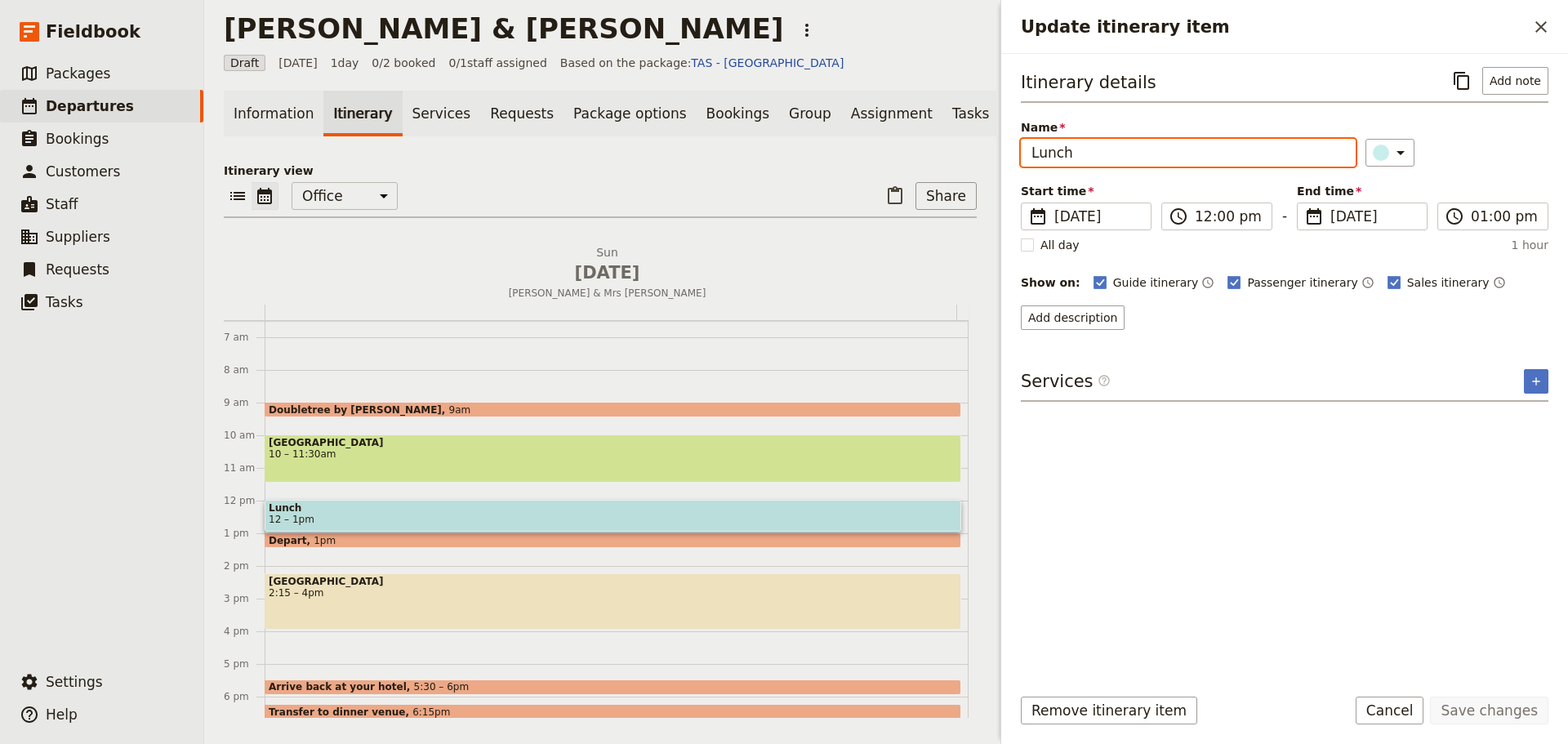
click at [1140, 156] on input "Lunch" at bounding box center [1189, 153] width 335 height 28
type input "Lunch - Salmon Ponds"
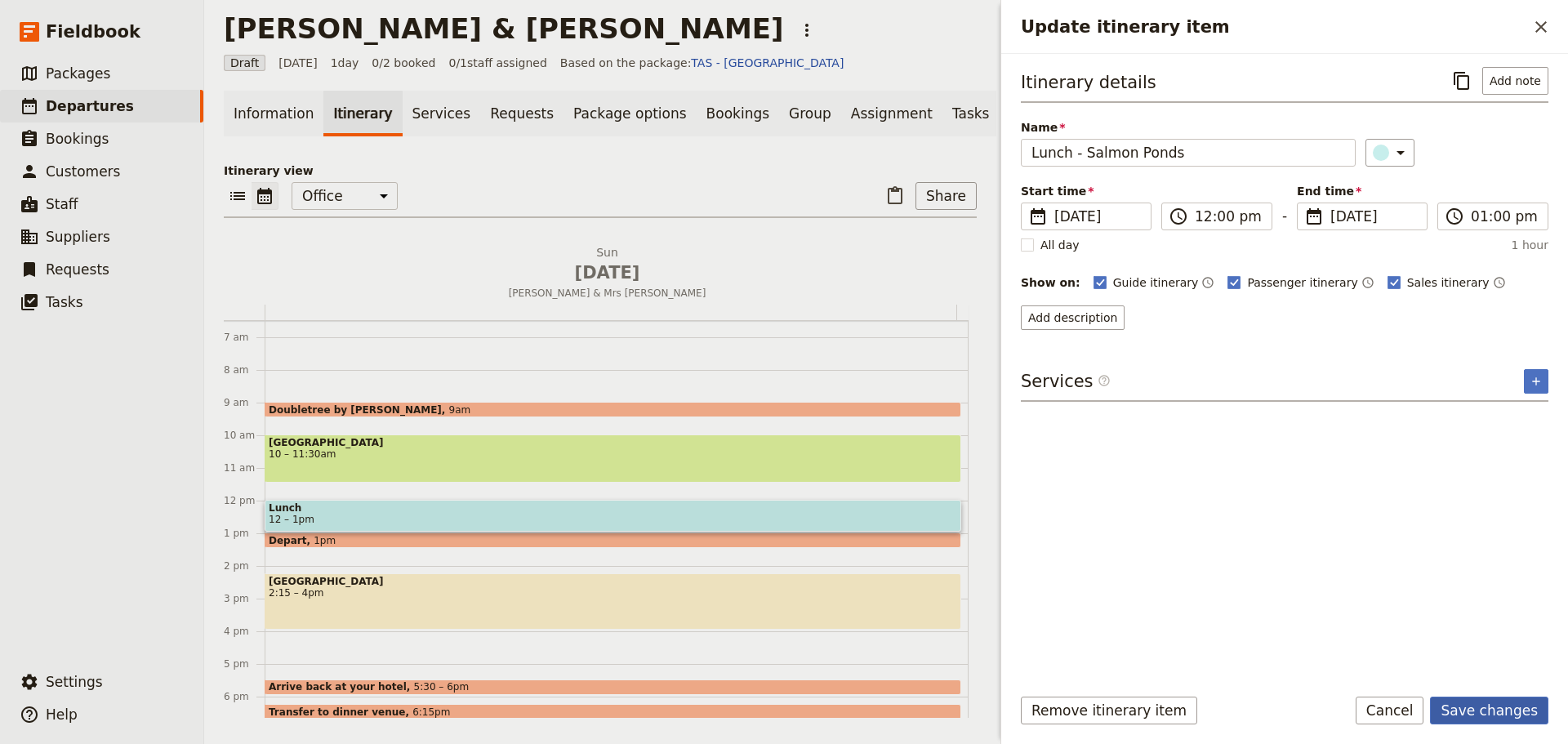
click at [1479, 717] on button "Save changes" at bounding box center [1489, 711] width 119 height 28
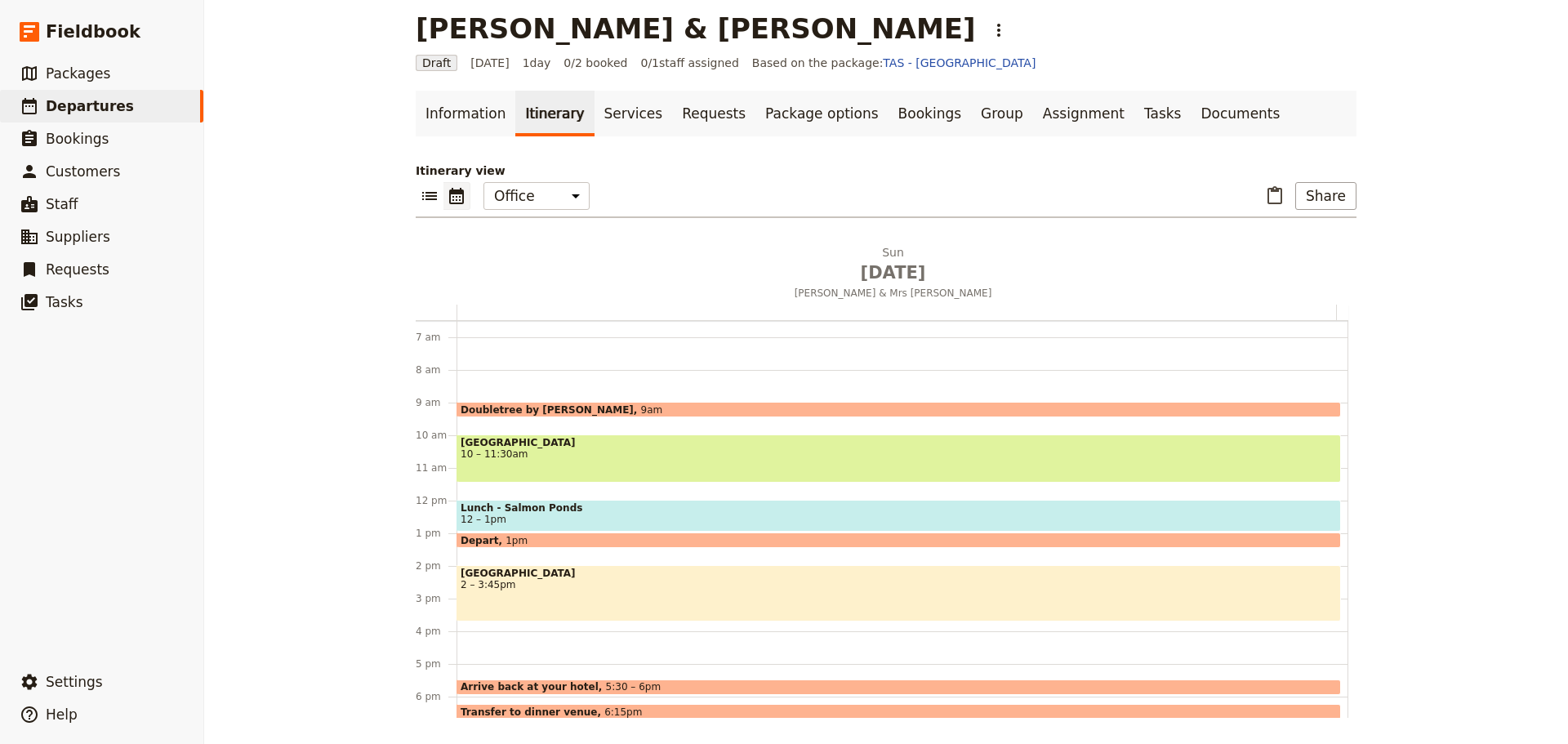
click at [530, 584] on span "2 – 3:45pm" at bounding box center [899, 584] width 877 height 11
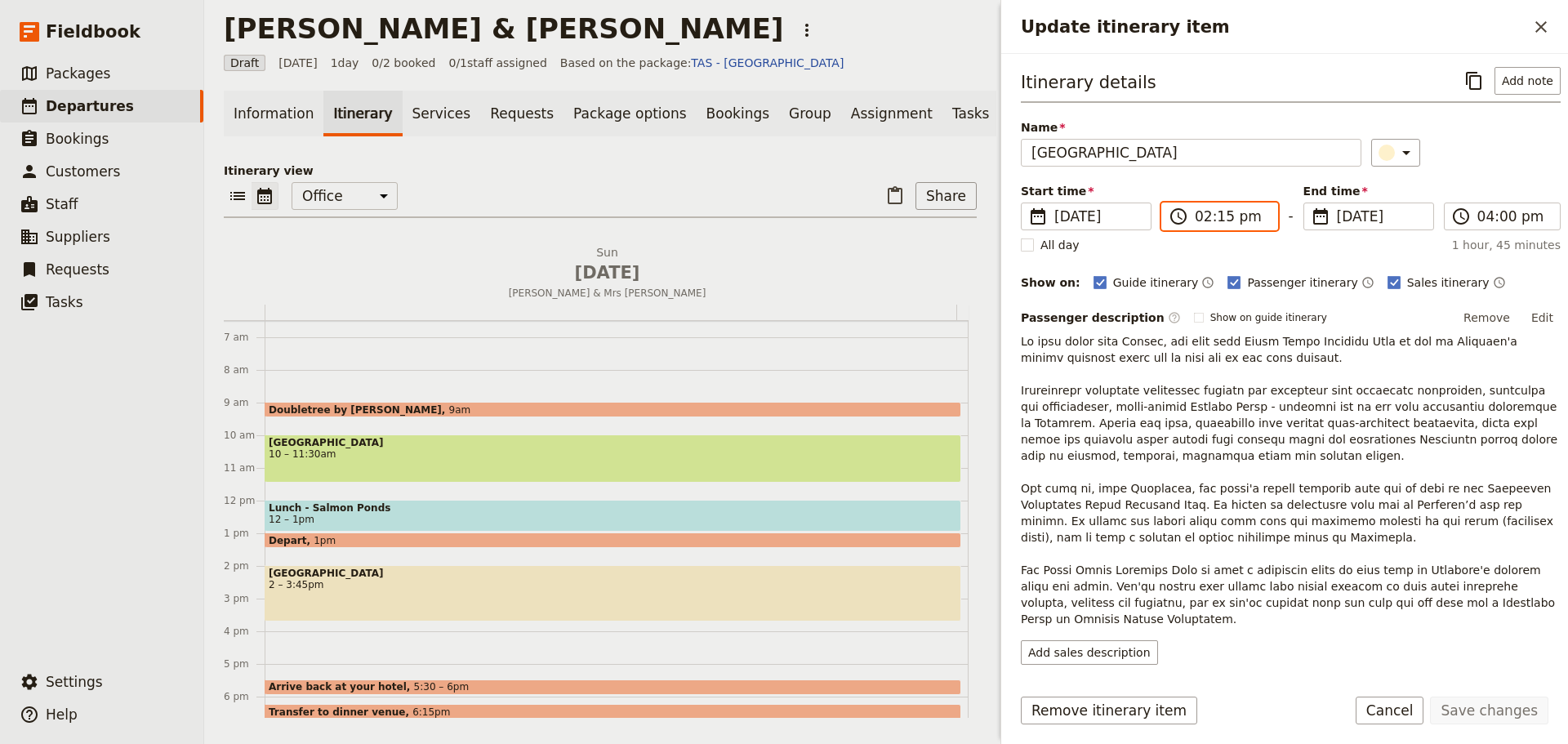
click at [1211, 214] on input "02:15 pm" at bounding box center [1231, 216] width 73 height 20
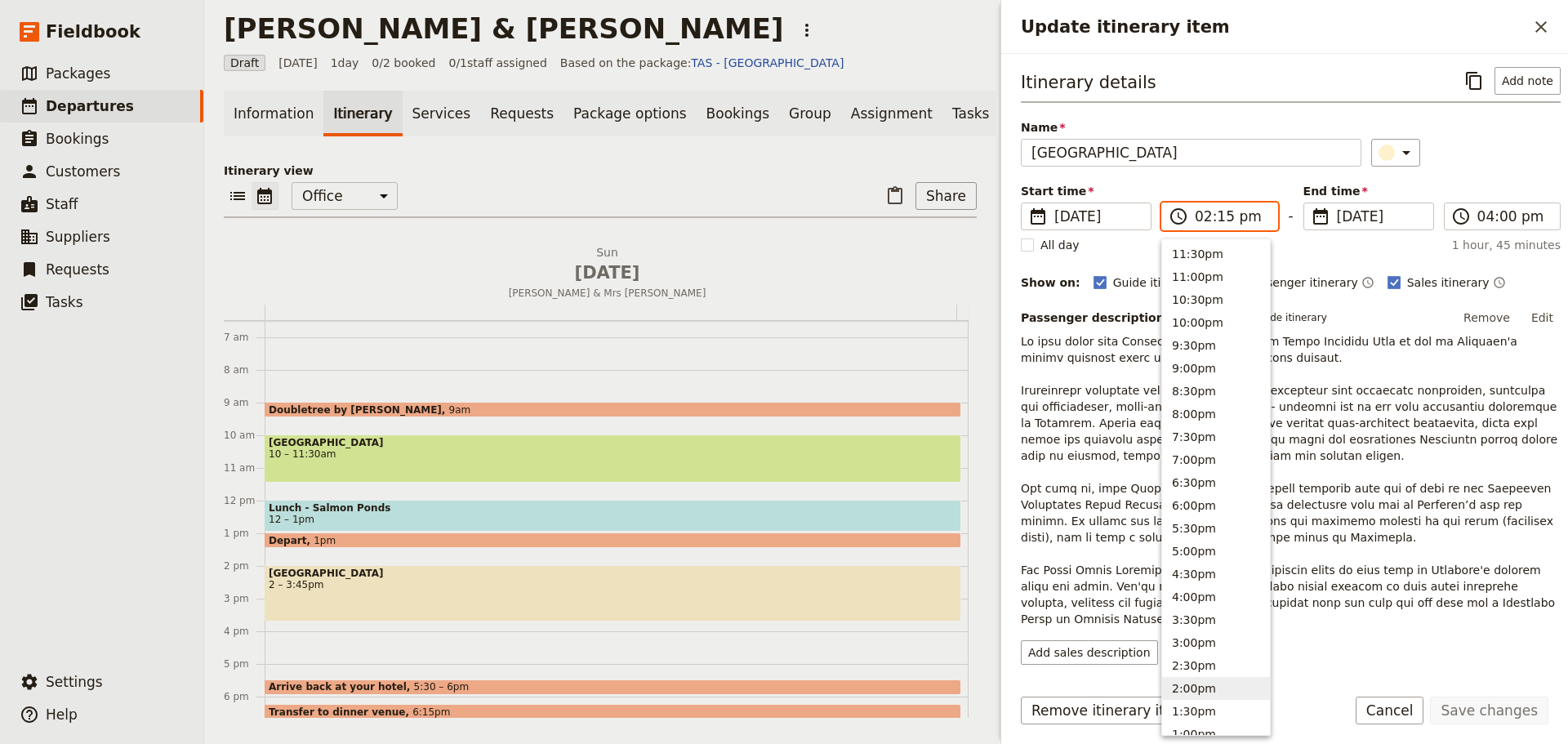
click at [1200, 692] on button "2:00pm" at bounding box center [1216, 688] width 108 height 23
type input "02:00 pm"
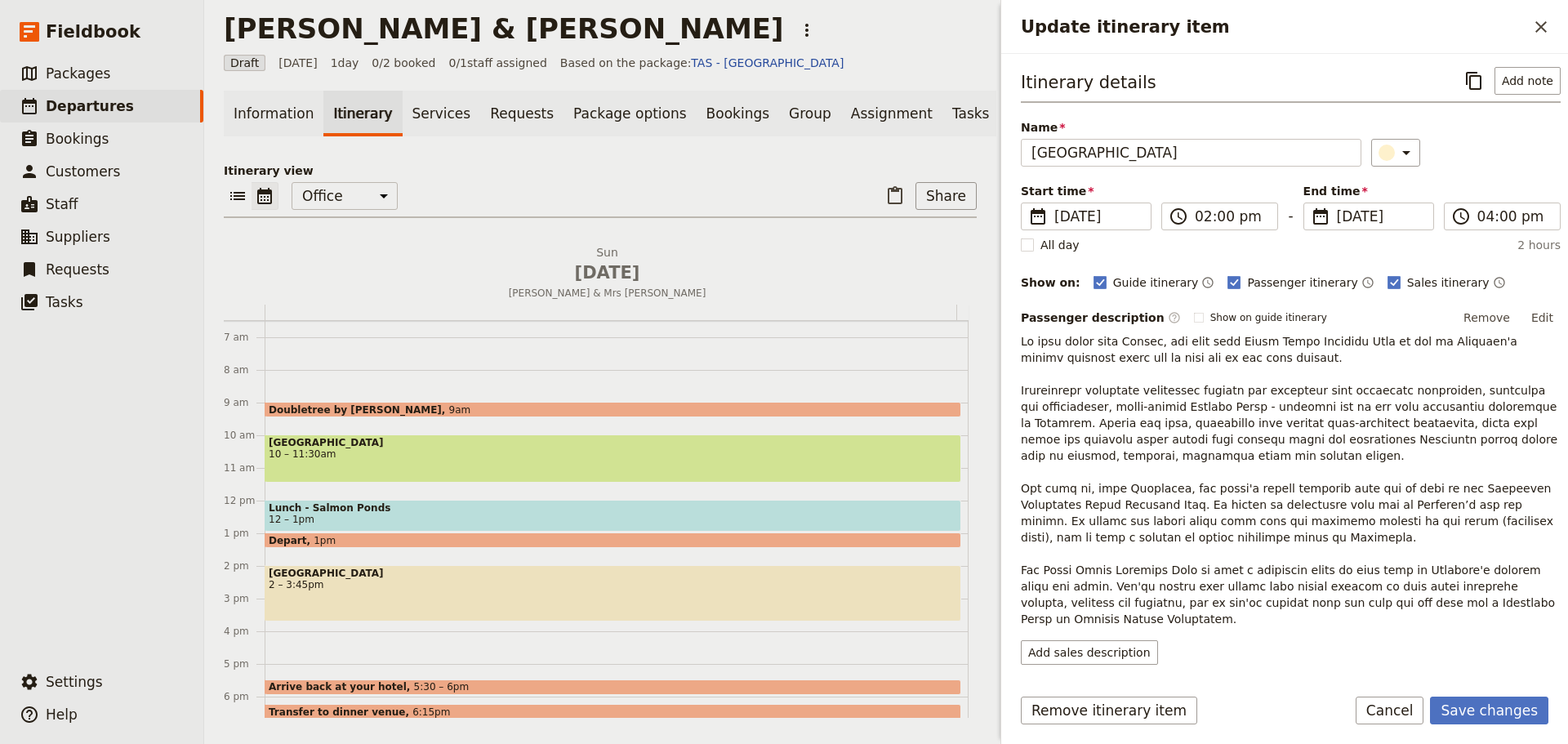
click at [1488, 161] on div "​" at bounding box center [1466, 153] width 190 height 28
click at [1502, 709] on button "Save changes" at bounding box center [1489, 711] width 119 height 28
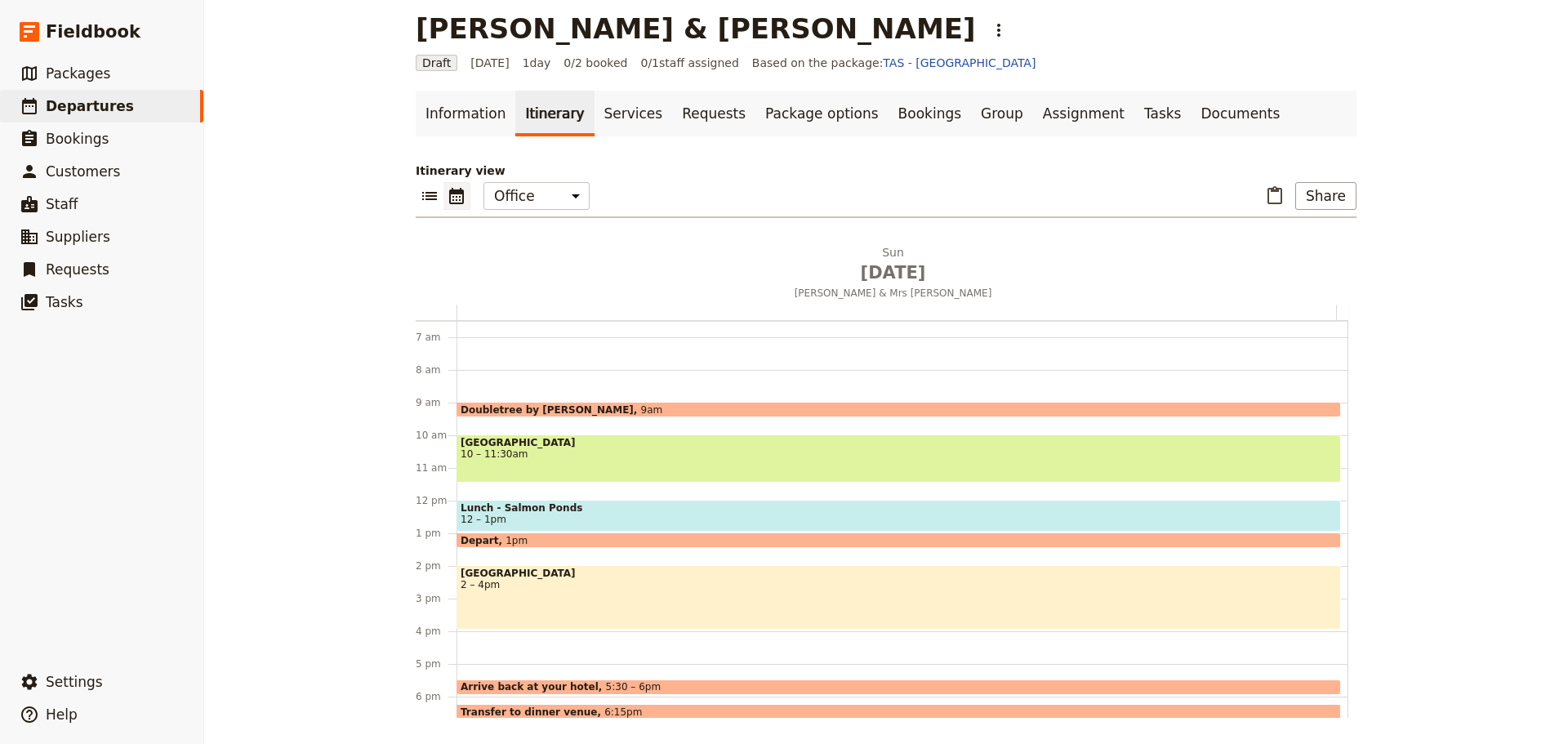
click at [487, 633] on div "Doubletree by Hilton Hobart 9am [GEOGRAPHIC_DATA] 10 – 11:30am Lunch - [GEOGRAP…" at bounding box center [903, 501] width 892 height 784
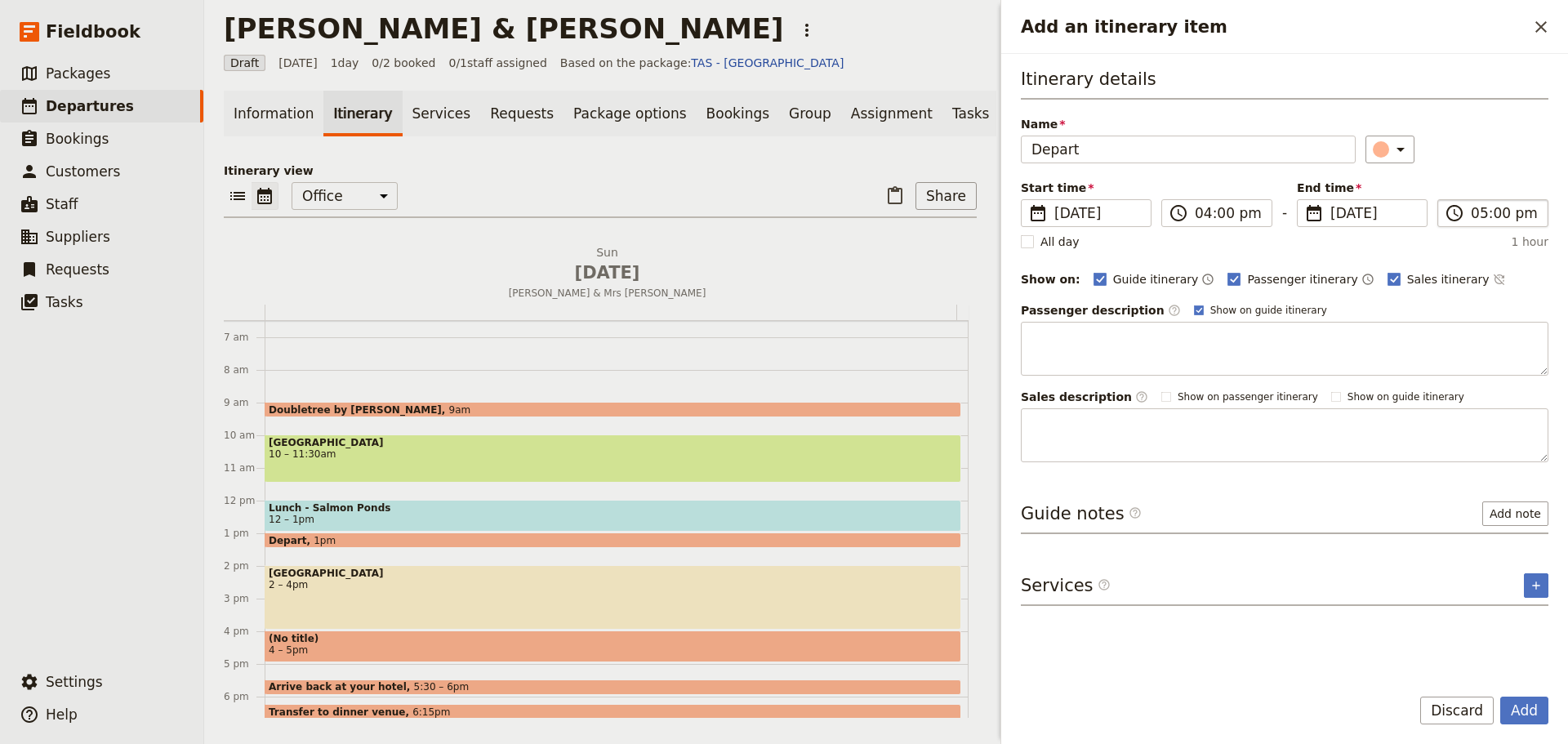
type input "Depart"
click at [1505, 211] on input "05:00 pm" at bounding box center [1504, 213] width 67 height 20
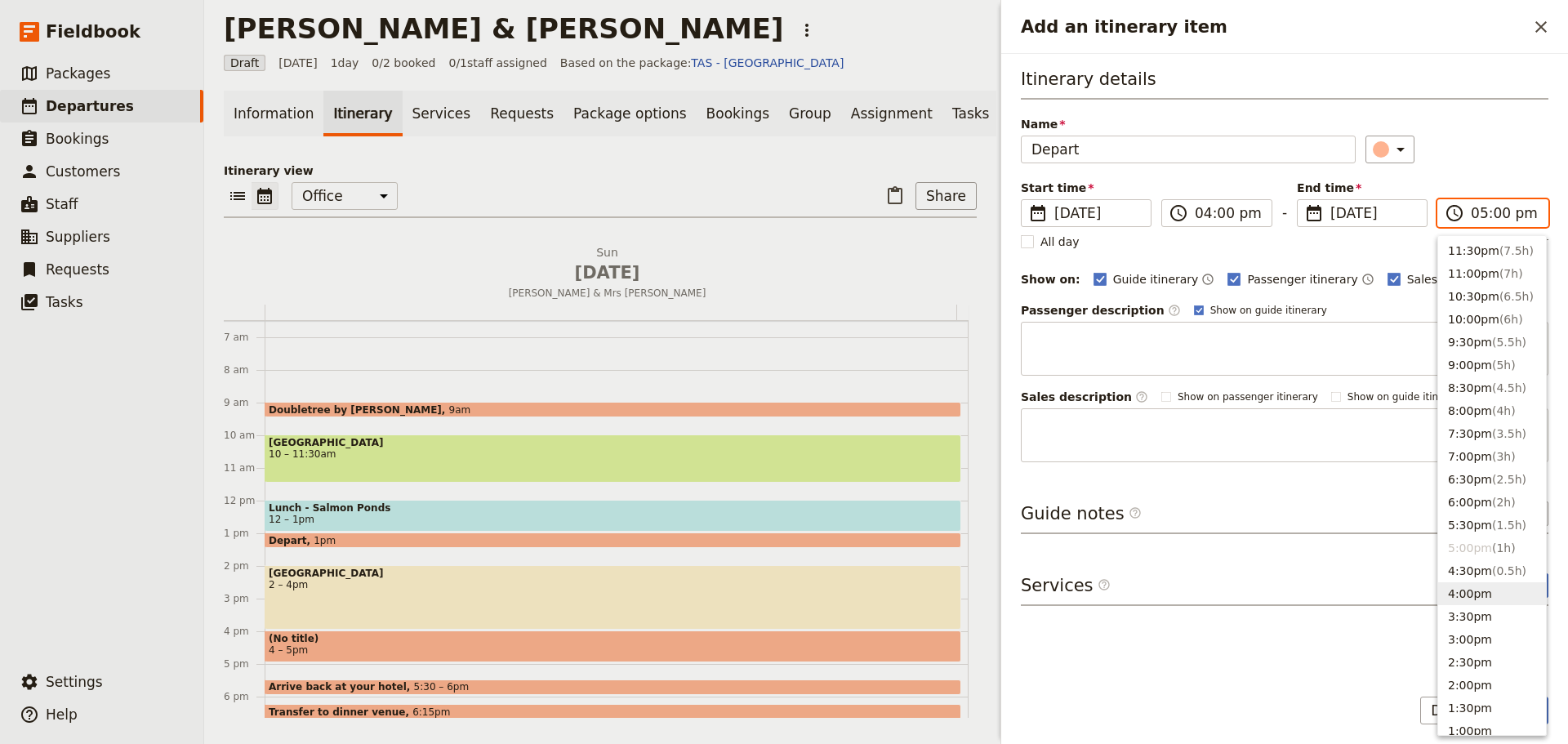
click at [1463, 586] on button "4:00pm" at bounding box center [1492, 593] width 108 height 23
type input "04:00 pm"
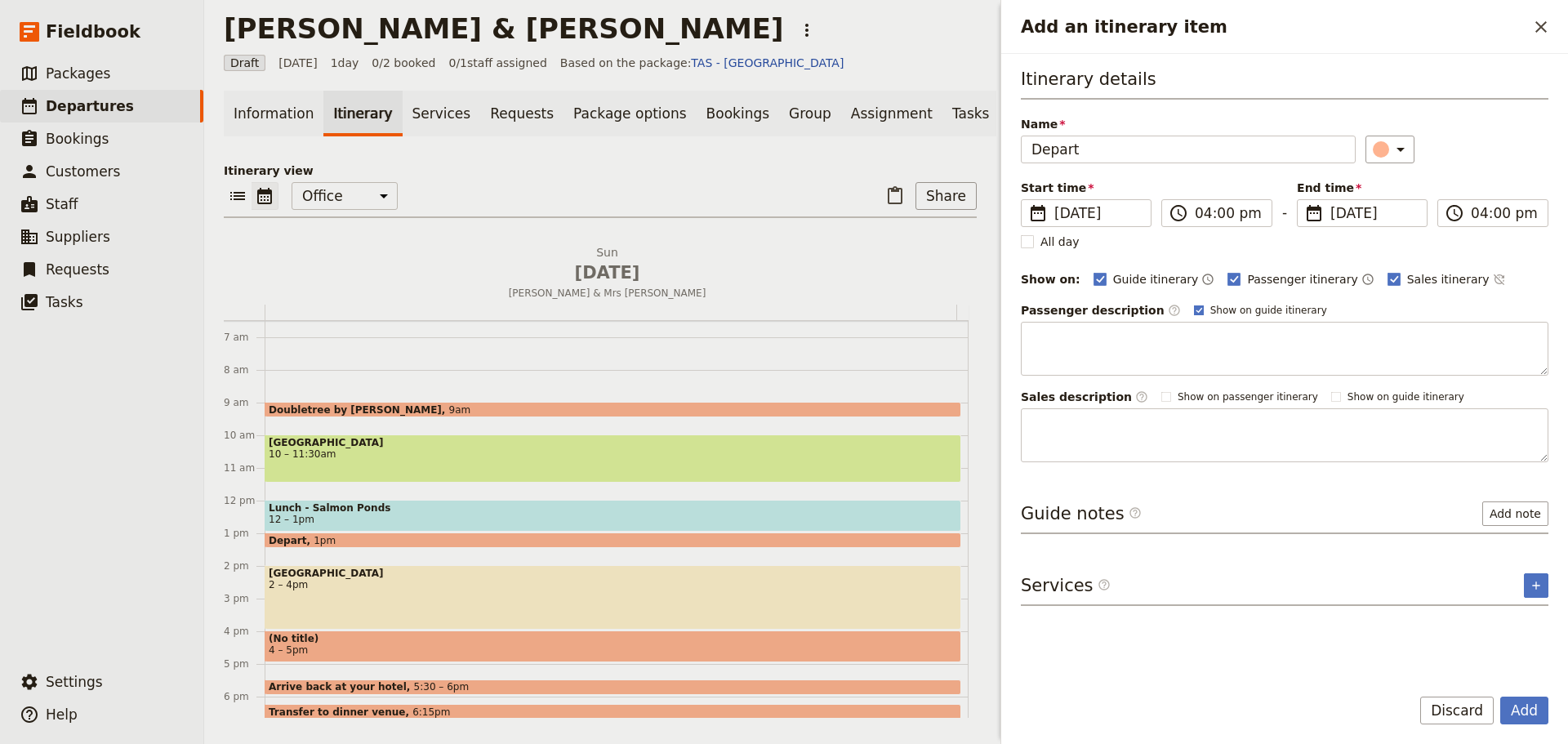
click at [1194, 309] on rect "Add an itinerary item" at bounding box center [1198, 309] width 9 height 9
click at [1194, 304] on input "Show on guide itinerary" at bounding box center [1194, 303] width 1 height 1
checkbox input "false"
click at [1493, 279] on icon "Time not shown on sales itinerary" at bounding box center [1499, 279] width 13 height 13
click at [1518, 710] on button "Add" at bounding box center [1524, 711] width 48 height 28
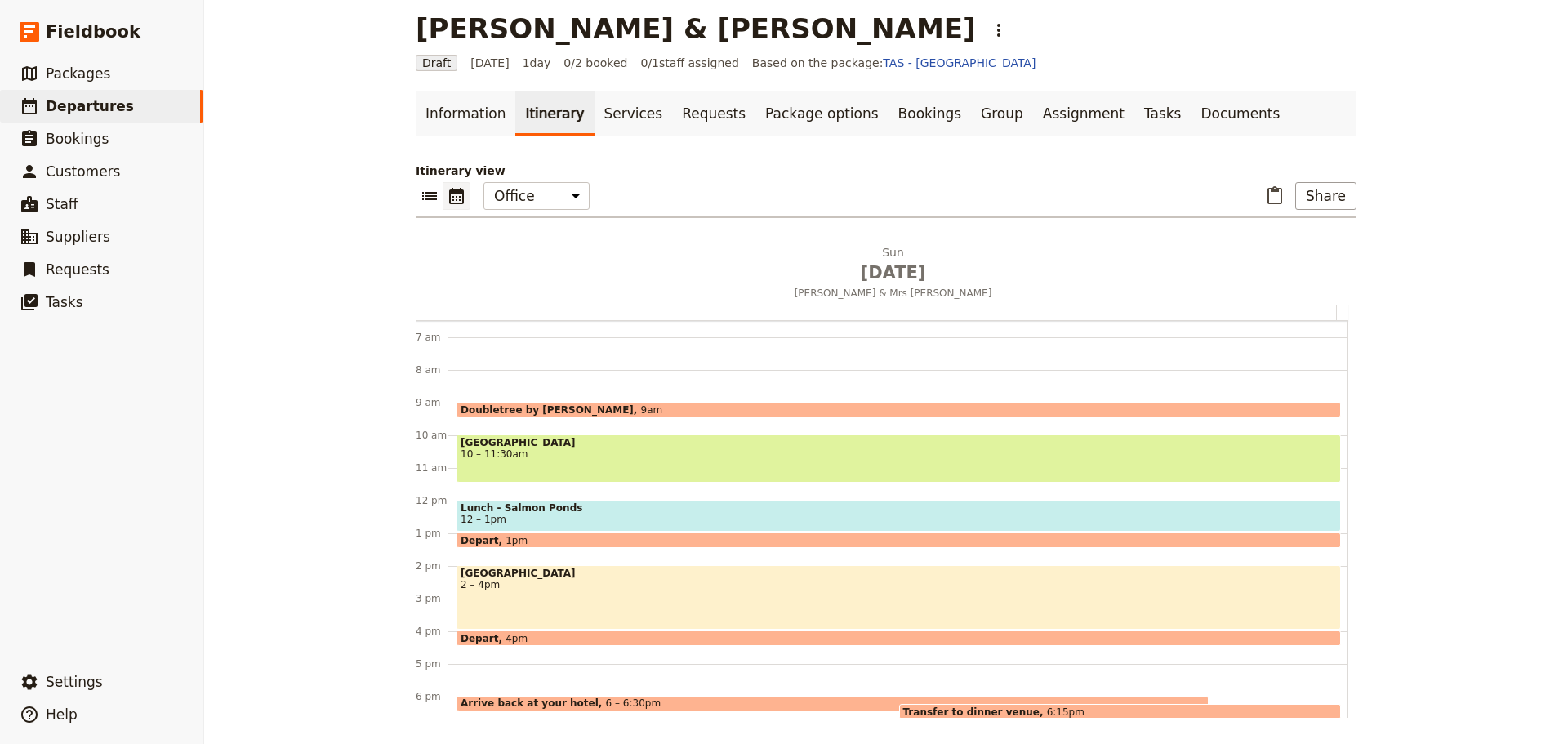
click at [618, 704] on span at bounding box center [833, 707] width 751 height 7
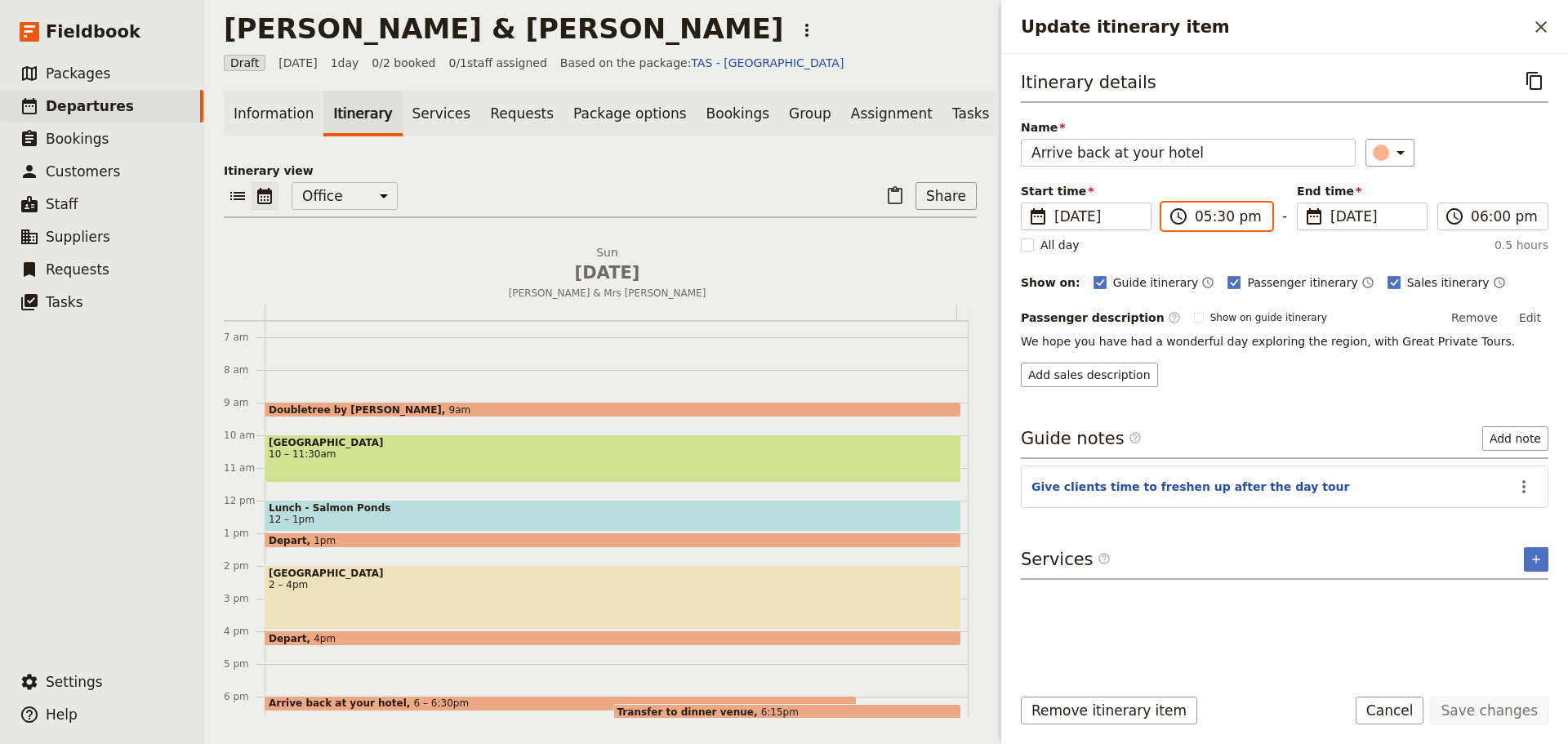
click at [1231, 218] on input "05:30 pm" at bounding box center [1228, 216] width 67 height 20
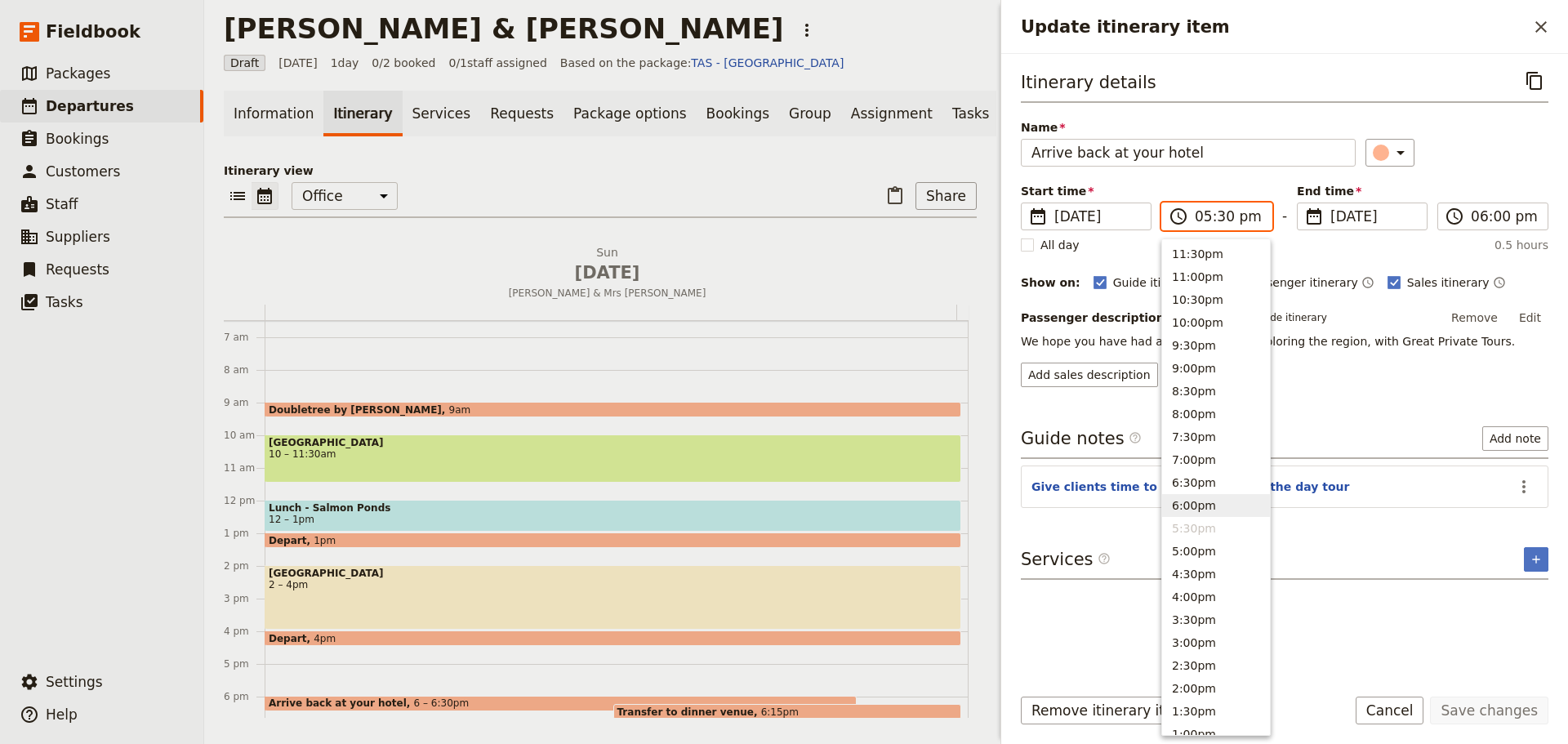
click at [1187, 503] on button "6:00pm" at bounding box center [1216, 505] width 108 height 23
type input "06:00 pm"
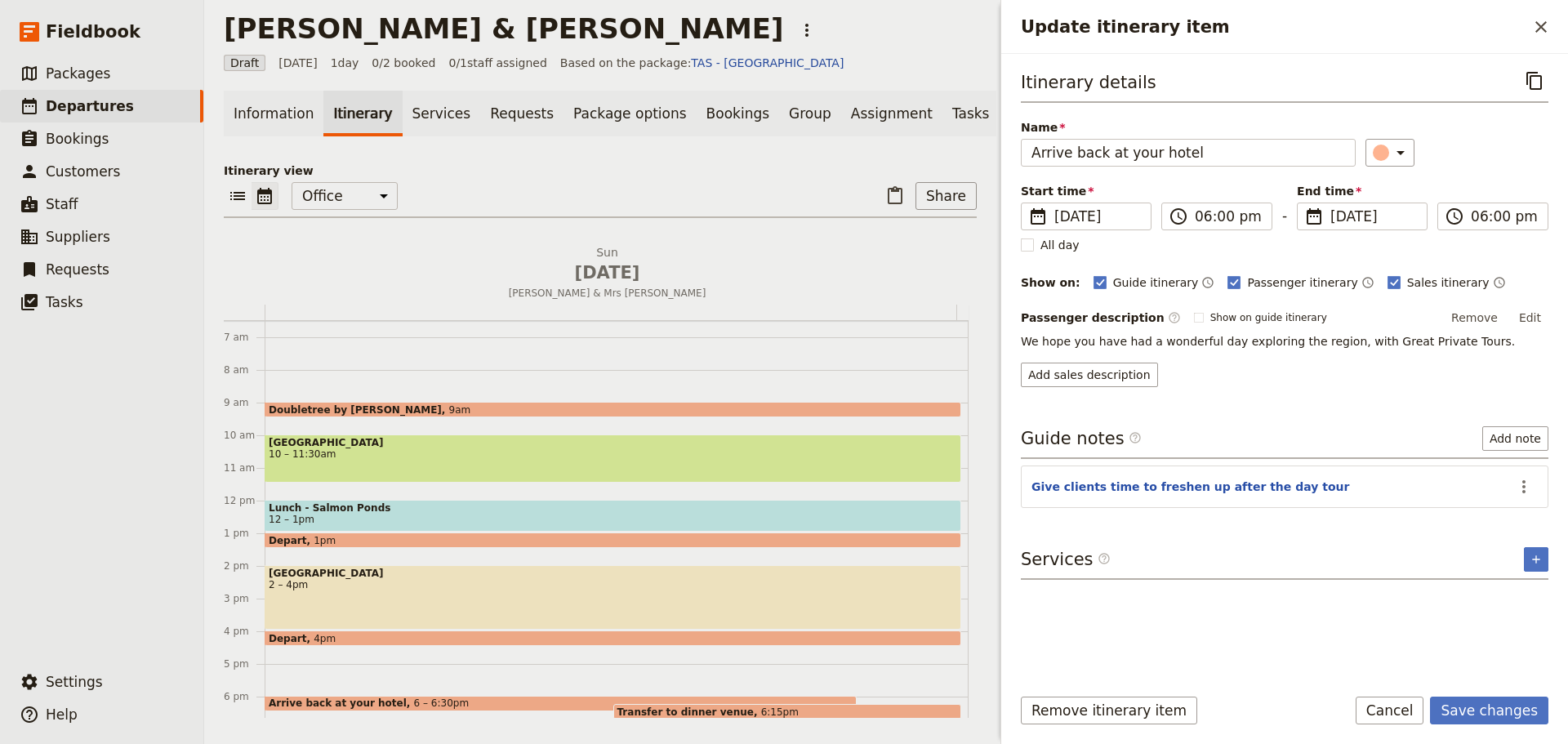
click at [1480, 179] on div "Itinerary details ​ Name Arrive back at your hotel ​ Start time ​ [DATE] [DATE]…" at bounding box center [1285, 226] width 528 height 320
click at [1518, 719] on button "Save changes" at bounding box center [1489, 711] width 119 height 28
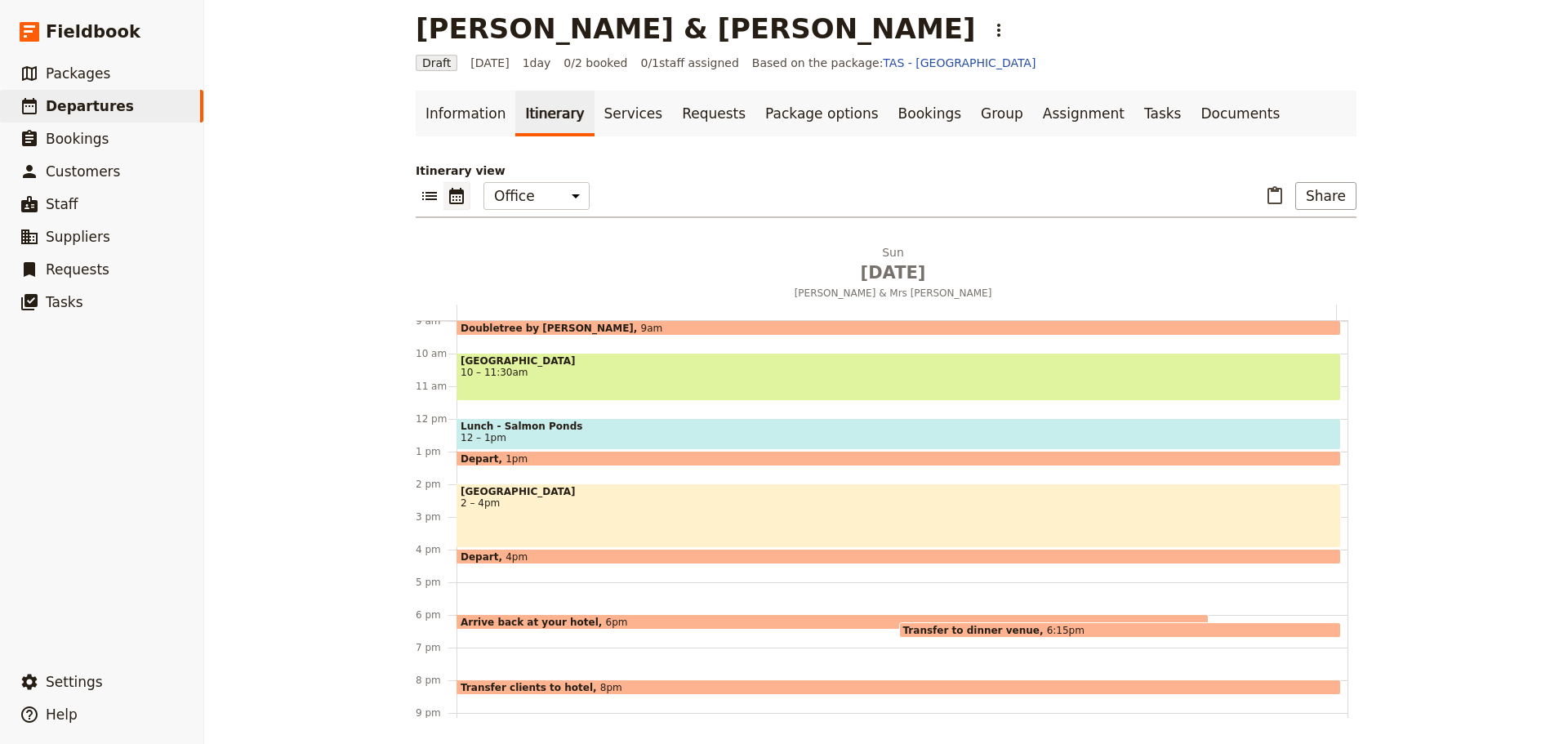
scroll to position [387, 0]
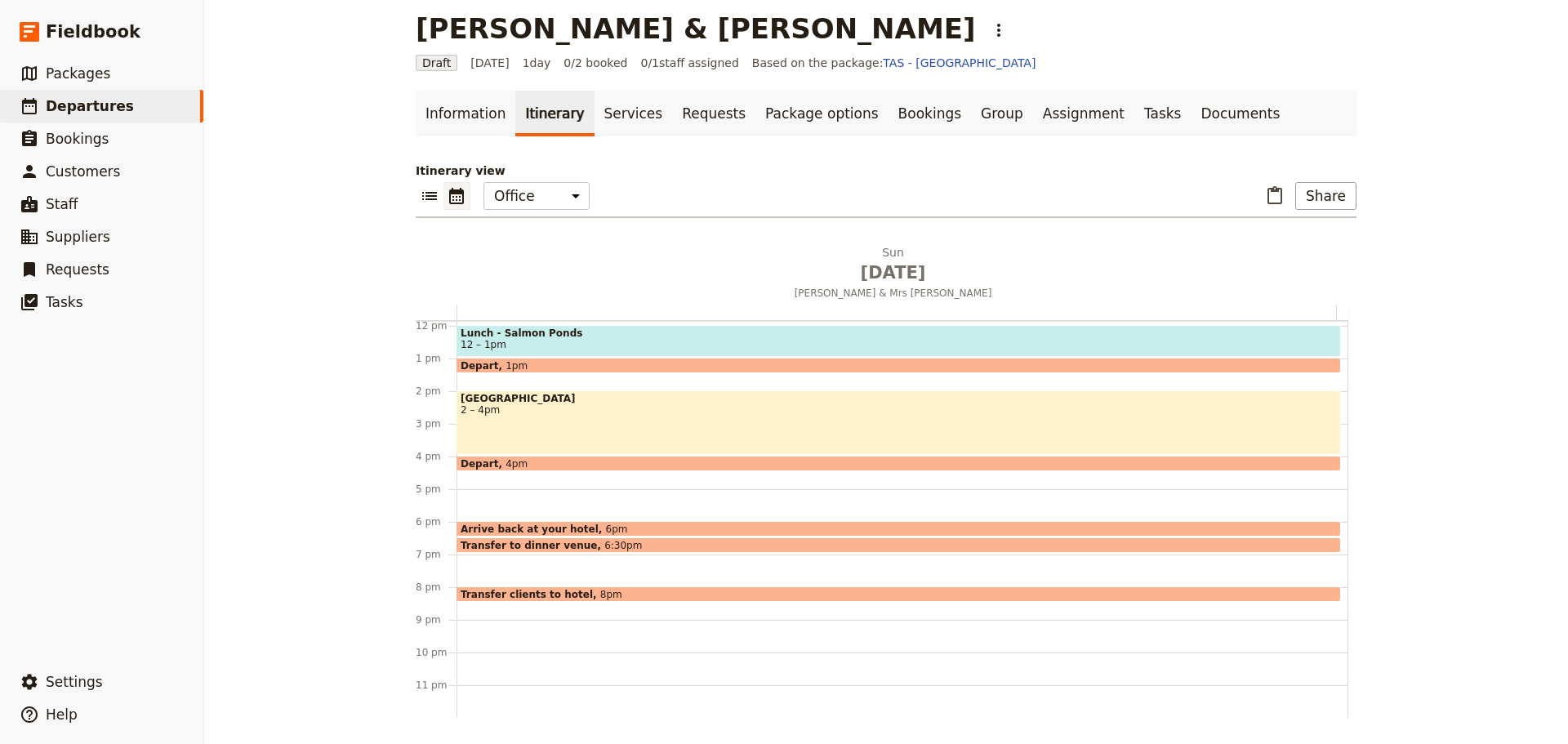
click at [642, 544] on div "Transfer to dinner venue 6:30pm" at bounding box center [899, 546] width 885 height 16
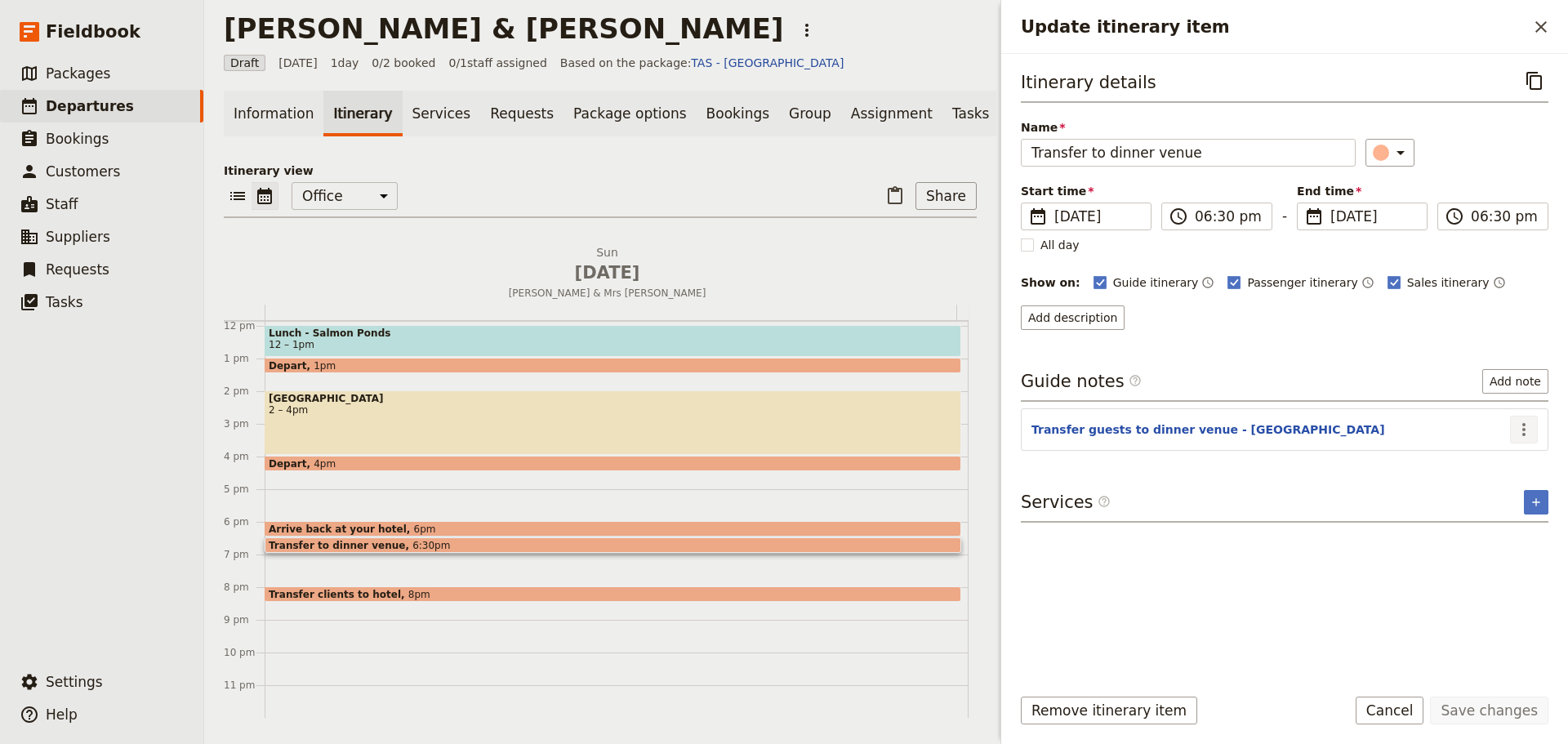
click at [1527, 430] on icon "Actions" at bounding box center [1524, 430] width 20 height 20
click at [1527, 468] on button "Edit note" at bounding box center [1490, 465] width 96 height 23
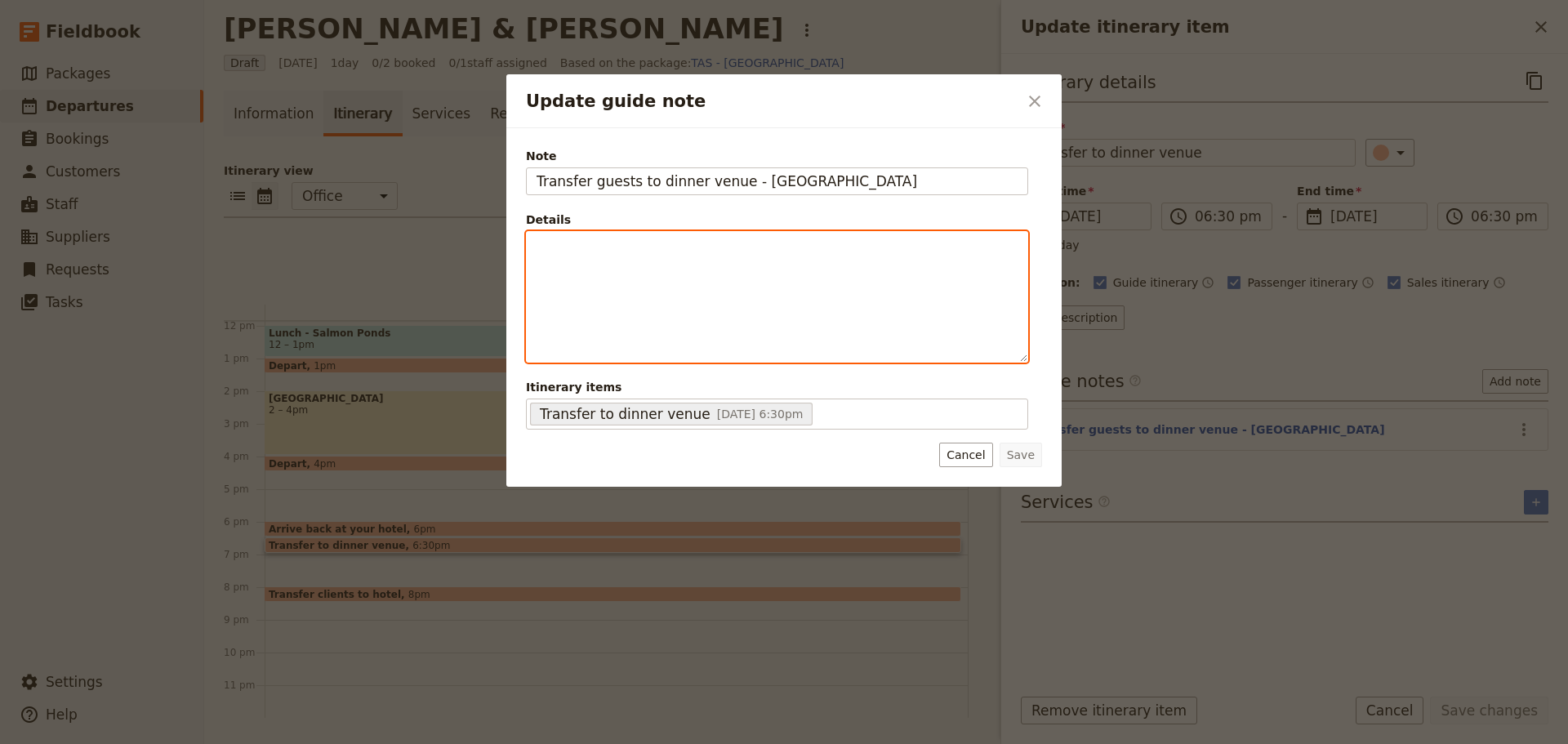
click at [767, 314] on div "Update guide note" at bounding box center [777, 297] width 501 height 130
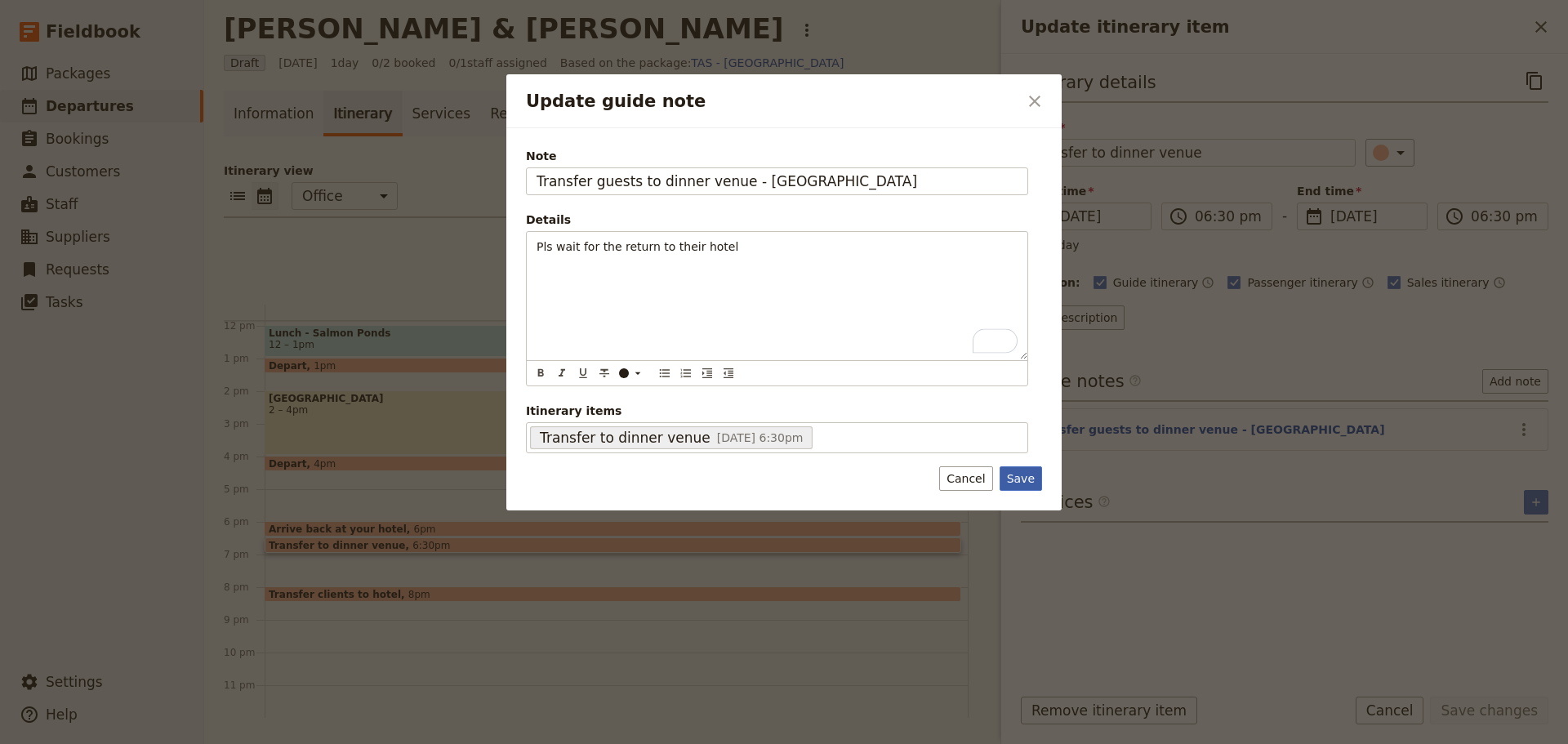
click at [1023, 473] on button "Save" at bounding box center [1020, 479] width 43 height 25
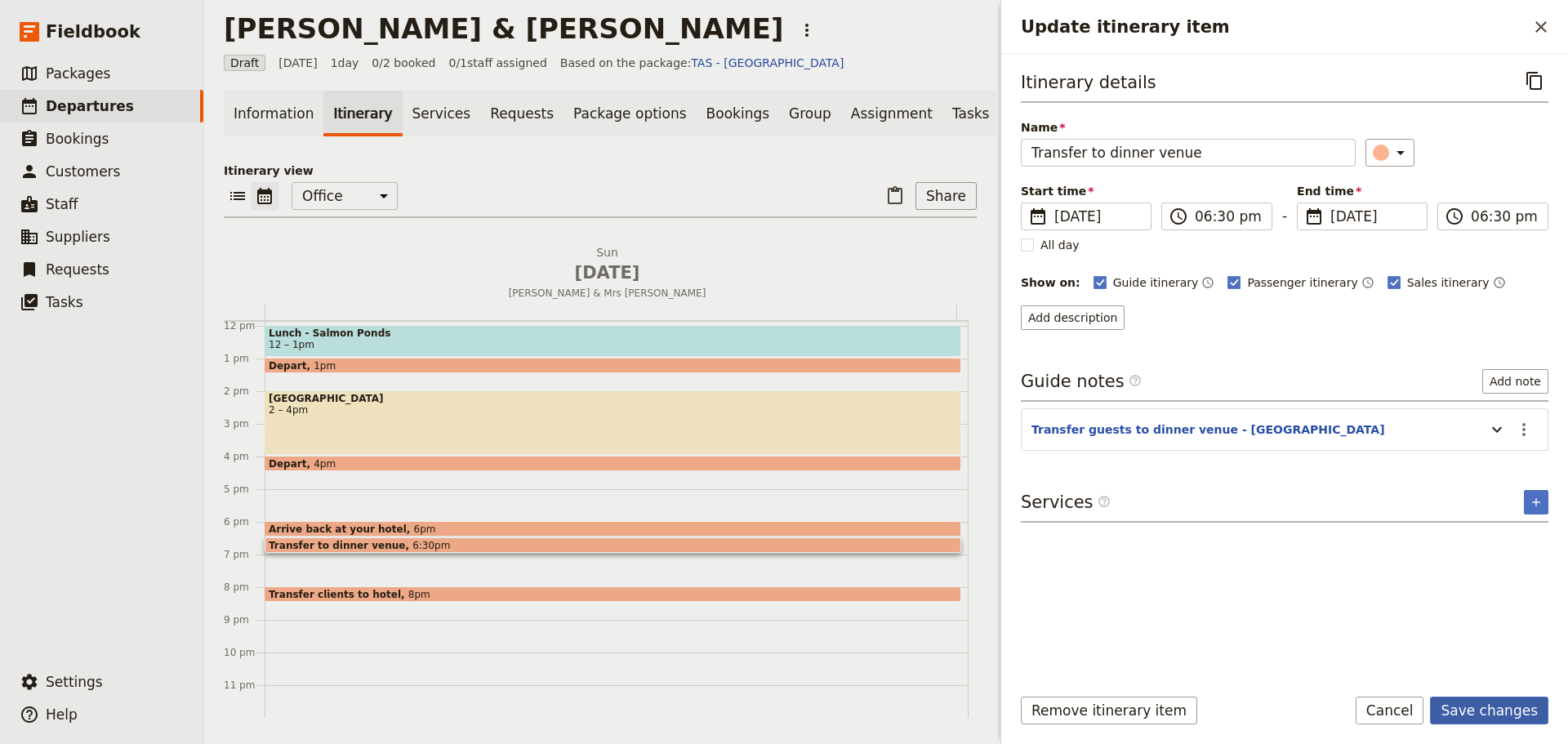
click at [1518, 705] on button "Save changes" at bounding box center [1489, 711] width 119 height 28
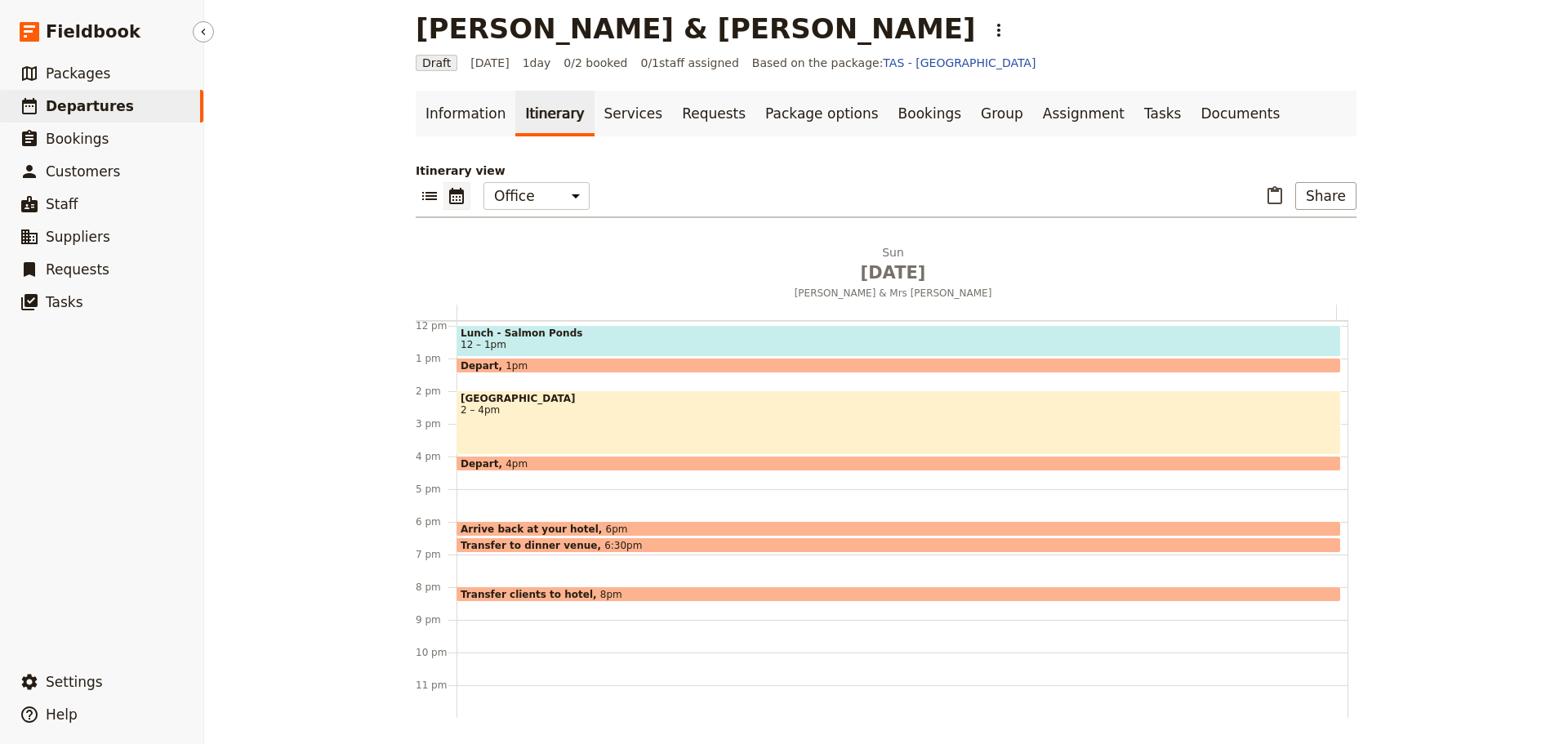
click at [101, 93] on link "​ Departures" at bounding box center [102, 106] width 203 height 33
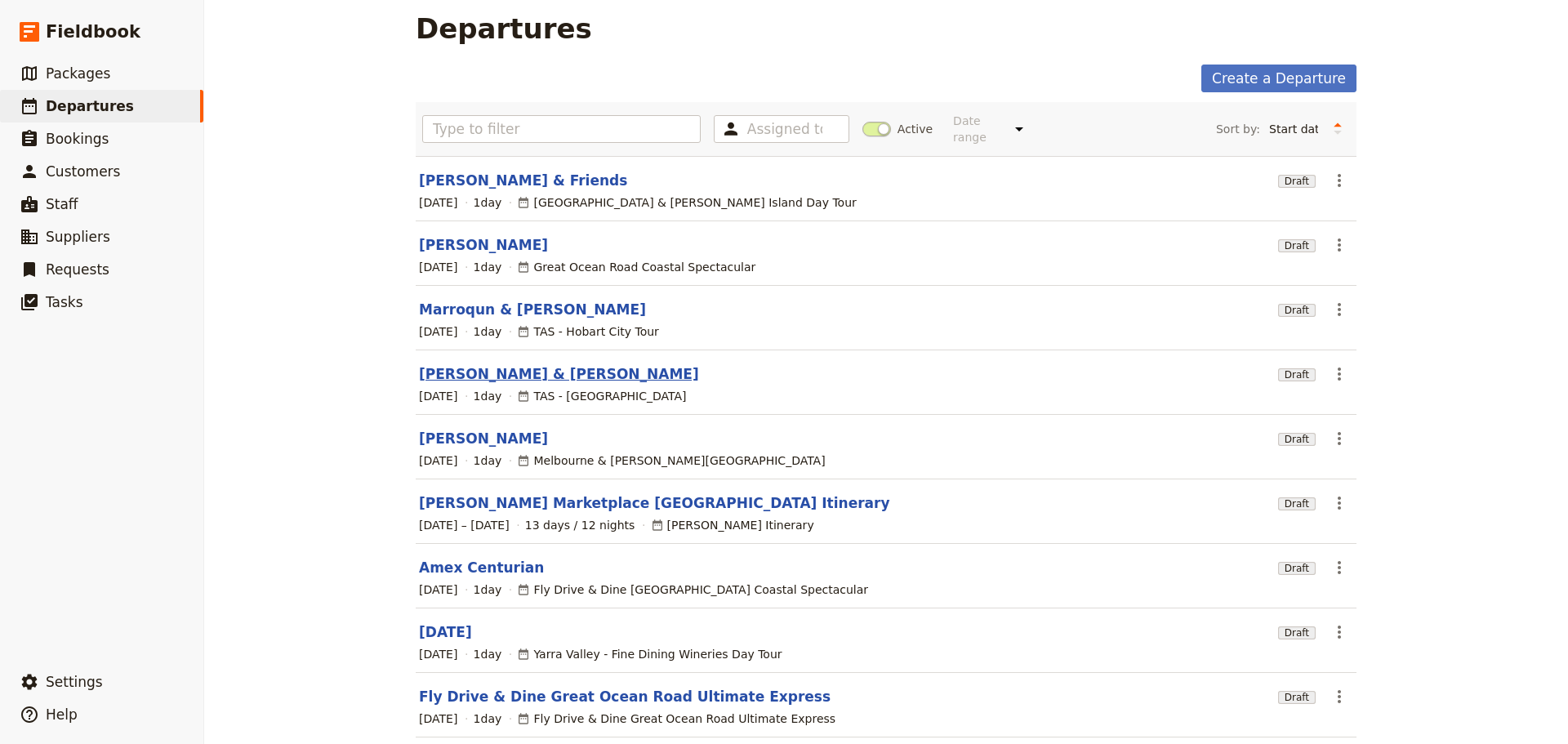
click at [504, 364] on link "[PERSON_NAME] & [PERSON_NAME]" at bounding box center [559, 374] width 280 height 20
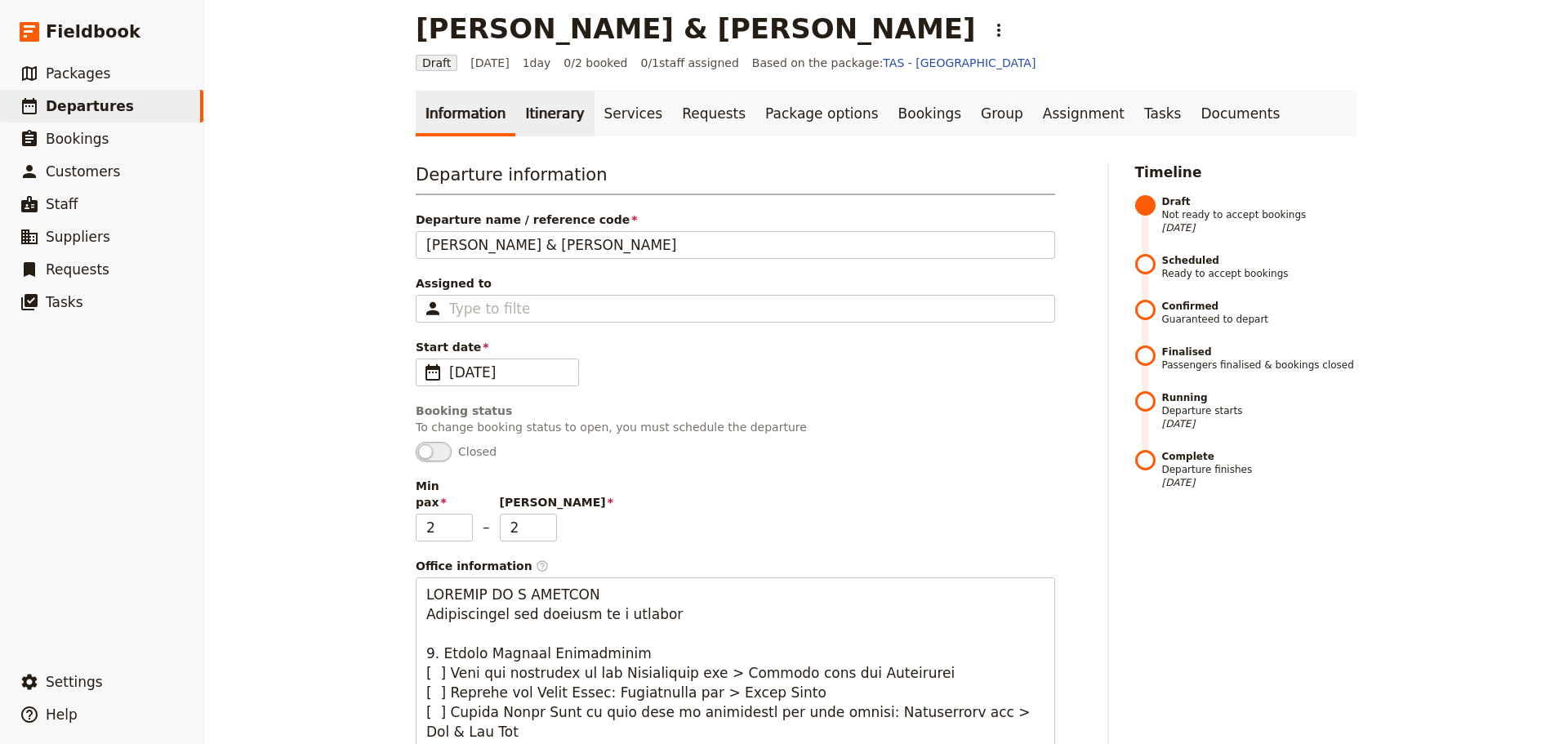
click at [537, 114] on link "Itinerary" at bounding box center [555, 114] width 79 height 46
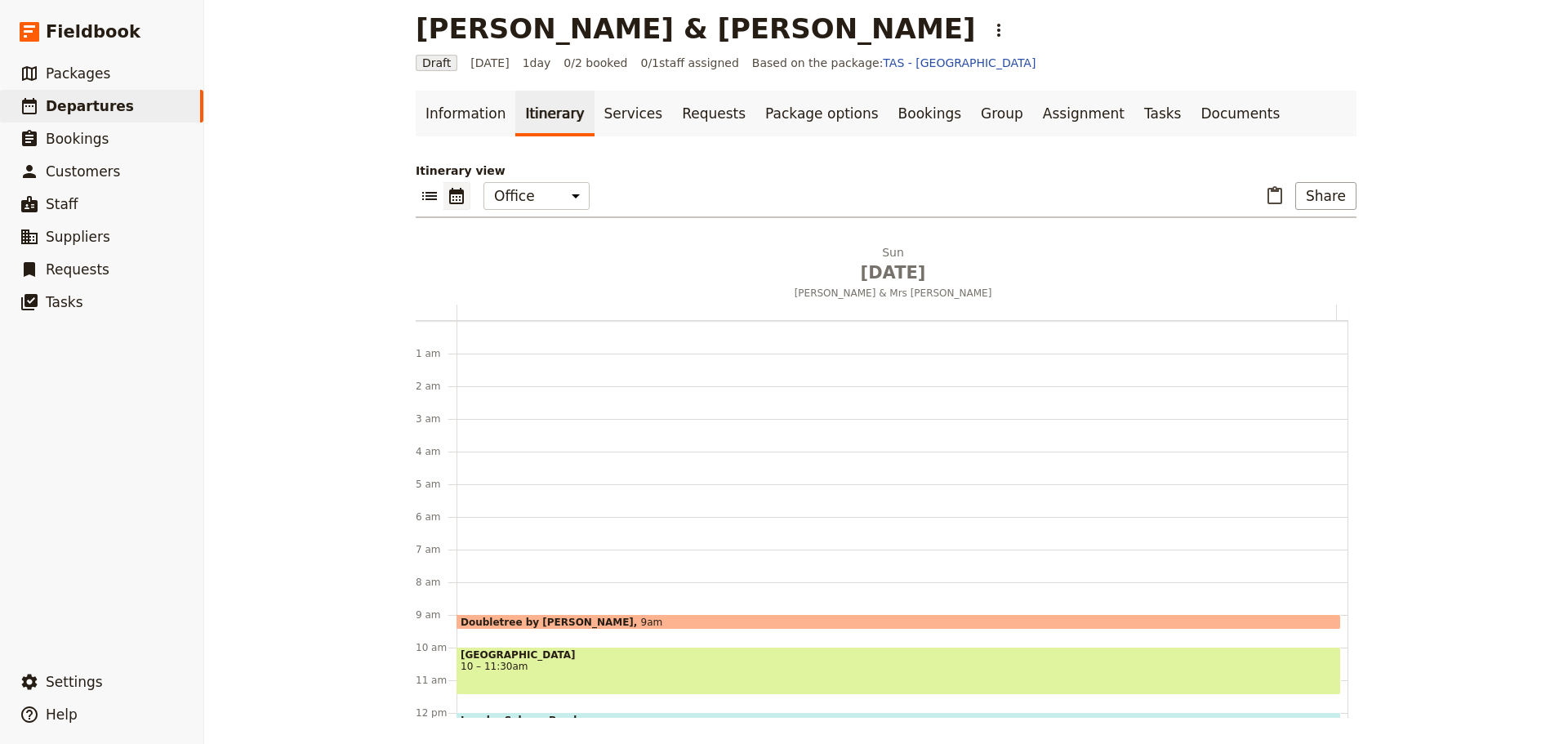
scroll to position [212, 0]
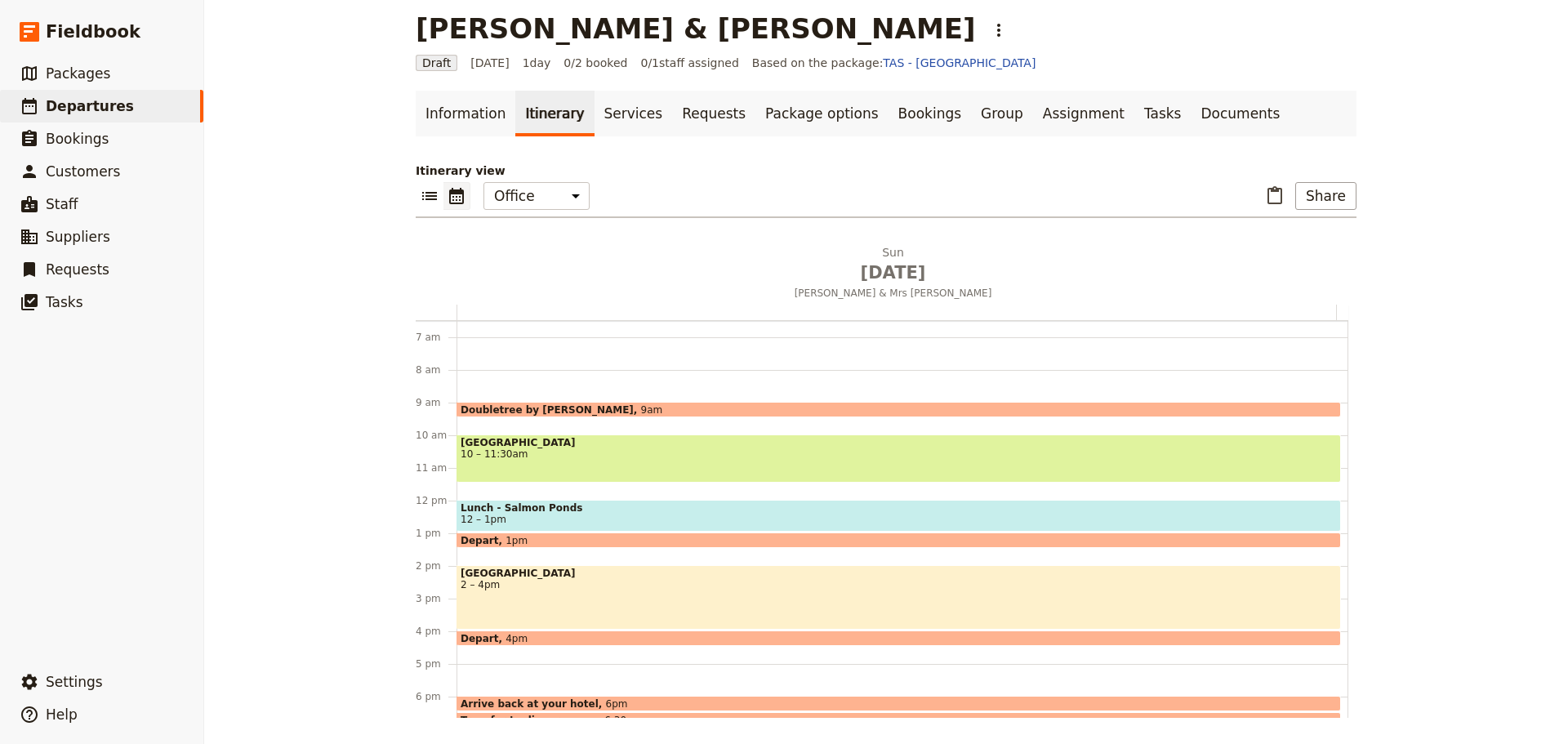
click at [576, 447] on span "[GEOGRAPHIC_DATA]" at bounding box center [899, 442] width 877 height 11
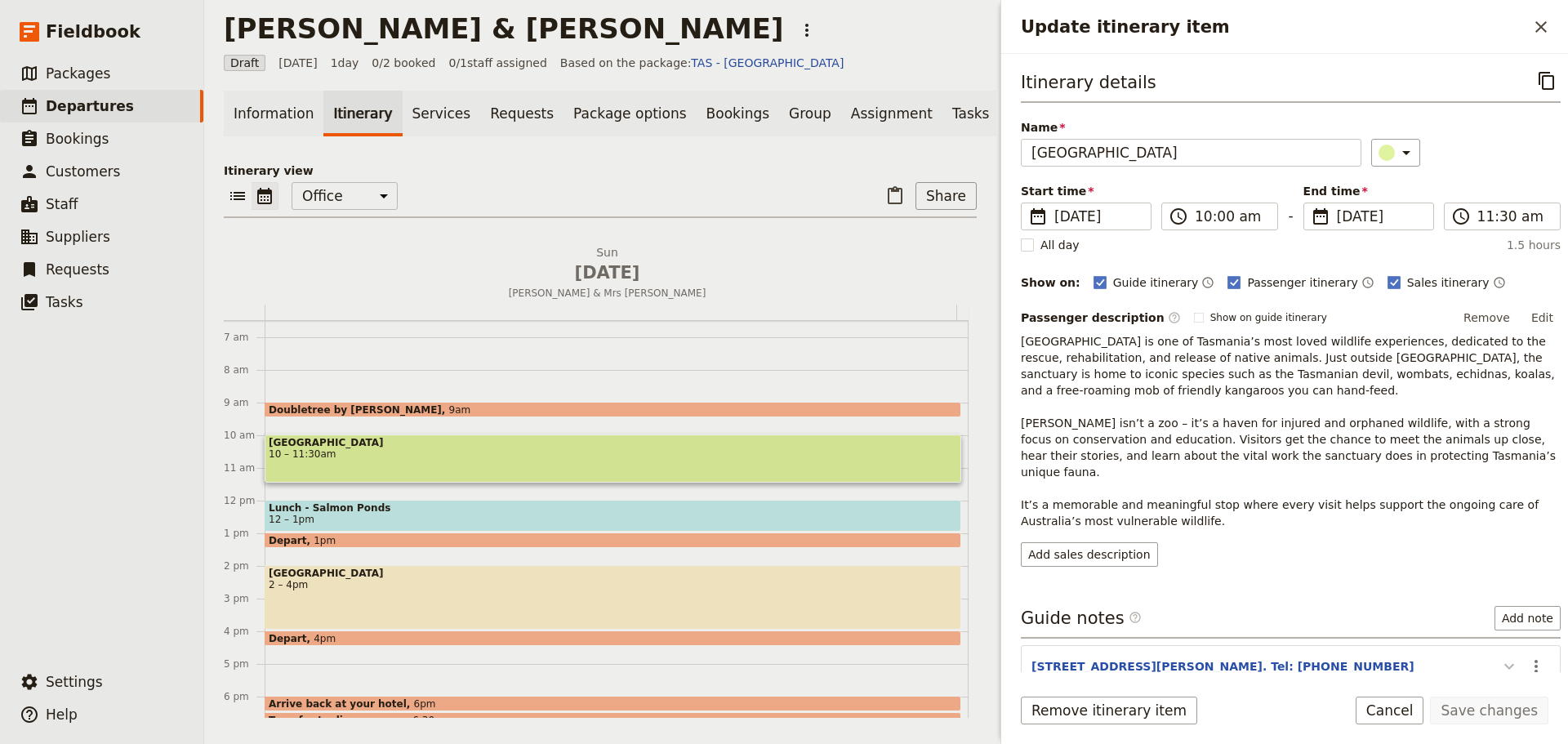
click at [1504, 656] on icon "Update itinerary item" at bounding box center [1510, 666] width 20 height 20
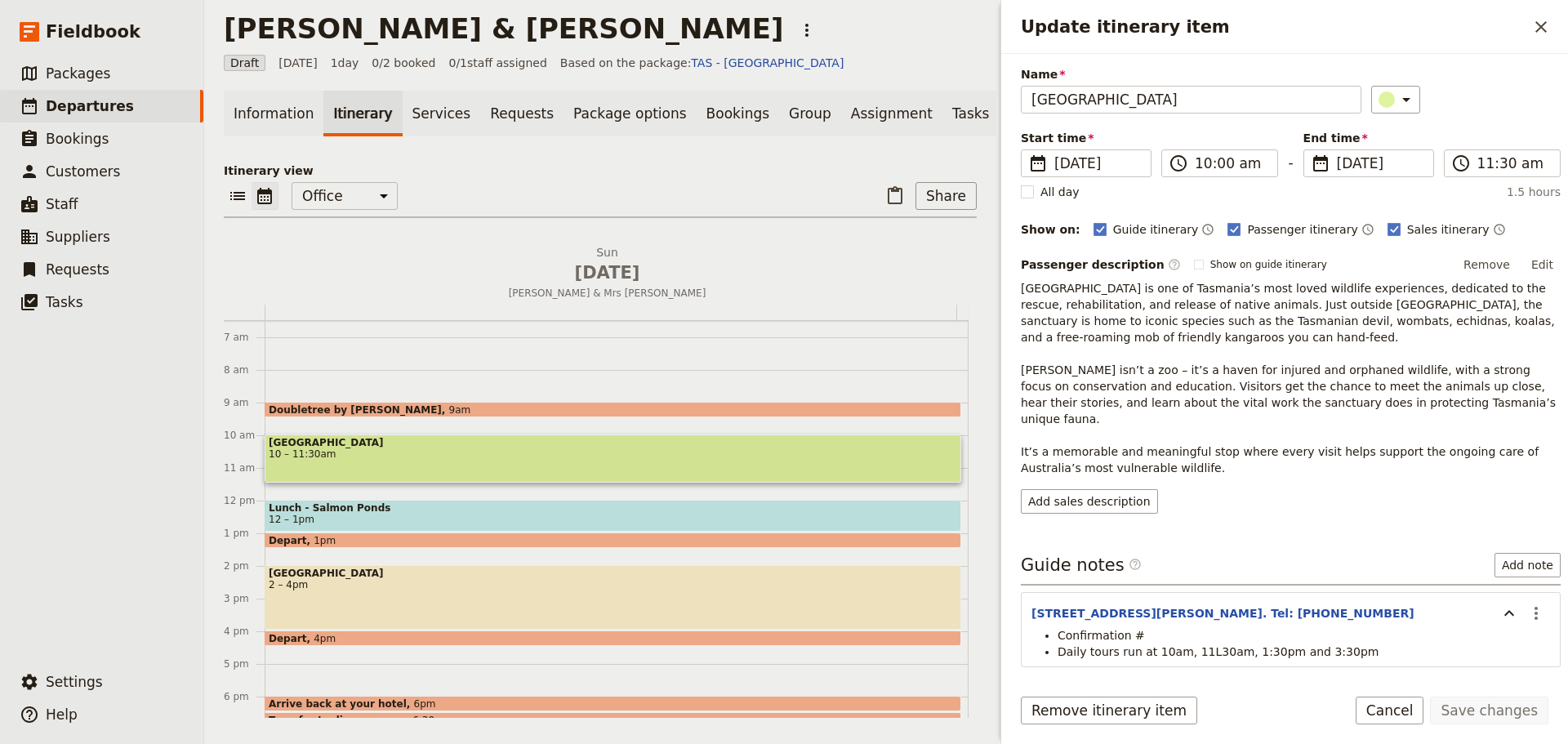
scroll to position [104, 0]
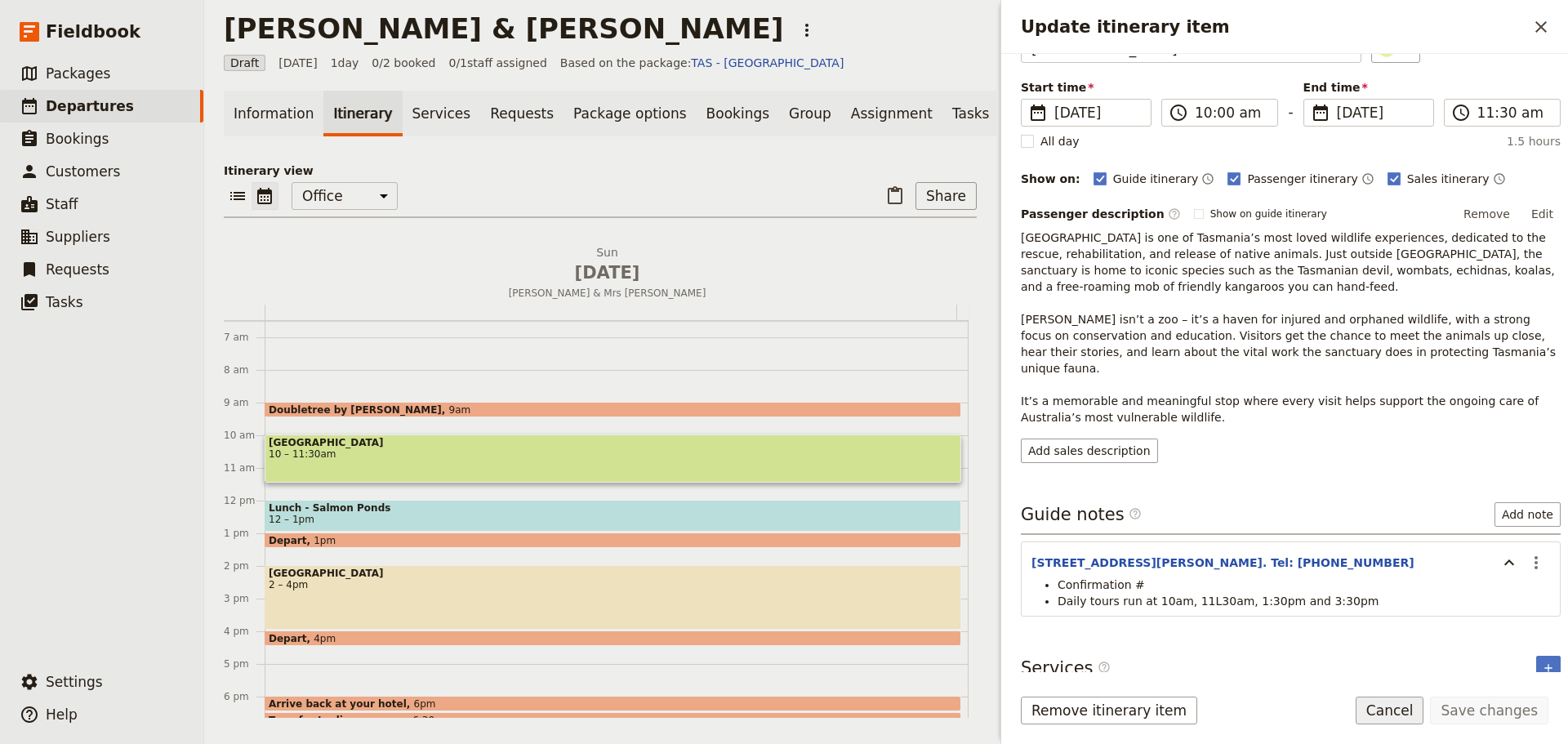
click at [1397, 715] on button "Cancel" at bounding box center [1390, 711] width 69 height 28
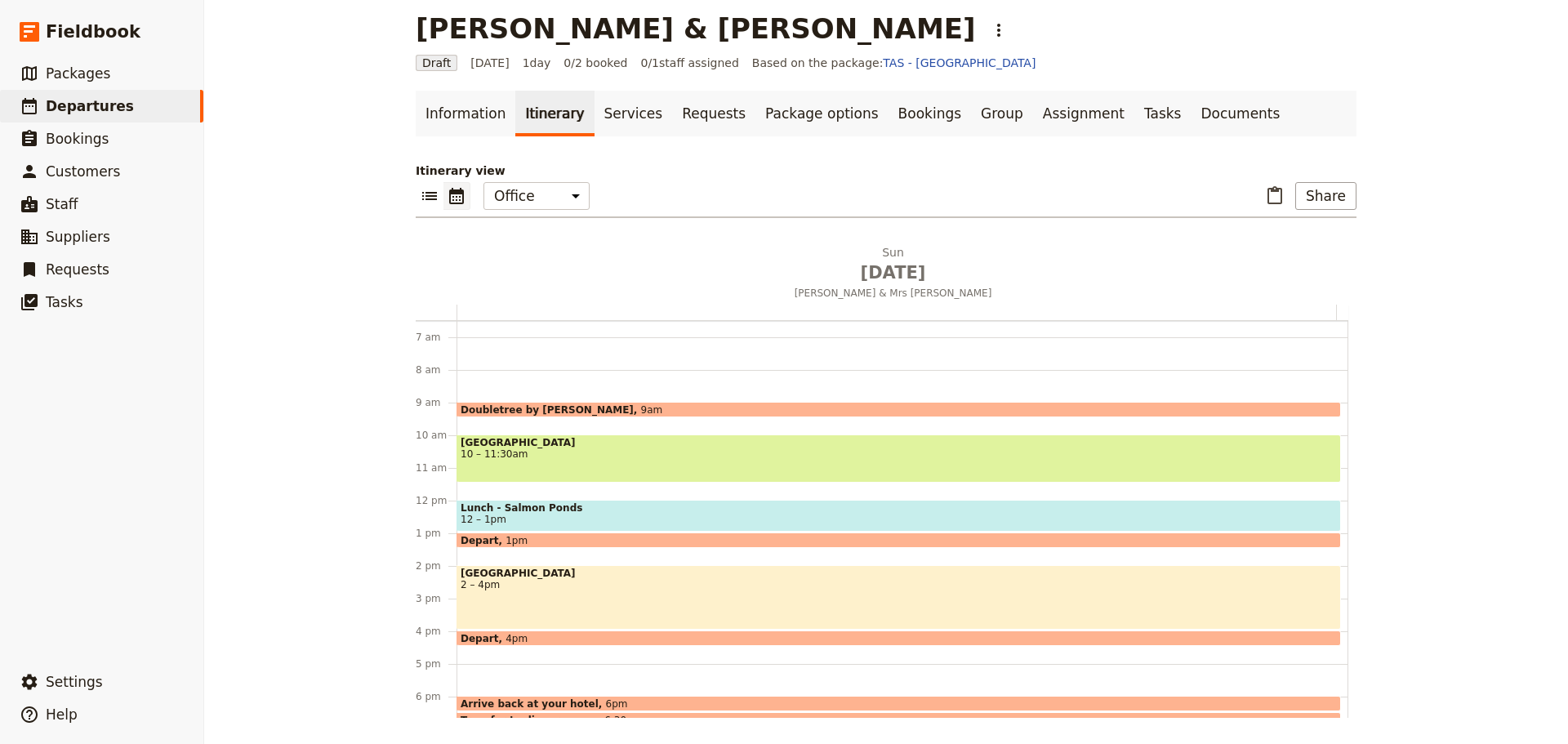
click at [556, 512] on span "Lunch - Salmon Ponds" at bounding box center [899, 508] width 877 height 11
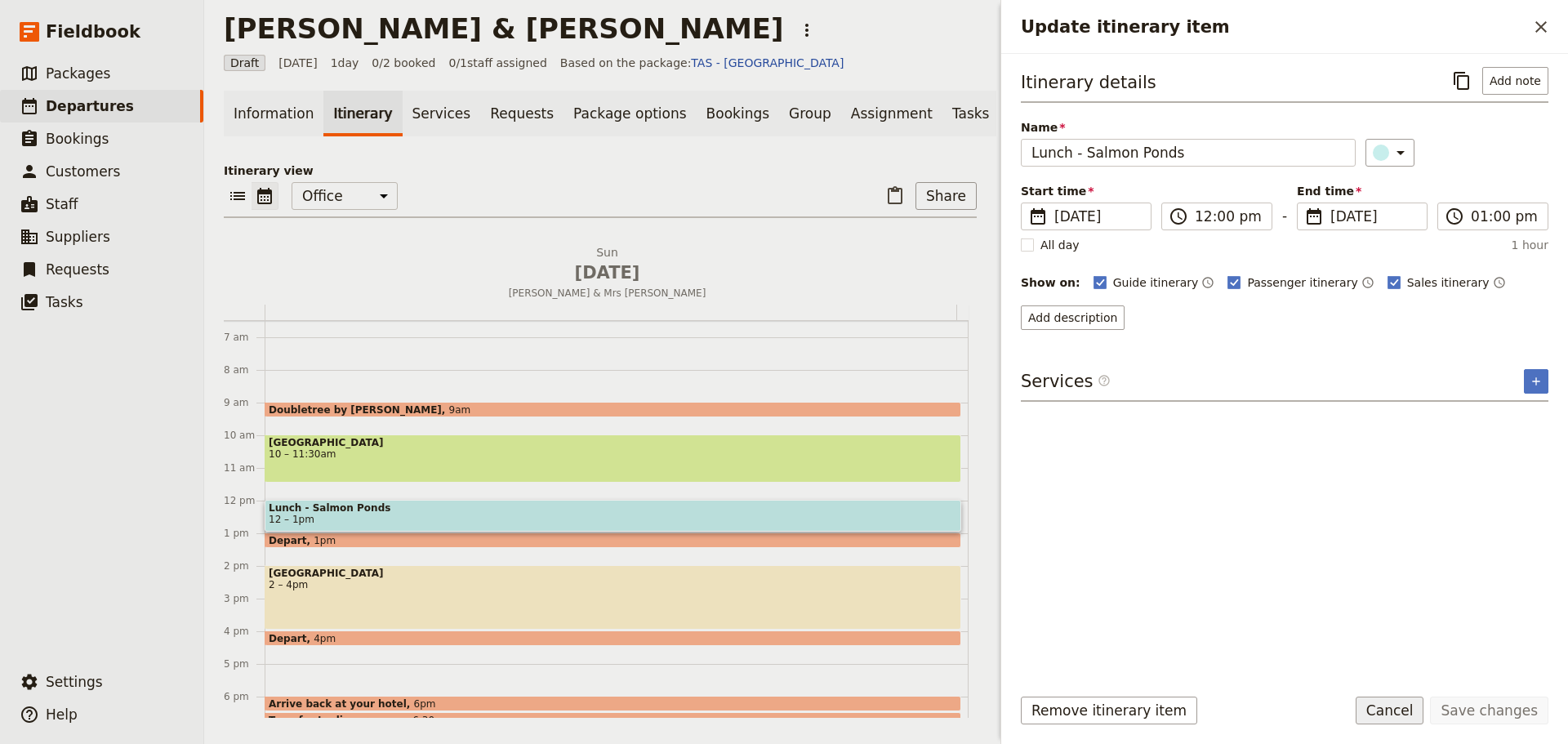
click at [1422, 711] on button "Cancel" at bounding box center [1390, 711] width 69 height 28
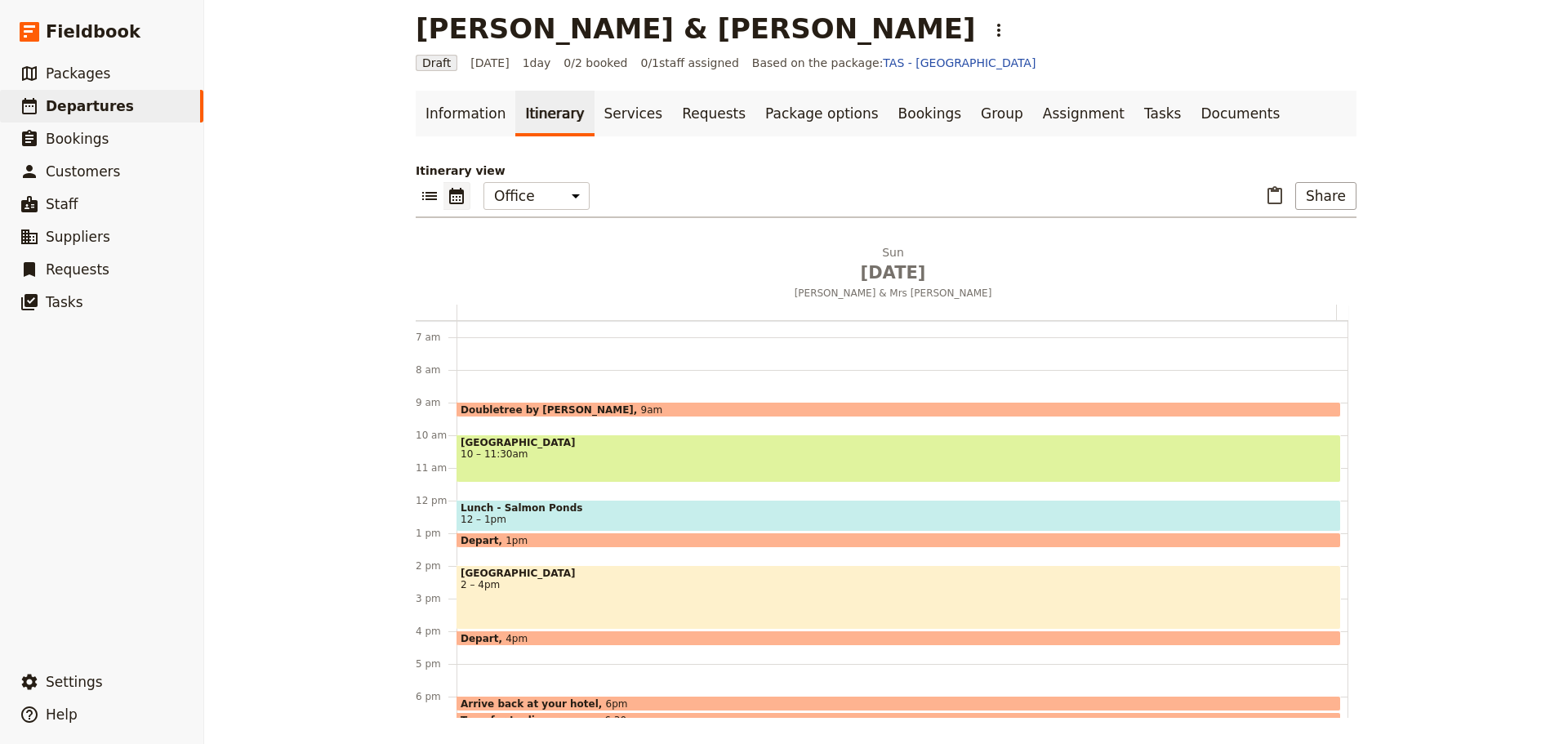
click at [504, 489] on div "Doubletree by Hilton Hobart 9am [GEOGRAPHIC_DATA] 10 – 11:30am Lunch - [GEOGRAP…" at bounding box center [903, 501] width 892 height 784
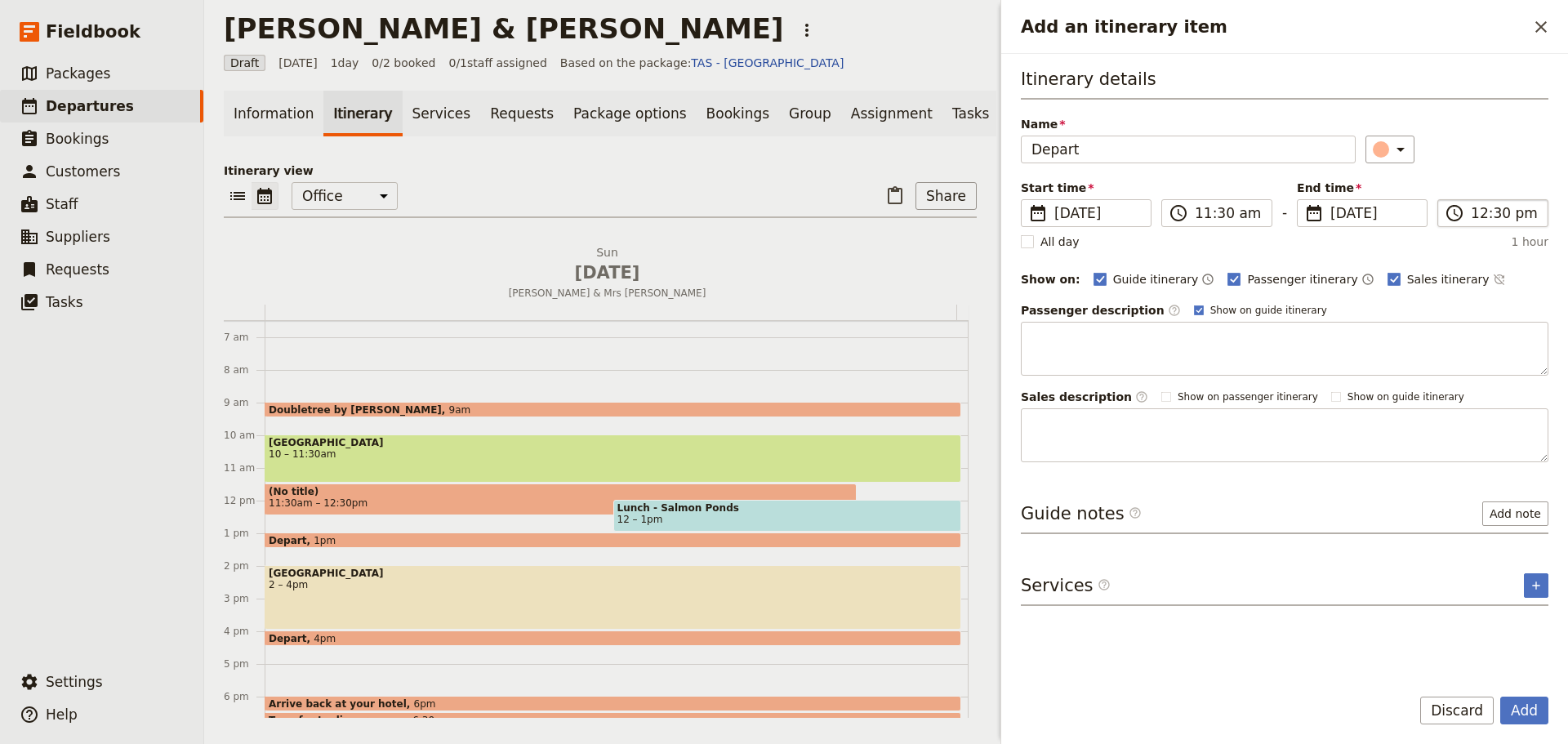
type input "Depart"
click at [1500, 208] on input "12:30 pm" at bounding box center [1504, 213] width 67 height 20
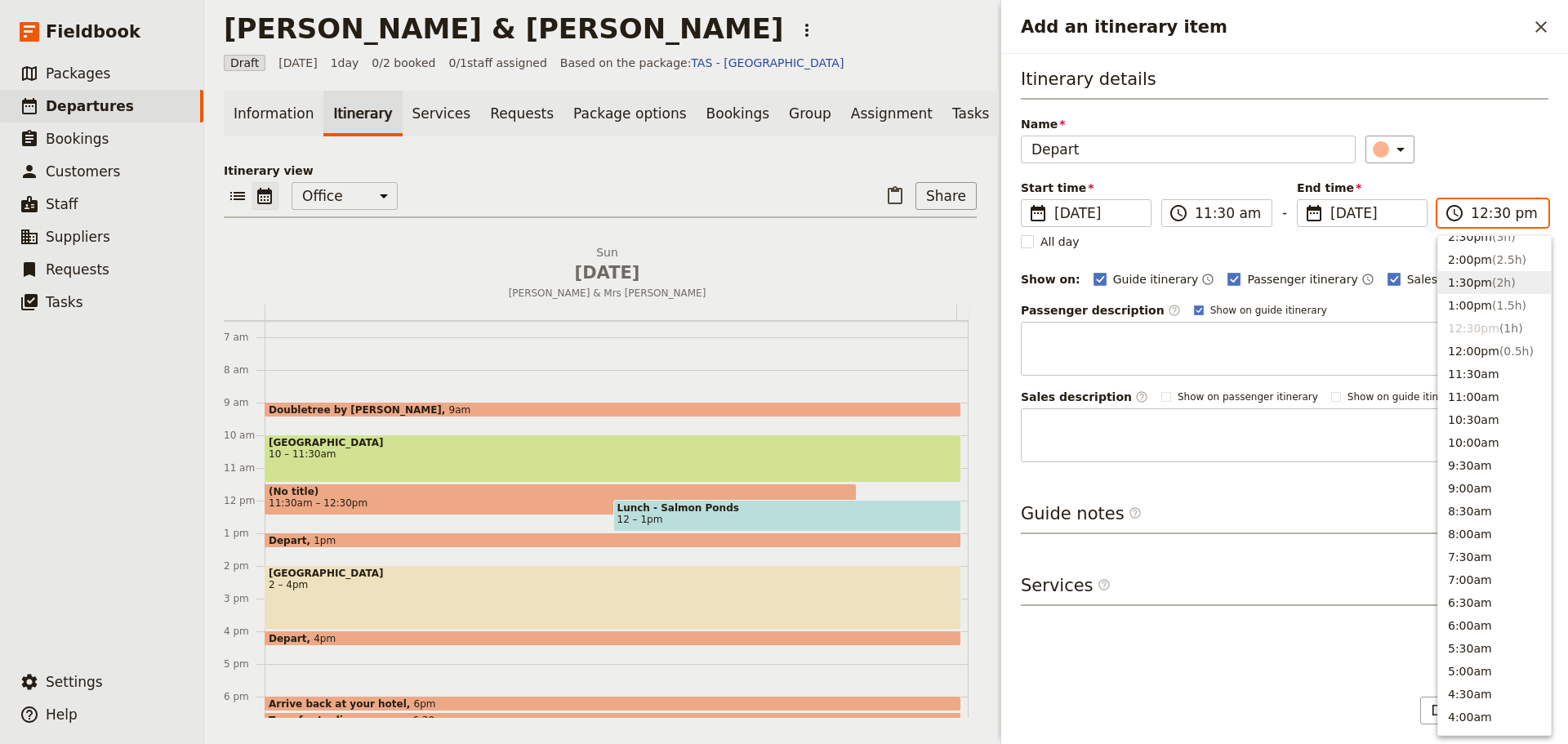
scroll to position [425, 0]
click at [1464, 369] on button "11:30am" at bounding box center [1494, 374] width 113 height 23
type input "11:30 am"
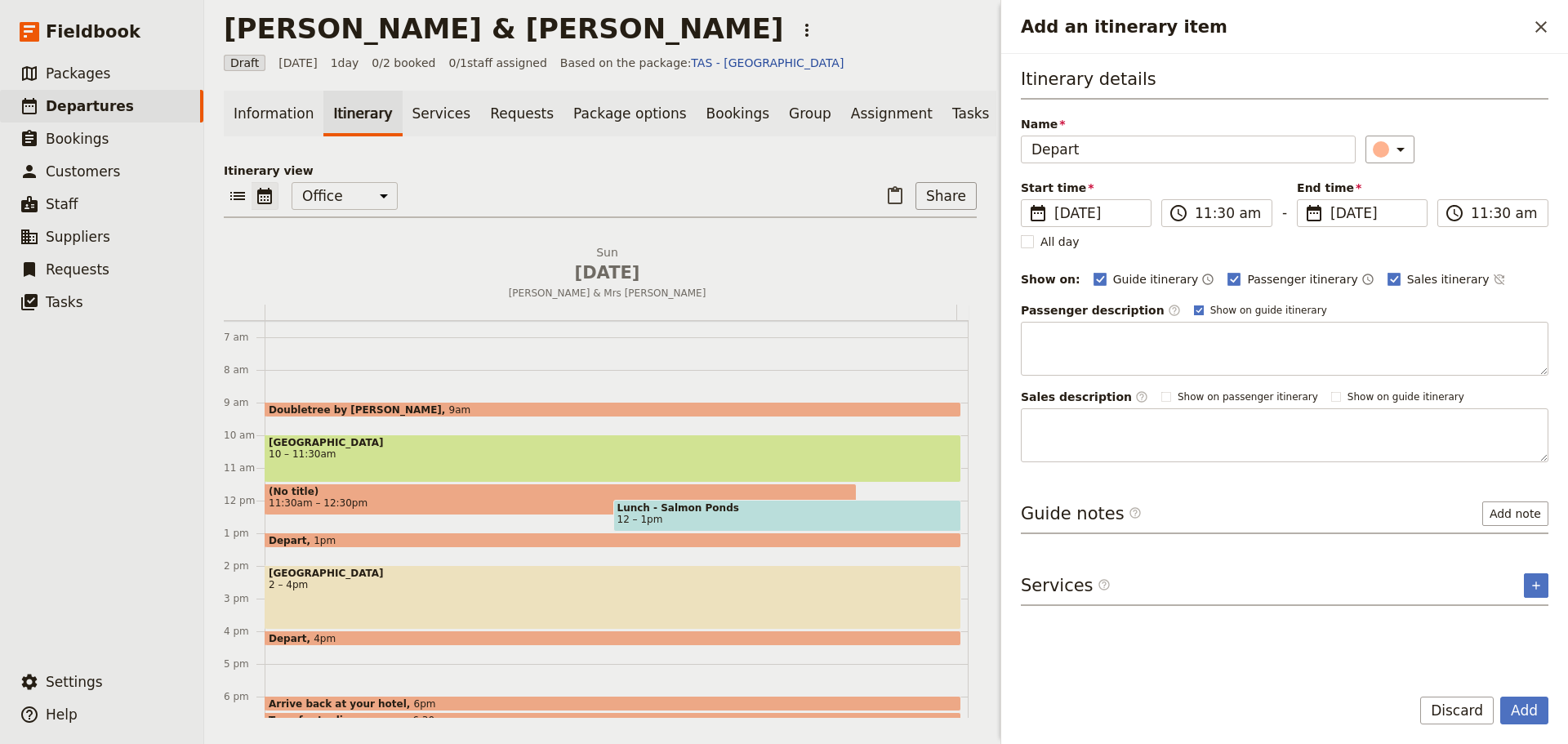
click at [1194, 313] on rect "Add an itinerary item" at bounding box center [1198, 309] width 9 height 9
click at [1194, 304] on input "Show on guide itinerary" at bounding box center [1194, 303] width 1 height 1
checkbox input "false"
click at [1493, 273] on icon "Time not shown on sales itinerary" at bounding box center [1499, 279] width 13 height 13
click at [1532, 710] on button "Add" at bounding box center [1524, 711] width 48 height 28
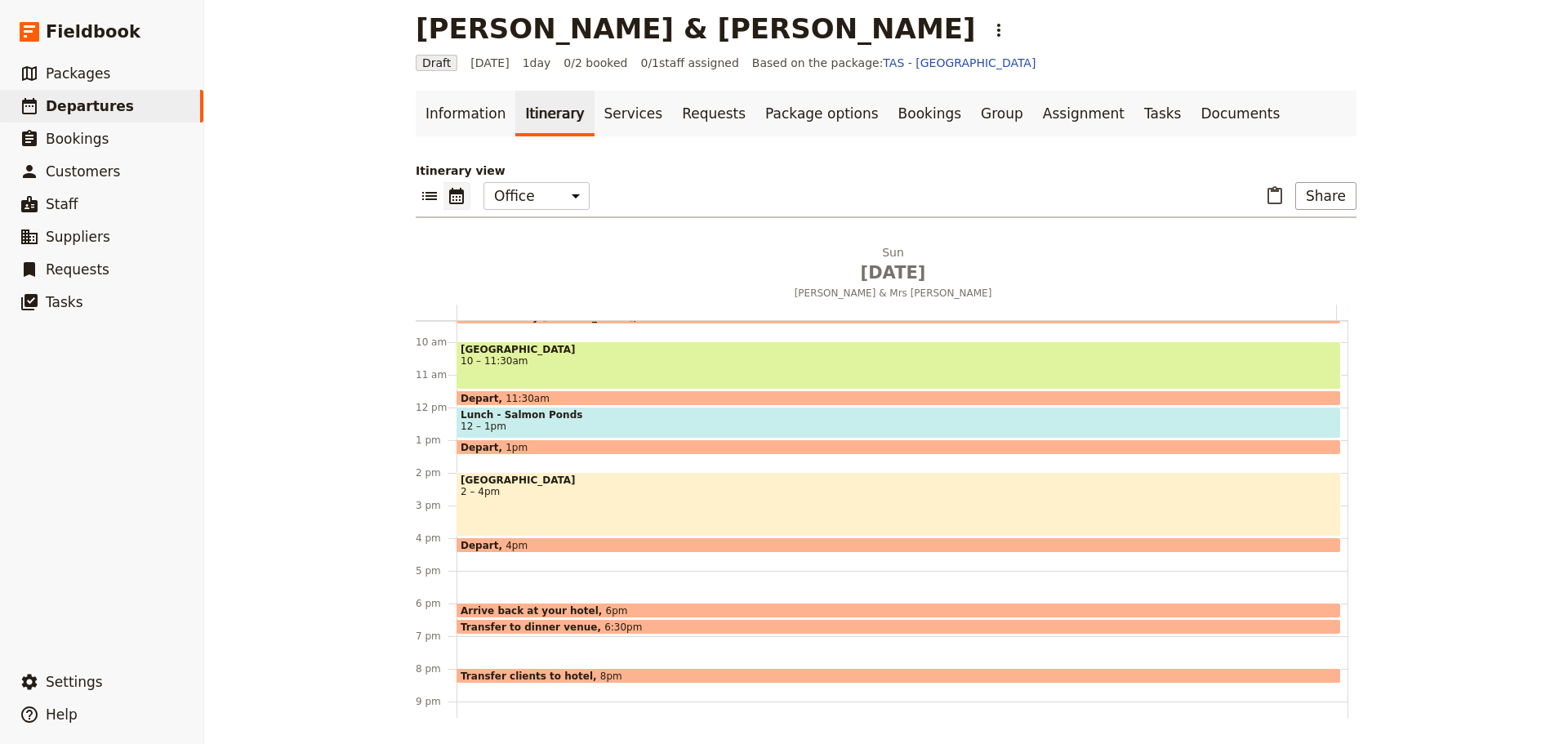
scroll to position [387, 0]
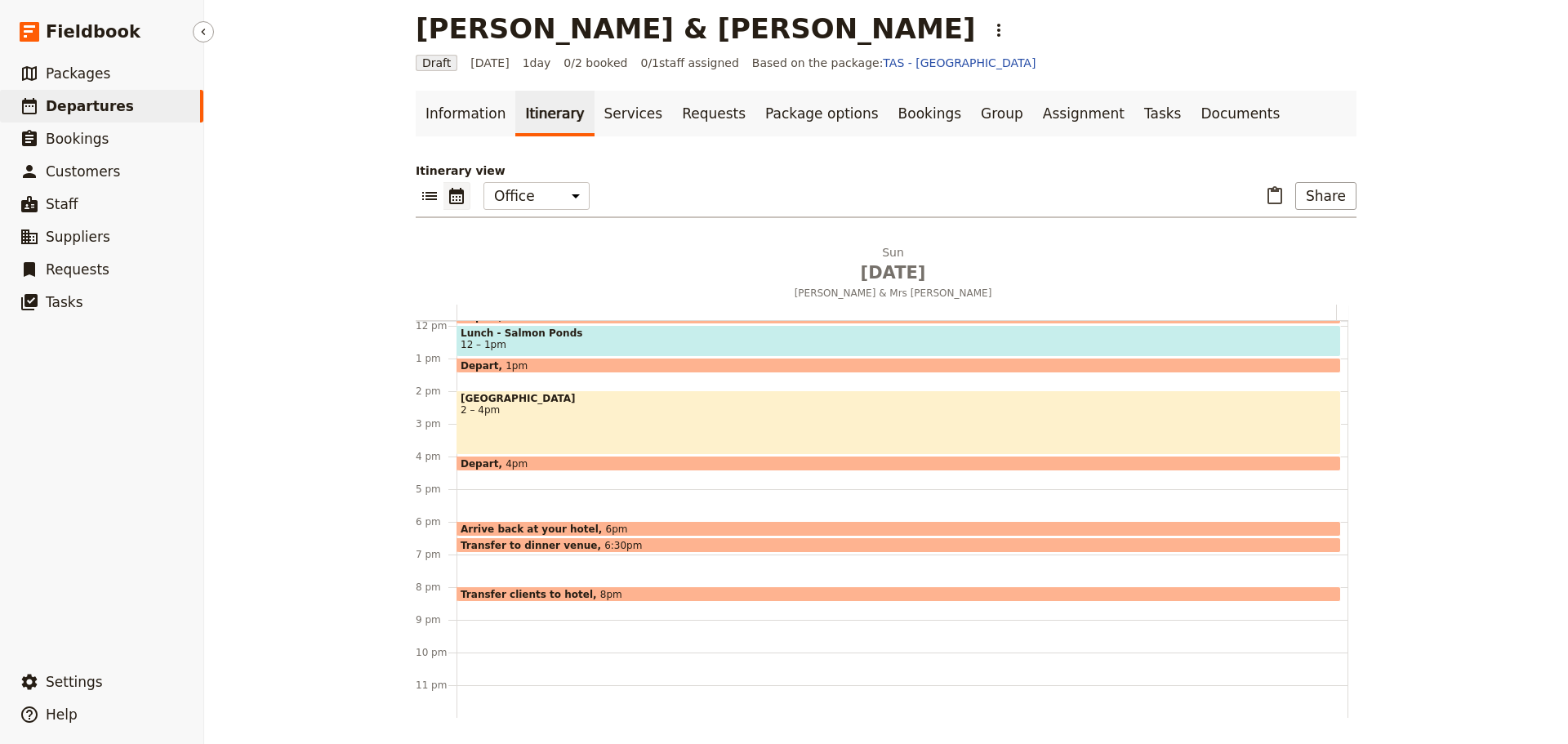
click at [61, 110] on span "Departures" at bounding box center [90, 106] width 88 height 16
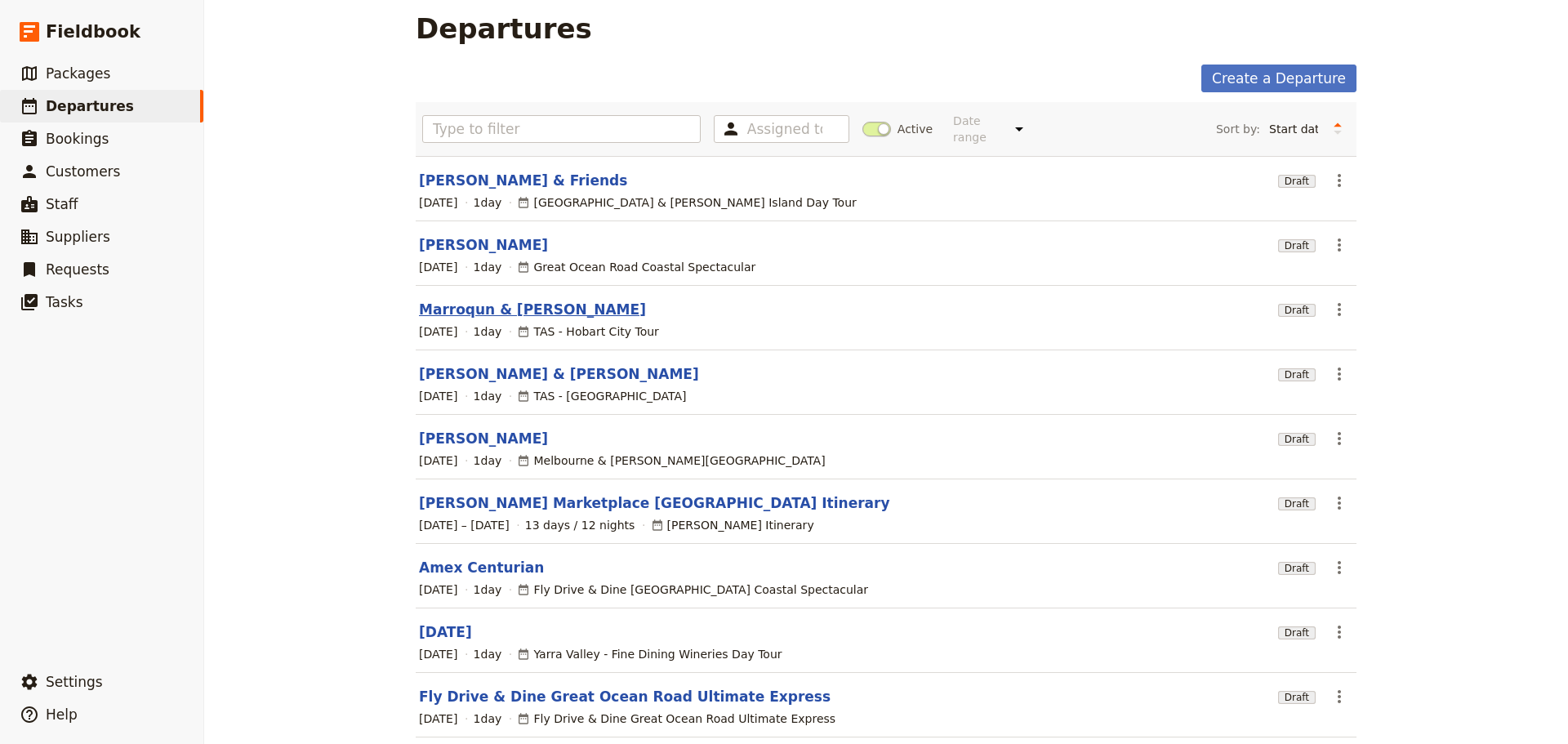
click at [503, 300] on link "Marroqun & [PERSON_NAME]" at bounding box center [533, 310] width 227 height 20
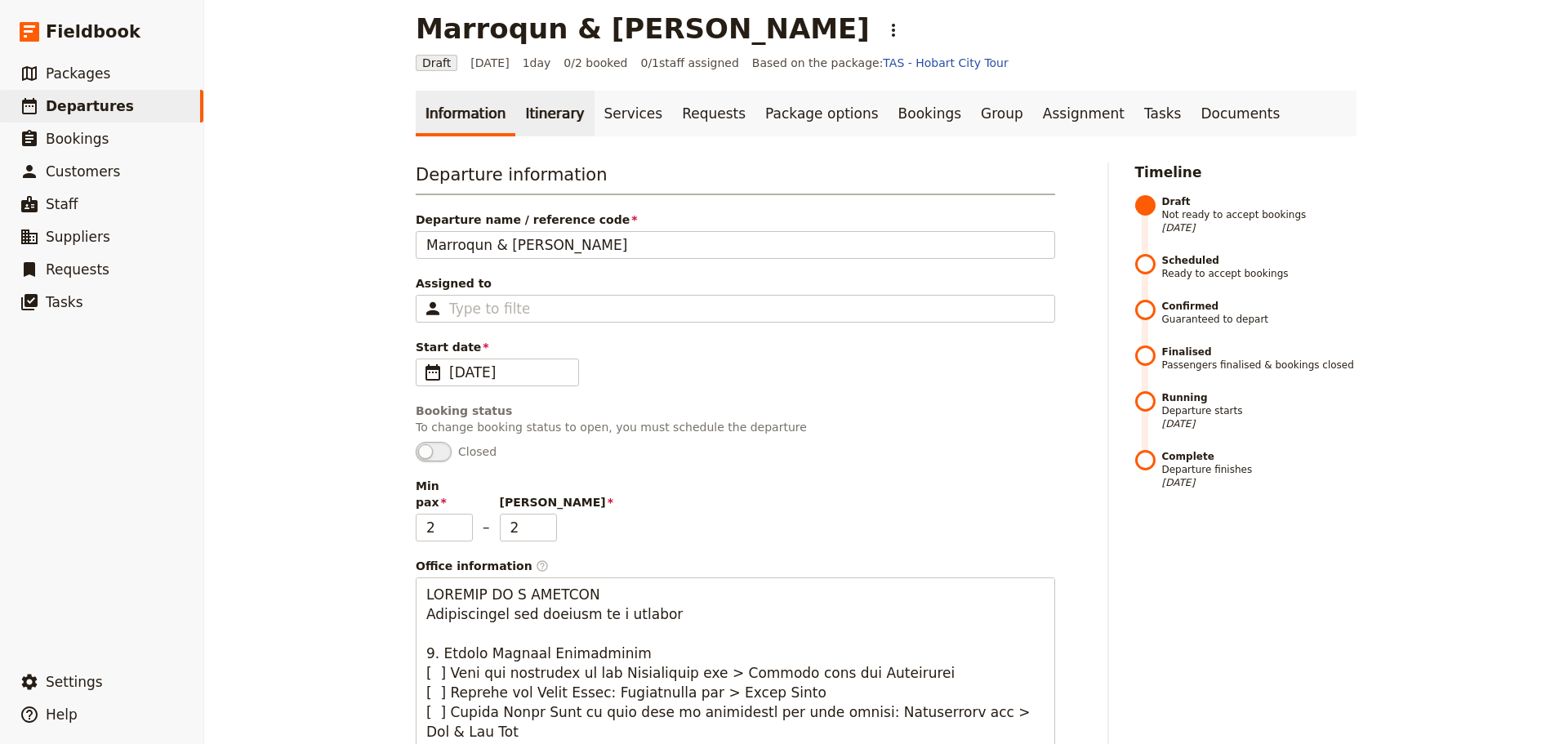
click at [552, 113] on link "Itinerary" at bounding box center [555, 114] width 79 height 46
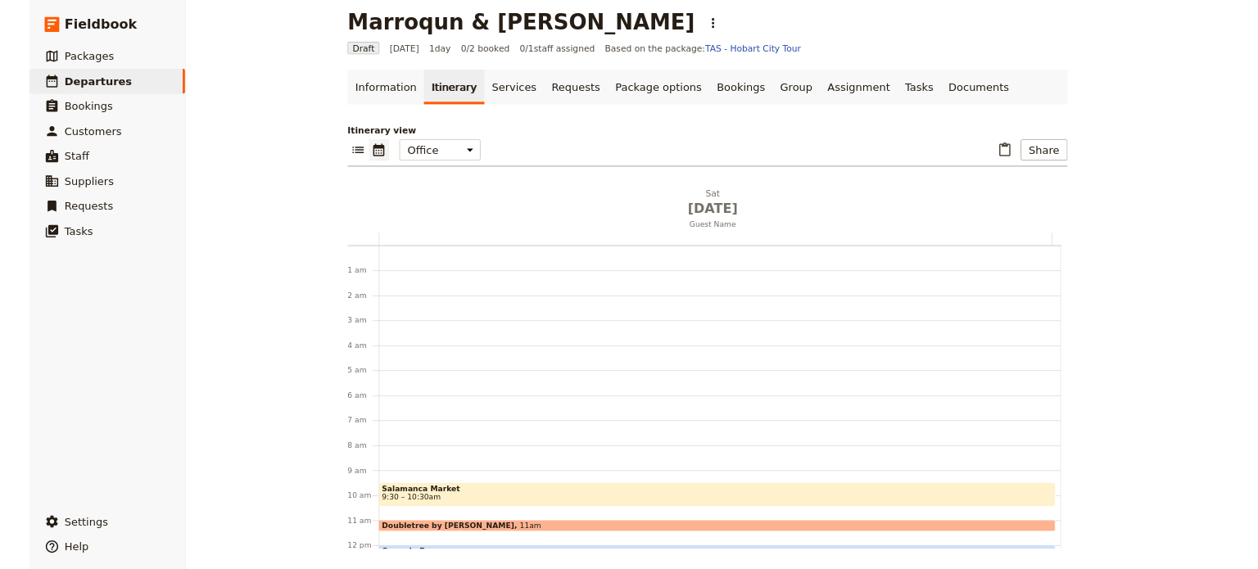
scroll to position [213, 0]
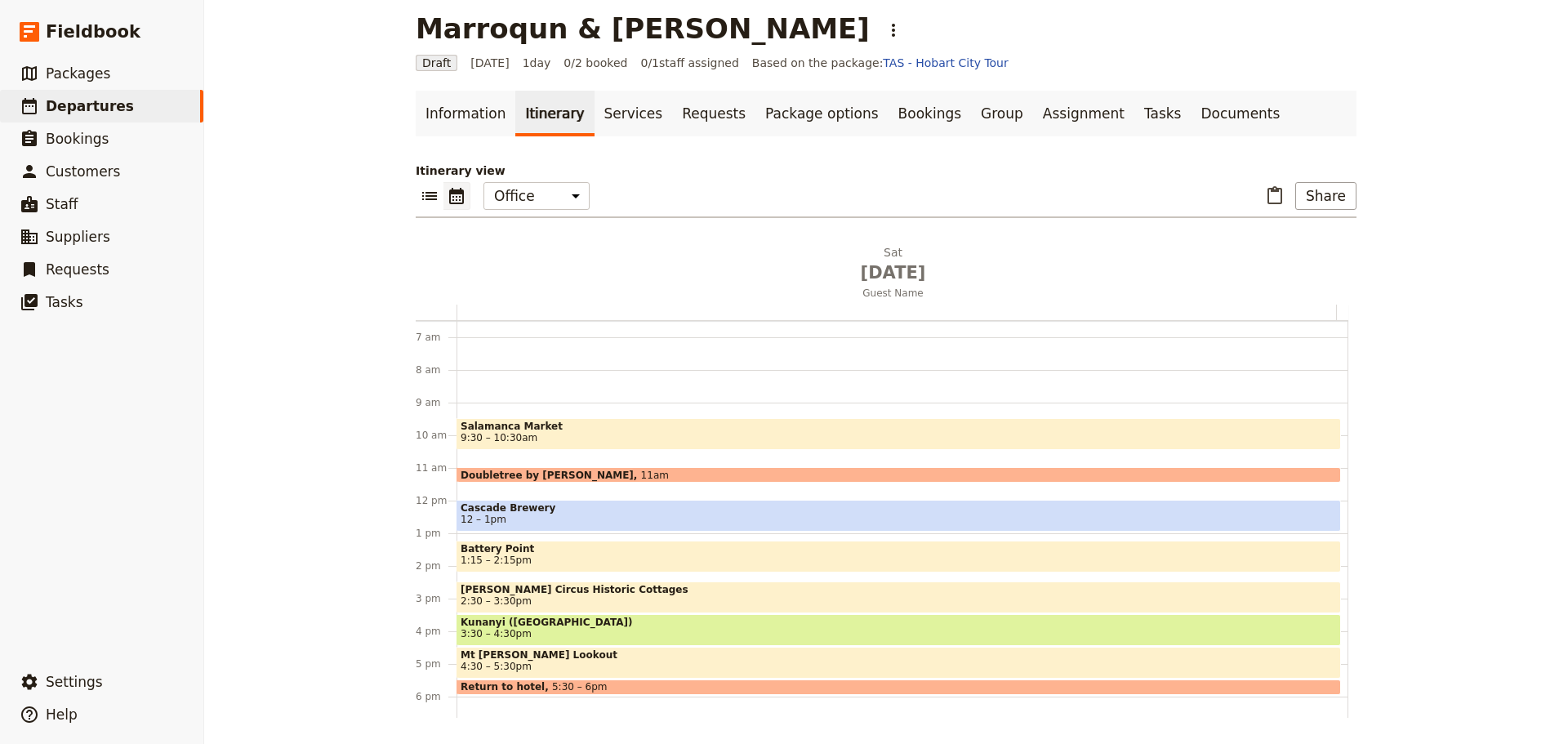
click at [529, 436] on span "9:30 – 10:30am" at bounding box center [899, 437] width 877 height 11
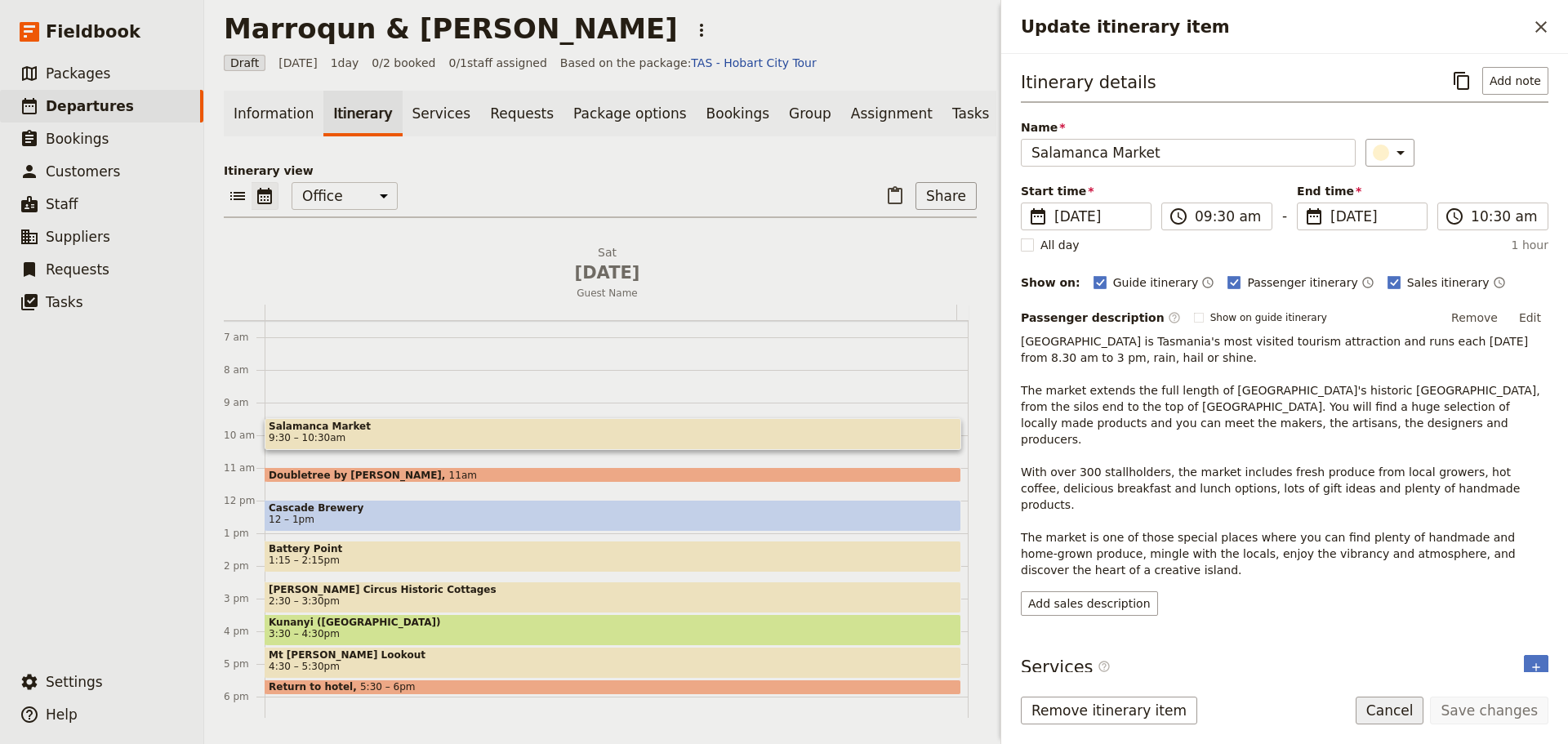
click at [1399, 711] on button "Cancel" at bounding box center [1390, 711] width 69 height 28
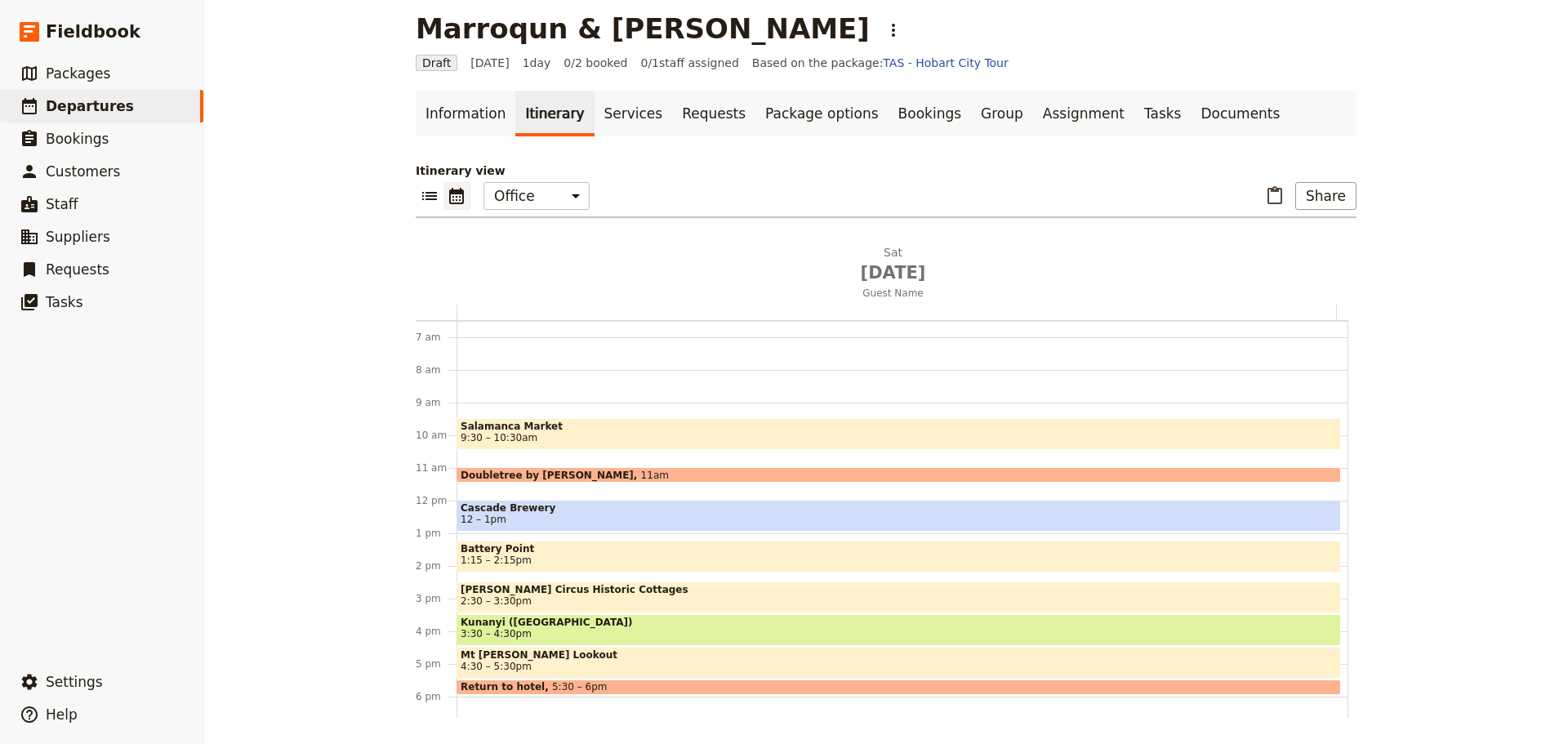
click at [626, 469] on div "Doubletree by [PERSON_NAME] 11am" at bounding box center [899, 475] width 885 height 16
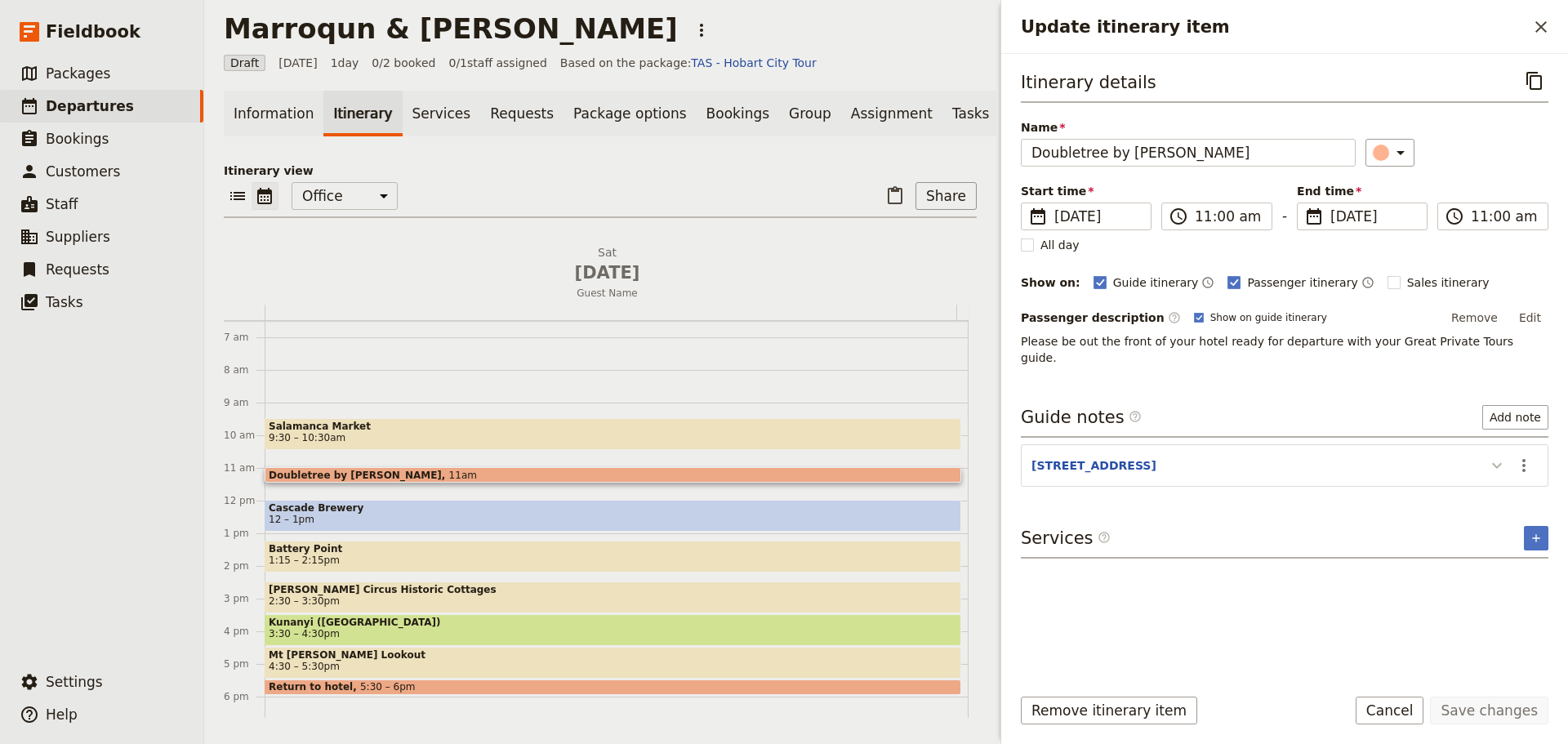
click at [1499, 456] on icon "Update itinerary item" at bounding box center [1497, 466] width 20 height 20
click at [1520, 456] on icon "Actions" at bounding box center [1524, 466] width 20 height 20
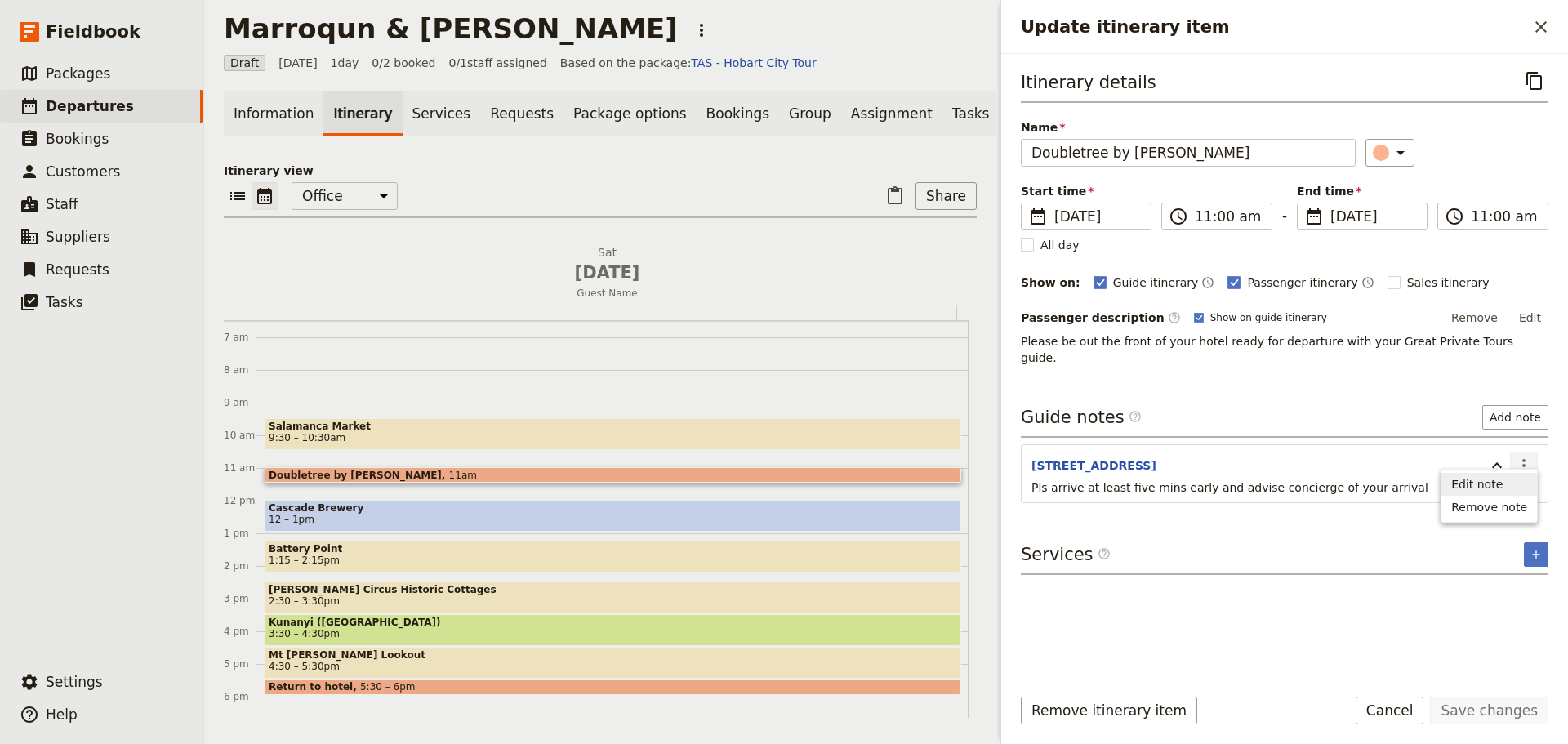
click at [1498, 483] on span "Edit note" at bounding box center [1477, 484] width 52 height 16
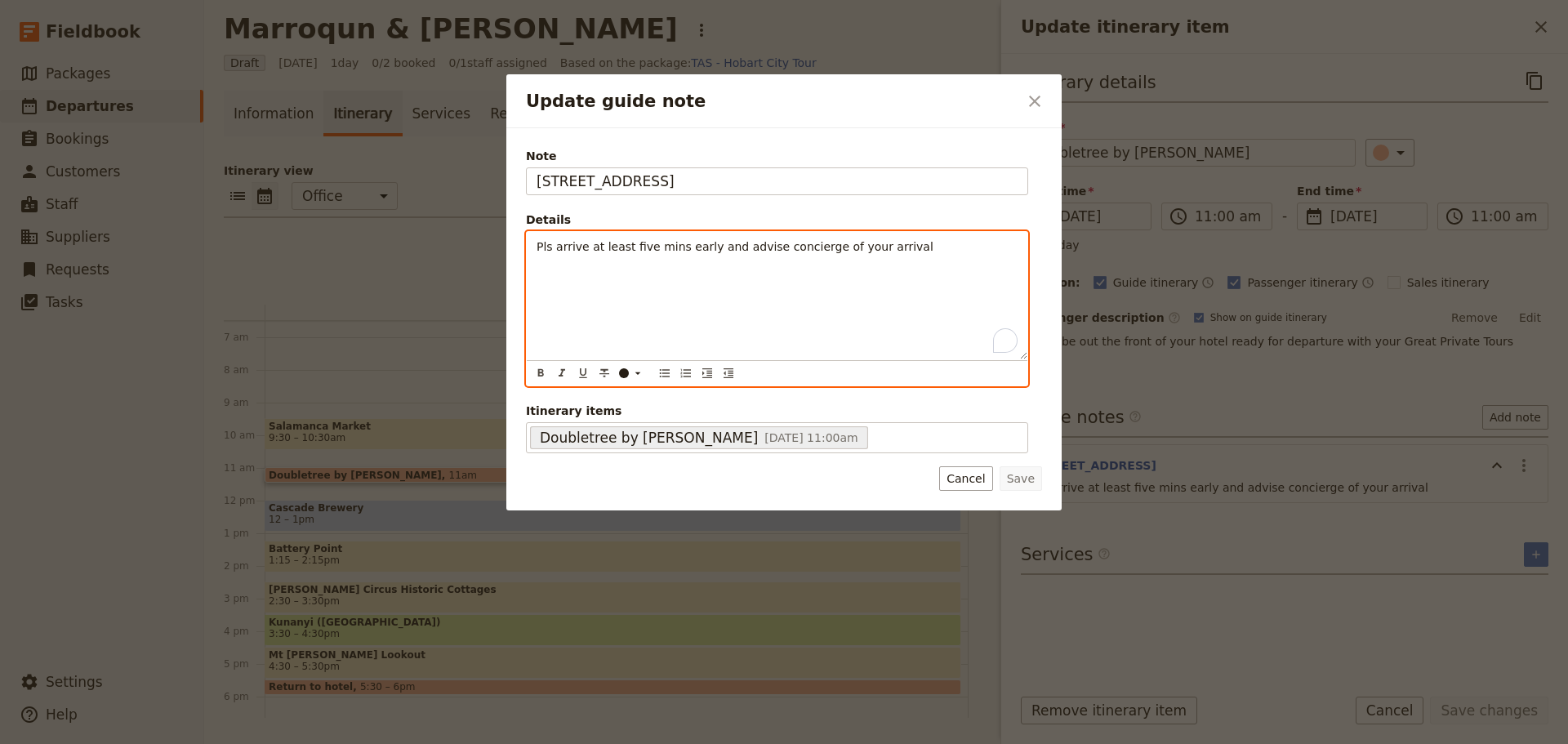
click at [891, 251] on p "Pls arrive at least five mins early and advise concierge of your arrival" at bounding box center [777, 246] width 481 height 16
click at [668, 374] on icon "Bulleted list" at bounding box center [664, 373] width 13 height 13
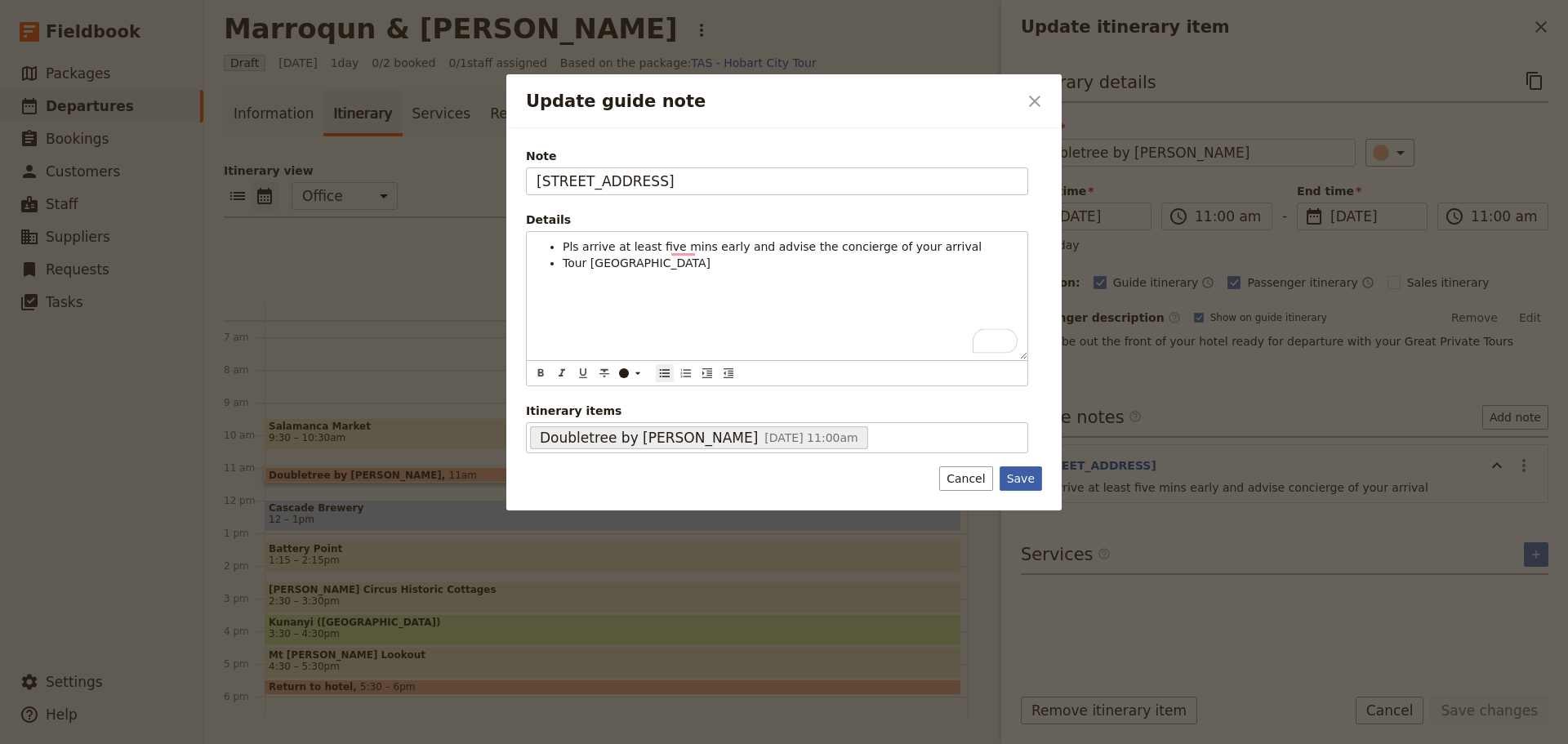
drag, startPoint x: 1014, startPoint y: 496, endPoint x: 1022, endPoint y: 490, distance: 10.0
click at [1016, 496] on div "Note [STREET_ADDRESS] Details Pls arrive at least five mins early and advise th…" at bounding box center [784, 319] width 556 height 382
click at [1022, 486] on button "Save" at bounding box center [1020, 479] width 43 height 25
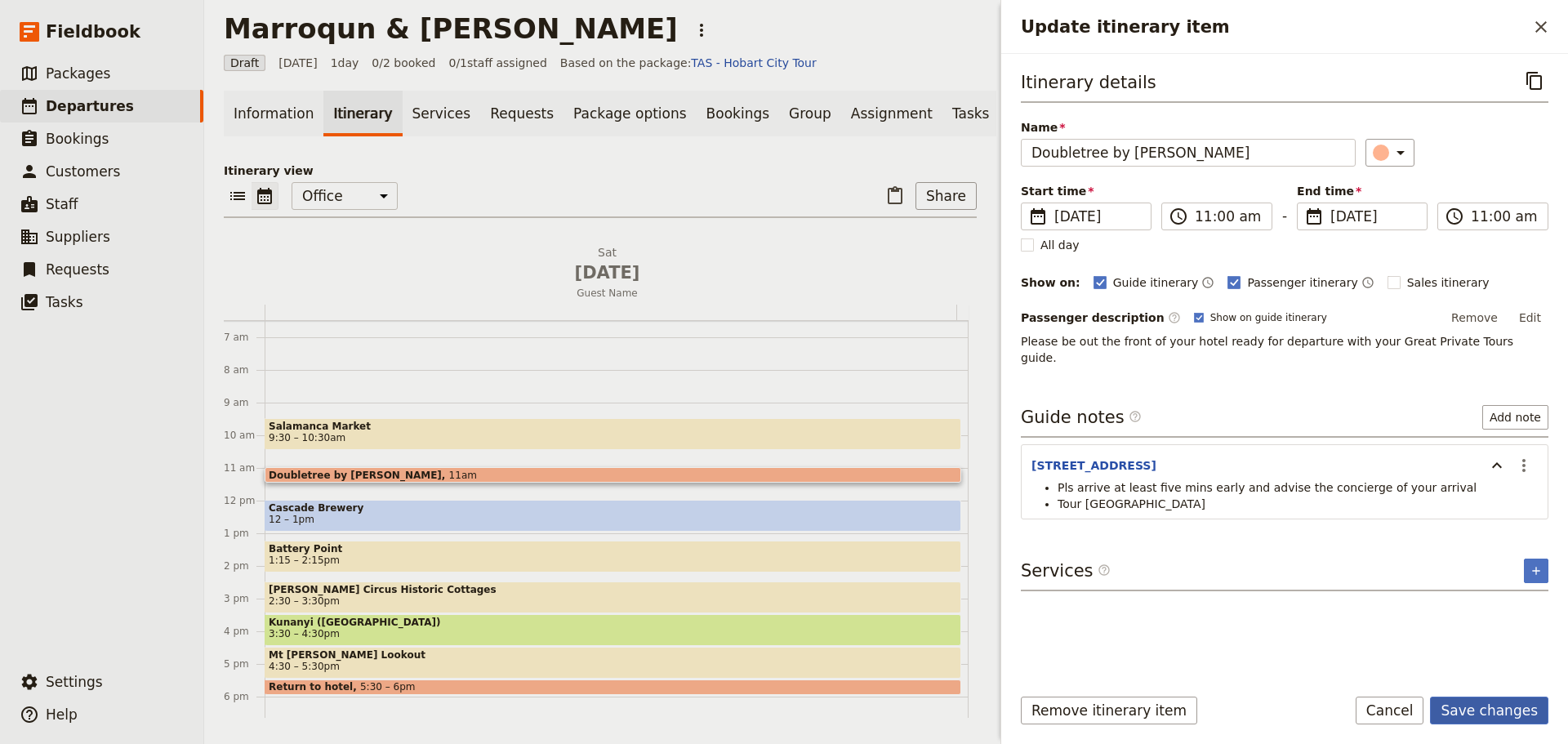
click at [1515, 706] on button "Save changes" at bounding box center [1489, 711] width 119 height 28
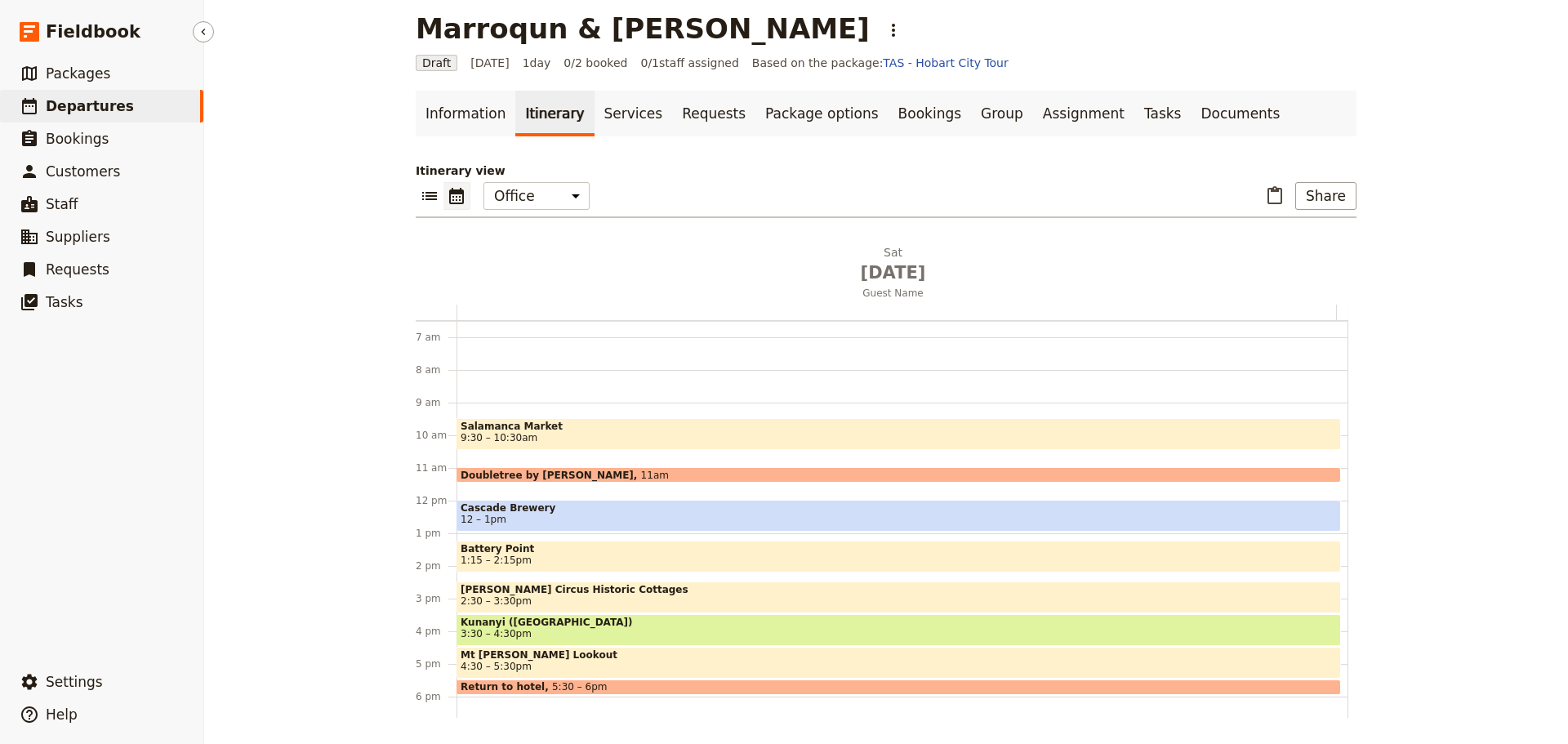
click at [121, 107] on link "​ Departures" at bounding box center [102, 106] width 203 height 33
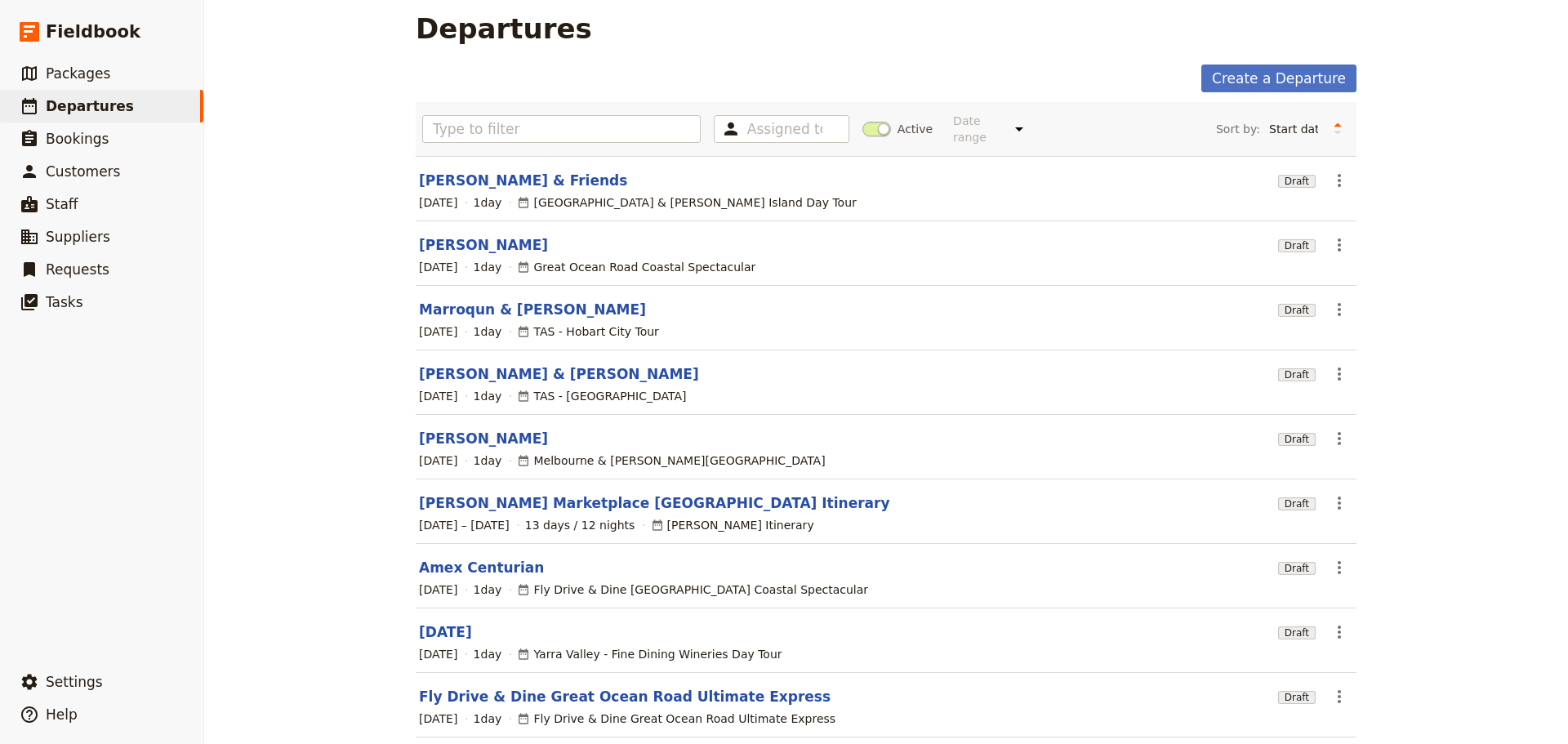
scroll to position [14, 0]
